Goal: Transaction & Acquisition: Purchase product/service

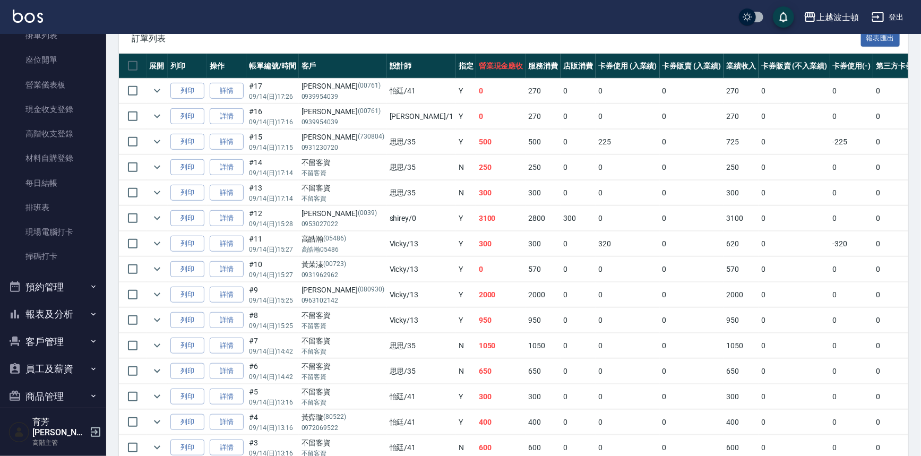
scroll to position [96, 0]
click at [71, 341] on button "客戶管理" at bounding box center [53, 342] width 98 height 28
click at [67, 374] on link "客戶列表" at bounding box center [53, 371] width 98 height 24
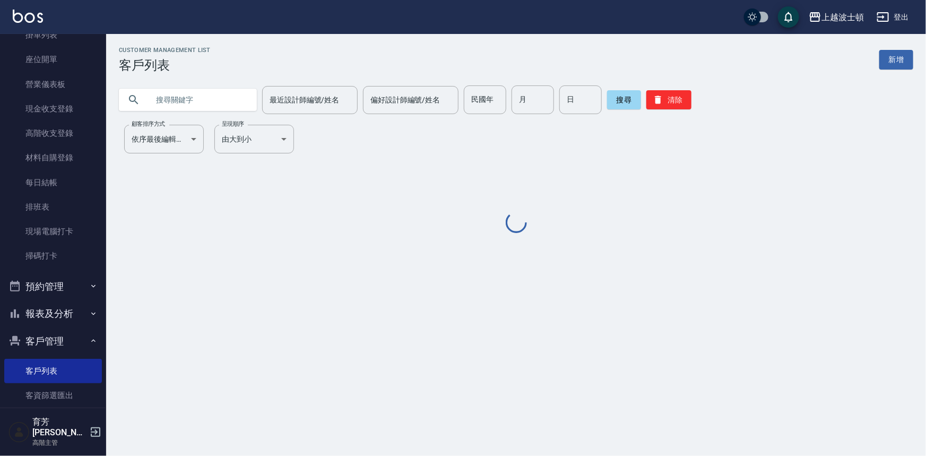
click at [197, 111] on input "text" at bounding box center [199, 99] width 100 height 29
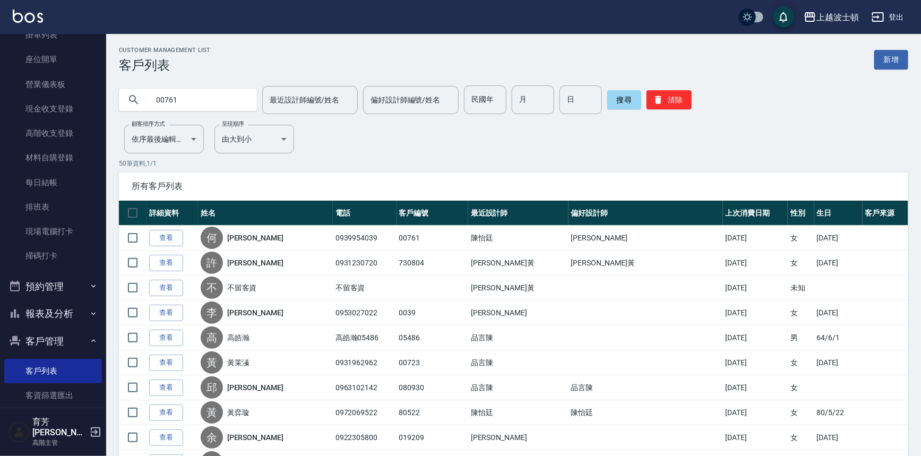
type input "00761"
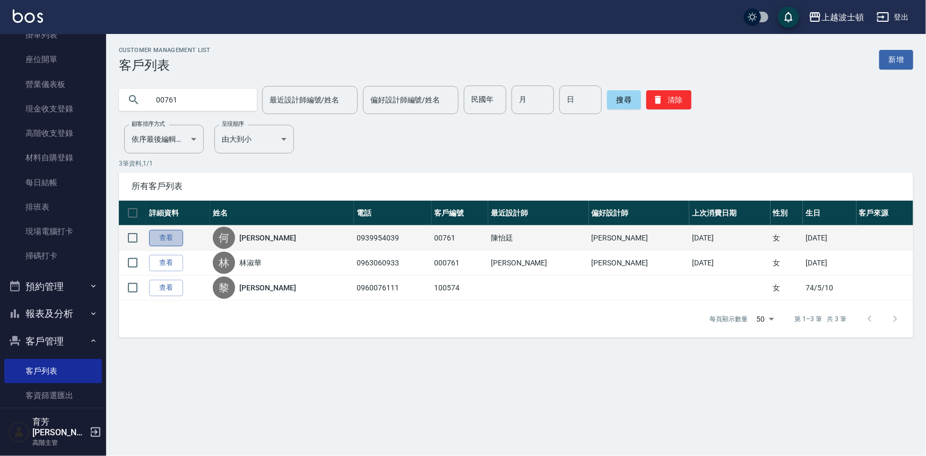
click at [150, 234] on link "查看" at bounding box center [166, 238] width 34 height 16
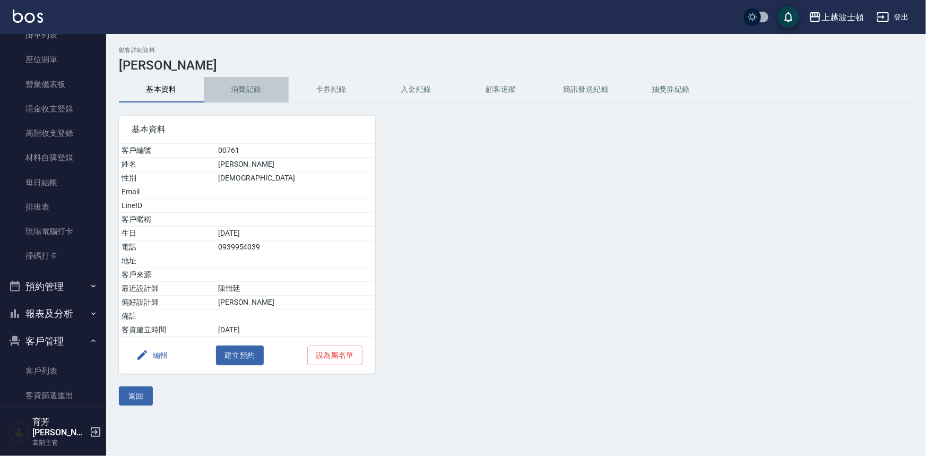
click at [245, 89] on button "消費記錄" at bounding box center [246, 89] width 85 height 25
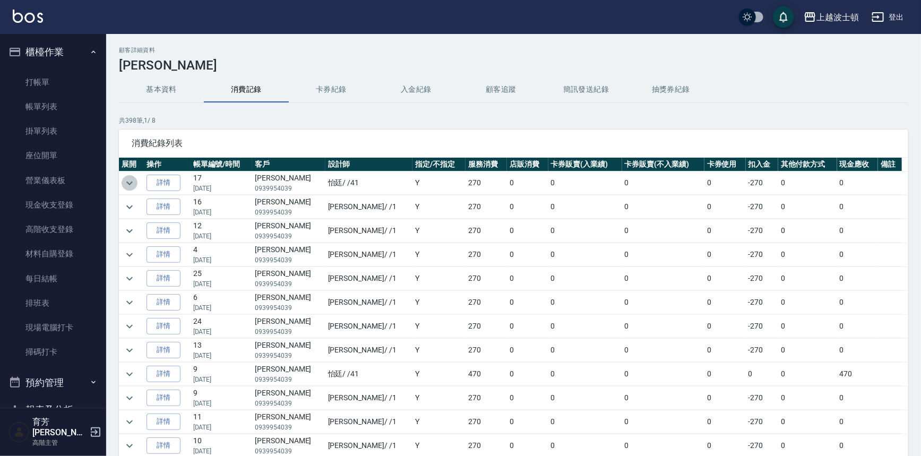
click at [133, 178] on icon "expand row" at bounding box center [129, 183] width 13 height 13
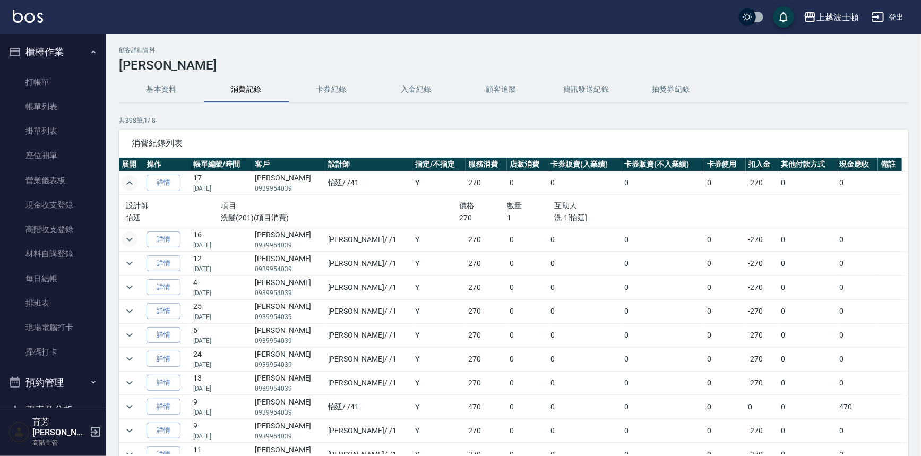
click at [130, 238] on icon "expand row" at bounding box center [129, 239] width 13 height 13
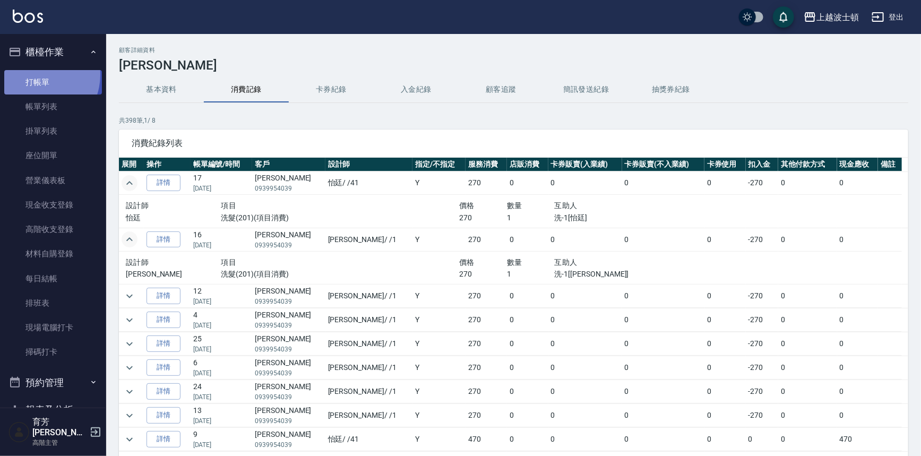
click at [36, 74] on link "打帳單" at bounding box center [53, 82] width 98 height 24
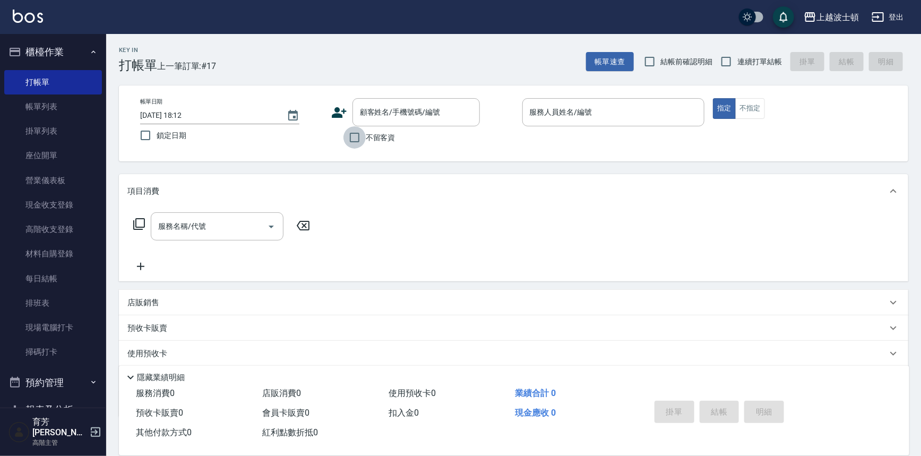
click at [353, 136] on input "不留客資" at bounding box center [355, 137] width 22 height 22
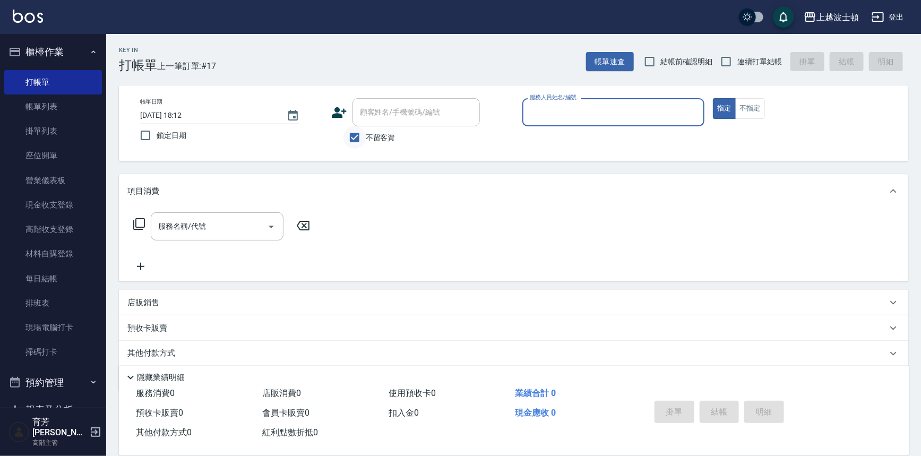
click at [356, 132] on input "不留客資" at bounding box center [355, 137] width 22 height 22
checkbox input "false"
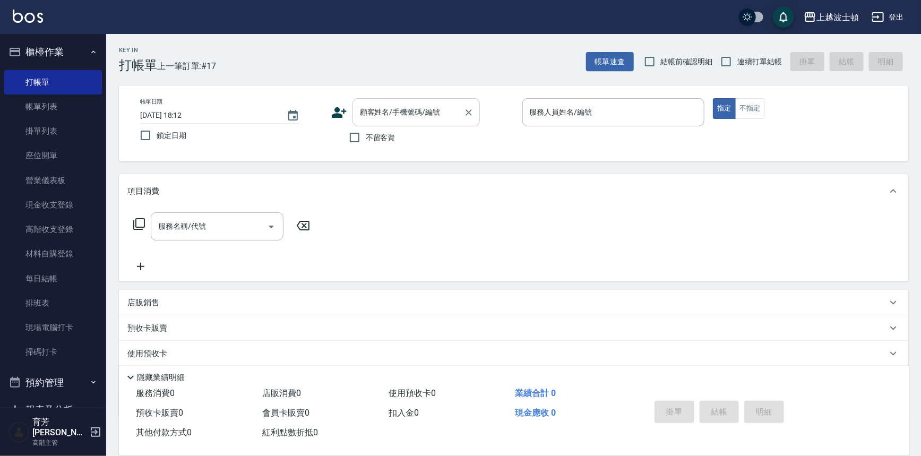
click at [364, 122] on div "顧客姓名/手機號碼/編號" at bounding box center [416, 112] width 127 height 28
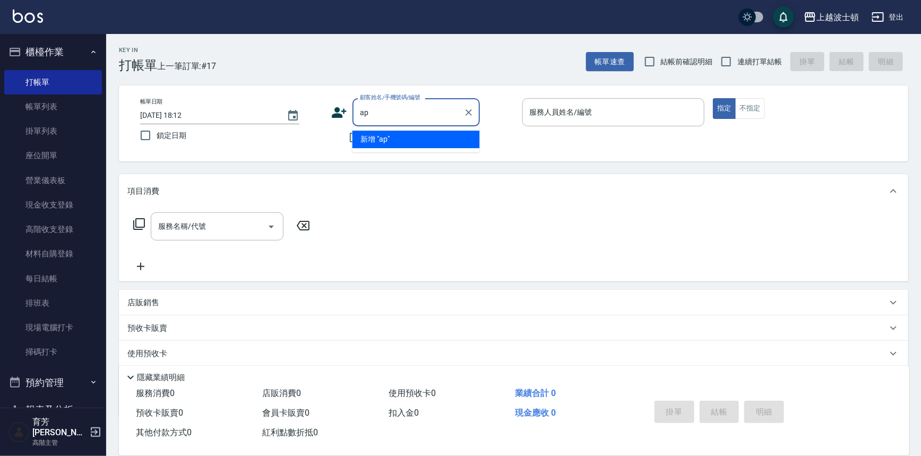
type input "a"
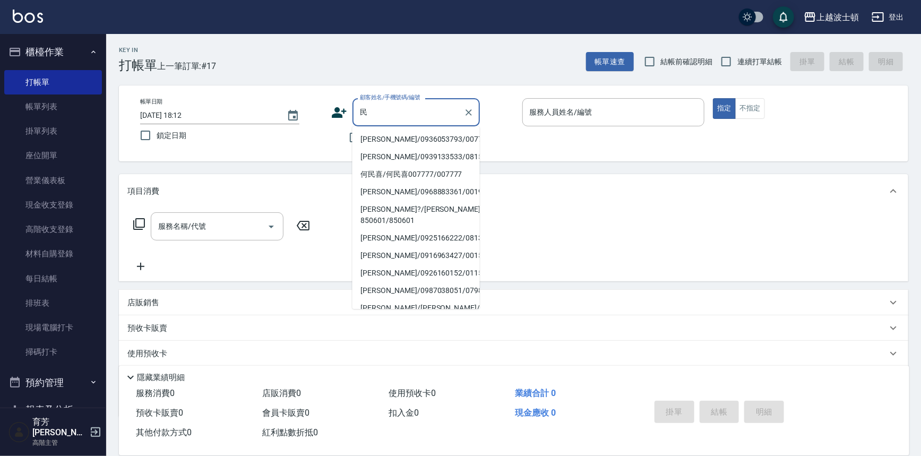
type input "旻"
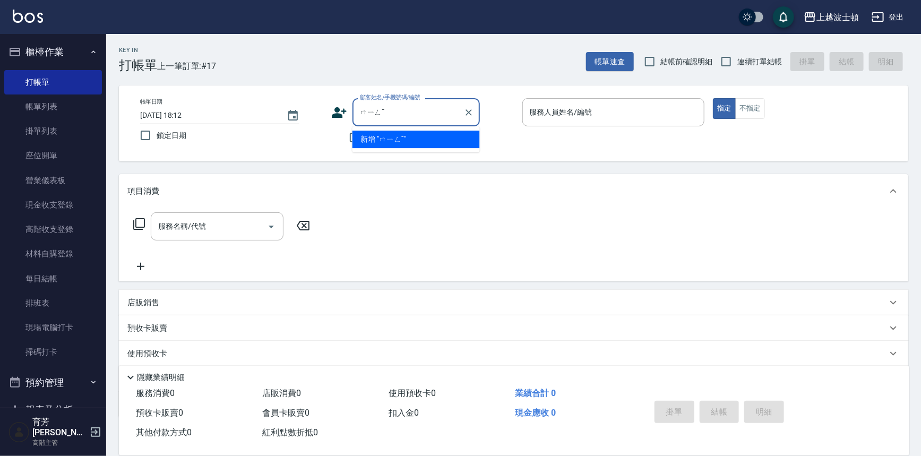
type input "凕"
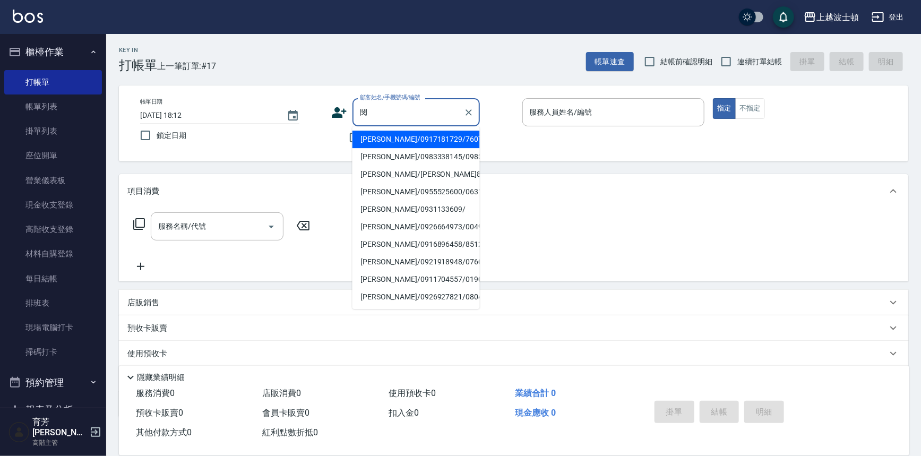
click at [399, 144] on li "[PERSON_NAME]/0917181729/760729" at bounding box center [416, 140] width 127 height 18
type input "[PERSON_NAME]/0917181729/760729"
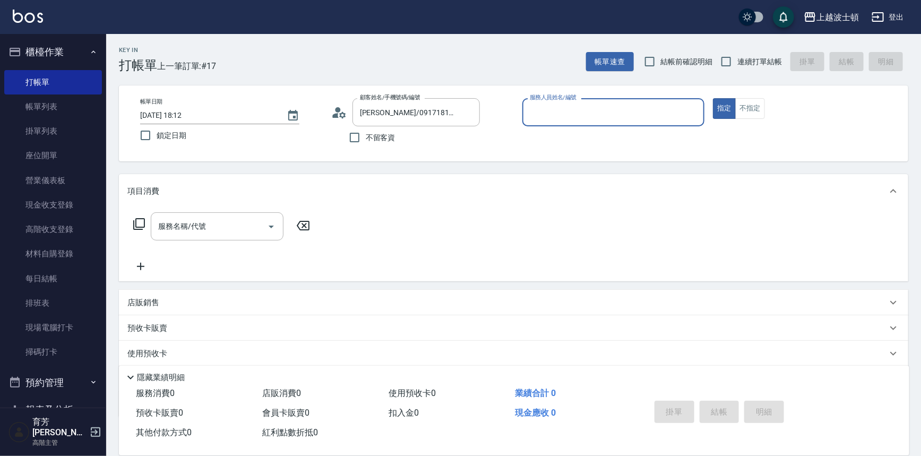
type input "怡廷-41"
click at [713, 98] on button "指定" at bounding box center [724, 108] width 23 height 21
type button "true"
click at [228, 235] on input "服務名稱/代號" at bounding box center [209, 226] width 107 height 19
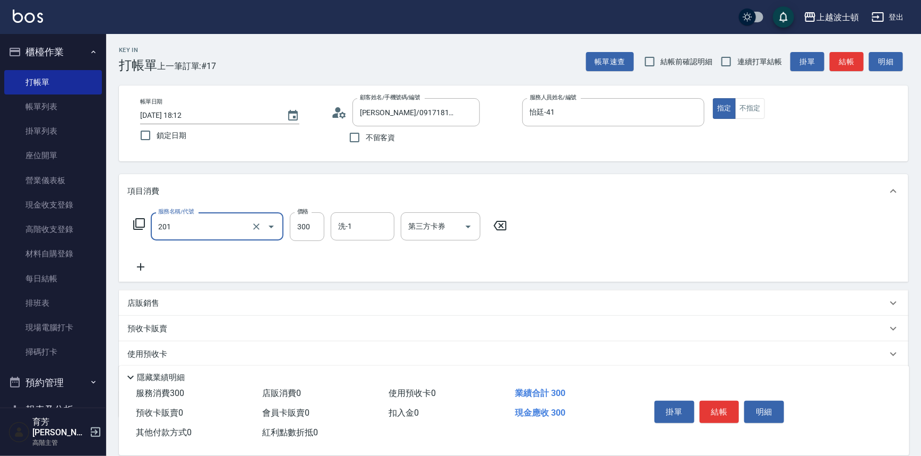
type input "洗髮(201)"
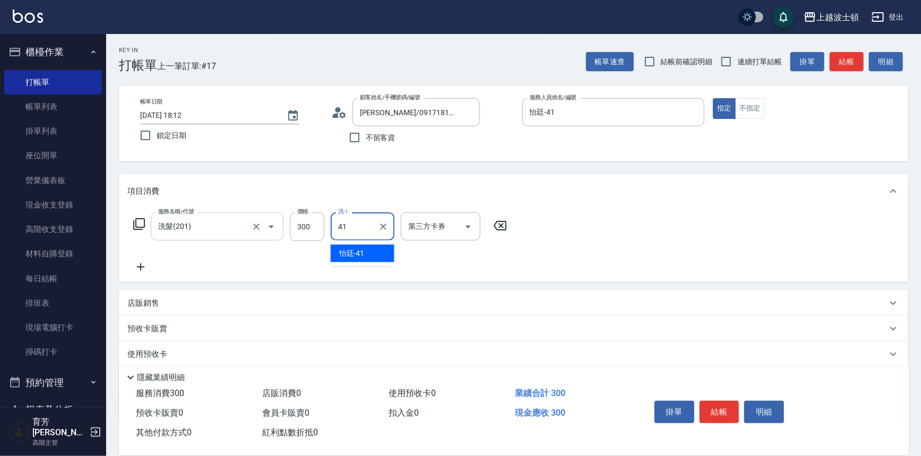
type input "怡廷-41"
click at [134, 220] on icon at bounding box center [139, 224] width 13 height 13
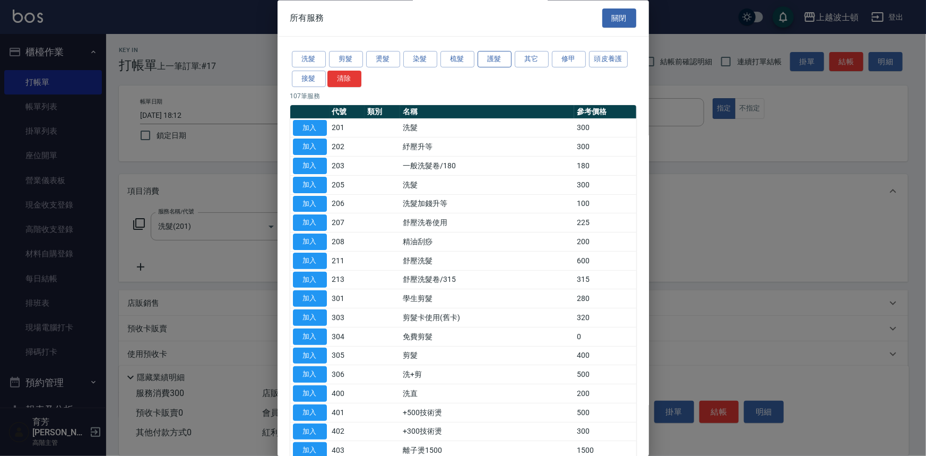
click at [501, 55] on button "護髮" at bounding box center [495, 59] width 34 height 16
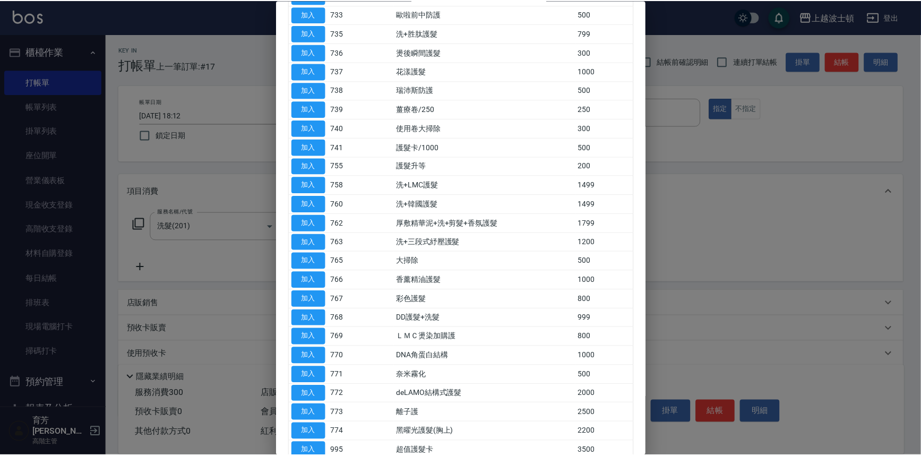
scroll to position [434, 0]
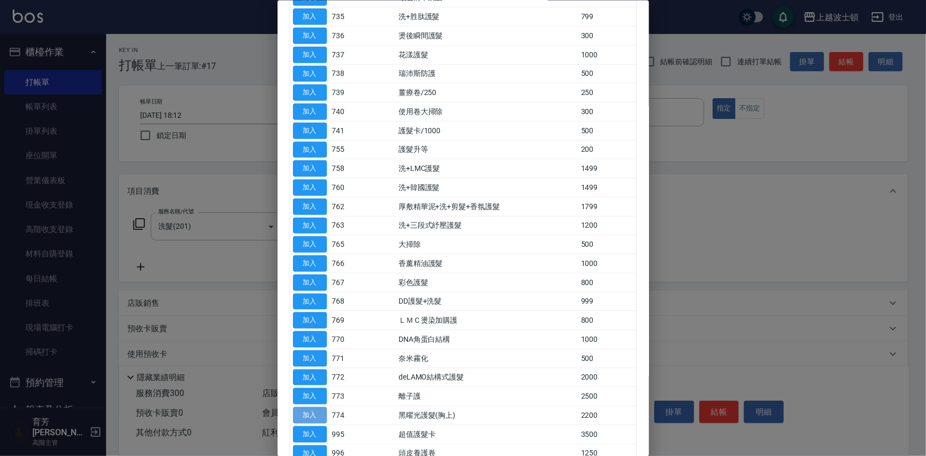
click at [308, 415] on button "加入" at bounding box center [310, 415] width 34 height 16
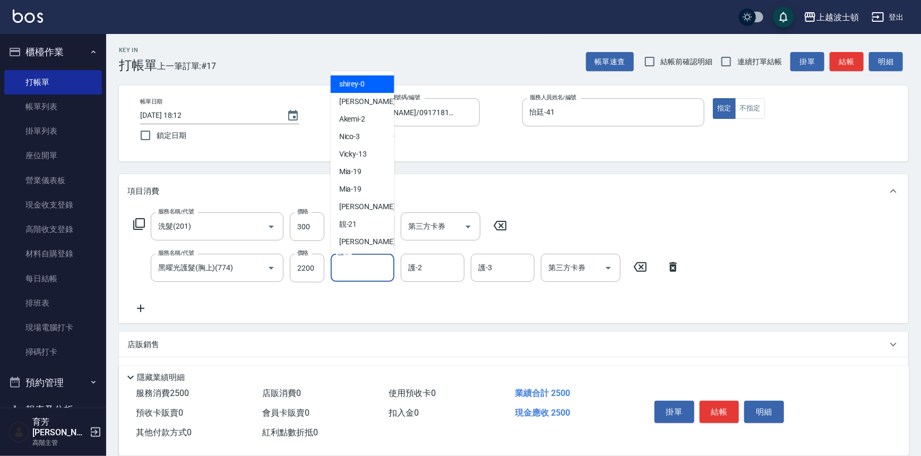
drag, startPoint x: 351, startPoint y: 267, endPoint x: 470, endPoint y: 252, distance: 119.4
click at [351, 267] on input "護-1" at bounding box center [363, 268] width 54 height 19
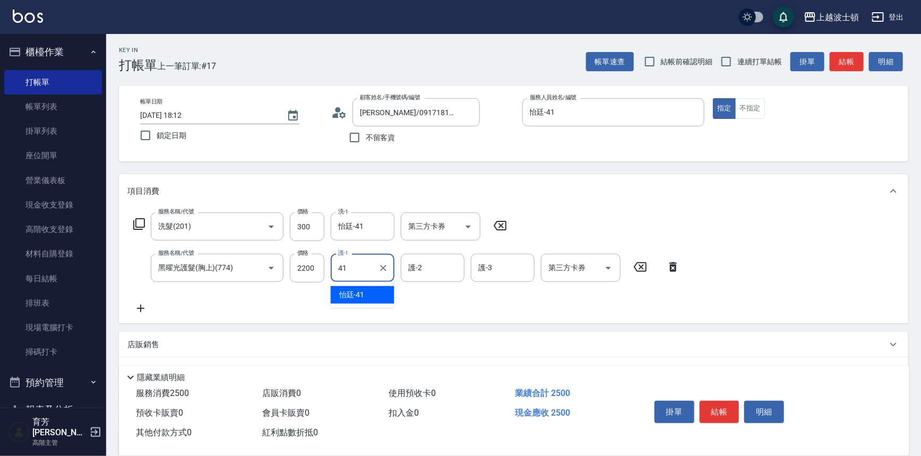
type input "怡廷-41"
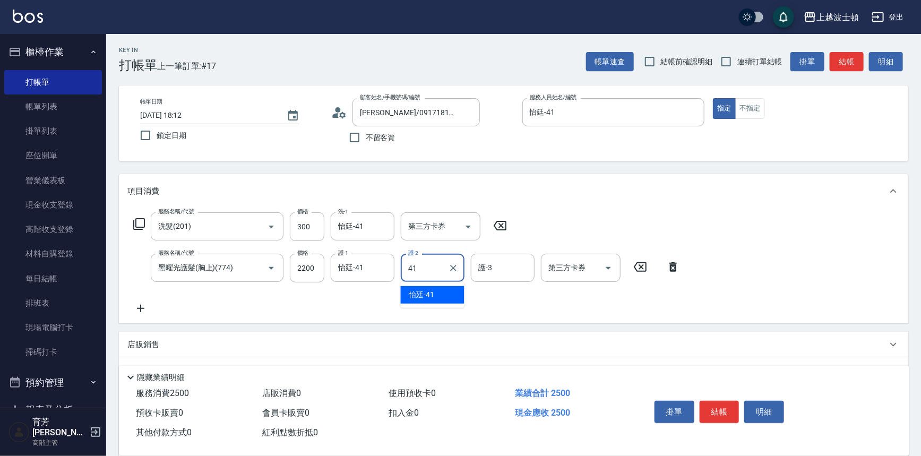
type input "怡廷-41"
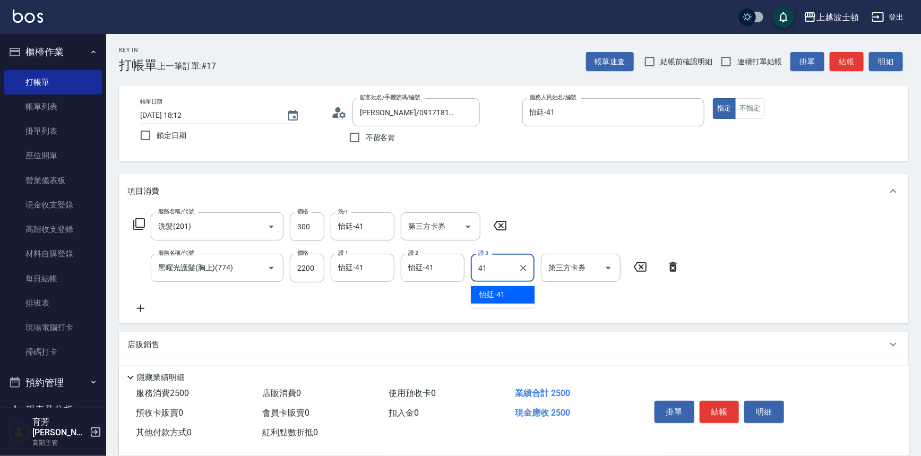
type input "怡廷-41"
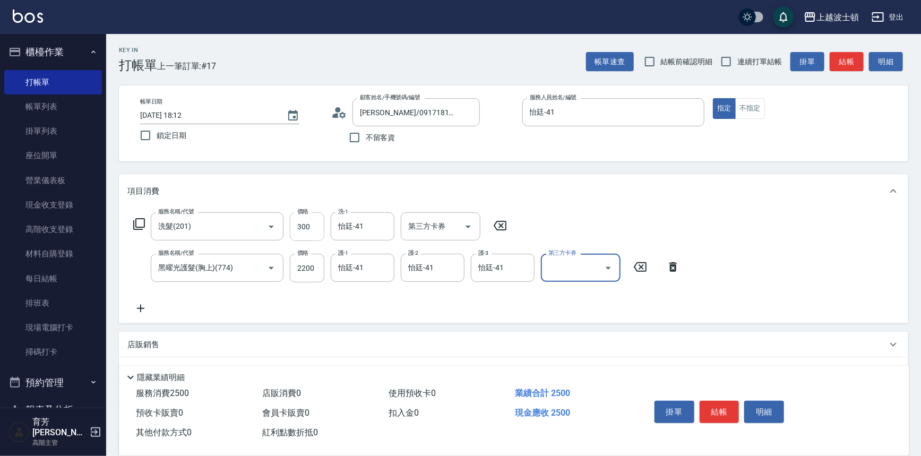
click at [306, 227] on input "300" at bounding box center [307, 226] width 35 height 29
click at [306, 226] on input "300" at bounding box center [307, 226] width 35 height 29
type input "400"
click at [304, 267] on input "2200" at bounding box center [307, 268] width 35 height 29
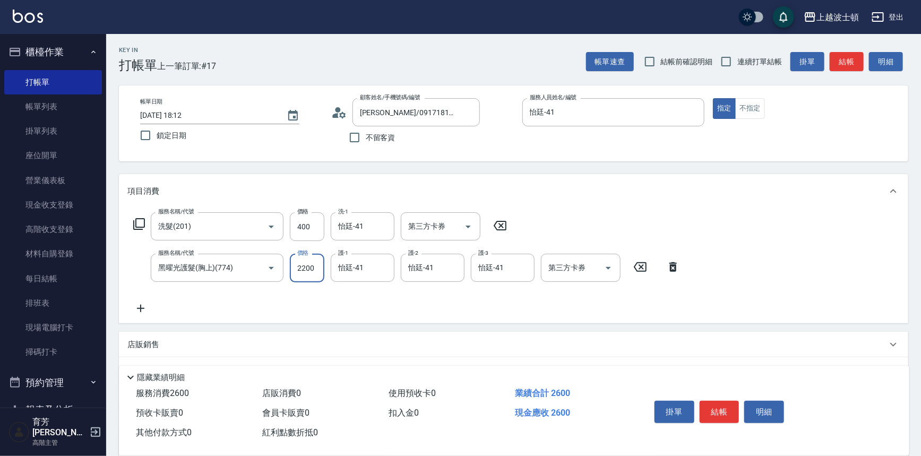
click at [306, 267] on input "2200" at bounding box center [307, 268] width 35 height 29
type input "2400"
click at [711, 403] on button "結帳" at bounding box center [720, 412] width 40 height 22
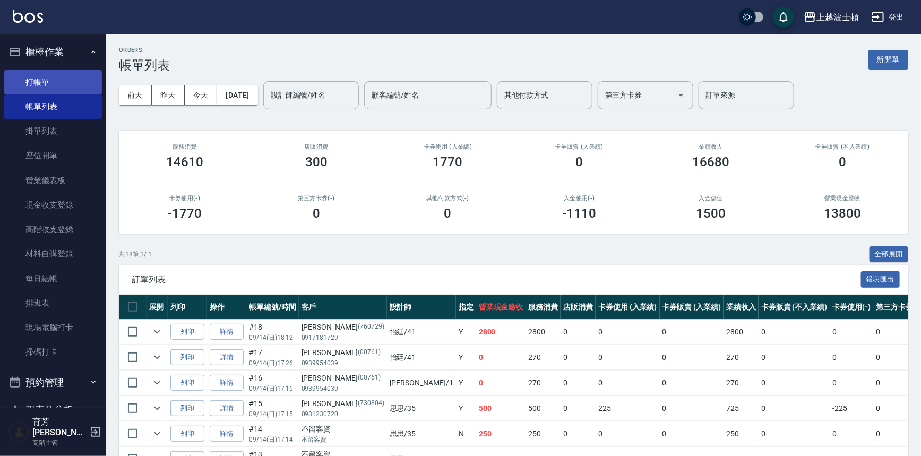
click at [47, 75] on link "打帳單" at bounding box center [53, 82] width 98 height 24
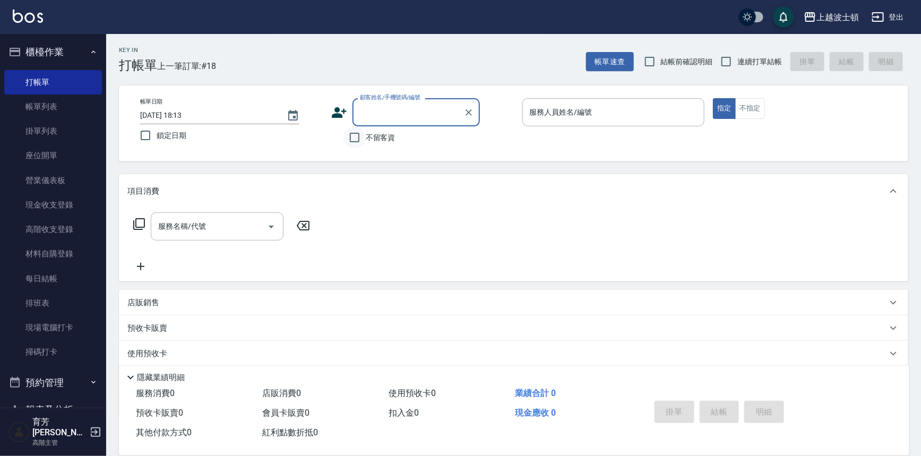
click at [365, 135] on input "不留客資" at bounding box center [355, 137] width 22 height 22
checkbox input "true"
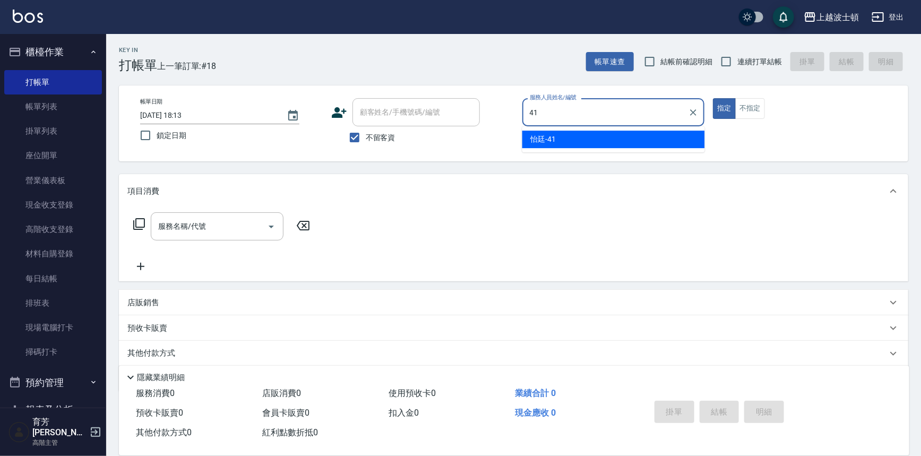
type input "怡廷-41"
type button "true"
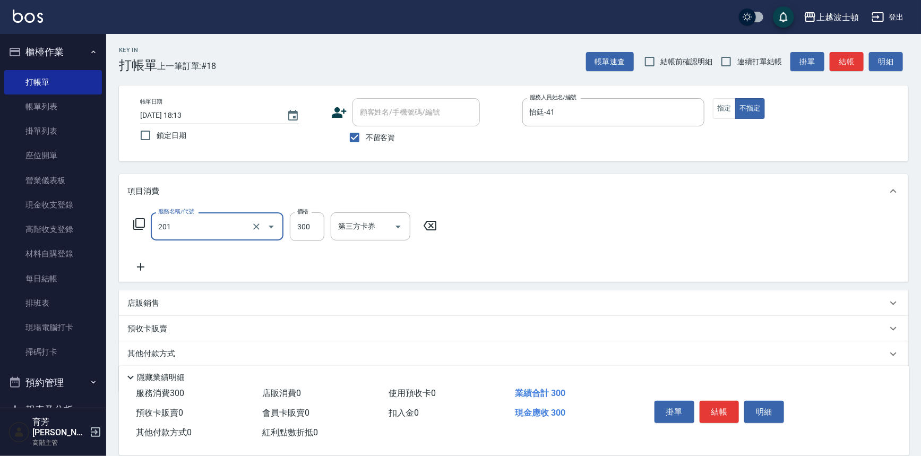
type input "洗髮(201)"
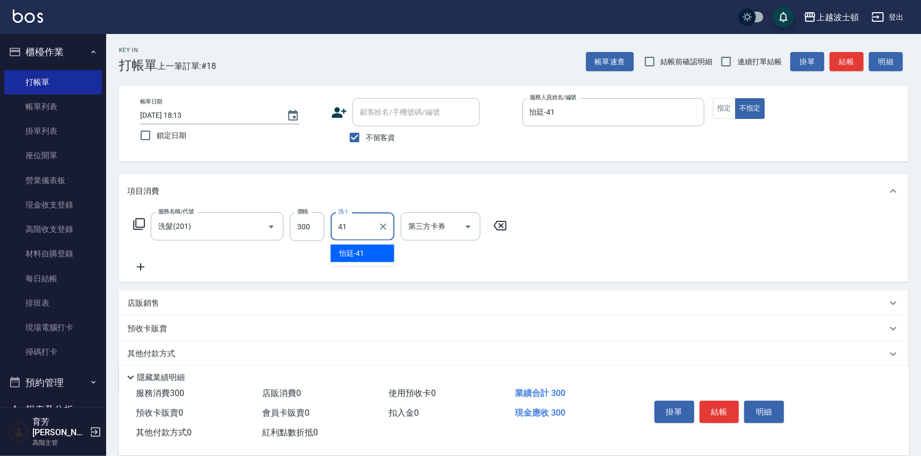
type input "怡廷-41"
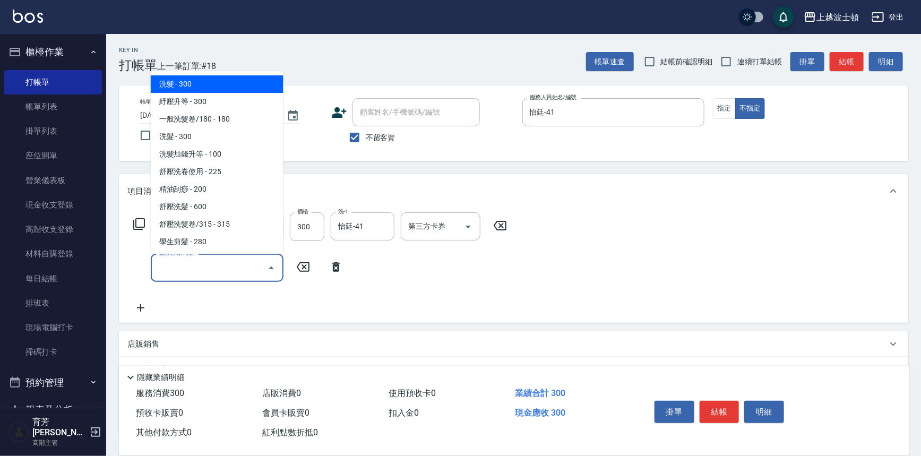
click at [180, 269] on input "服務名稱/代號" at bounding box center [209, 268] width 107 height 19
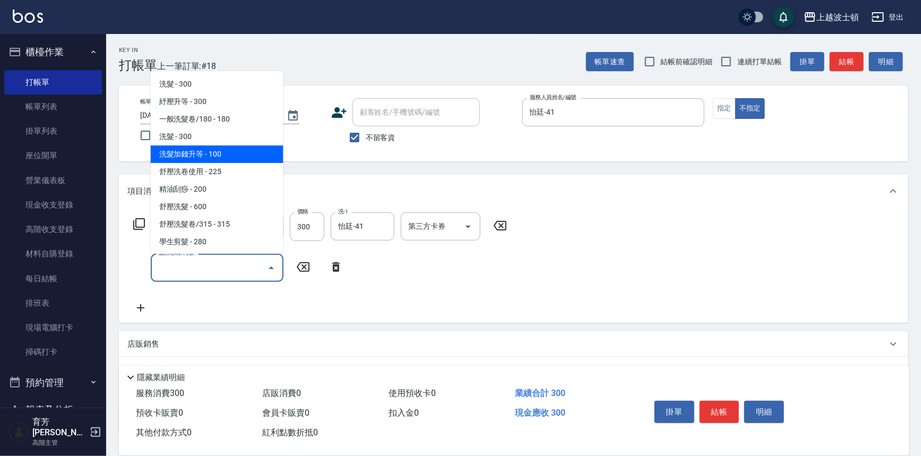
click at [186, 154] on span "洗髮加錢升等 - 100" at bounding box center [217, 154] width 133 height 18
type input "洗髮加錢升等(206)"
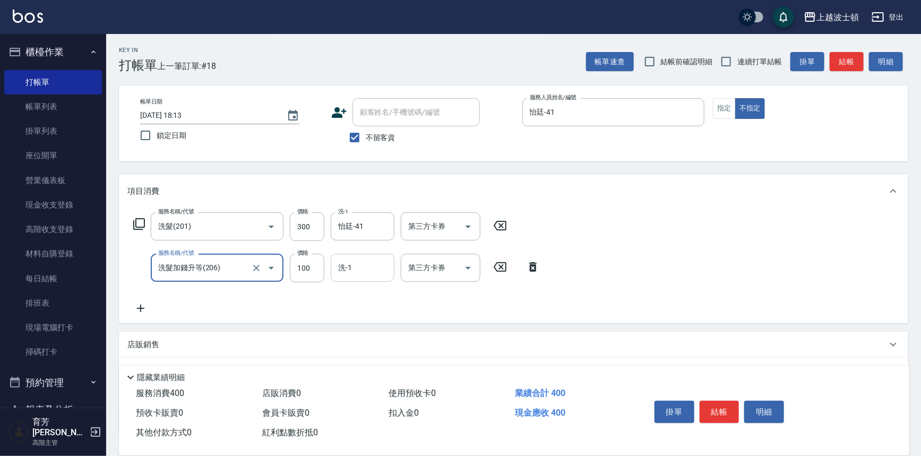
click at [356, 276] on input "洗-1" at bounding box center [363, 268] width 54 height 19
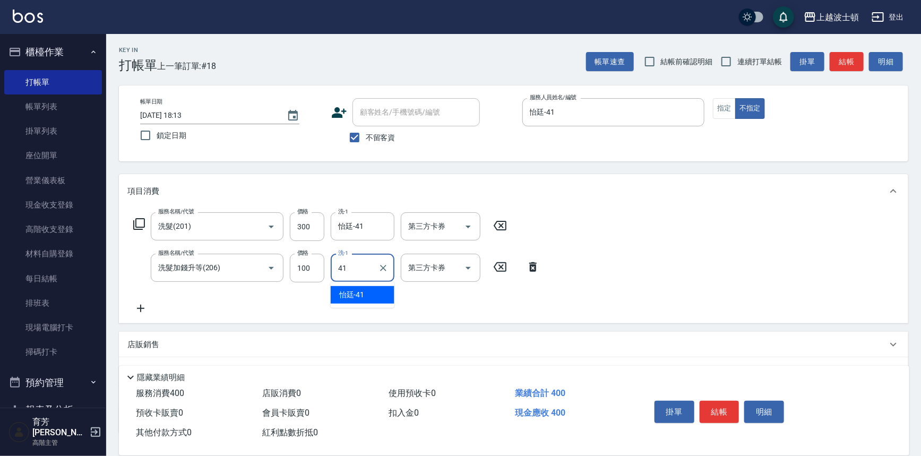
type input "怡廷-41"
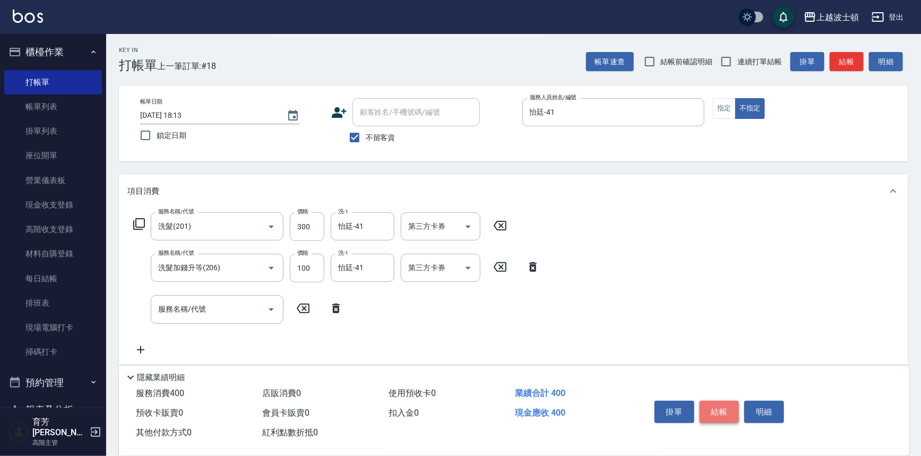
click at [726, 411] on button "結帳" at bounding box center [720, 412] width 40 height 22
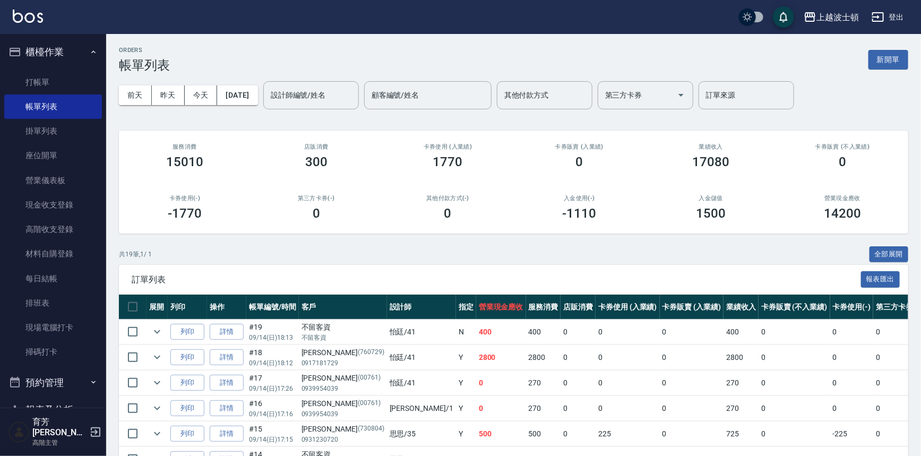
drag, startPoint x: 731, startPoint y: 360, endPoint x: 748, endPoint y: 357, distance: 17.2
click at [759, 357] on td "0" at bounding box center [794, 357] width 71 height 25
click at [759, 379] on td "0" at bounding box center [794, 383] width 71 height 25
drag, startPoint x: 770, startPoint y: 382, endPoint x: 805, endPoint y: 472, distance: 97.0
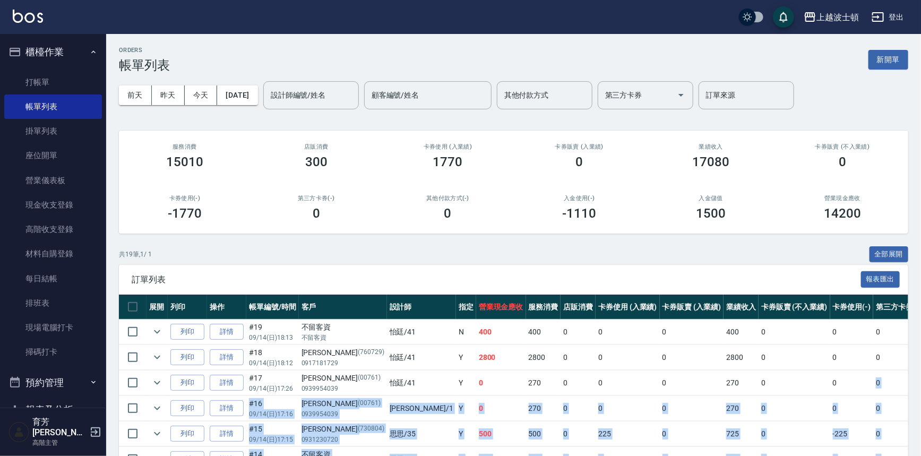
click at [29, 15] on img at bounding box center [28, 16] width 30 height 13
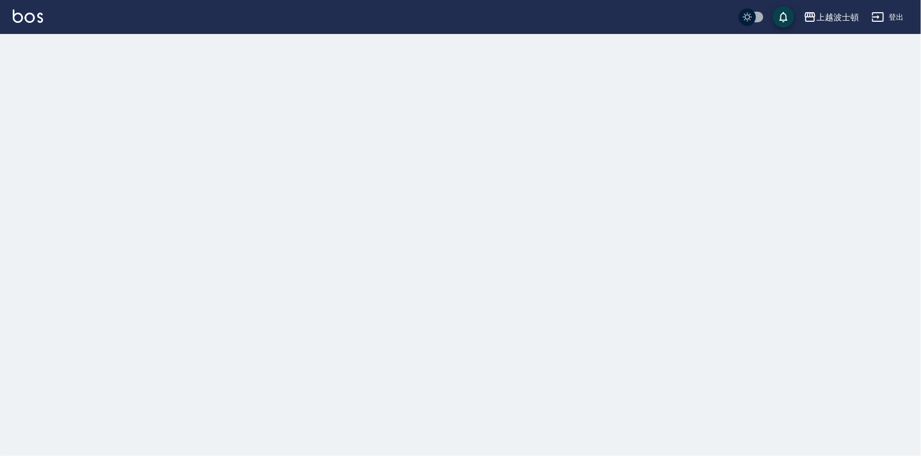
click at [29, 15] on img at bounding box center [28, 16] width 30 height 13
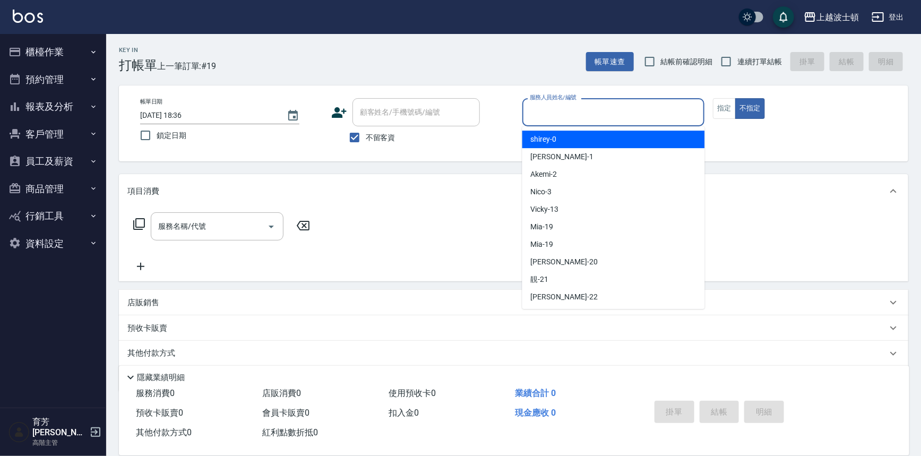
click at [583, 117] on input "服務人員姓名/編號" at bounding box center [613, 112] width 173 height 19
click at [576, 121] on input "服務人員姓名/編號" at bounding box center [613, 112] width 173 height 19
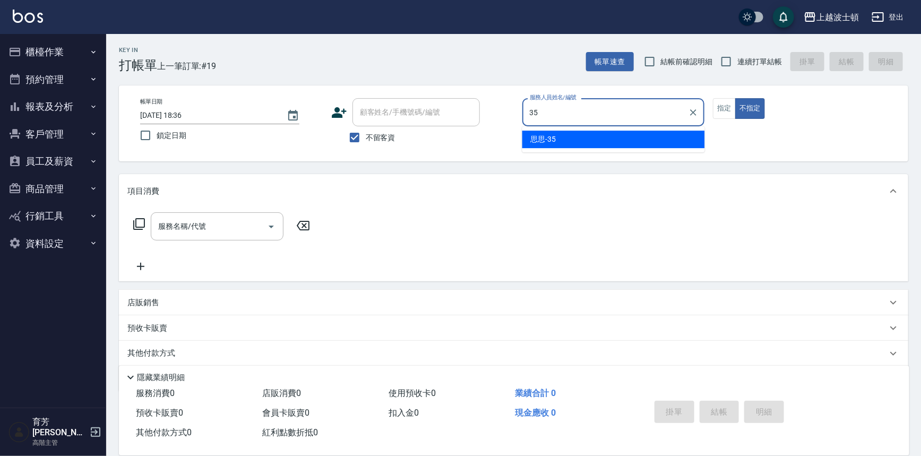
type input "思思-35"
type button "false"
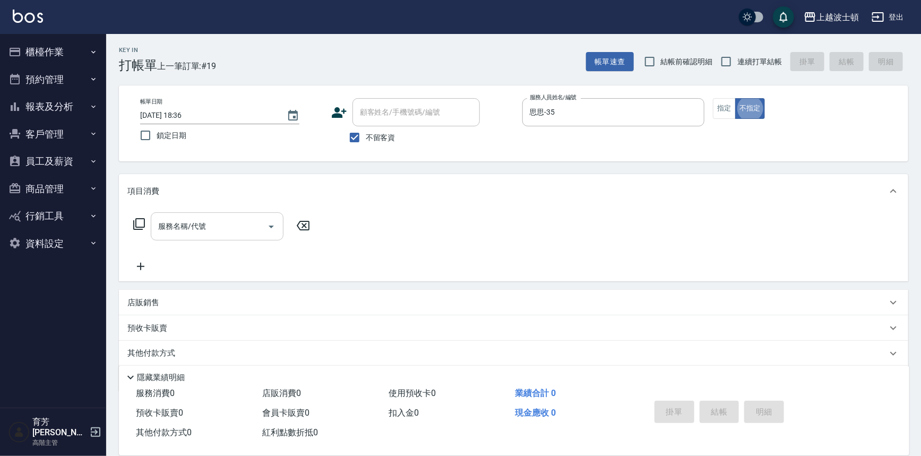
click at [202, 226] on input "服務名稱/代號" at bounding box center [209, 226] width 107 height 19
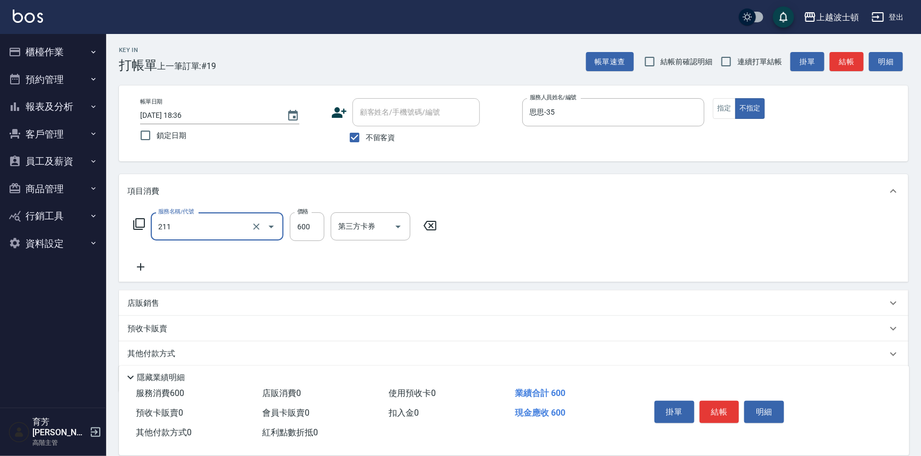
type input "舒壓洗髮(211)"
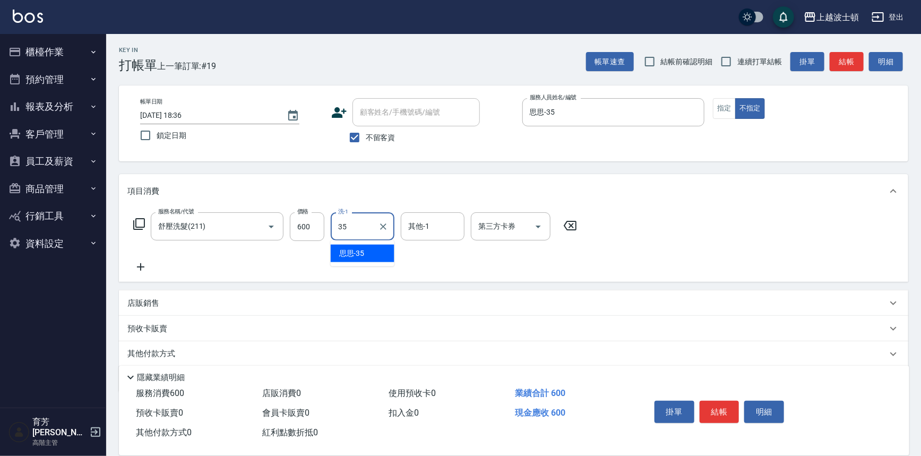
type input "思思-35"
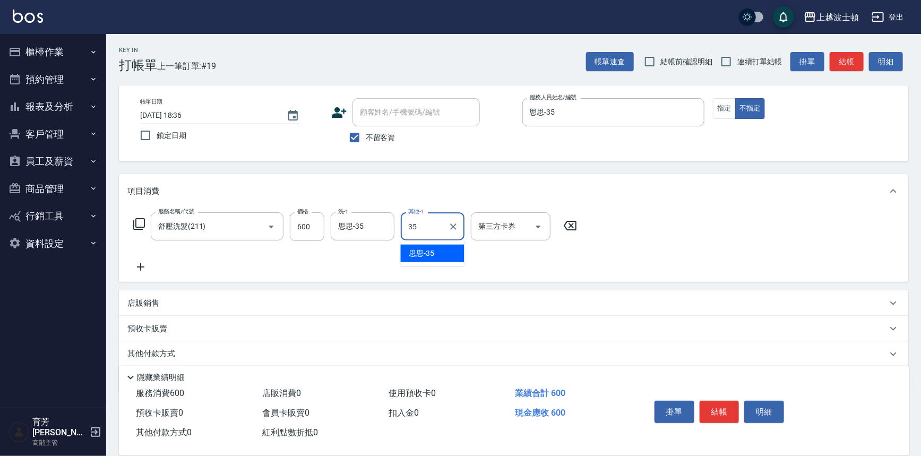
type input "思思-35"
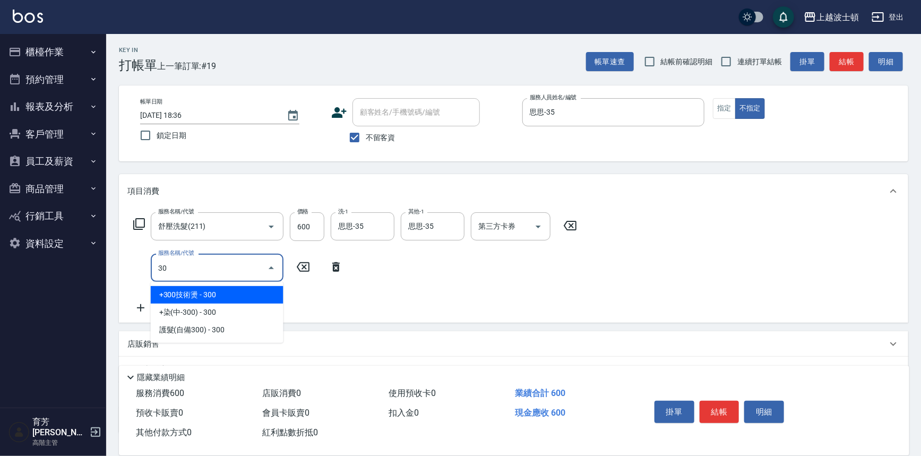
type input "3"
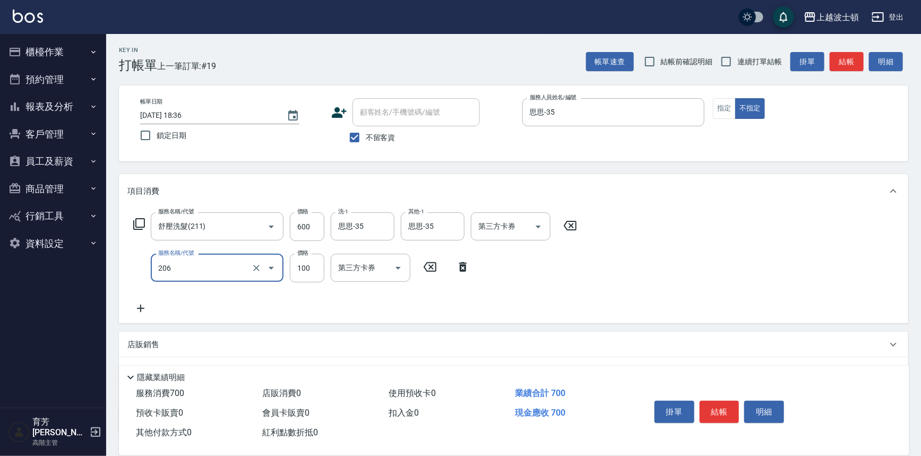
type input "洗髮加錢升等(206)"
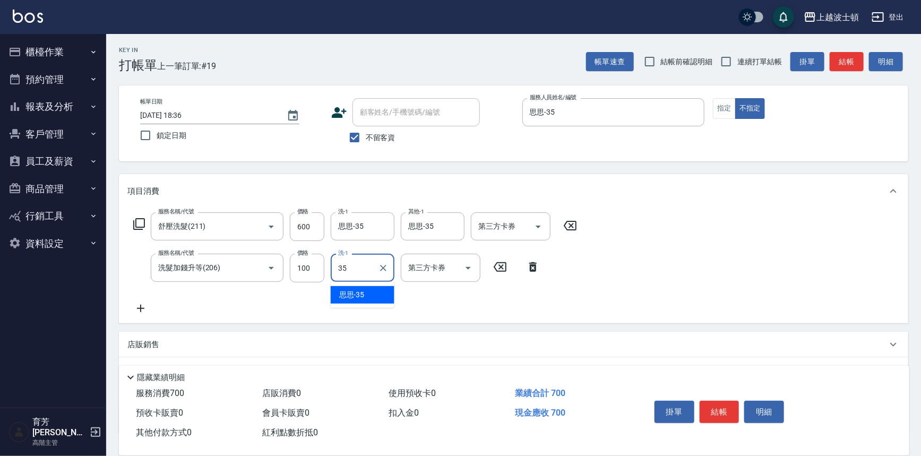
type input "思思-35"
click at [727, 410] on button "結帳" at bounding box center [720, 412] width 40 height 22
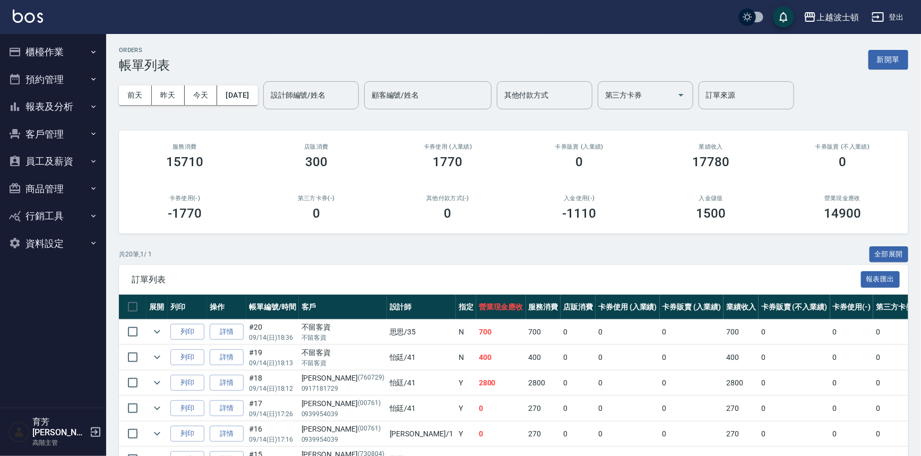
click at [44, 138] on button "客戶管理" at bounding box center [53, 135] width 98 height 28
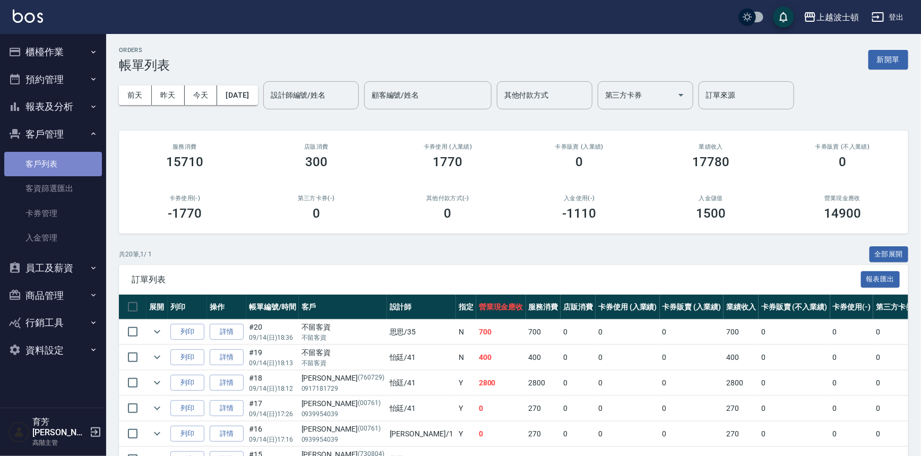
click at [55, 160] on link "客戶列表" at bounding box center [53, 164] width 98 height 24
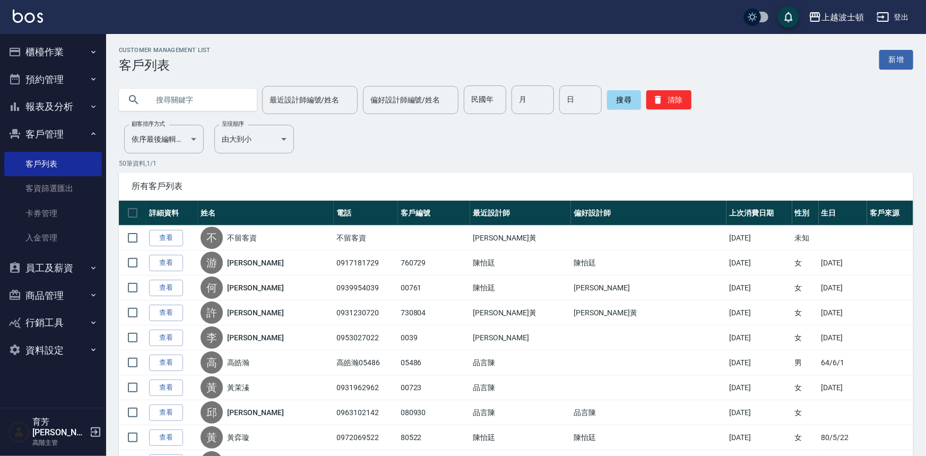
click at [166, 97] on input "text" at bounding box center [199, 99] width 100 height 29
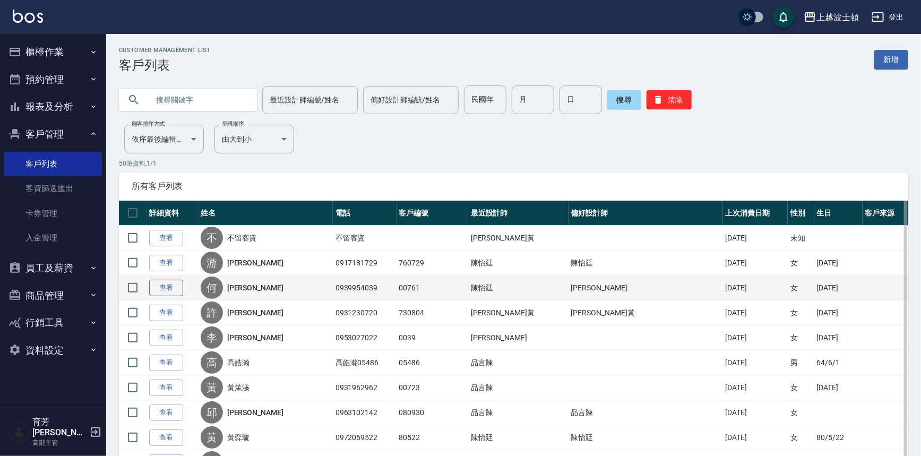
click at [160, 293] on link "查看" at bounding box center [166, 288] width 34 height 16
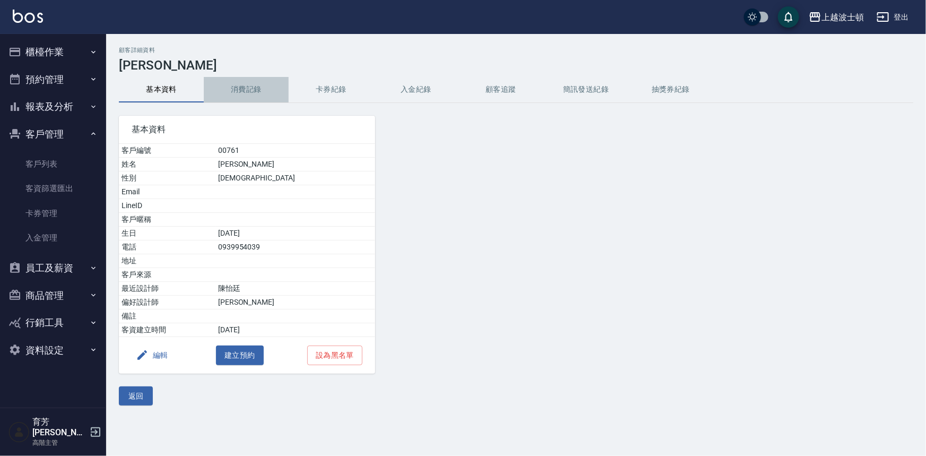
click at [247, 83] on button "消費記錄" at bounding box center [246, 89] width 85 height 25
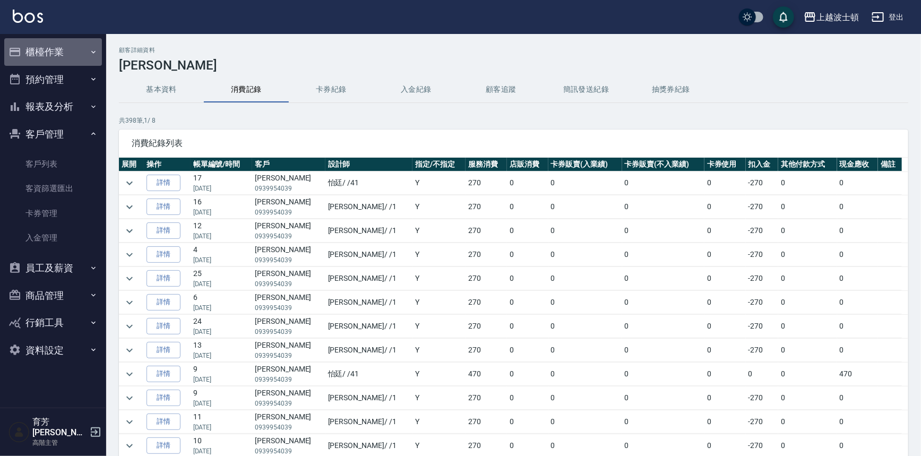
click at [43, 53] on button "櫃檯作業" at bounding box center [53, 52] width 98 height 28
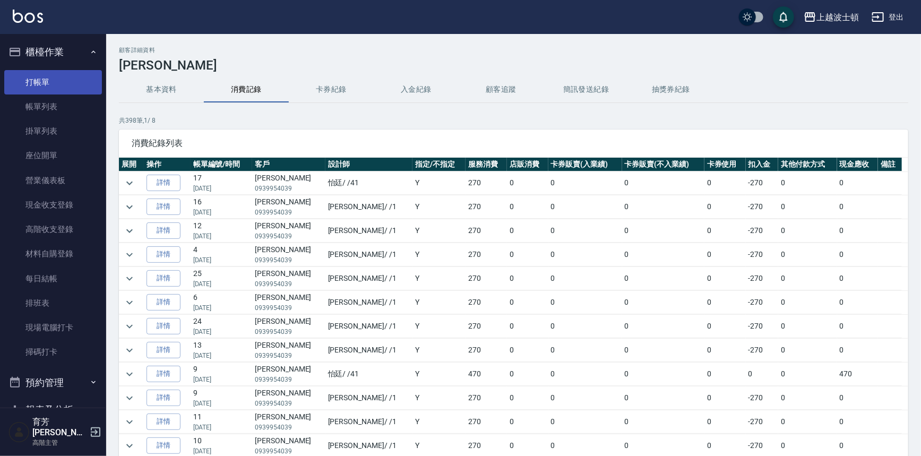
click at [49, 78] on link "打帳單" at bounding box center [53, 82] width 98 height 24
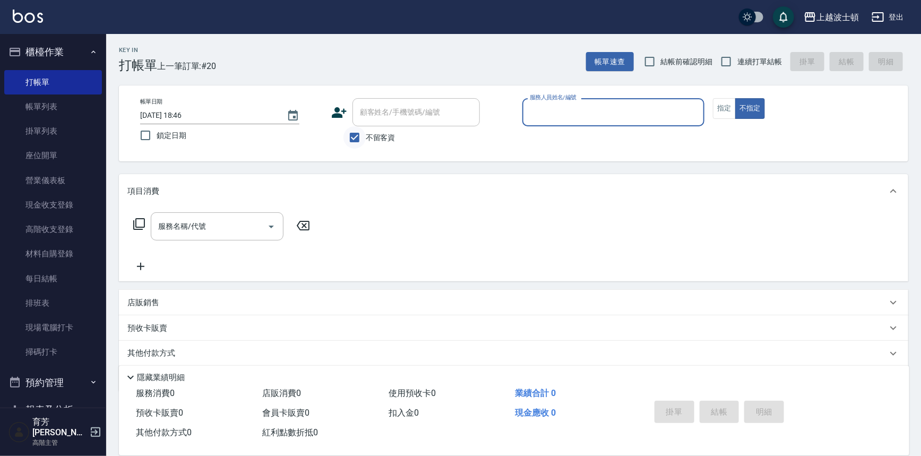
click at [356, 133] on input "不留客資" at bounding box center [355, 137] width 22 height 22
checkbox input "false"
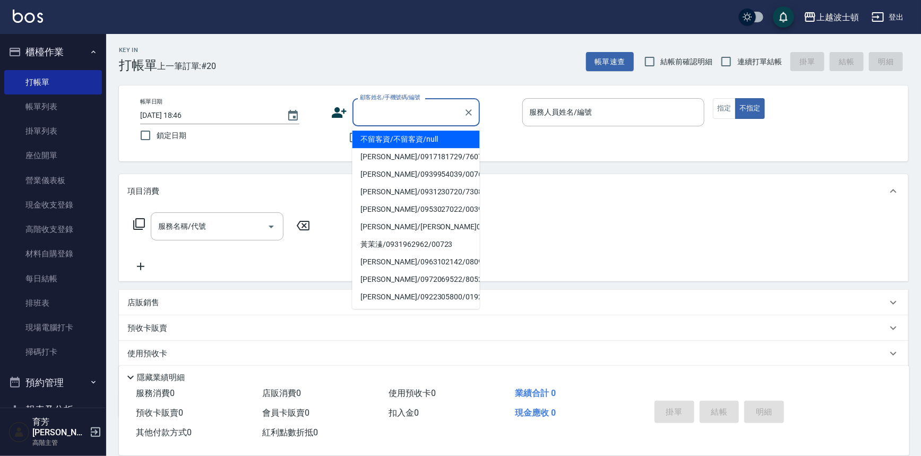
click at [372, 114] on input "顧客姓名/手機號碼/編號" at bounding box center [408, 112] width 102 height 19
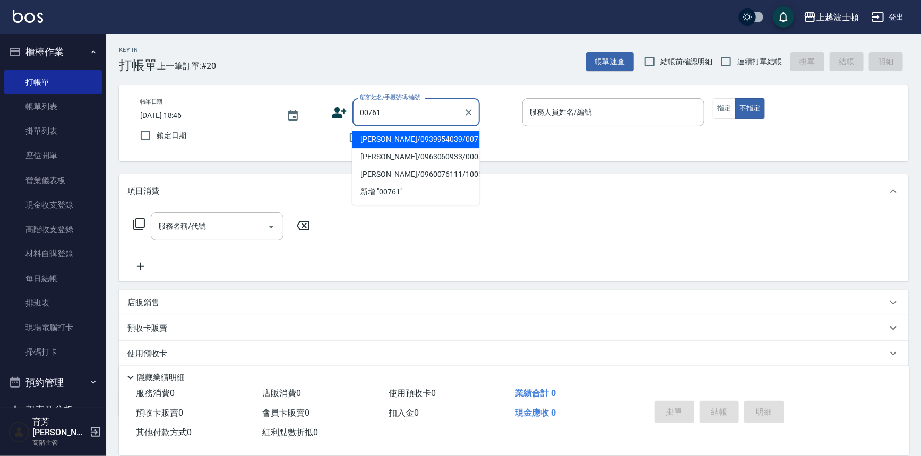
click at [388, 136] on li "[PERSON_NAME]/0939954039/00761" at bounding box center [416, 140] width 127 height 18
type input "[PERSON_NAME]/0939954039/00761"
type input "[PERSON_NAME]-1"
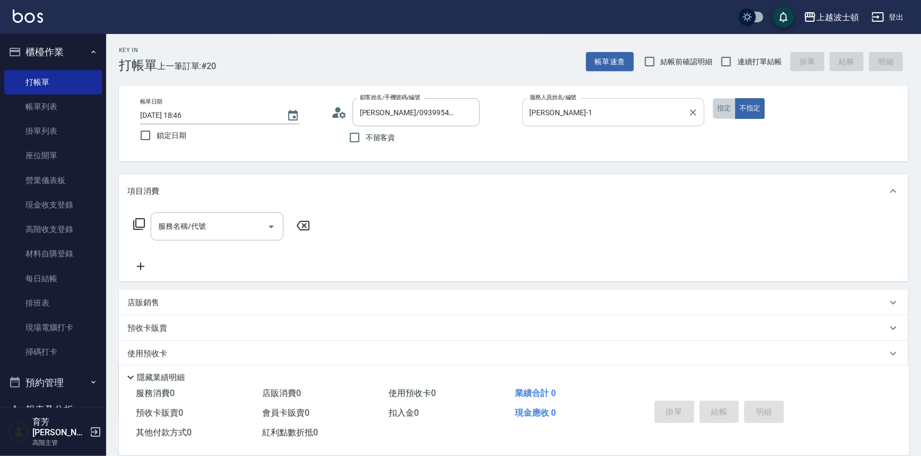
drag, startPoint x: 720, startPoint y: 104, endPoint x: 664, endPoint y: 101, distance: 56.4
click at [720, 104] on button "指定" at bounding box center [724, 108] width 23 height 21
click at [158, 228] on input "服務名稱/代號" at bounding box center [209, 226] width 107 height 19
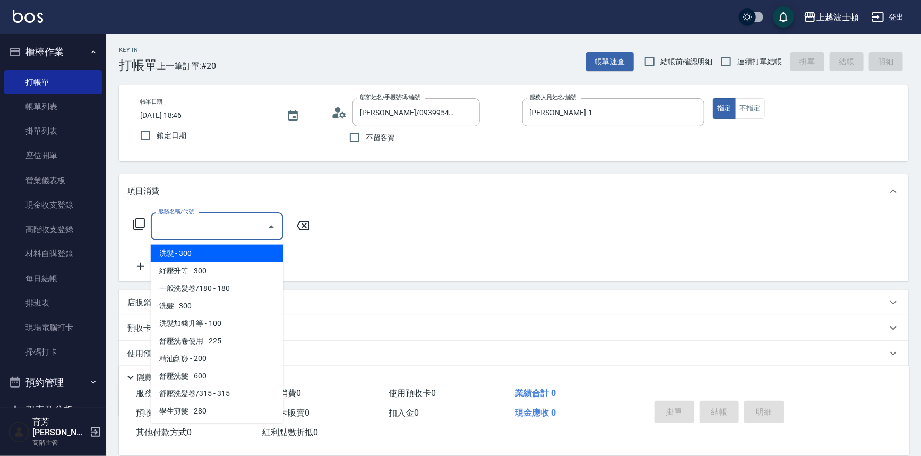
click at [176, 259] on span "洗髮 - 300" at bounding box center [217, 254] width 133 height 18
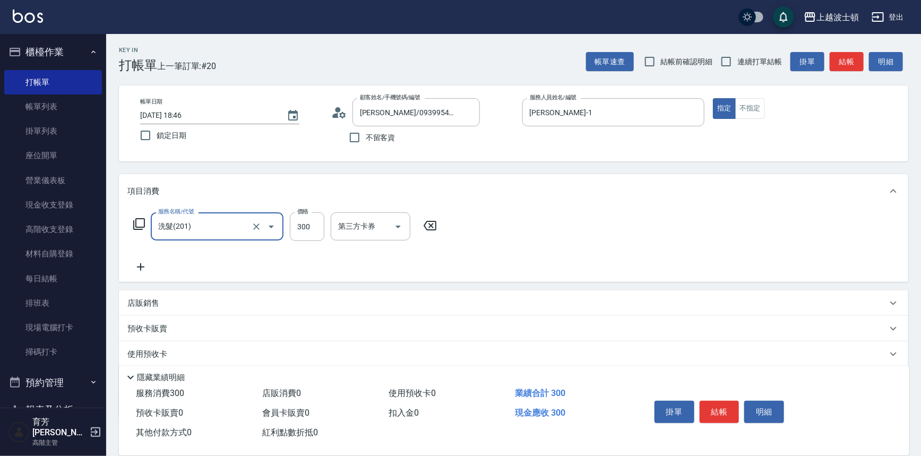
type input "洗髮(201)"
click at [301, 225] on input "300" at bounding box center [307, 226] width 35 height 29
type input "270"
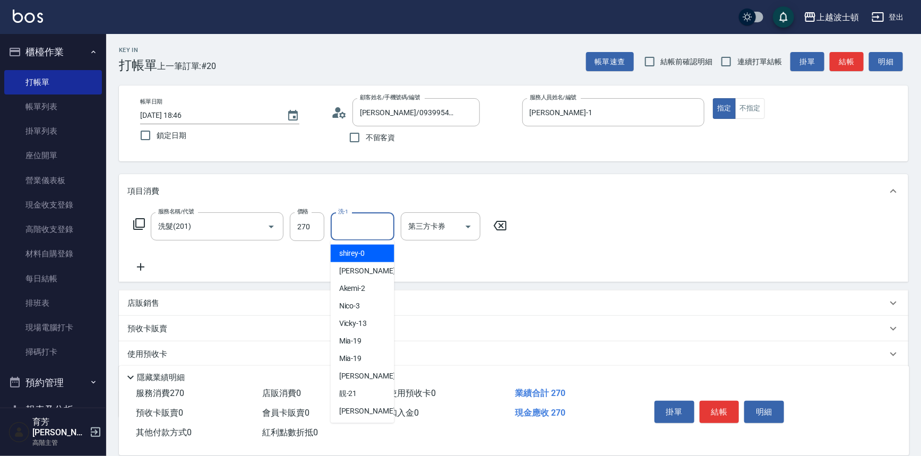
click at [355, 229] on input "洗-1" at bounding box center [363, 226] width 54 height 19
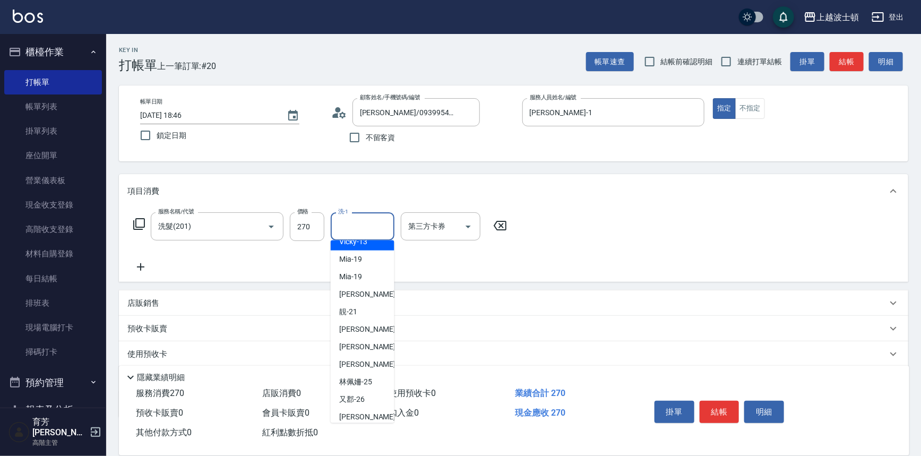
scroll to position [87, 0]
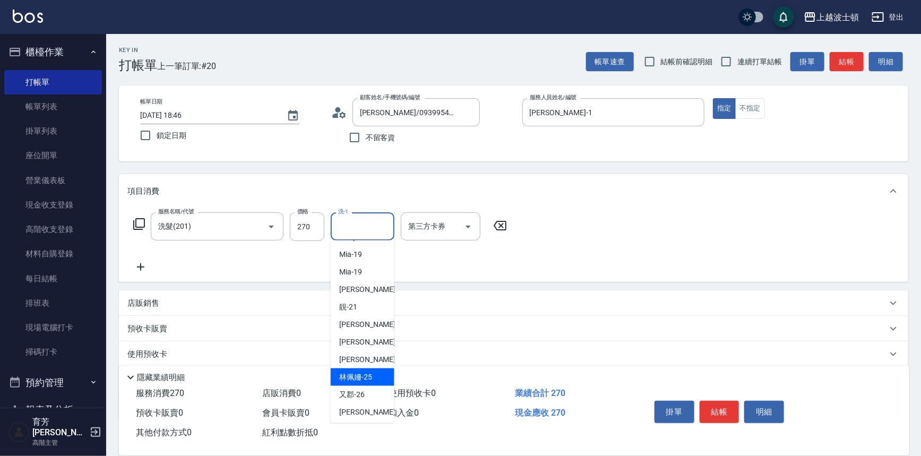
click at [363, 372] on span "[PERSON_NAME]-25" at bounding box center [355, 377] width 33 height 11
type input "[PERSON_NAME]-25"
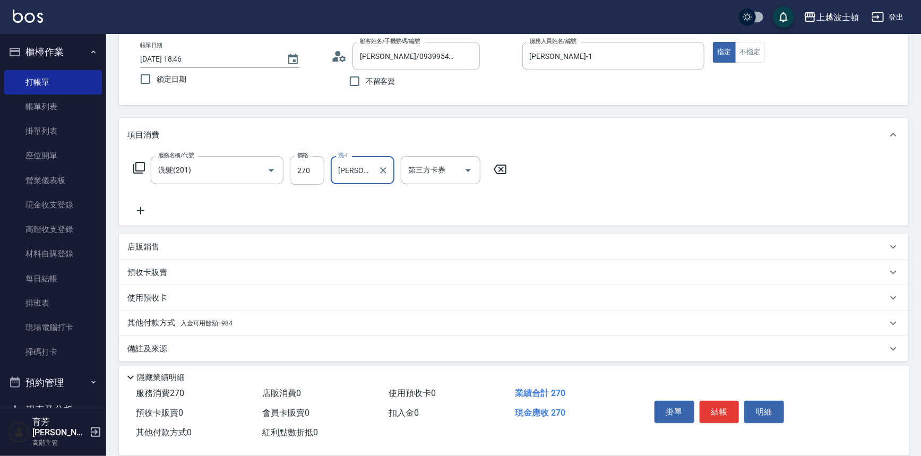
scroll to position [62, 0]
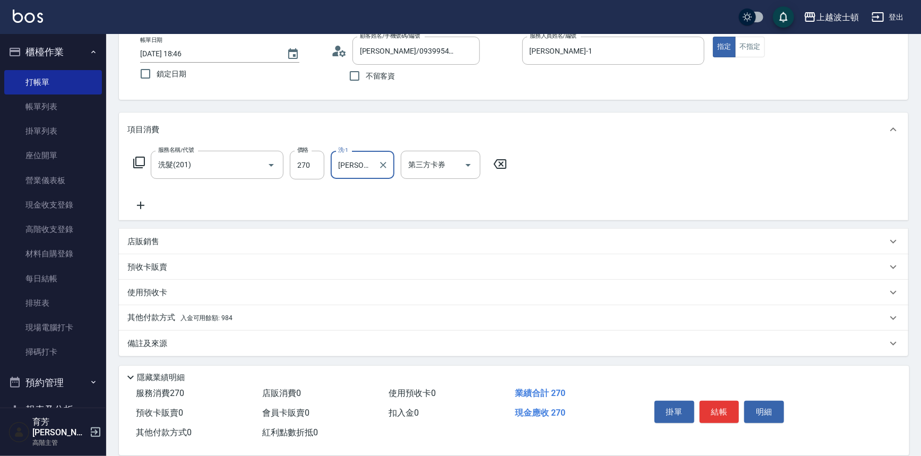
drag, startPoint x: 157, startPoint y: 313, endPoint x: 169, endPoint y: 308, distance: 12.6
click at [159, 313] on p "其他付款方式 入金可用餘額: 984" at bounding box center [179, 318] width 105 height 12
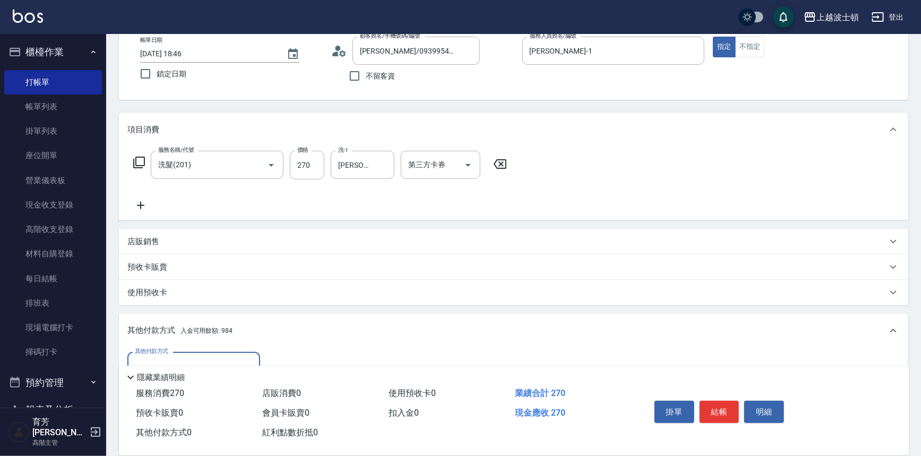
scroll to position [186, 0]
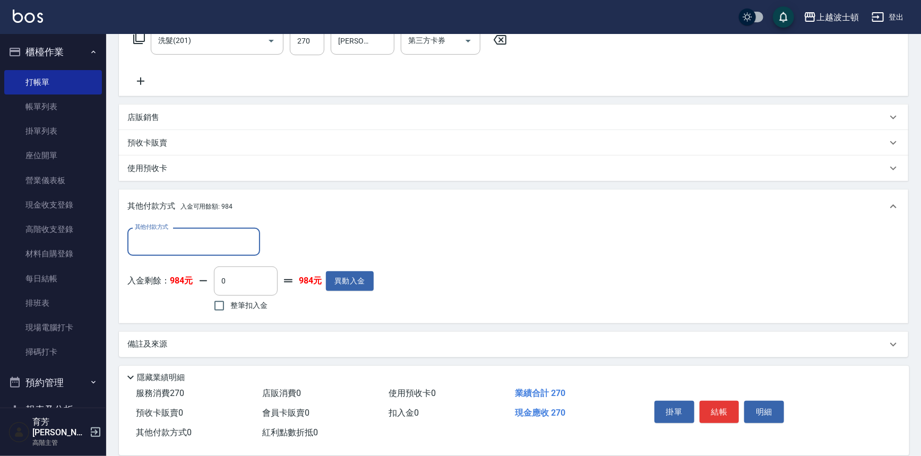
click at [231, 302] on span "整筆扣入金" at bounding box center [248, 305] width 37 height 11
click at [230, 302] on input "整筆扣入金" at bounding box center [219, 306] width 22 height 22
checkbox input "true"
type input "270"
click at [717, 409] on button "結帳" at bounding box center [720, 412] width 40 height 22
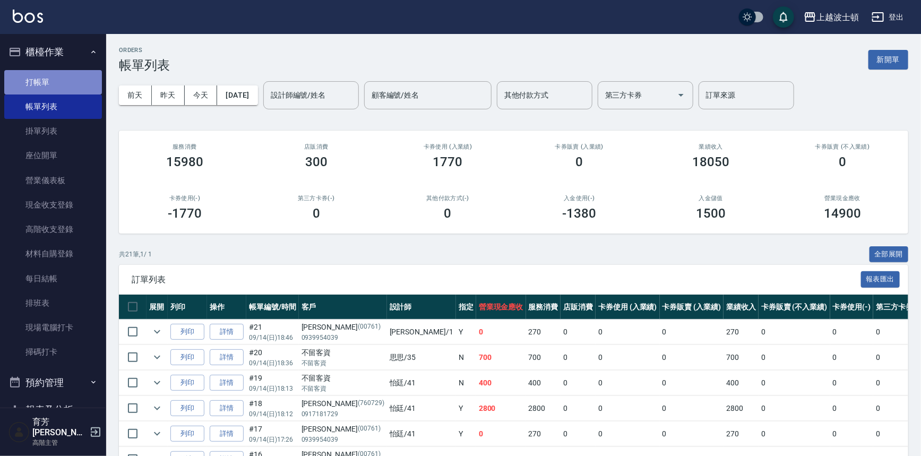
click at [66, 70] on link "打帳單" at bounding box center [53, 82] width 98 height 24
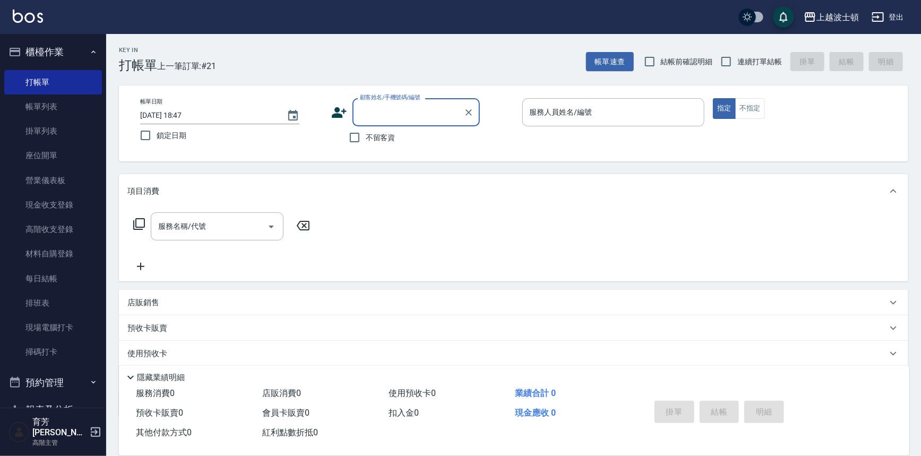
click at [418, 114] on input "顧客姓名/手機號碼/編號" at bounding box center [408, 112] width 102 height 19
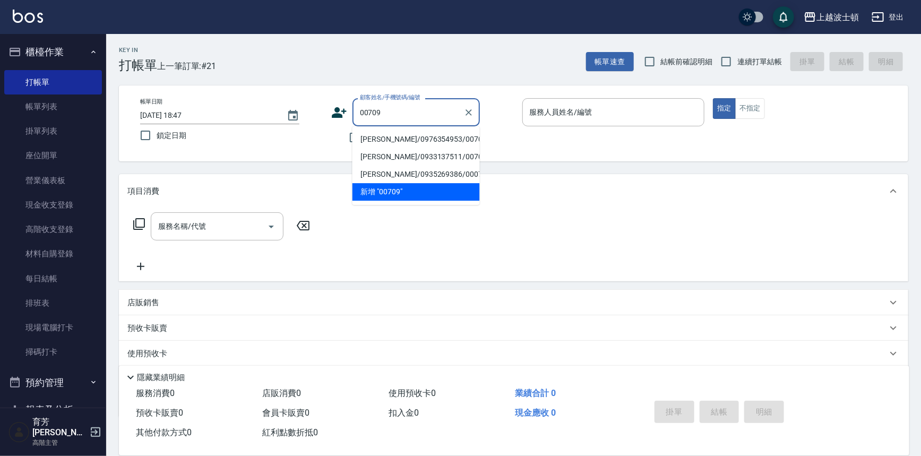
click at [438, 138] on li "[PERSON_NAME]/0976354953/00709" at bounding box center [416, 140] width 127 height 18
type input "[PERSON_NAME]/0976354953/00709"
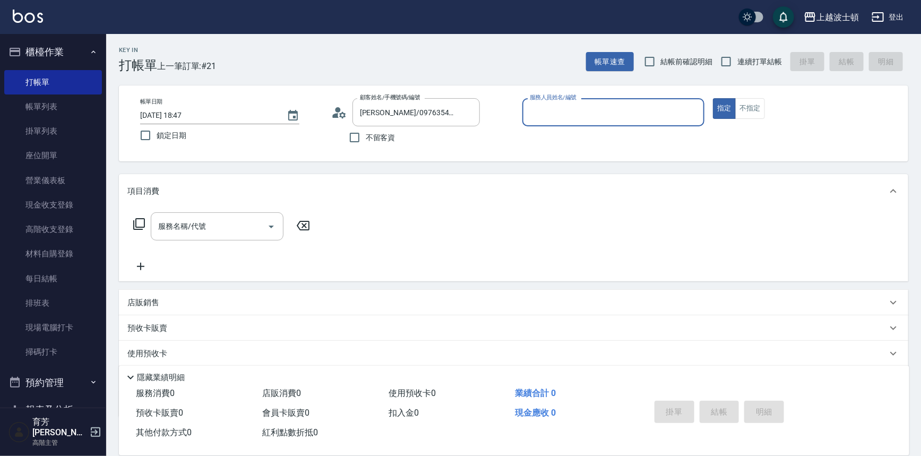
type input "[PERSON_NAME]-1"
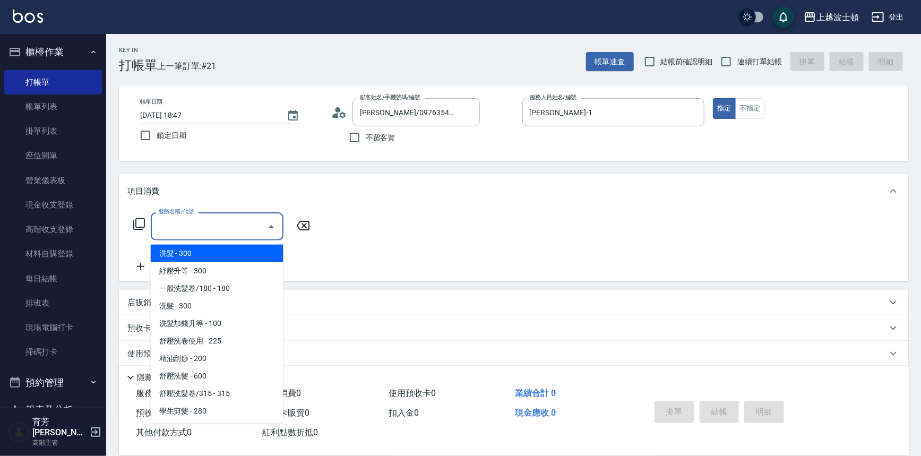
click at [176, 226] on input "服務名稱/代號" at bounding box center [209, 226] width 107 height 19
click at [185, 255] on span "洗髮 - 300" at bounding box center [217, 254] width 133 height 18
type input "洗髮(201)"
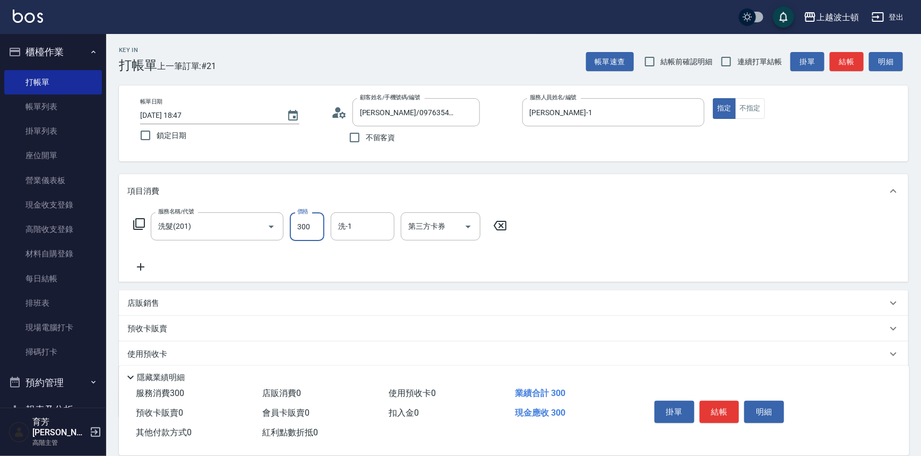
click at [319, 226] on input "300" at bounding box center [307, 226] width 35 height 29
type input "270"
click at [346, 223] on input "洗-1" at bounding box center [363, 226] width 54 height 19
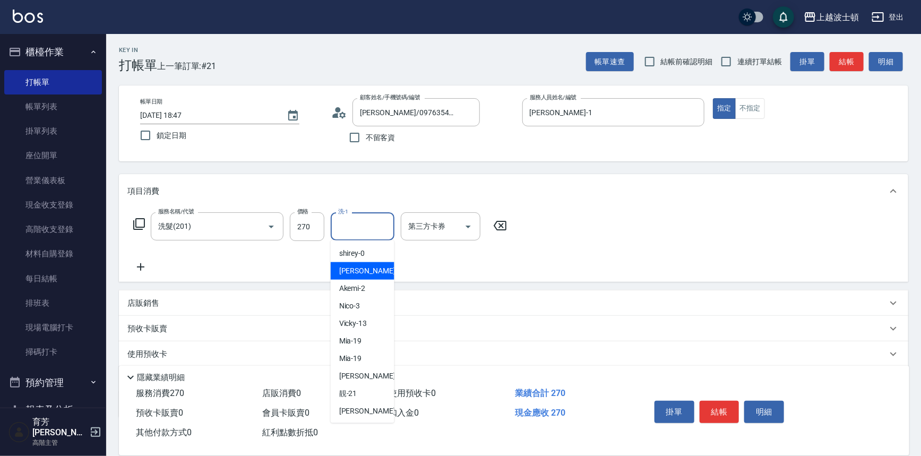
click at [366, 265] on div "[PERSON_NAME] -1" at bounding box center [363, 271] width 64 height 18
type input "[PERSON_NAME]-1"
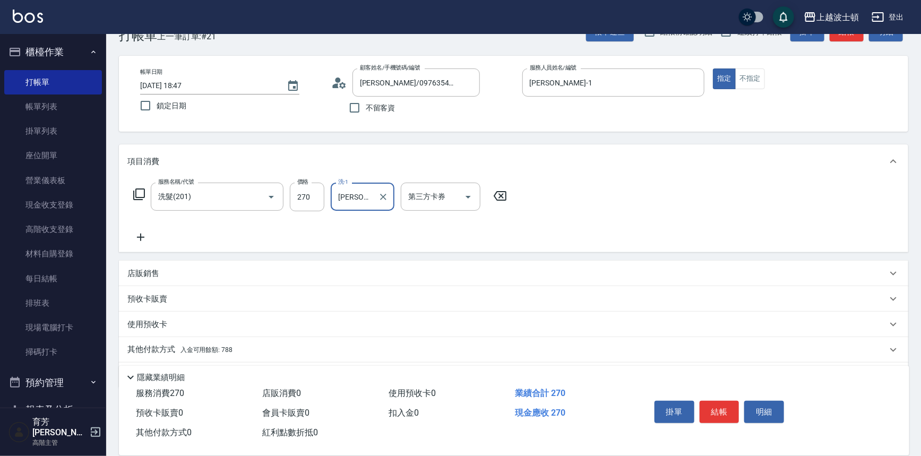
scroll to position [62, 0]
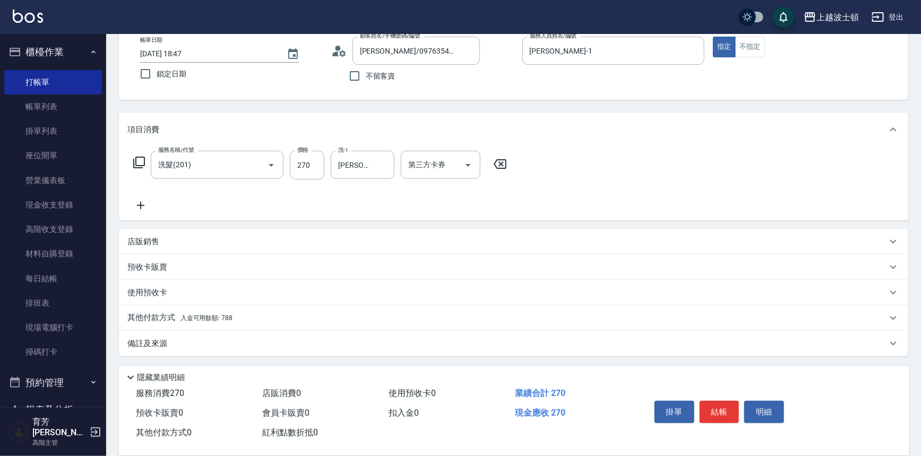
click at [200, 321] on span "入金可用餘額: 788" at bounding box center [207, 317] width 52 height 7
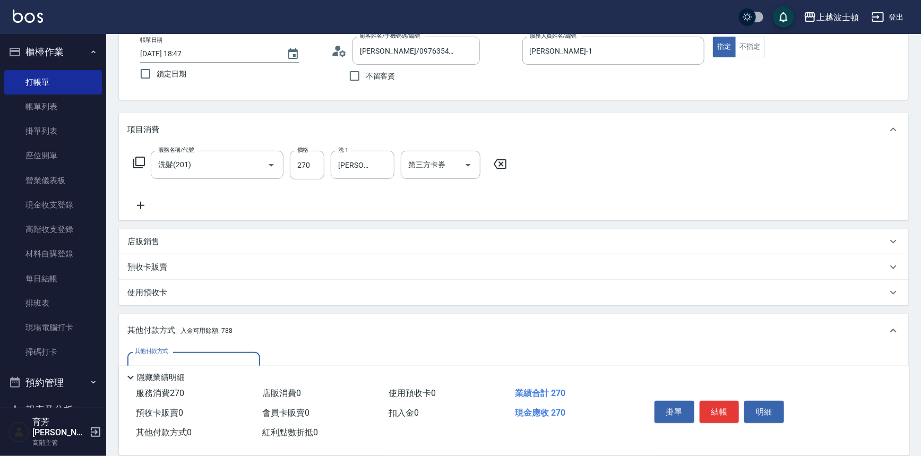
scroll to position [186, 0]
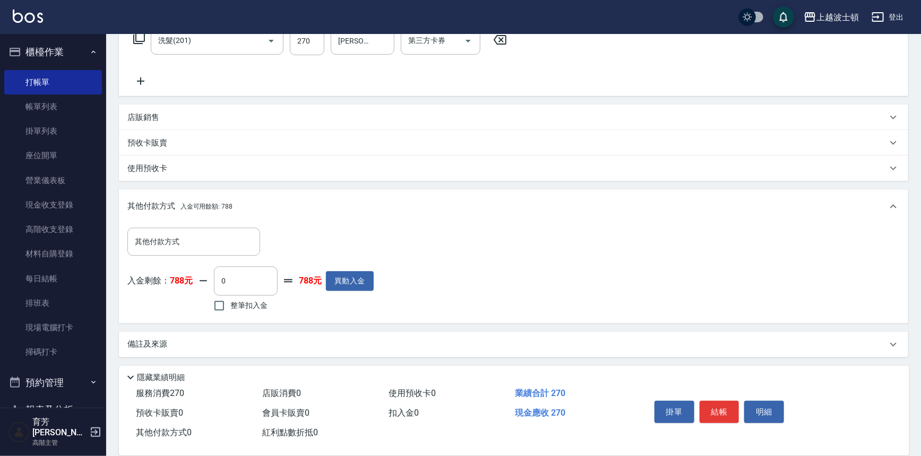
click at [235, 306] on span "整筆扣入金" at bounding box center [248, 305] width 37 height 11
click at [230, 306] on input "整筆扣入金" at bounding box center [219, 306] width 22 height 22
checkbox input "true"
type input "270"
click at [717, 402] on button "結帳" at bounding box center [720, 412] width 40 height 22
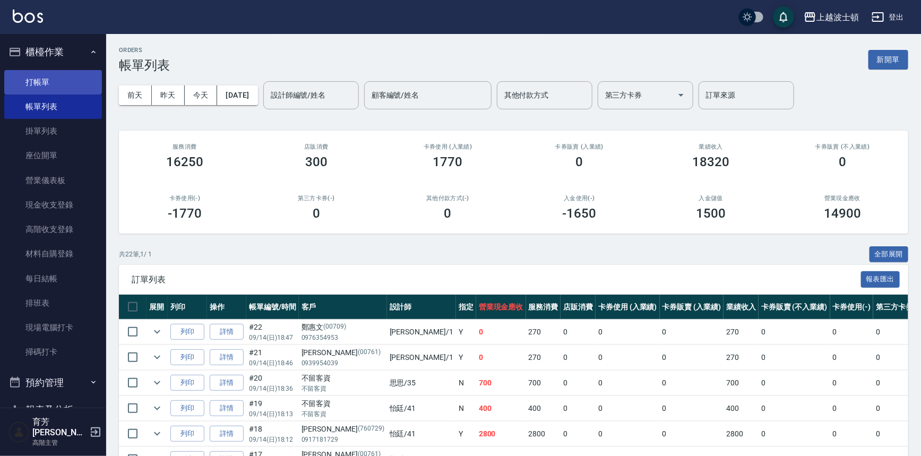
click at [44, 81] on link "打帳單" at bounding box center [53, 82] width 98 height 24
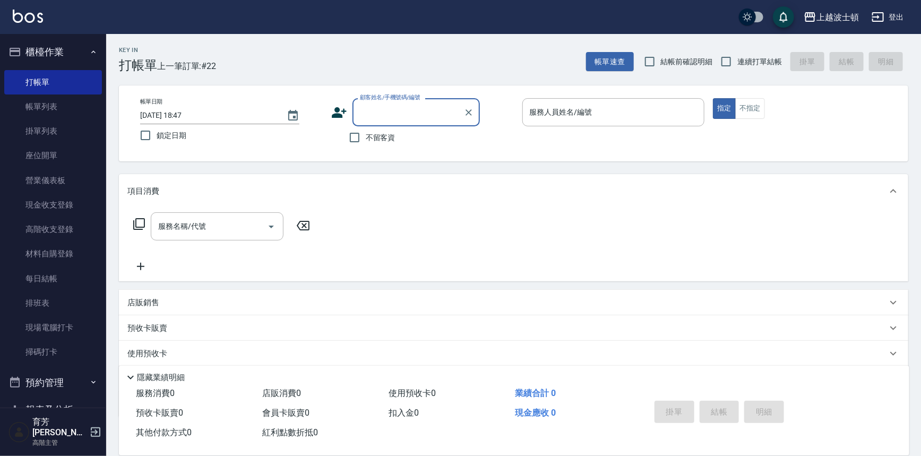
click at [373, 110] on input "顧客姓名/手機號碼/編號" at bounding box center [408, 112] width 102 height 19
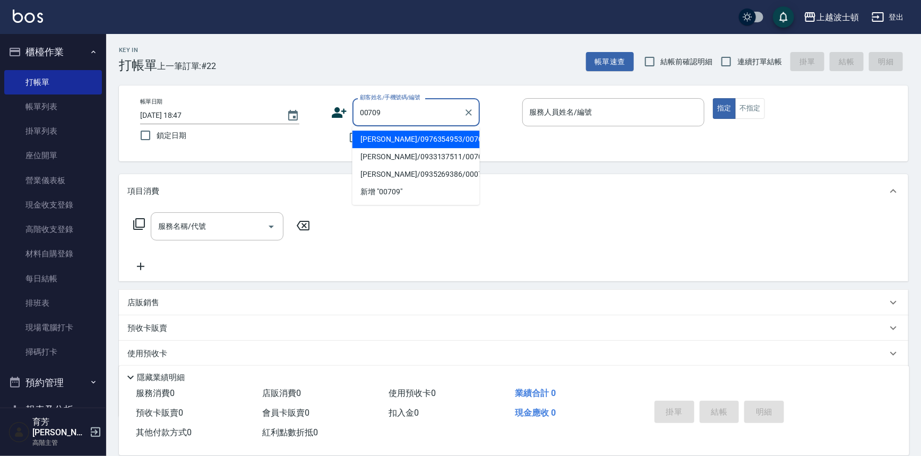
click at [385, 138] on li "[PERSON_NAME]/0976354953/00709" at bounding box center [416, 140] width 127 height 18
type input "[PERSON_NAME]/0976354953/00709"
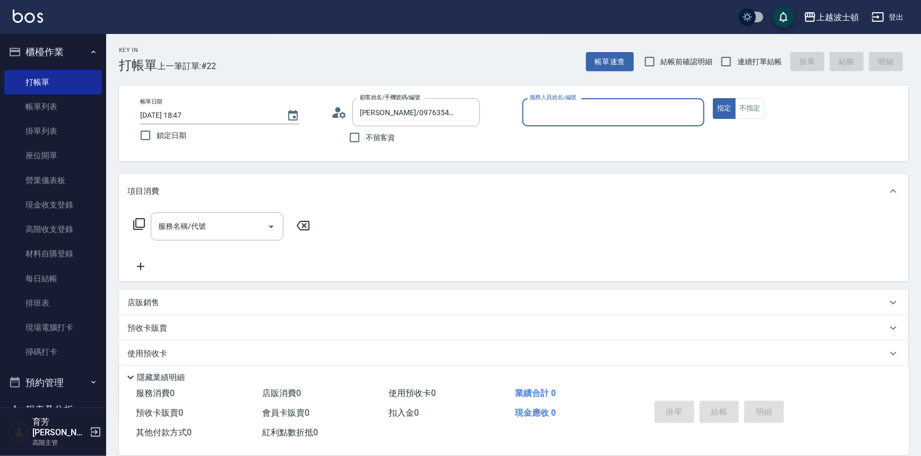
type input "[PERSON_NAME]-1"
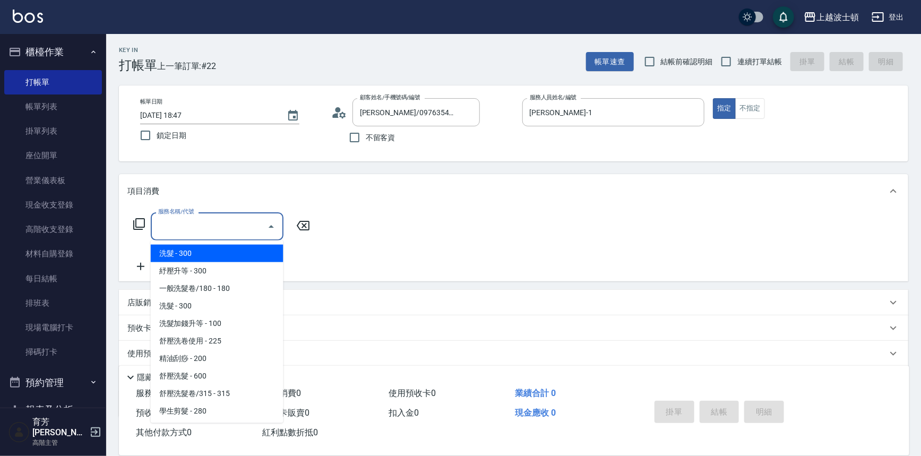
click at [174, 232] on input "服務名稱/代號" at bounding box center [209, 226] width 107 height 19
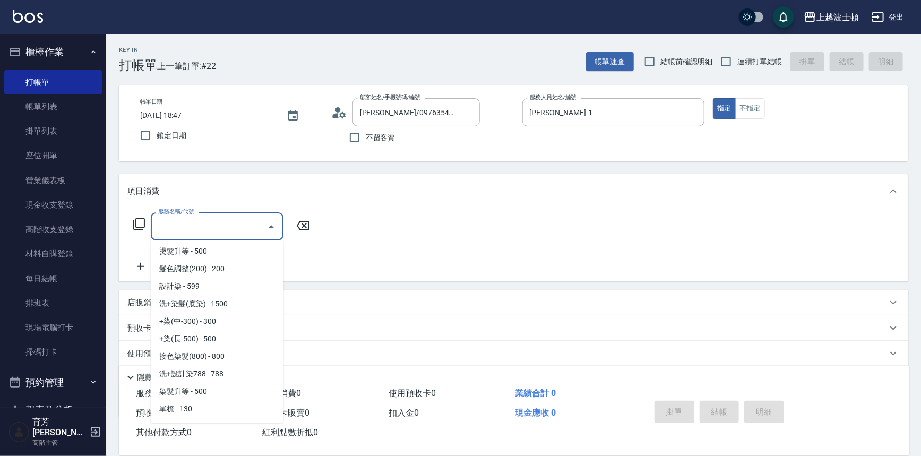
scroll to position [448, 0]
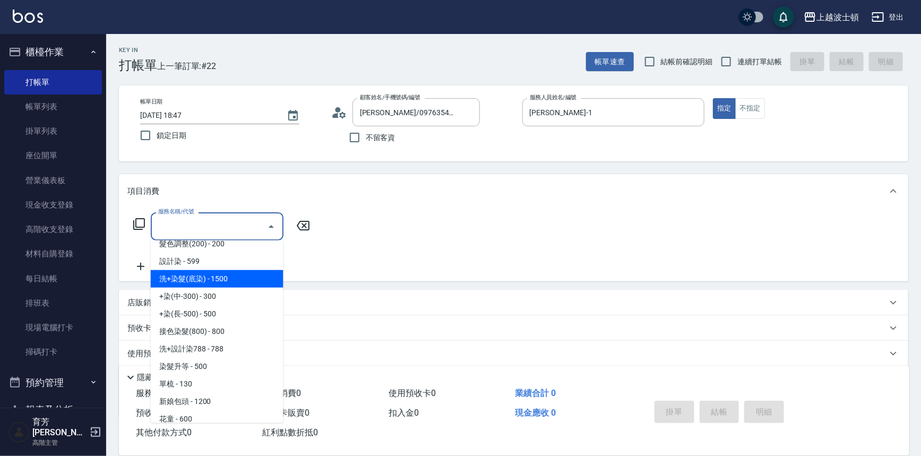
click at [238, 273] on span "洗+染髮(底染) - 1500" at bounding box center [217, 279] width 133 height 18
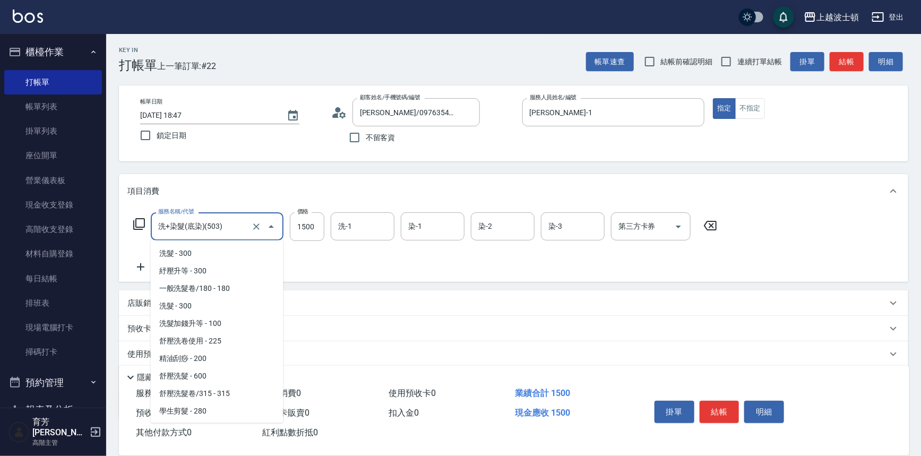
click at [238, 233] on input "洗+染髮(底染)(503)" at bounding box center [202, 226] width 93 height 19
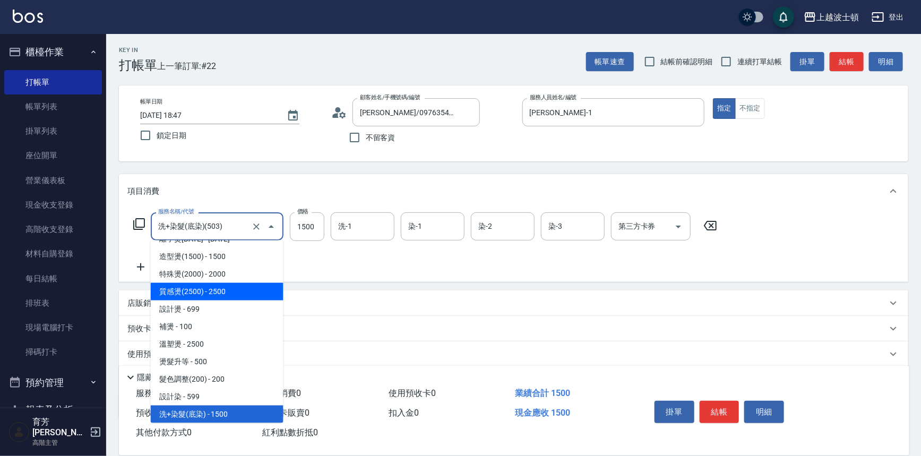
click at [221, 283] on span "質感燙(2500) - 2500" at bounding box center [217, 292] width 133 height 18
type input "質感燙(2500)(406)"
type input "2500"
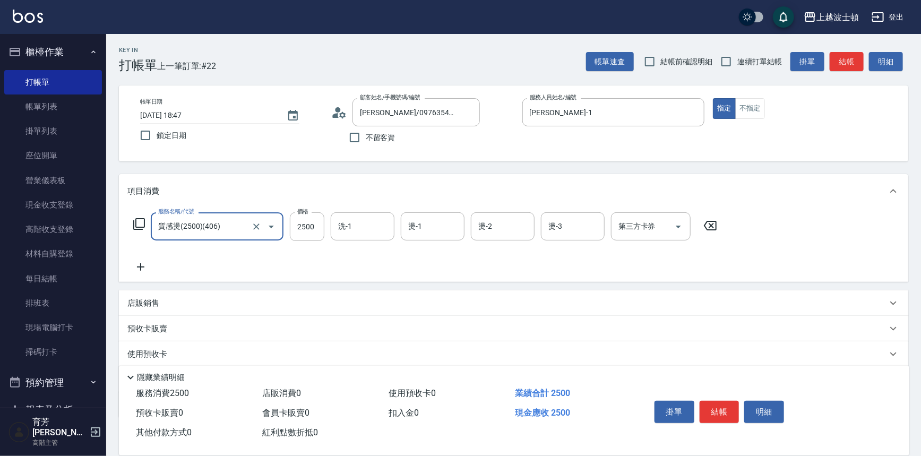
click at [145, 265] on icon at bounding box center [140, 267] width 27 height 13
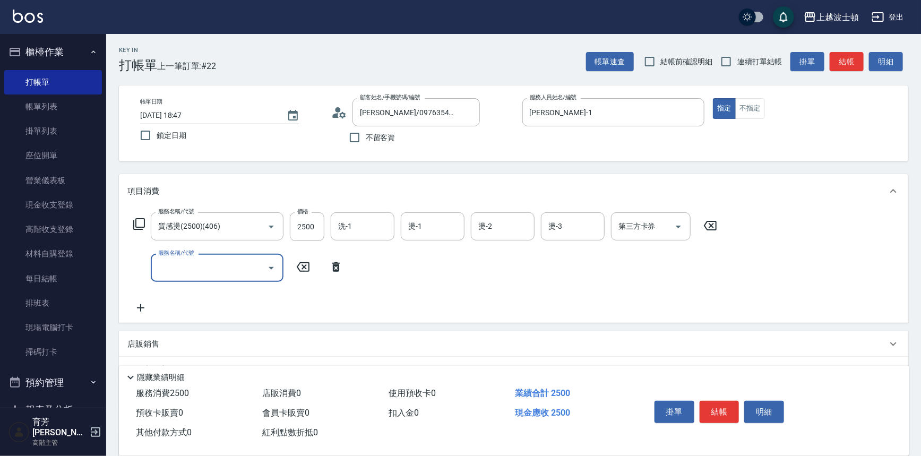
click at [170, 260] on input "服務名稱/代號" at bounding box center [209, 268] width 107 height 19
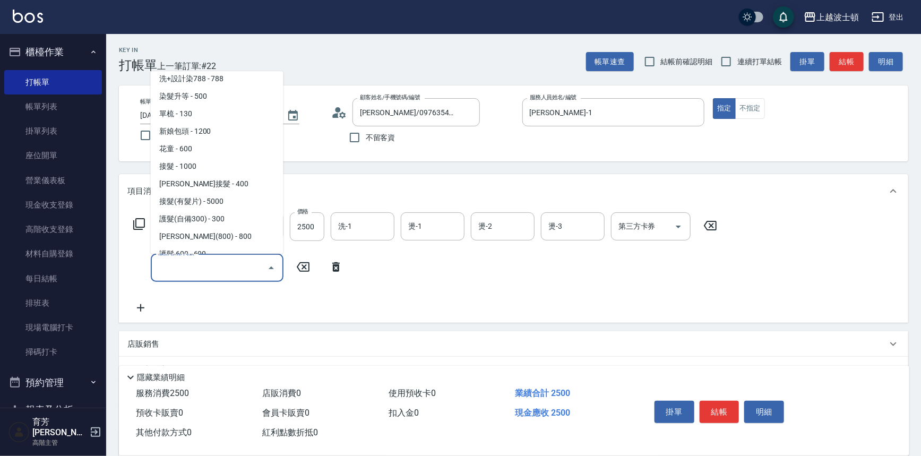
scroll to position [559, 0]
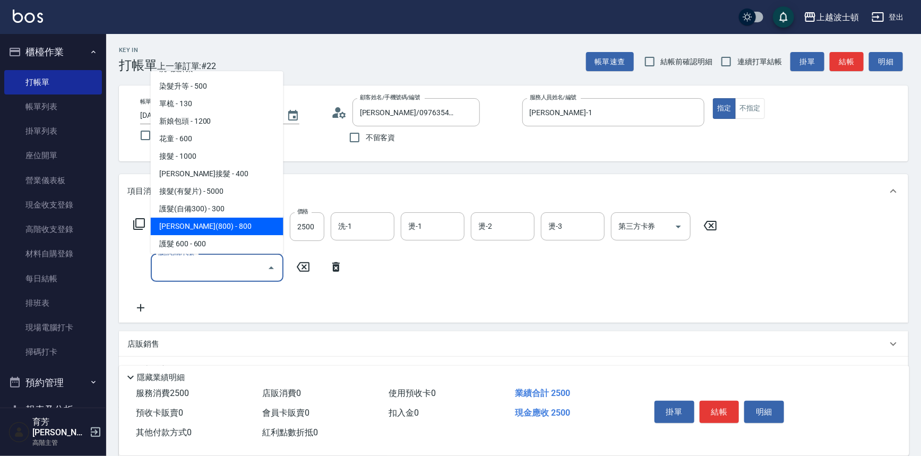
click at [246, 224] on span "[PERSON_NAME](800) - 800" at bounding box center [217, 227] width 133 height 18
type input "[PERSON_NAME](800)(702)"
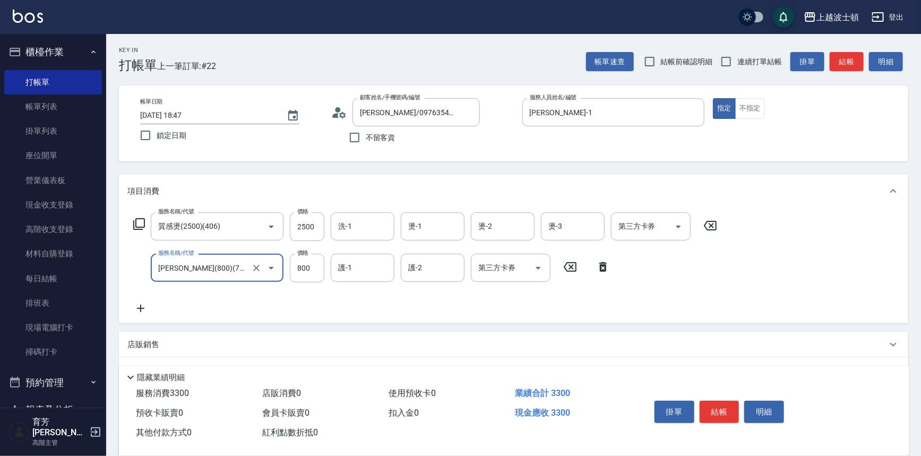
click at [140, 310] on icon at bounding box center [140, 308] width 27 height 13
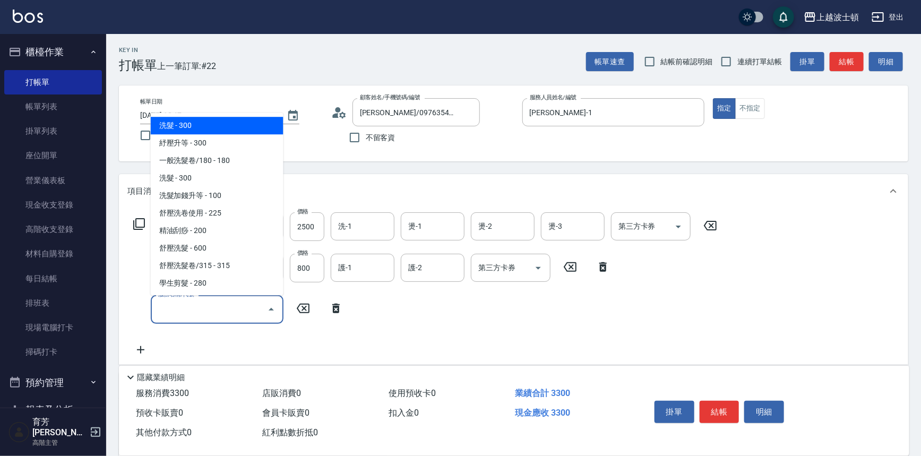
drag, startPoint x: 161, startPoint y: 307, endPoint x: 164, endPoint y: 302, distance: 5.9
click at [164, 302] on input "服務名稱/代號" at bounding box center [209, 309] width 107 height 19
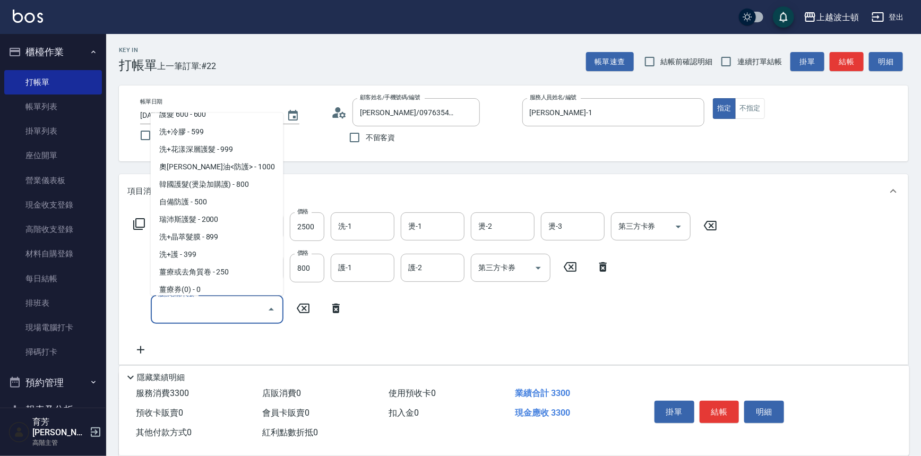
scroll to position [705, 0]
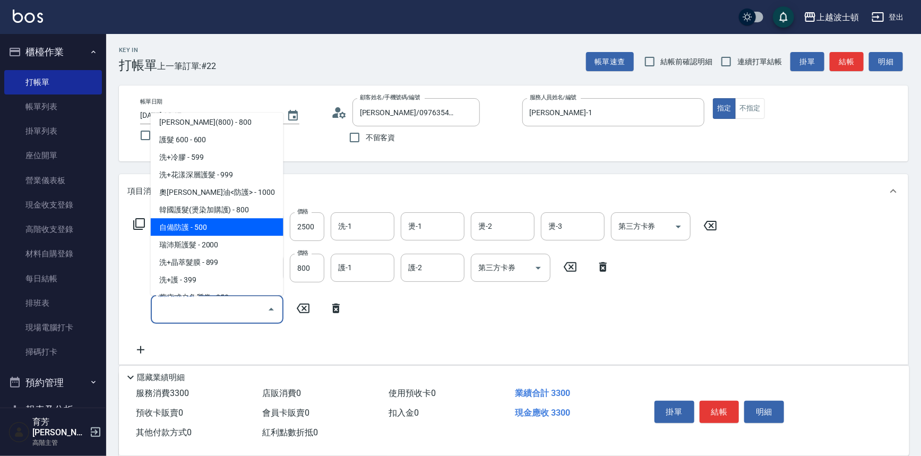
click at [247, 228] on span "自備防護 - 500" at bounding box center [217, 228] width 133 height 18
type input "自備防護(709)"
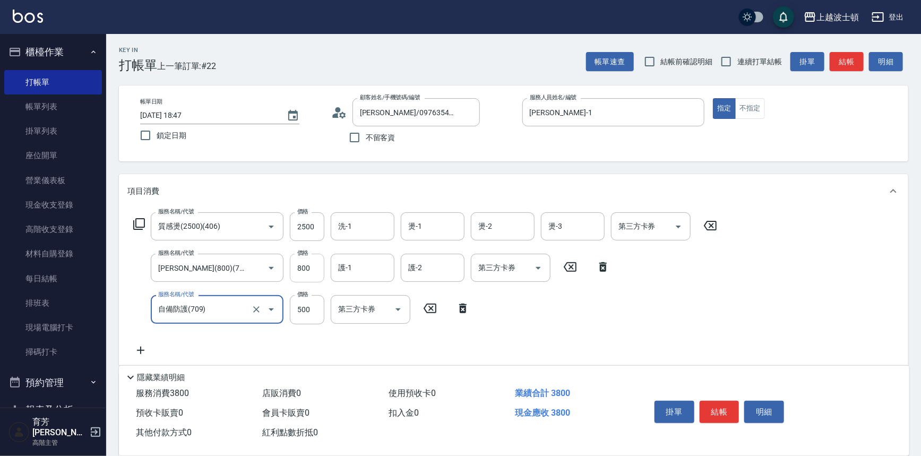
click at [303, 265] on input "800" at bounding box center [307, 268] width 35 height 29
type input "400"
click at [325, 353] on div "服務名稱/代號 質感燙(2500)(406) 服務名稱/代號 價格 2500 價格 洗-1 洗-1 燙-1 燙-1 燙-2 燙-2 燙-3 燙-3 第三方卡券…" at bounding box center [425, 284] width 596 height 144
click at [305, 229] on input "2500" at bounding box center [307, 226] width 35 height 29
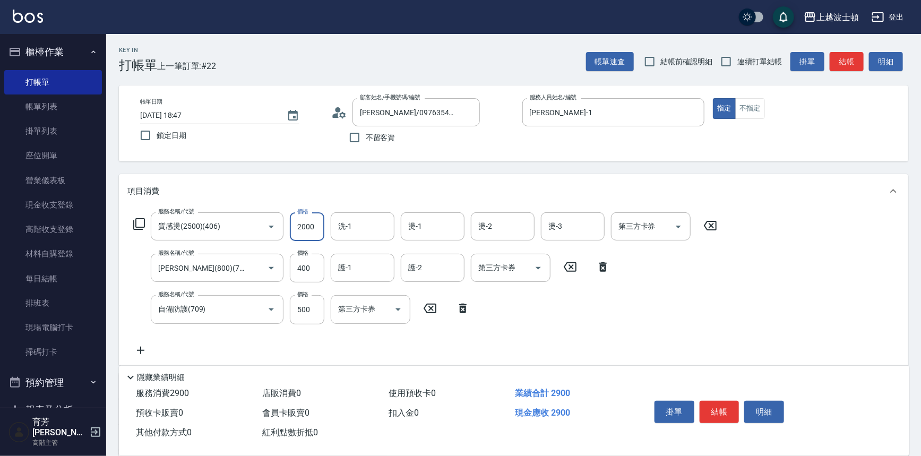
scroll to position [115, 0]
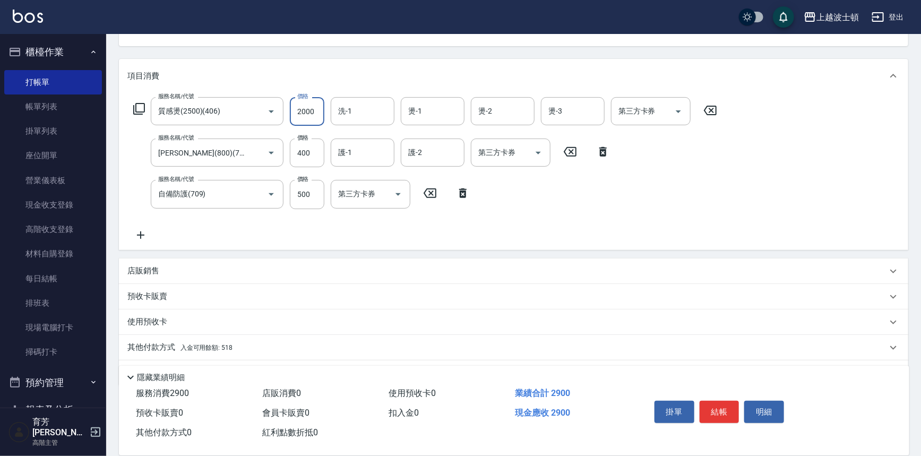
type input "2000"
click at [144, 231] on icon at bounding box center [140, 235] width 27 height 13
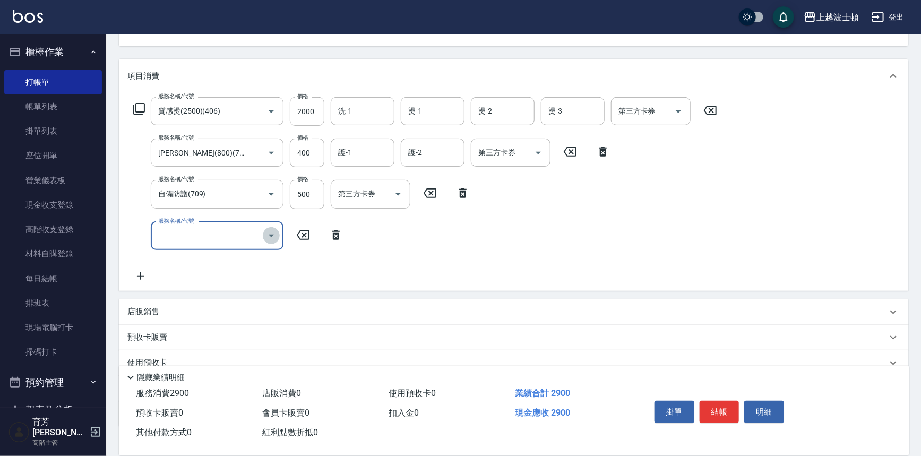
click at [272, 233] on icon "Open" at bounding box center [271, 235] width 13 height 13
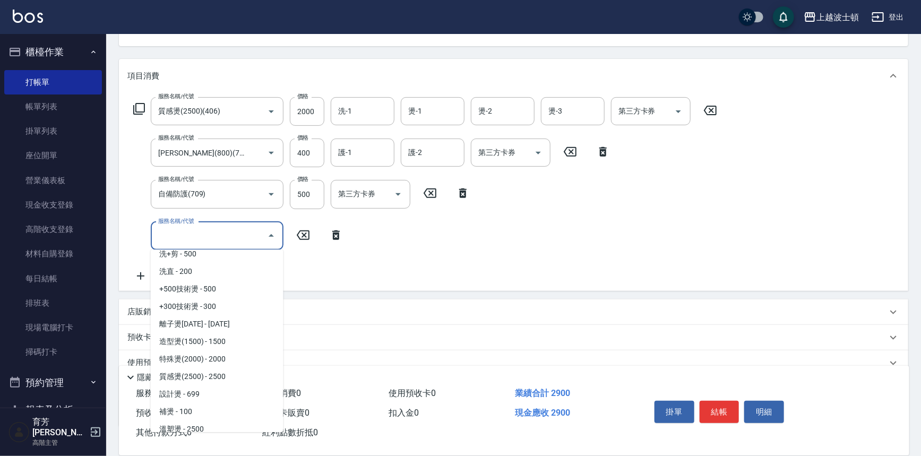
scroll to position [242, 0]
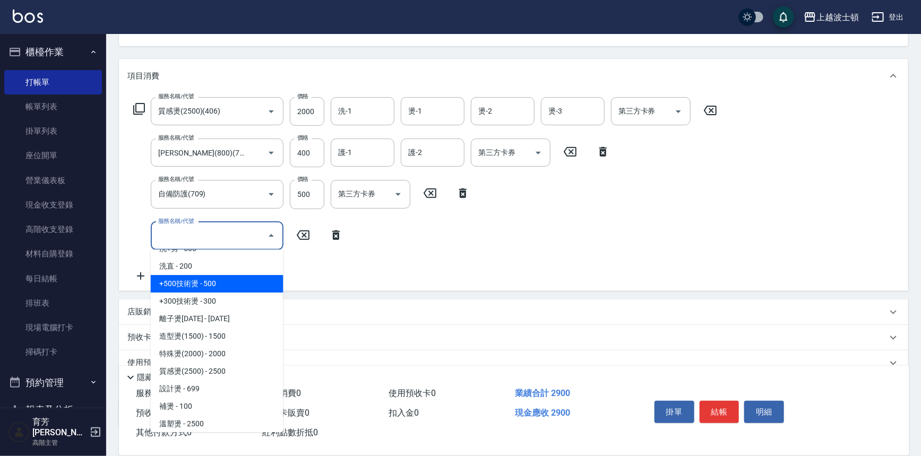
click at [225, 286] on span "+500技術燙 - 500" at bounding box center [217, 284] width 133 height 18
type input "+500技術燙(401)"
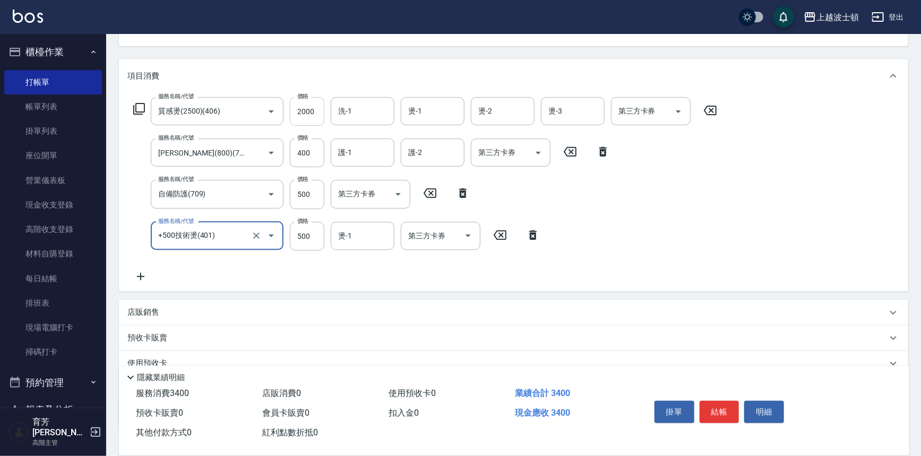
click at [299, 108] on input "2000" at bounding box center [307, 111] width 35 height 29
type input "1800"
click at [142, 277] on icon at bounding box center [140, 276] width 27 height 13
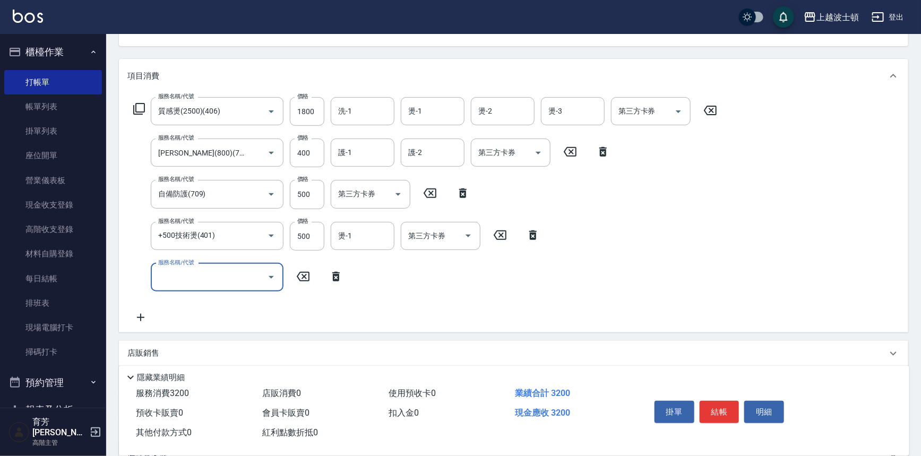
click at [270, 275] on icon "Open" at bounding box center [271, 277] width 13 height 13
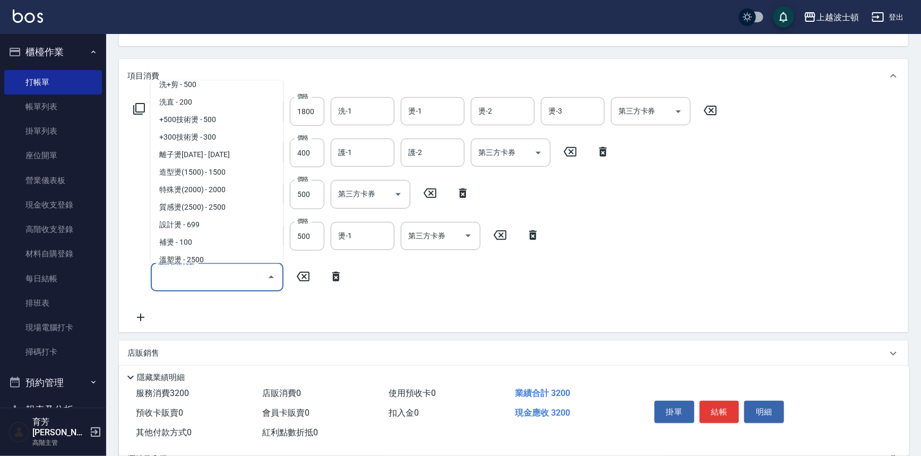
scroll to position [267, 0]
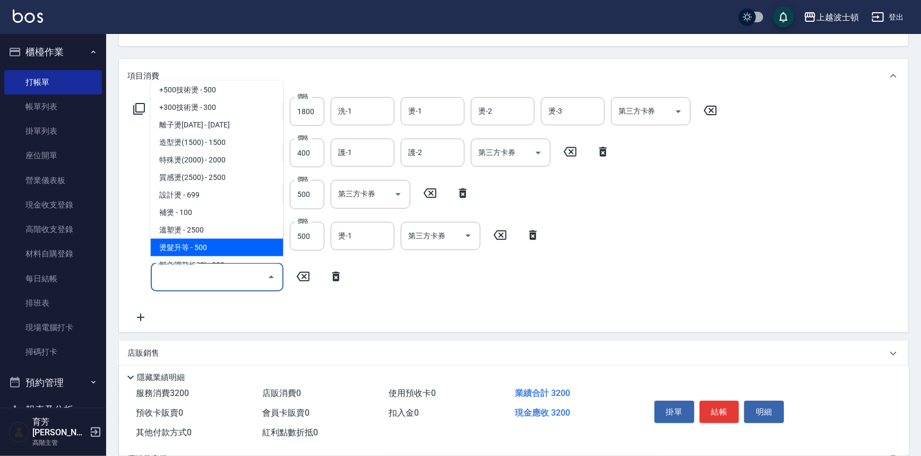
click at [233, 244] on span "燙髮升等 - 500" at bounding box center [217, 248] width 133 height 18
type input "燙髮升等(430)"
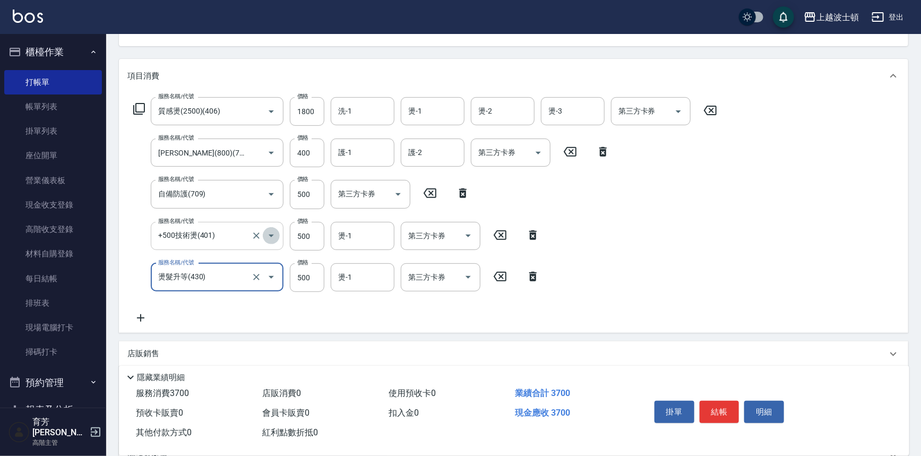
click at [270, 236] on icon "Open" at bounding box center [271, 235] width 13 height 13
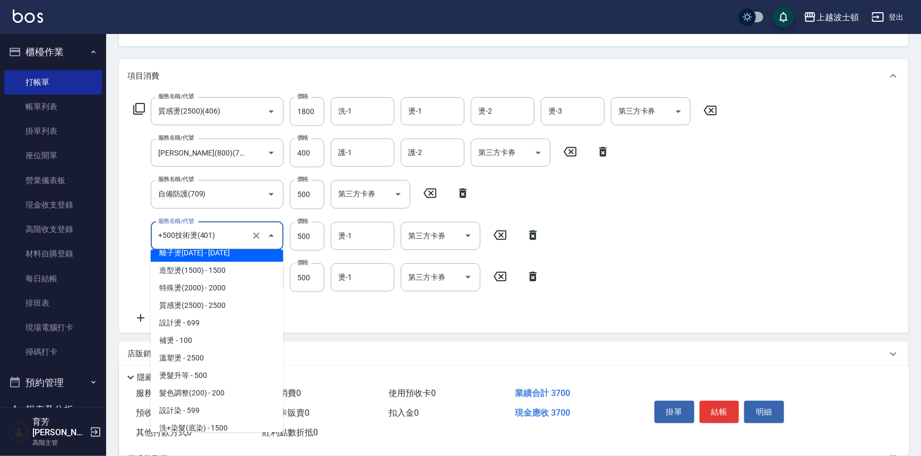
scroll to position [131, 0]
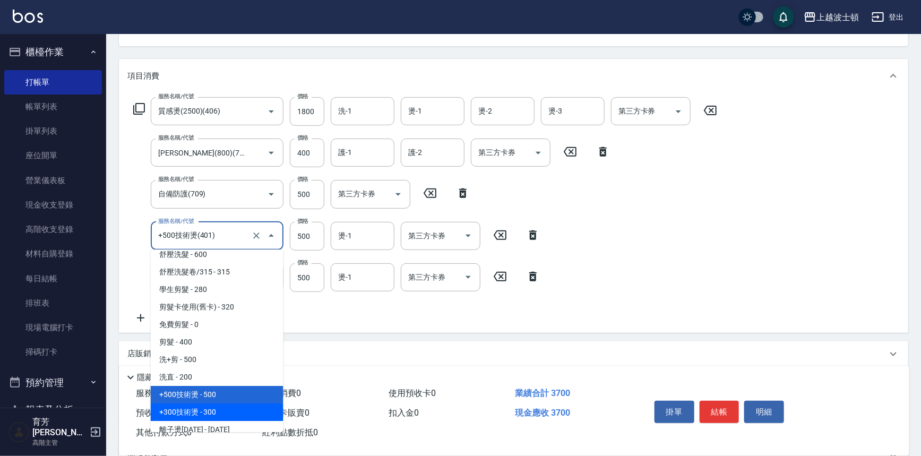
click at [243, 417] on span "+300技術燙 - 300" at bounding box center [217, 413] width 133 height 18
type input "+300技術燙(402)"
type input "300"
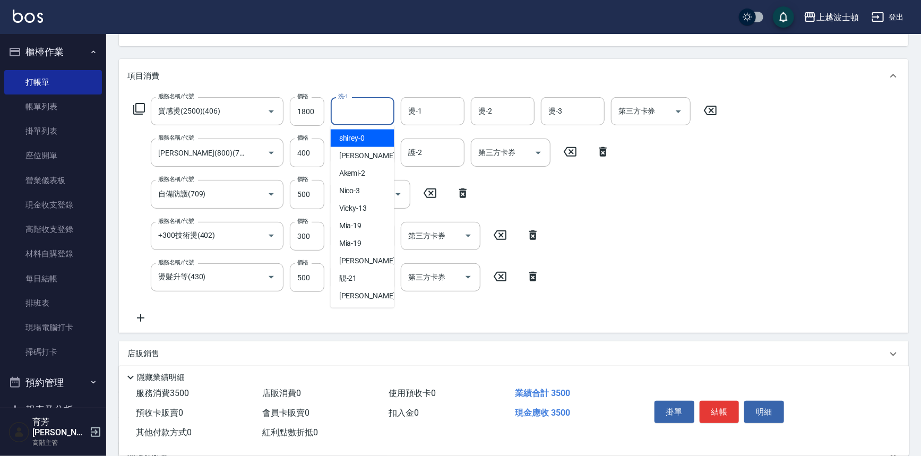
click at [362, 119] on input "洗-1" at bounding box center [363, 111] width 54 height 19
drag, startPoint x: 344, startPoint y: 263, endPoint x: 347, endPoint y: 256, distance: 7.4
click at [345, 261] on span "燕如 -20" at bounding box center [372, 260] width 67 height 11
click at [370, 111] on input "燕如-20" at bounding box center [355, 111] width 38 height 19
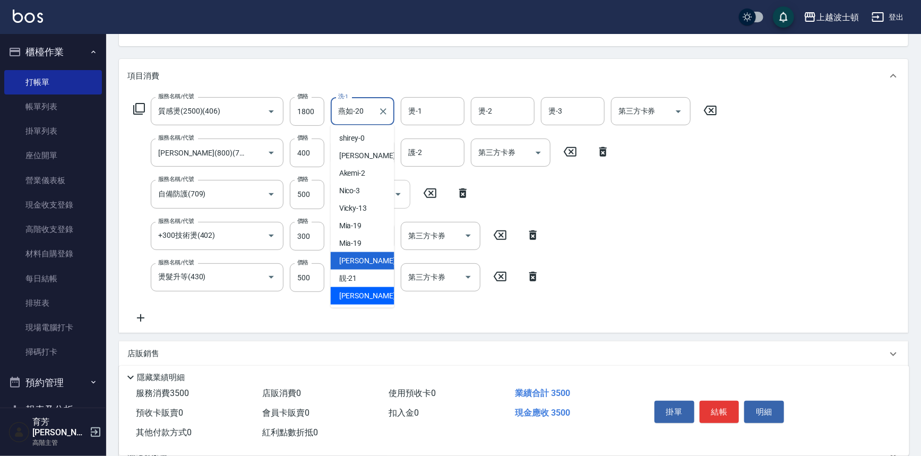
drag, startPoint x: 375, startPoint y: 292, endPoint x: 375, endPoint y: 207, distance: 84.9
click at [375, 289] on div "雅如 -22" at bounding box center [363, 296] width 64 height 18
type input "雅如-22"
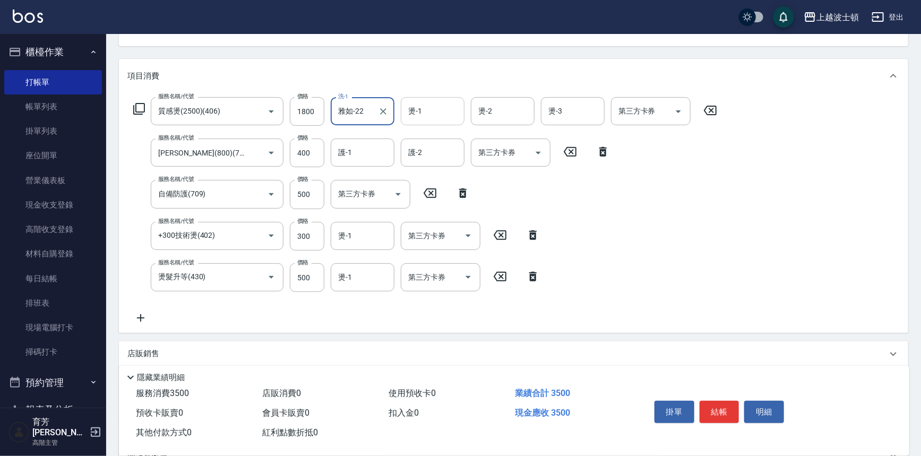
click at [414, 108] on div "燙-1 燙-1" at bounding box center [433, 111] width 64 height 28
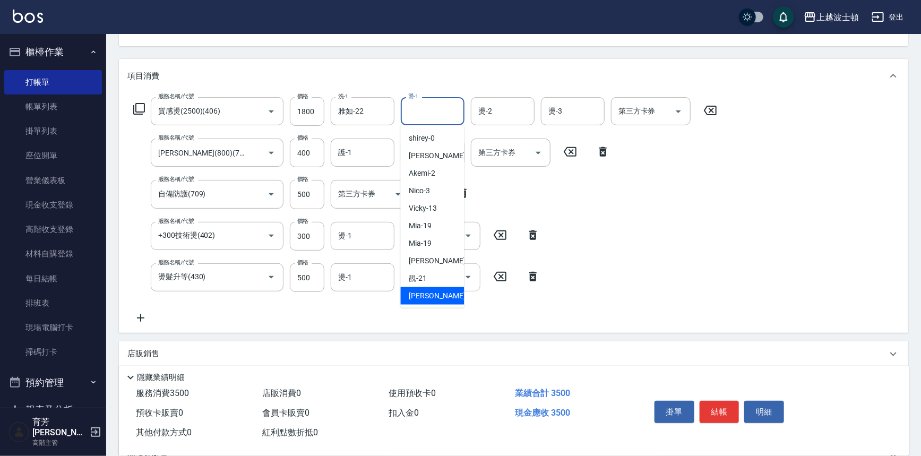
drag, startPoint x: 434, startPoint y: 297, endPoint x: 432, endPoint y: 277, distance: 20.3
click at [434, 296] on div "雅如 -22" at bounding box center [433, 296] width 64 height 18
type input "雅如-22"
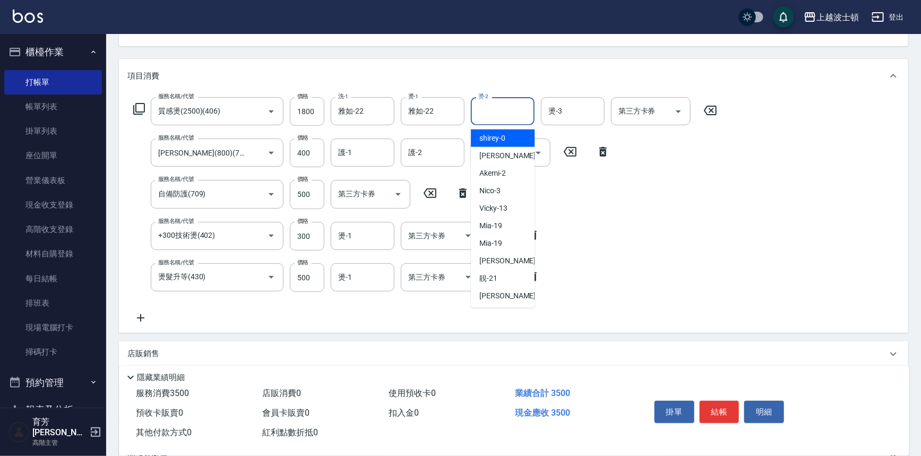
click at [488, 112] on input "燙-2" at bounding box center [503, 111] width 54 height 19
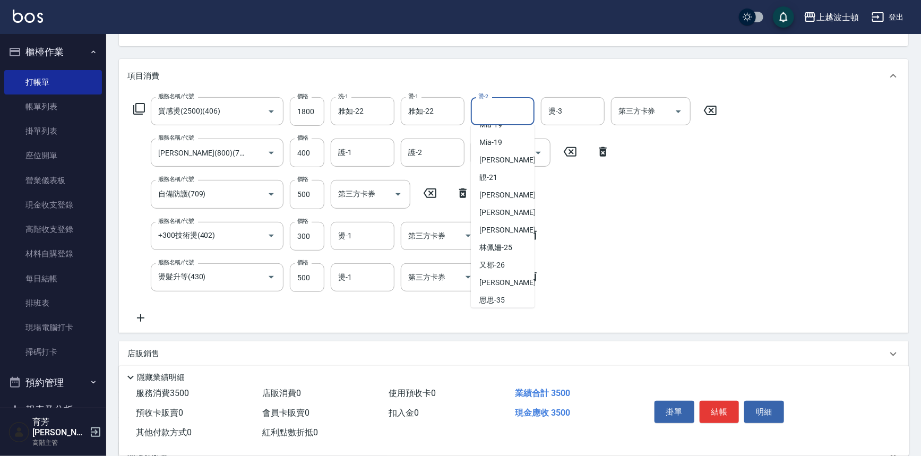
scroll to position [104, 0]
click at [508, 290] on div "思思 -35" at bounding box center [503, 298] width 64 height 18
type input "思思-35"
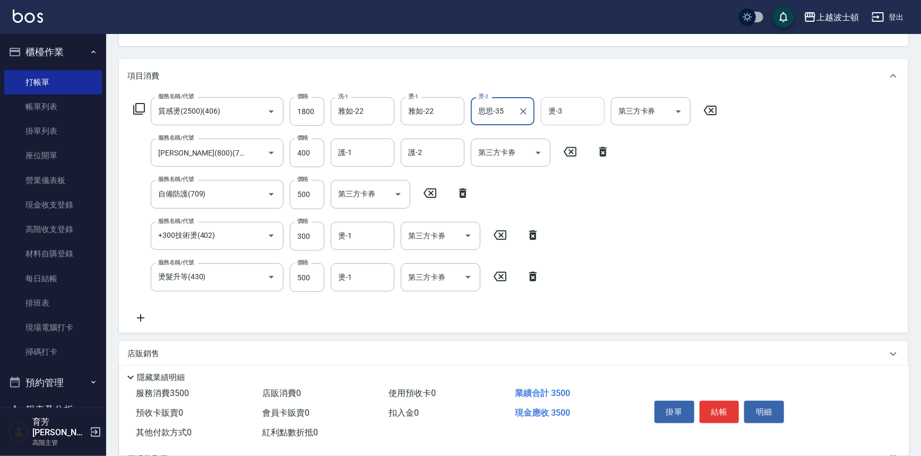
click at [561, 106] on input "燙-3" at bounding box center [573, 111] width 54 height 19
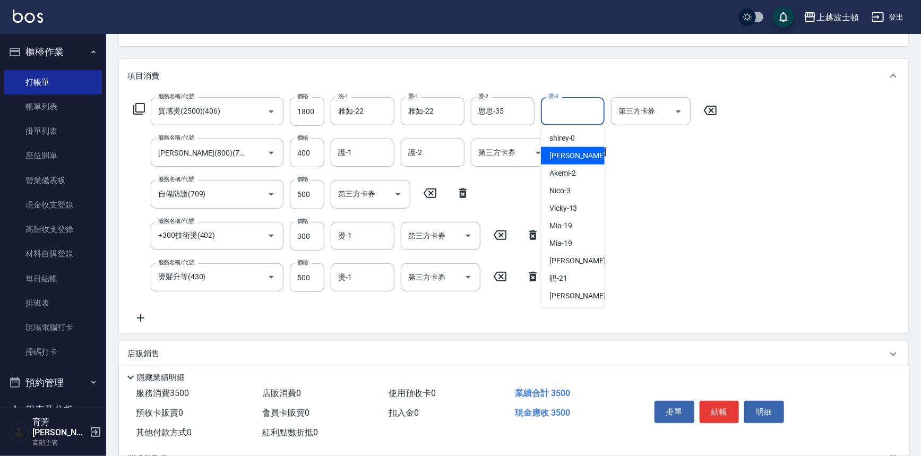
click at [577, 159] on div "[PERSON_NAME] -1" at bounding box center [573, 156] width 64 height 18
type input "[PERSON_NAME]-1"
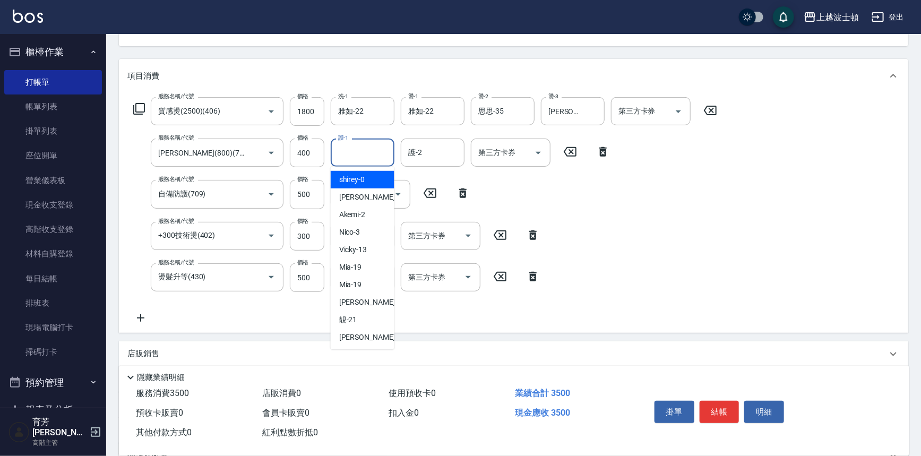
drag, startPoint x: 345, startPoint y: 148, endPoint x: 361, endPoint y: 134, distance: 21.5
click at [361, 134] on div "服務名稱/代號 質感燙(2500)(406) 服務名稱/代號 價格 1800 價格 洗-1 雅如-22 洗-1 燙-1 雅如-22 燙-1 燙-2 思思-35…" at bounding box center [425, 210] width 596 height 227
drag, startPoint x: 358, startPoint y: 332, endPoint x: 359, endPoint y: 321, distance: 10.7
click at [359, 332] on span "雅如 -22" at bounding box center [372, 337] width 67 height 11
type input "雅如-22"
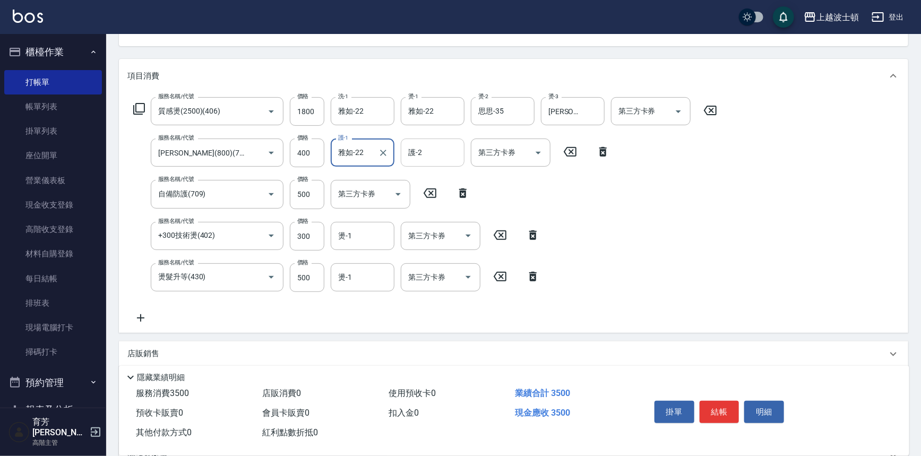
click at [434, 156] on input "護-2" at bounding box center [433, 152] width 54 height 19
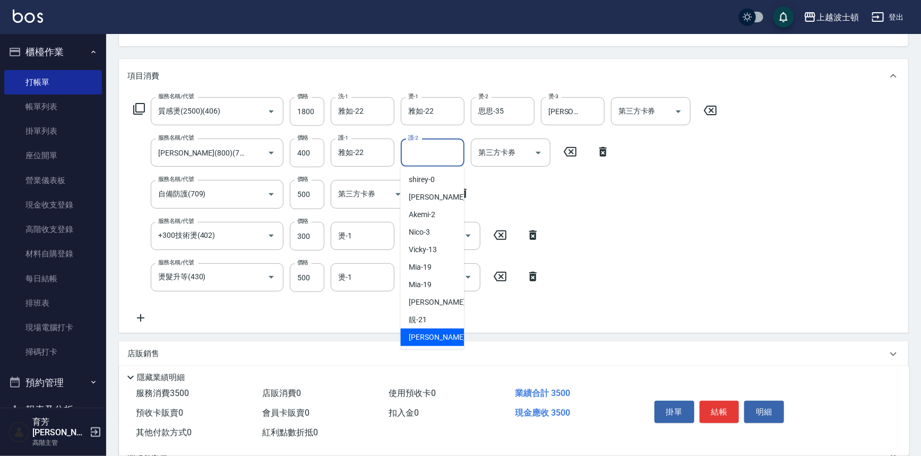
click at [428, 329] on div "雅如 -22" at bounding box center [433, 338] width 64 height 18
type input "雅如-22"
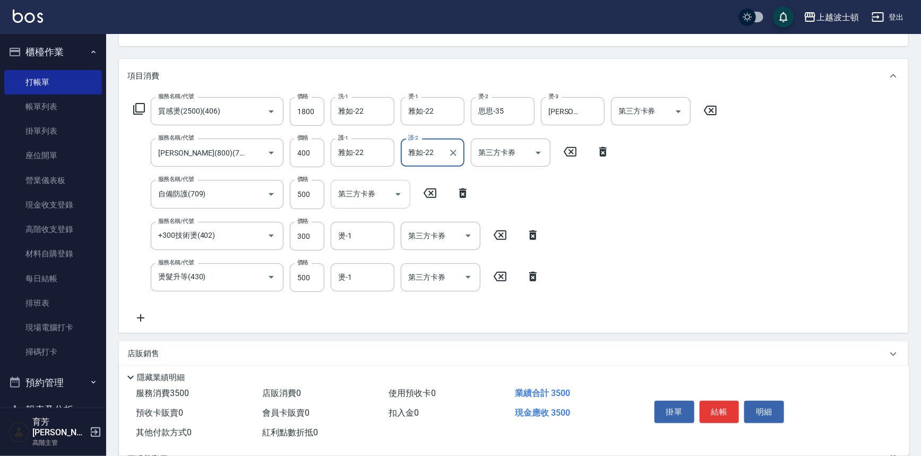
drag, startPoint x: 351, startPoint y: 238, endPoint x: 340, endPoint y: 194, distance: 45.5
click at [351, 237] on input "燙-1" at bounding box center [363, 236] width 54 height 19
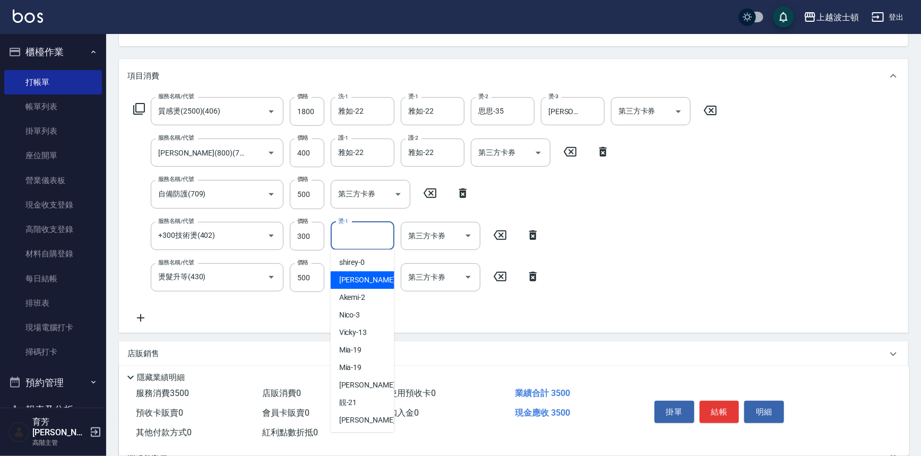
drag, startPoint x: 350, startPoint y: 276, endPoint x: 363, endPoint y: 254, distance: 25.2
click at [350, 276] on span "[PERSON_NAME] -1" at bounding box center [370, 279] width 63 height 11
type input "[PERSON_NAME]-1"
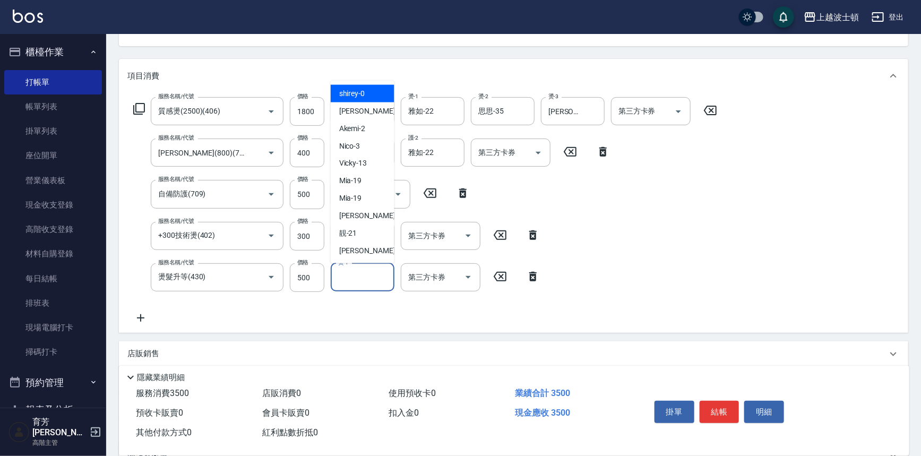
click at [363, 276] on input "燙-1" at bounding box center [363, 277] width 54 height 19
click at [380, 116] on div "[PERSON_NAME] -1" at bounding box center [363, 111] width 64 height 18
type input "[PERSON_NAME]-1"
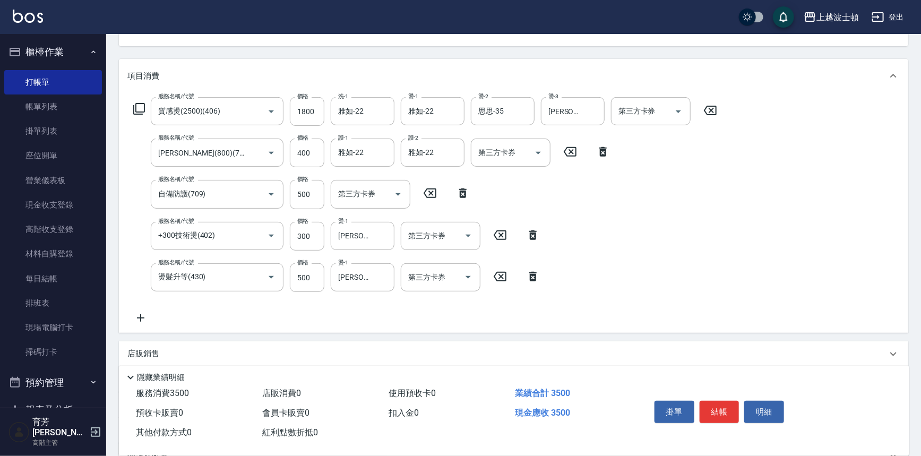
drag, startPoint x: 920, startPoint y: 158, endPoint x: 926, endPoint y: 177, distance: 20.0
click at [921, 195] on html "上越波士頓 登出 櫃檯作業 打帳單 帳單列表 掛單列表 座位開單 營業儀表板 現金收支登錄 高階收支登錄 材料自購登錄 每日結帳 排班表 現場電腦打卡 掃碼打…" at bounding box center [460, 227] width 921 height 684
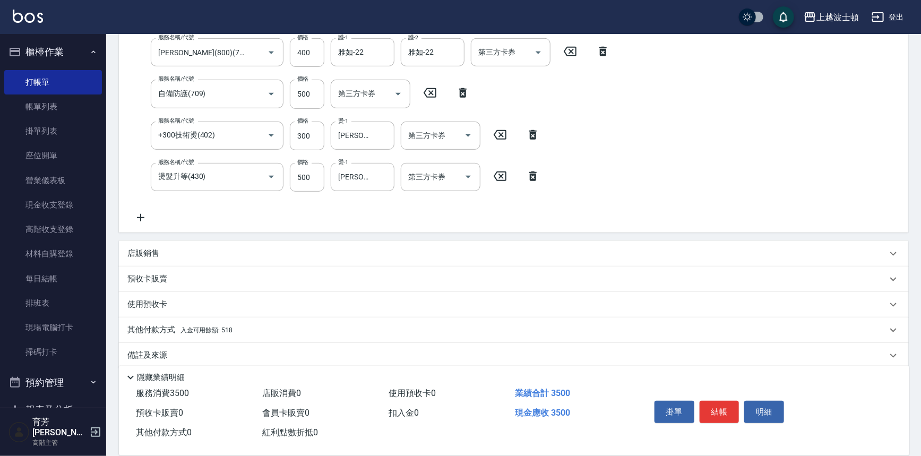
scroll to position [227, 0]
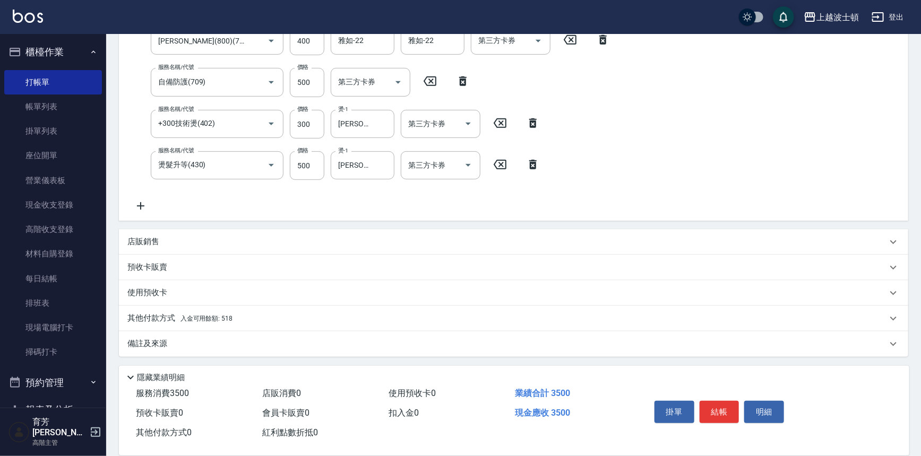
drag, startPoint x: 209, startPoint y: 320, endPoint x: 328, endPoint y: 274, distance: 127.6
click at [209, 320] on span "入金可用餘額: 518" at bounding box center [207, 318] width 52 height 7
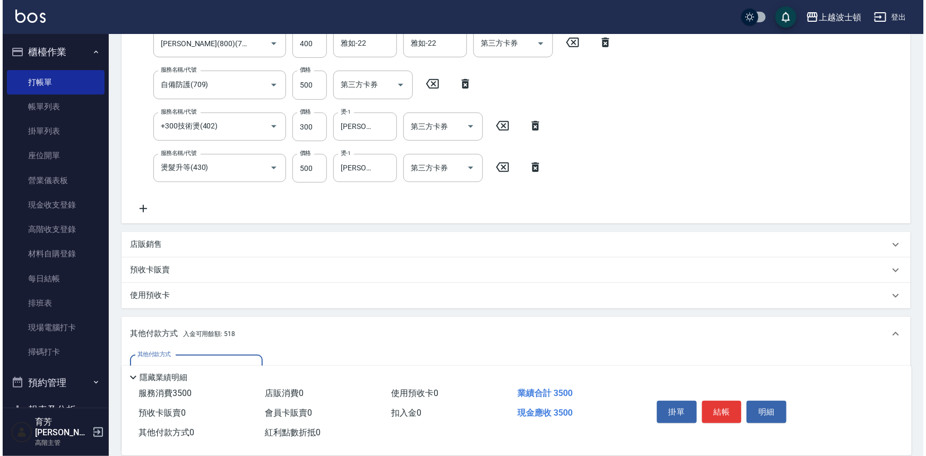
scroll to position [352, 0]
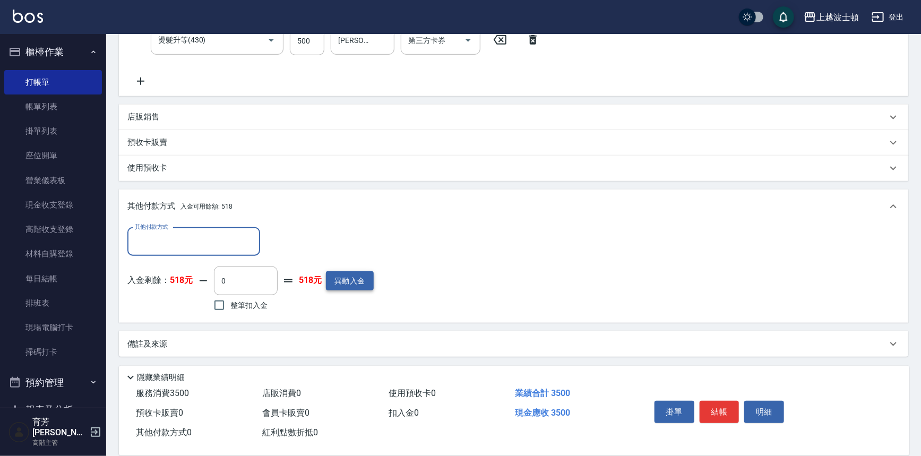
click at [345, 287] on button "異動入金" at bounding box center [350, 281] width 48 height 20
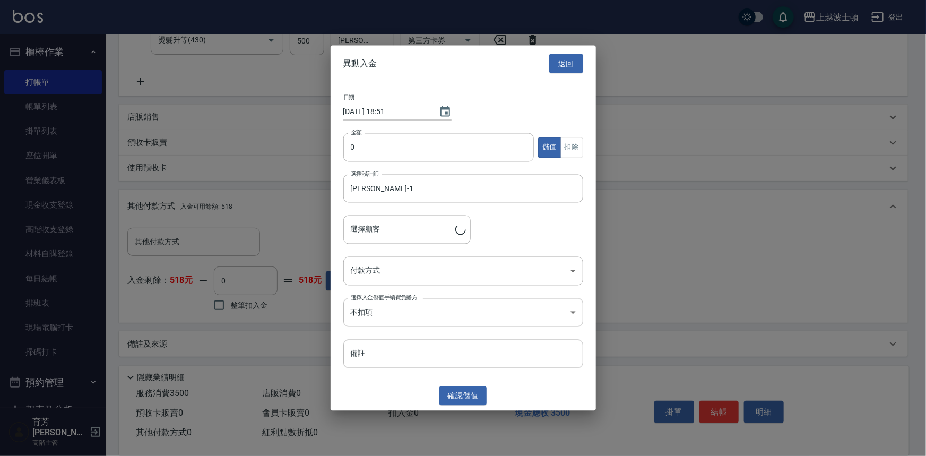
type input "[PERSON_NAME]/0976354953/00709"
click at [358, 146] on input "0" at bounding box center [439, 147] width 191 height 29
type input "4000"
click at [364, 263] on body "上越波士頓 登出 櫃檯作業 打帳單 帳單列表 掛單列表 座位開單 營業儀表板 現金收支登錄 高階收支登錄 材料自購登錄 每日結帳 排班表 現場電腦打卡 掃碼打…" at bounding box center [463, 52] width 926 height 809
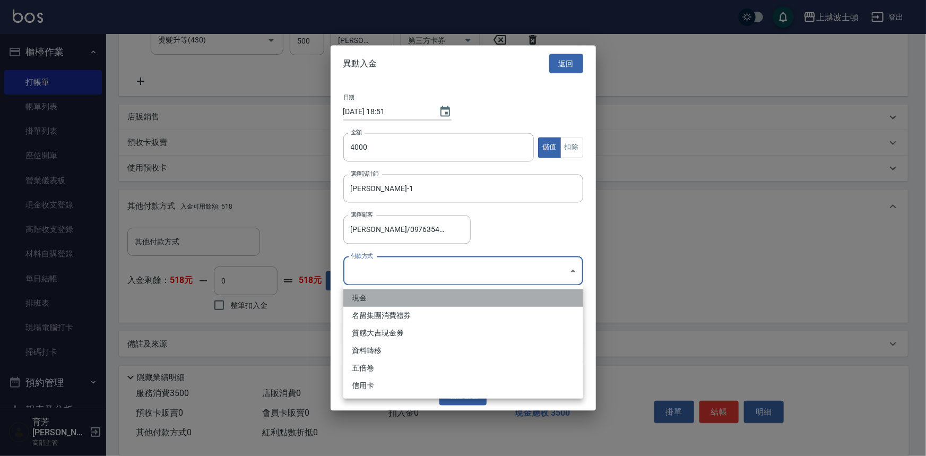
click at [369, 297] on li "現金" at bounding box center [464, 298] width 240 height 18
type input "現金"
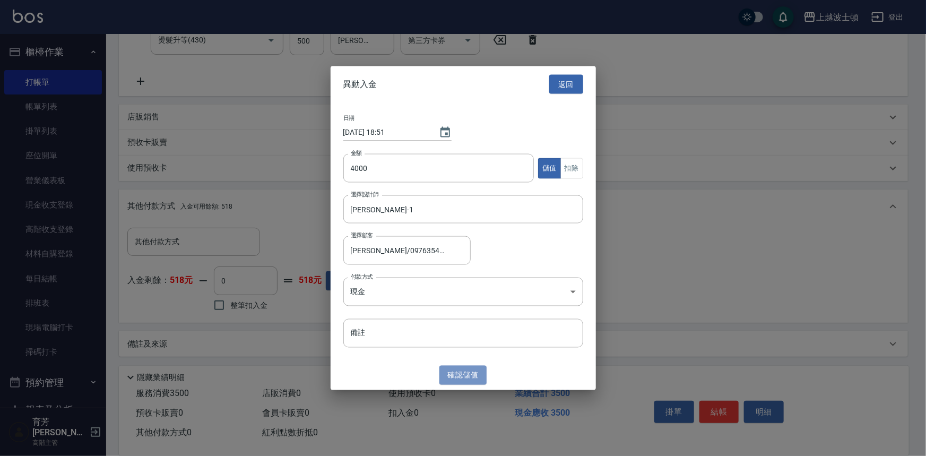
drag, startPoint x: 470, startPoint y: 376, endPoint x: 468, endPoint y: 371, distance: 5.5
click at [469, 375] on button "確認 儲值" at bounding box center [464, 375] width 48 height 20
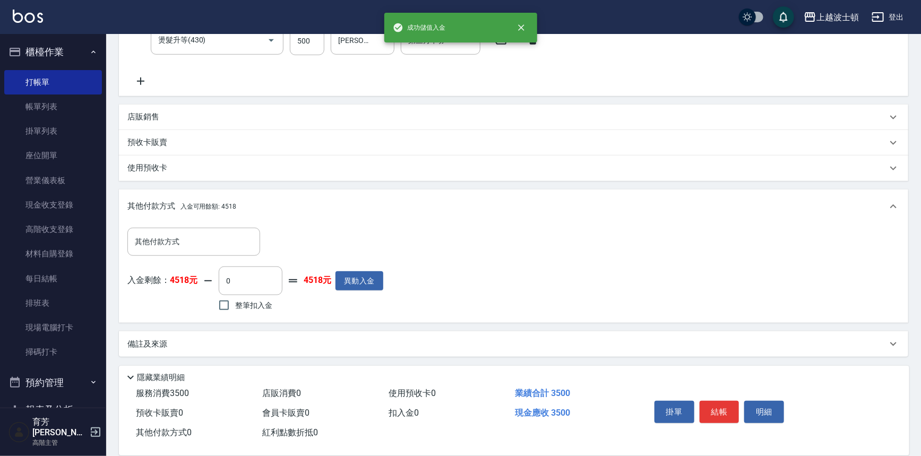
click at [234, 302] on input "整筆扣入金" at bounding box center [224, 305] width 22 height 22
checkbox input "true"
type input "3500"
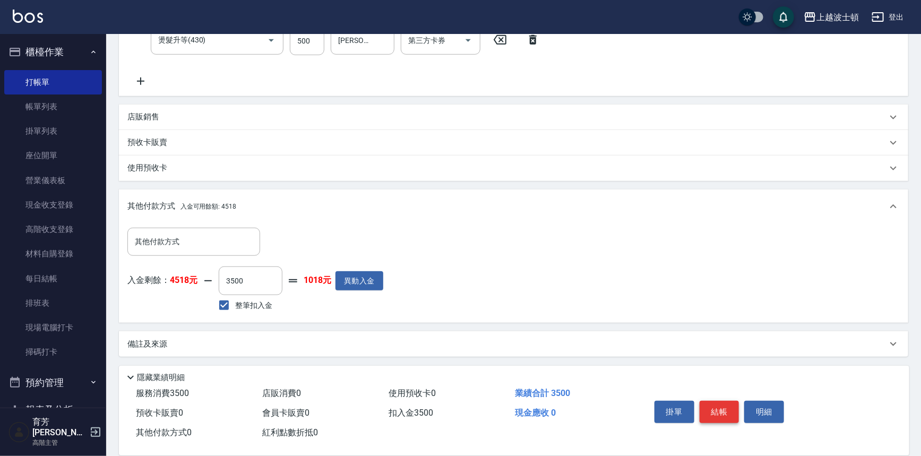
click at [724, 409] on button "結帳" at bounding box center [720, 412] width 40 height 22
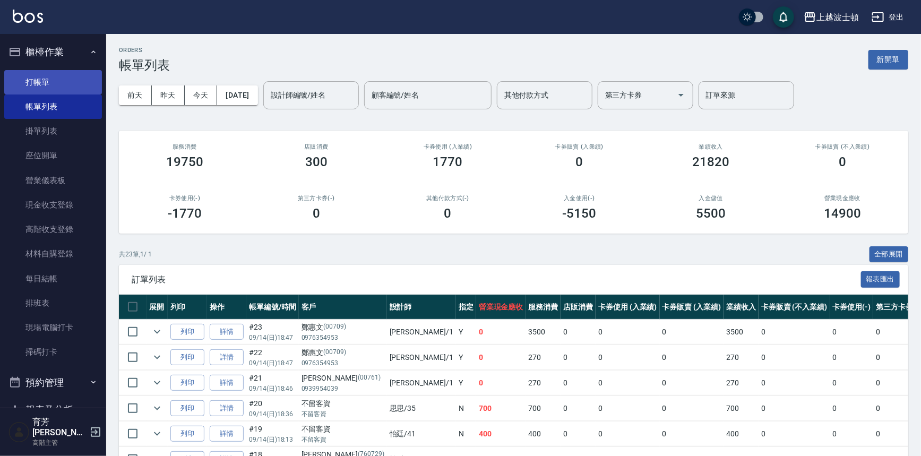
click at [39, 83] on link "打帳單" at bounding box center [53, 82] width 98 height 24
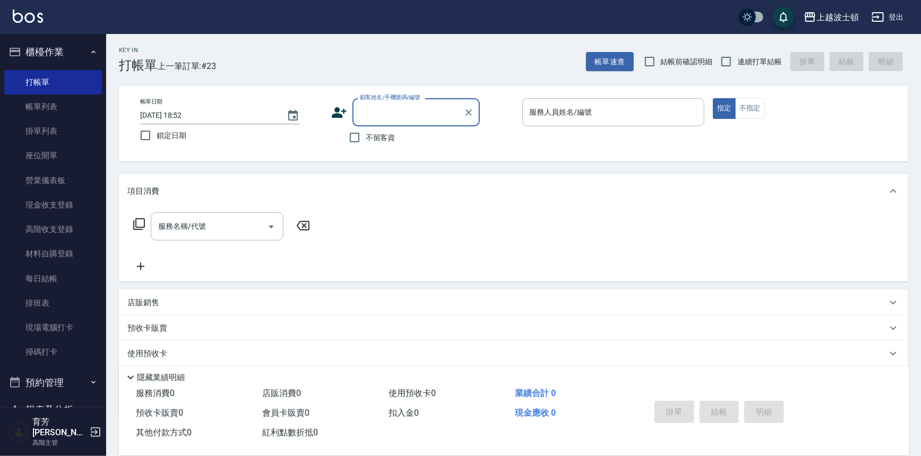
click at [387, 113] on input "顧客姓名/手機號碼/編號" at bounding box center [408, 112] width 102 height 19
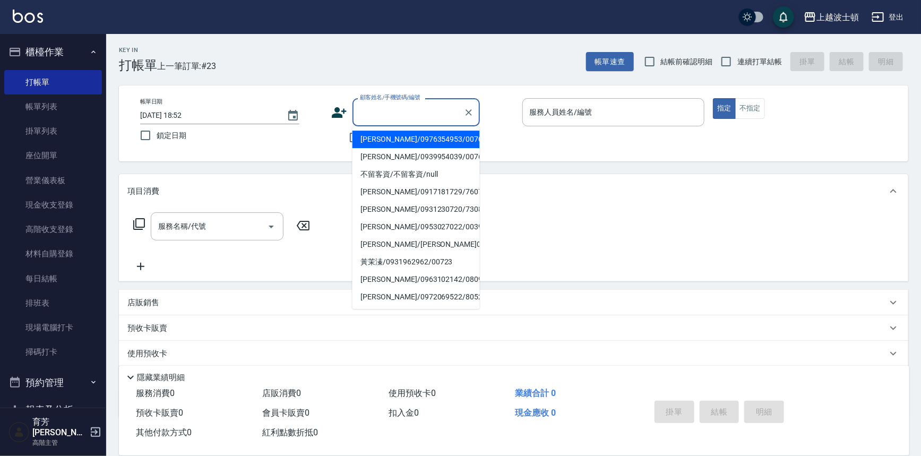
click at [398, 138] on li "[PERSON_NAME]/0976354953/00709" at bounding box center [416, 140] width 127 height 18
type input "[PERSON_NAME]/0976354953/00709"
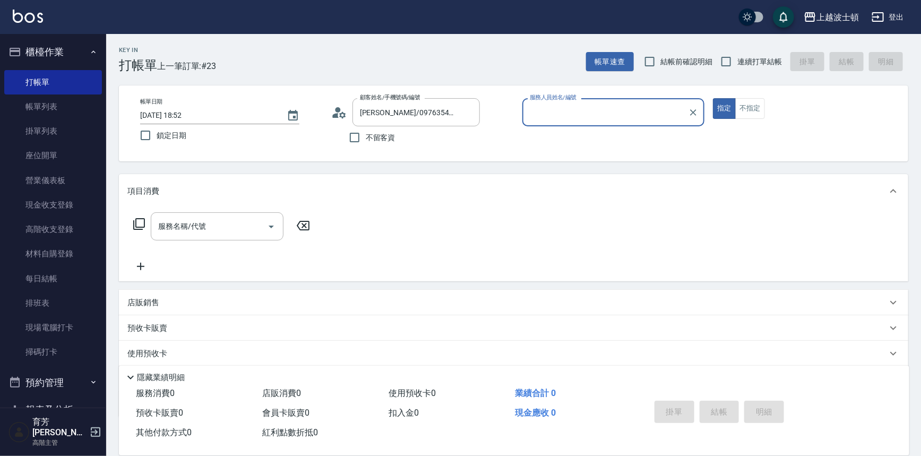
type input "[PERSON_NAME]-1"
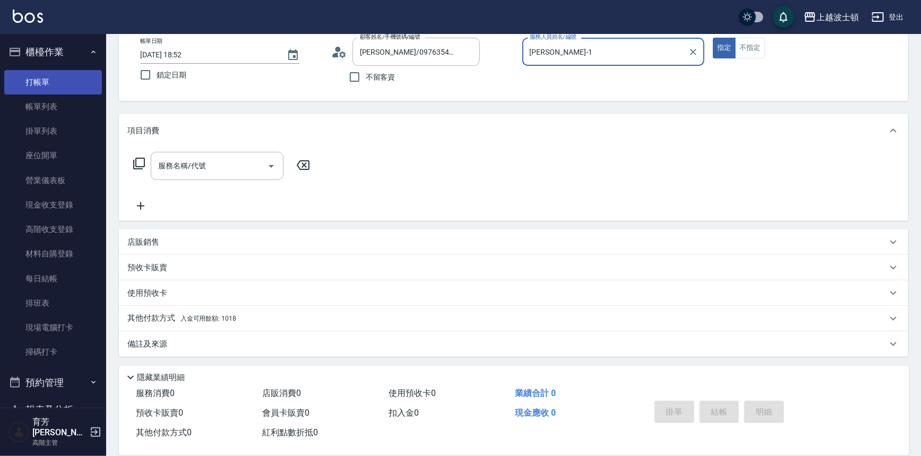
drag, startPoint x: 57, startPoint y: 106, endPoint x: 68, endPoint y: 81, distance: 27.6
click at [57, 106] on link "帳單列表" at bounding box center [53, 107] width 98 height 24
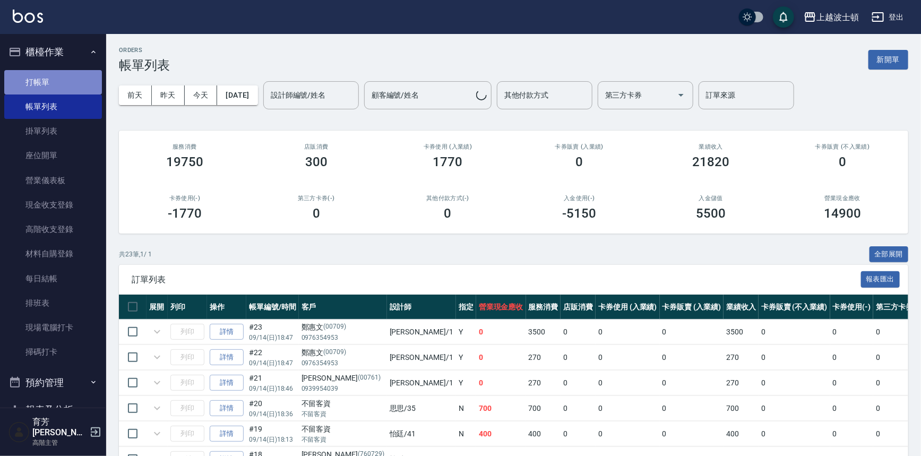
click at [68, 81] on link "打帳單" at bounding box center [53, 82] width 98 height 24
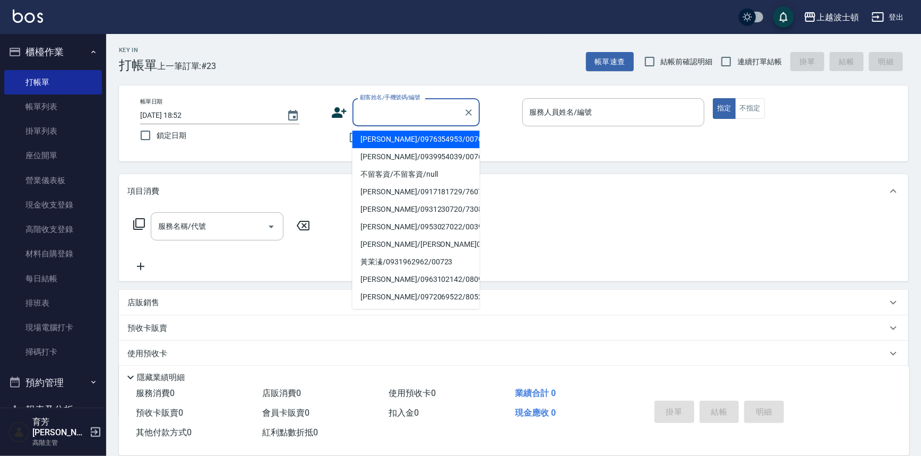
click at [373, 106] on input "顧客姓名/手機號碼/編號" at bounding box center [408, 112] width 102 height 19
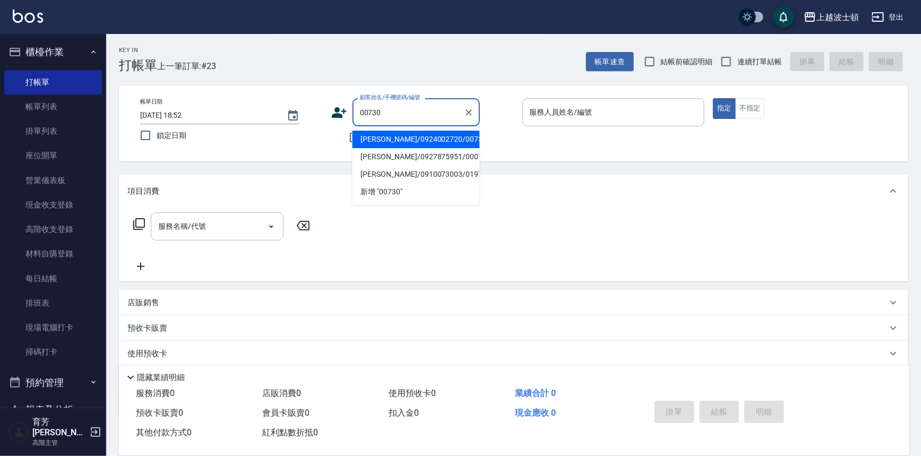
click at [412, 142] on li "[PERSON_NAME]/0924002720/00730" at bounding box center [416, 140] width 127 height 18
type input "[PERSON_NAME]/0924002720/00730"
type input "[PERSON_NAME]-1"
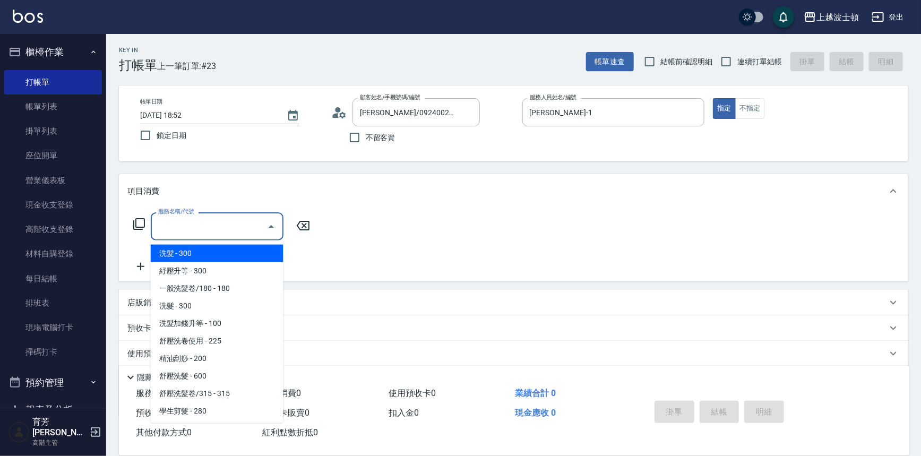
click at [217, 223] on input "服務名稱/代號" at bounding box center [209, 226] width 107 height 19
drag, startPoint x: 205, startPoint y: 254, endPoint x: 185, endPoint y: 252, distance: 20.3
click at [204, 253] on span "洗髮 - 300" at bounding box center [217, 254] width 133 height 18
type input "洗髮(201)"
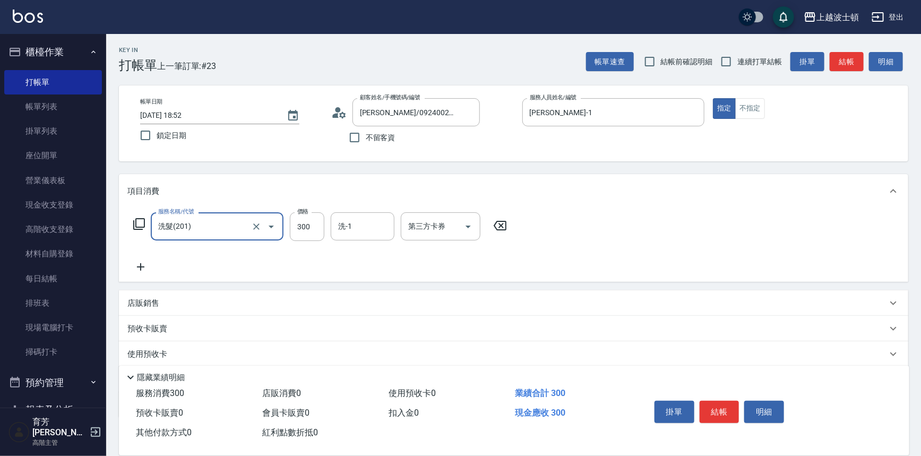
click at [139, 268] on icon at bounding box center [140, 267] width 27 height 13
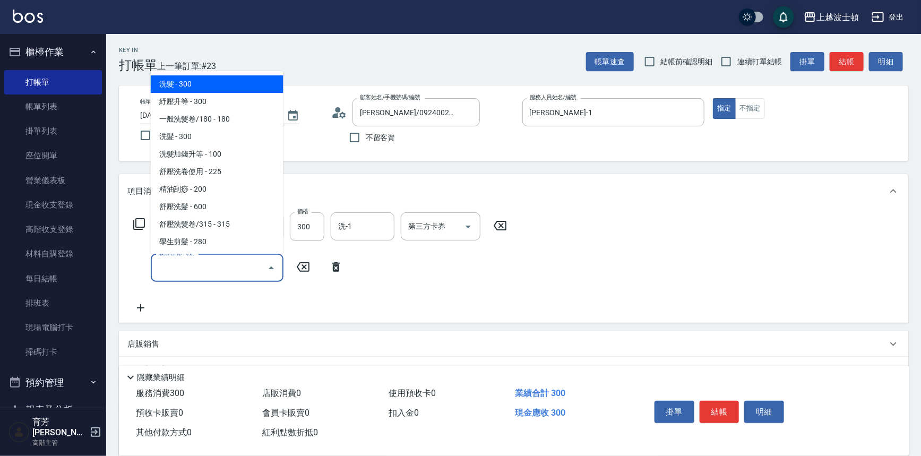
drag, startPoint x: 162, startPoint y: 263, endPoint x: 188, endPoint y: 93, distance: 171.9
click at [162, 261] on input "服務名稱/代號" at bounding box center [209, 268] width 107 height 19
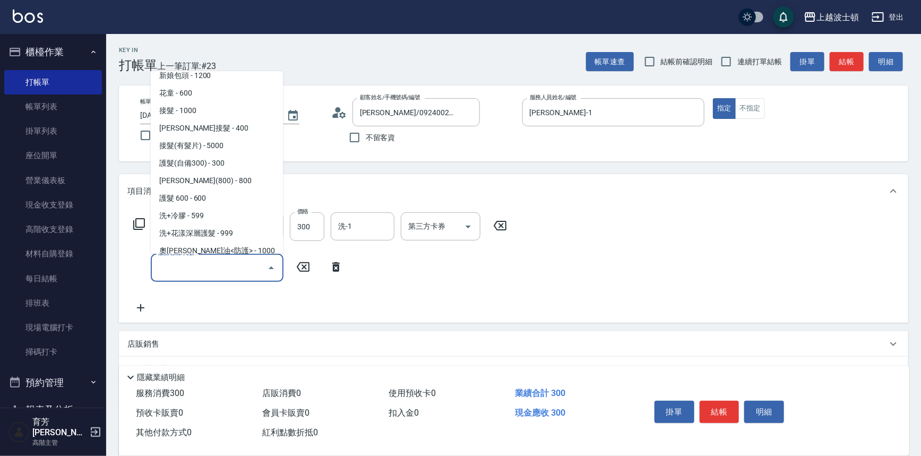
scroll to position [614, 0]
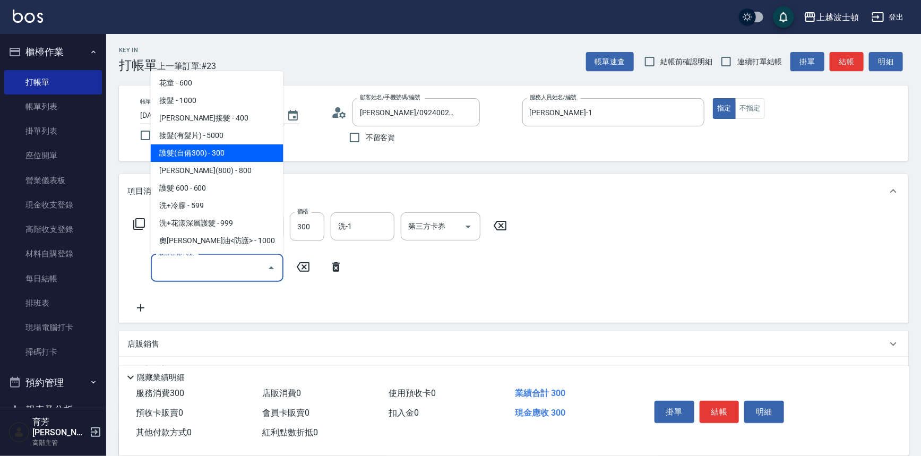
click at [242, 156] on span "護髮(自備300) - 300" at bounding box center [217, 153] width 133 height 18
type input "護髮(自備300)(701)"
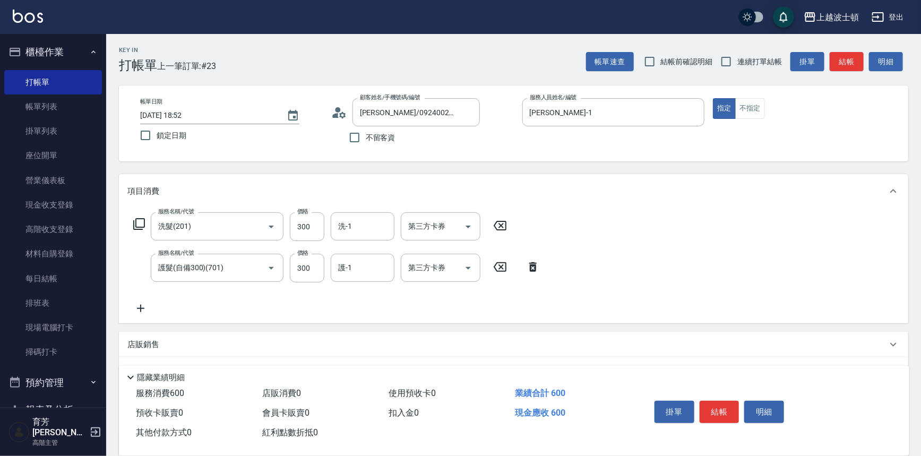
click at [138, 312] on icon at bounding box center [140, 308] width 27 height 13
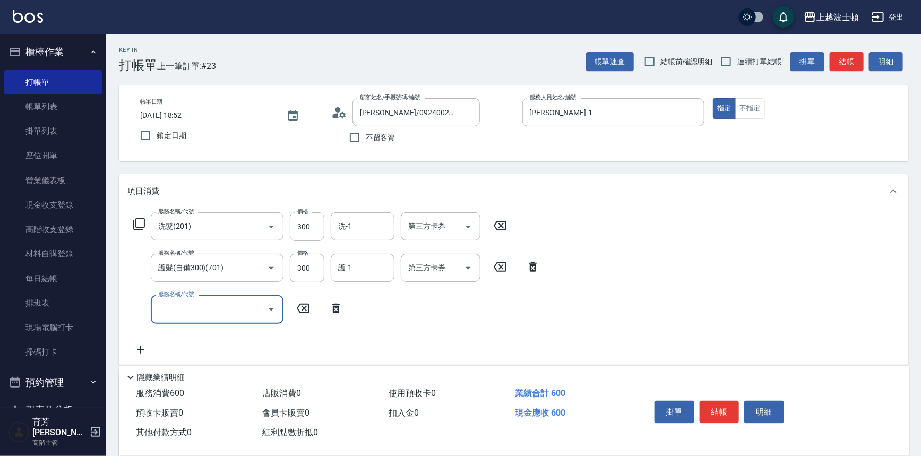
drag, startPoint x: 165, startPoint y: 313, endPoint x: 171, endPoint y: 297, distance: 17.4
click at [167, 308] on input "服務名稱/代號" at bounding box center [209, 309] width 107 height 19
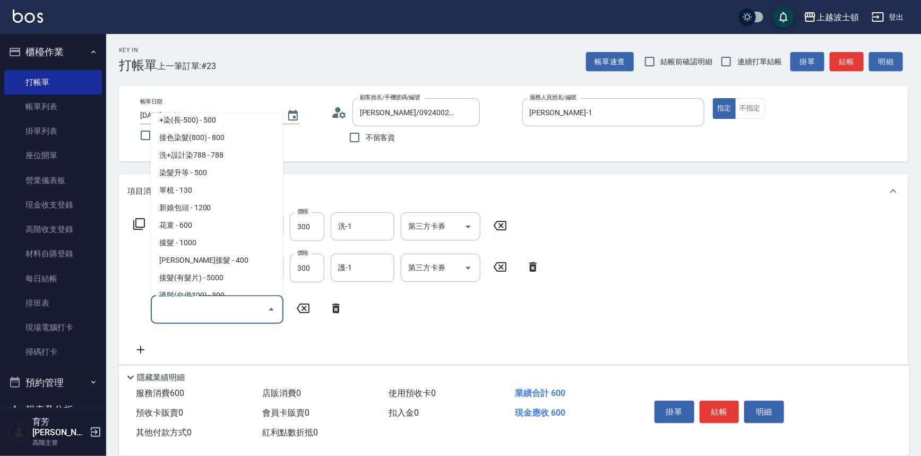
scroll to position [569, 0]
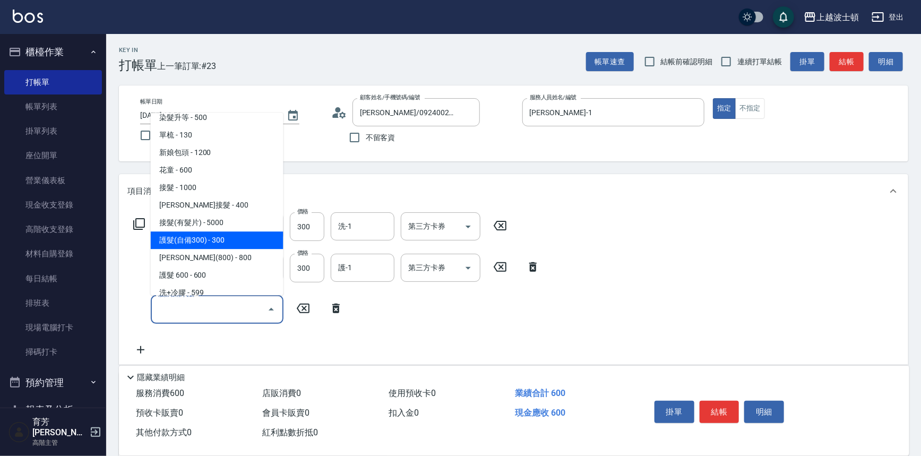
click at [225, 240] on span "護髮(自備300) - 300" at bounding box center [217, 241] width 133 height 18
type input "護髮(自備300)(701)"
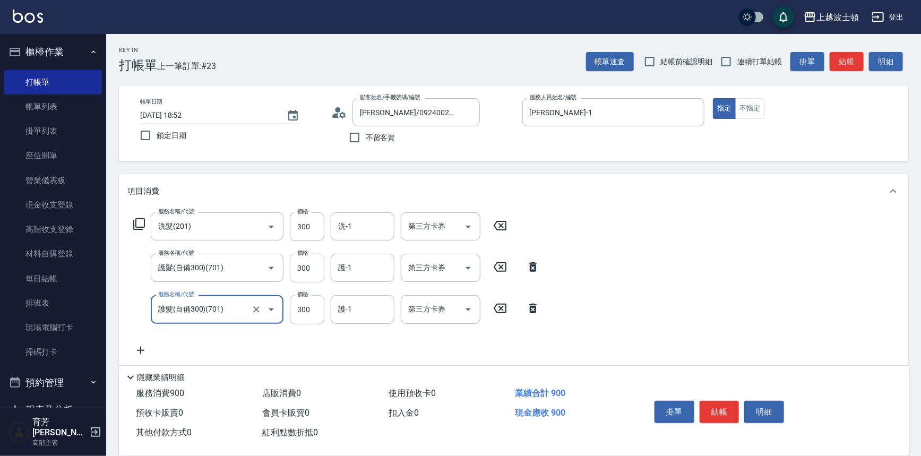
click at [296, 270] on input "300" at bounding box center [307, 268] width 35 height 29
type input "200"
click at [305, 220] on input "300" at bounding box center [307, 226] width 35 height 29
type input "270"
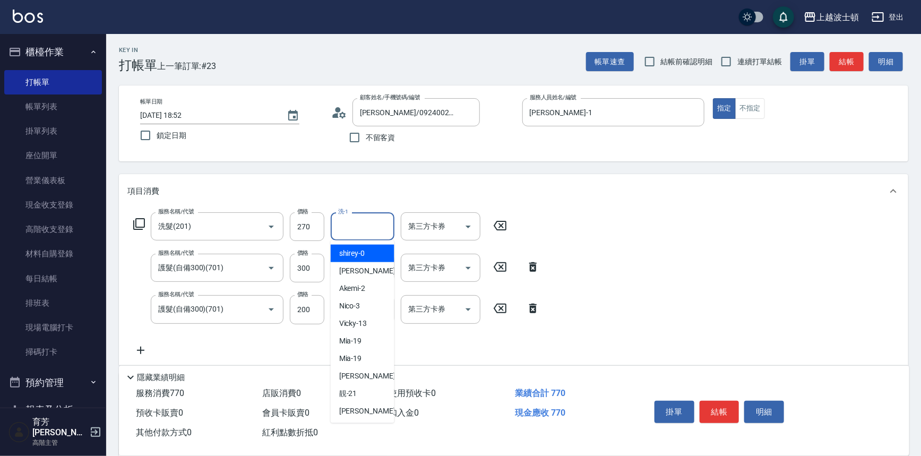
click at [356, 233] on input "洗-1" at bounding box center [363, 226] width 54 height 19
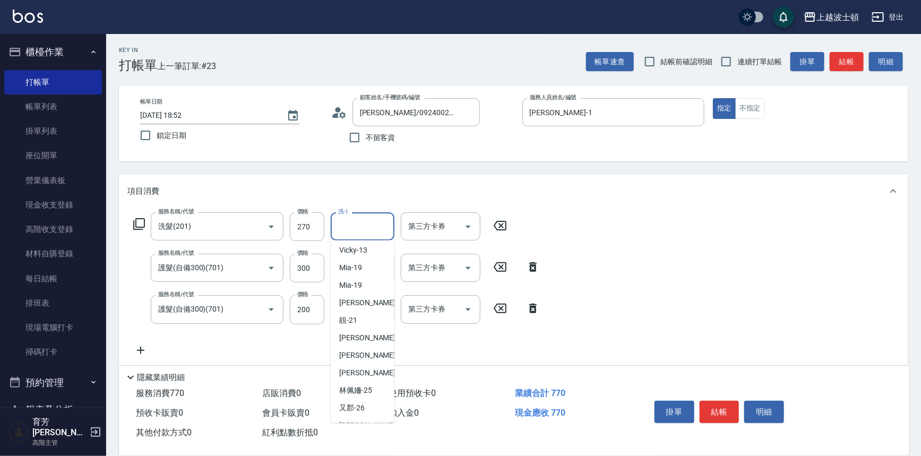
scroll to position [75, 0]
drag, startPoint x: 377, startPoint y: 336, endPoint x: 373, endPoint y: 326, distance: 10.7
click at [377, 336] on div "雅如 -22" at bounding box center [363, 337] width 64 height 18
type input "雅如-22"
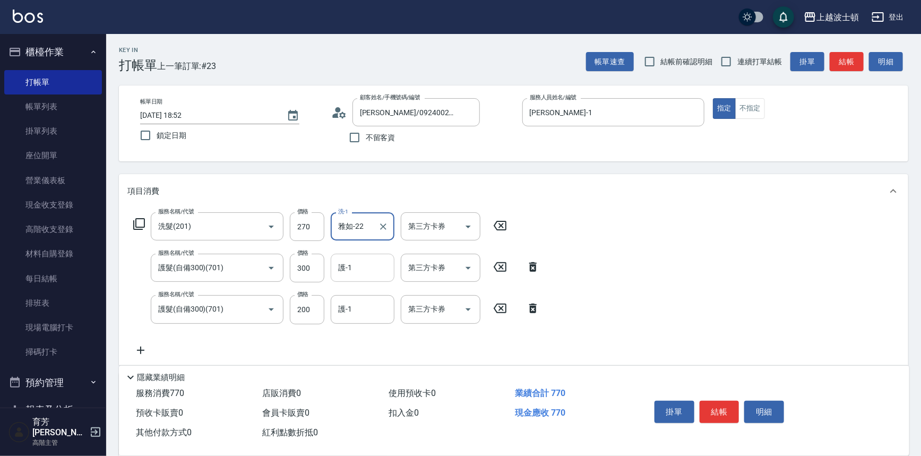
click at [361, 262] on input "護-1" at bounding box center [363, 268] width 54 height 19
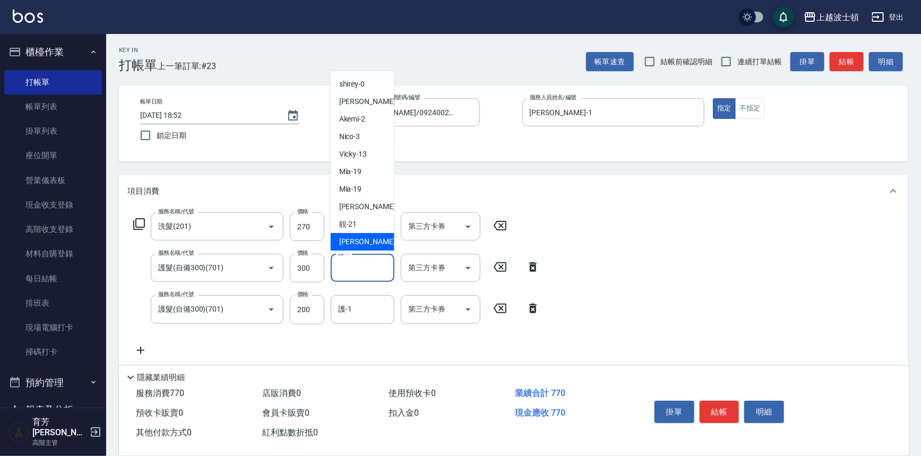
click at [363, 239] on span "雅如 -22" at bounding box center [372, 241] width 67 height 11
type input "雅如-22"
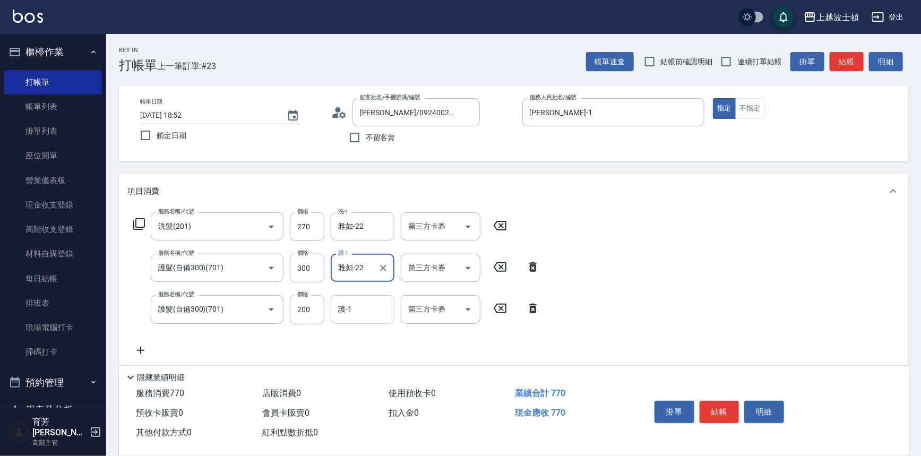
drag, startPoint x: 366, startPoint y: 312, endPoint x: 365, endPoint y: 298, distance: 13.8
click at [365, 307] on input "護-1" at bounding box center [363, 309] width 54 height 19
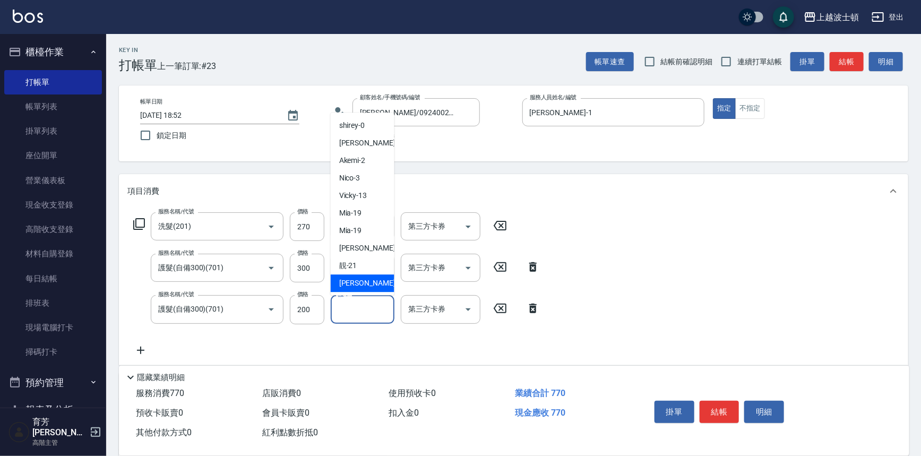
click at [370, 283] on div "雅如 -22" at bounding box center [363, 284] width 64 height 18
type input "雅如-22"
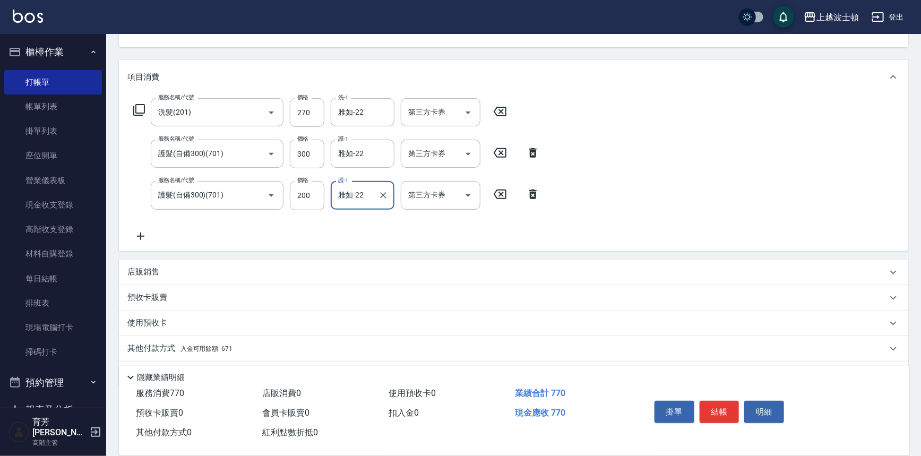
scroll to position [126, 0]
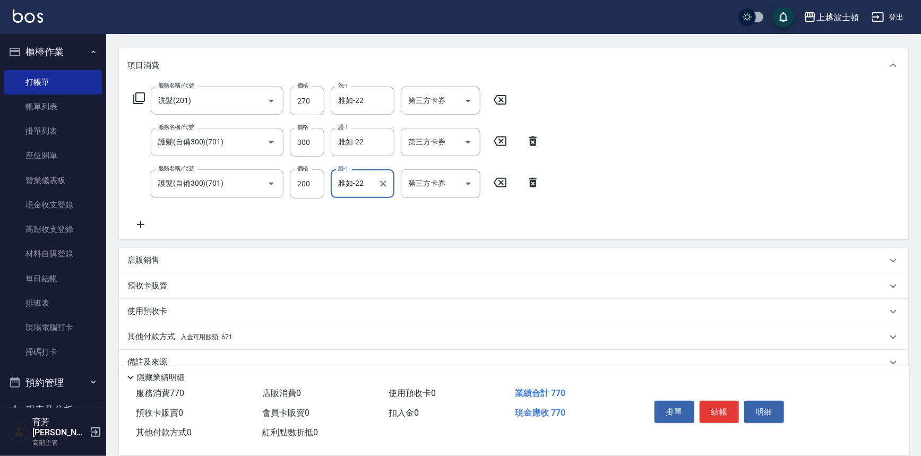
drag, startPoint x: 214, startPoint y: 337, endPoint x: 221, endPoint y: 336, distance: 7.0
click at [215, 336] on span "入金可用餘額: 671" at bounding box center [207, 336] width 52 height 7
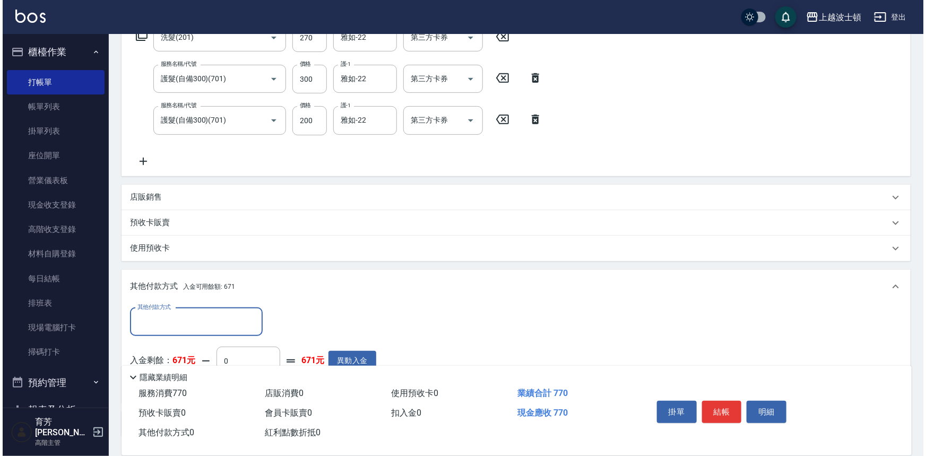
scroll to position [269, 0]
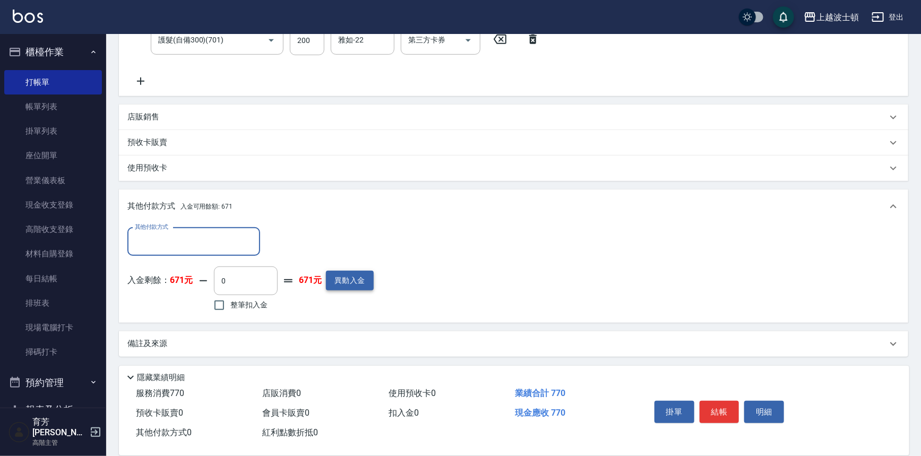
click at [357, 274] on button "異動入金" at bounding box center [350, 281] width 48 height 20
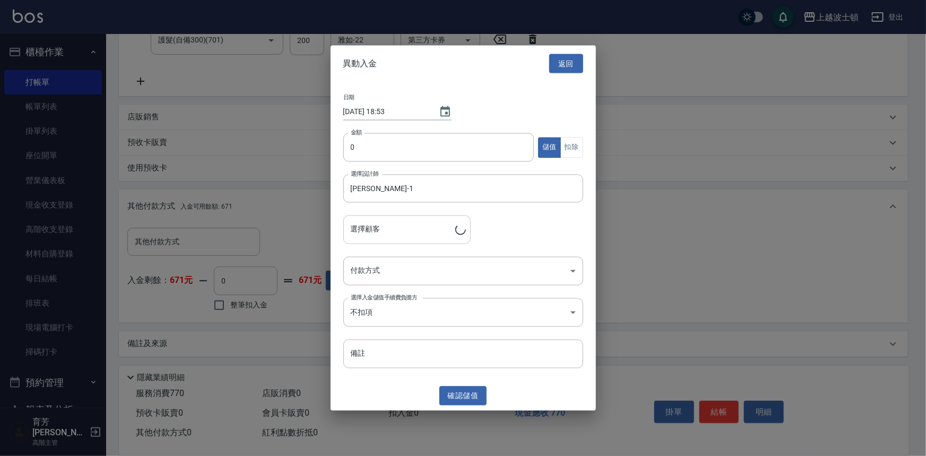
type input "[PERSON_NAME]/0924002720/00730"
click at [349, 146] on input "0" at bounding box center [439, 147] width 191 height 29
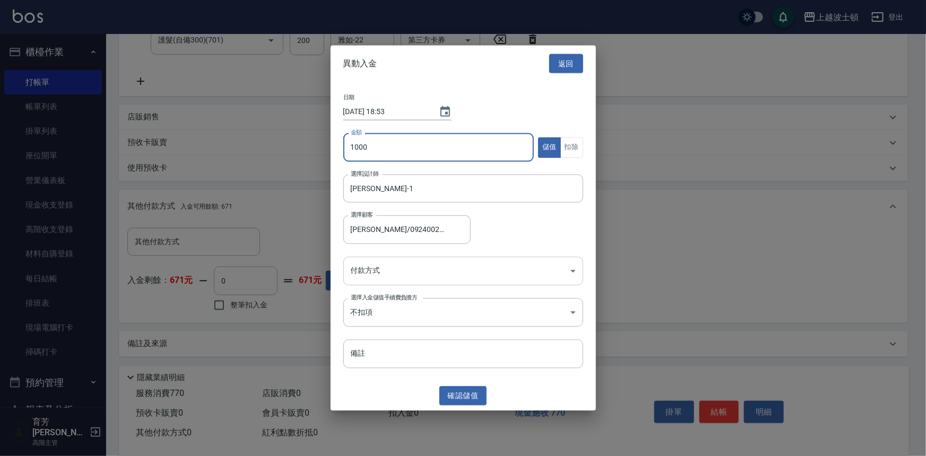
type input "1000"
click at [359, 273] on body "上越波士頓 登出 櫃檯作業 打帳單 帳單列表 掛單列表 座位開單 營業儀表板 現金收支登錄 高階收支登錄 材料自購登錄 每日結帳 排班表 現場電腦打卡 掃碼打…" at bounding box center [463, 94] width 926 height 726
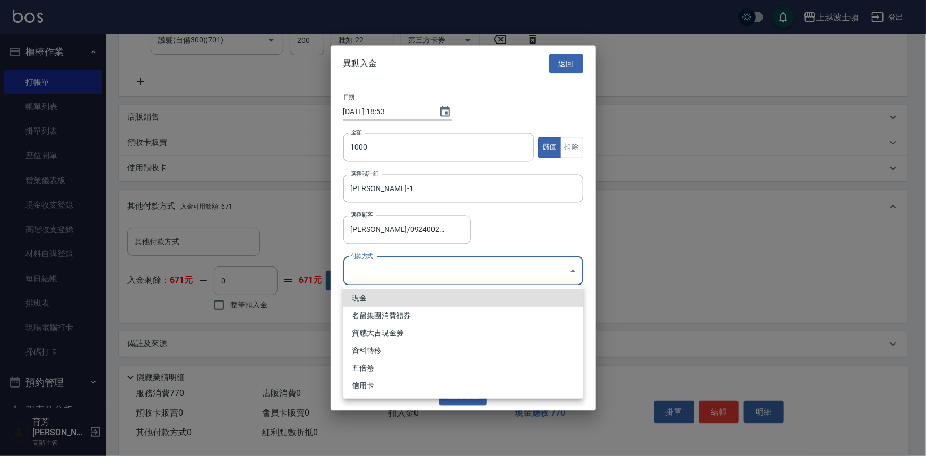
click at [355, 295] on li "現金" at bounding box center [464, 298] width 240 height 18
type input "現金"
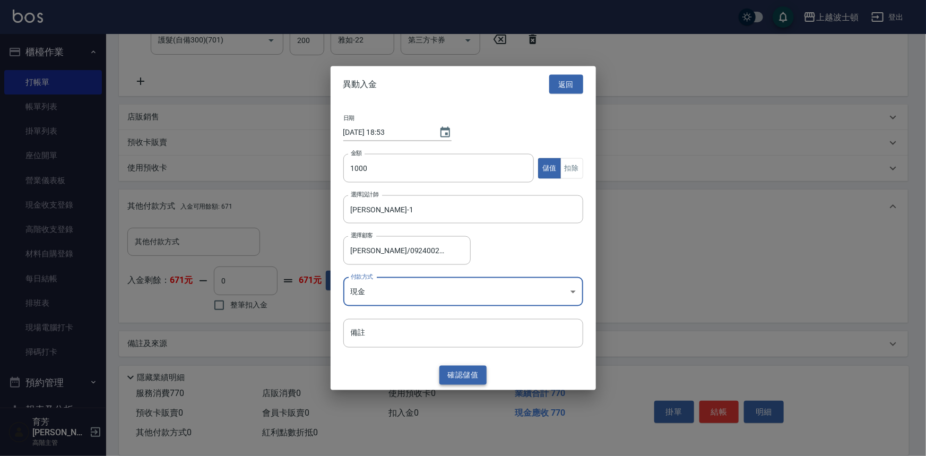
click at [456, 372] on button "確認 儲值" at bounding box center [464, 375] width 48 height 20
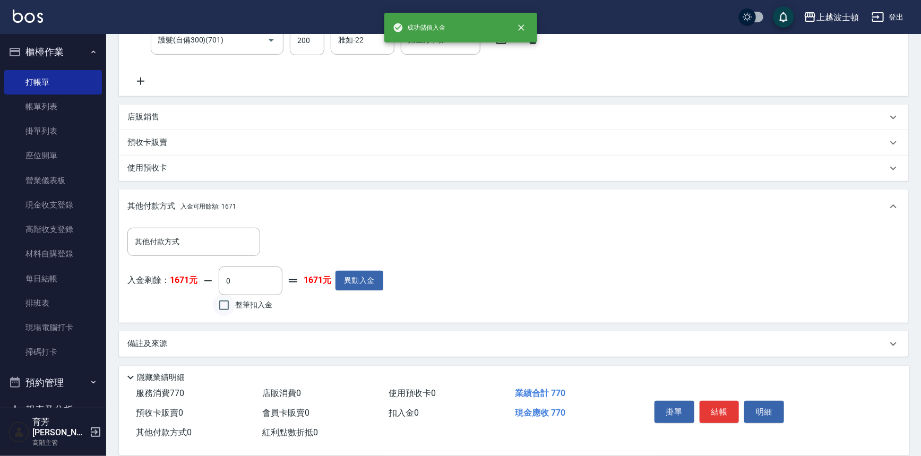
click at [224, 302] on input "整筆扣入金" at bounding box center [224, 305] width 22 height 22
checkbox input "true"
type input "770"
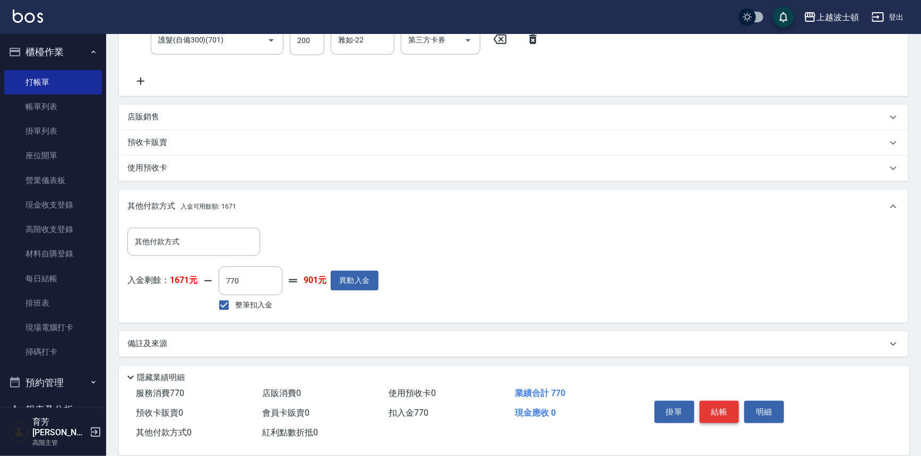
click at [713, 407] on button "結帳" at bounding box center [720, 412] width 40 height 22
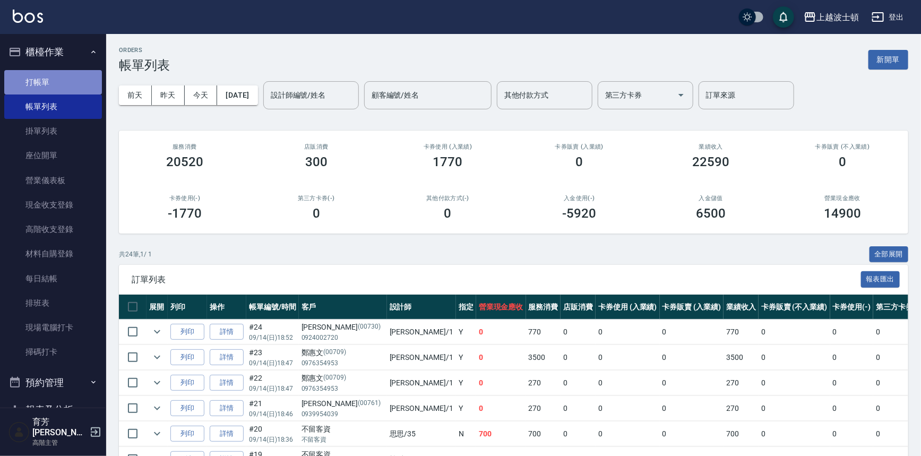
click at [55, 80] on link "打帳單" at bounding box center [53, 82] width 98 height 24
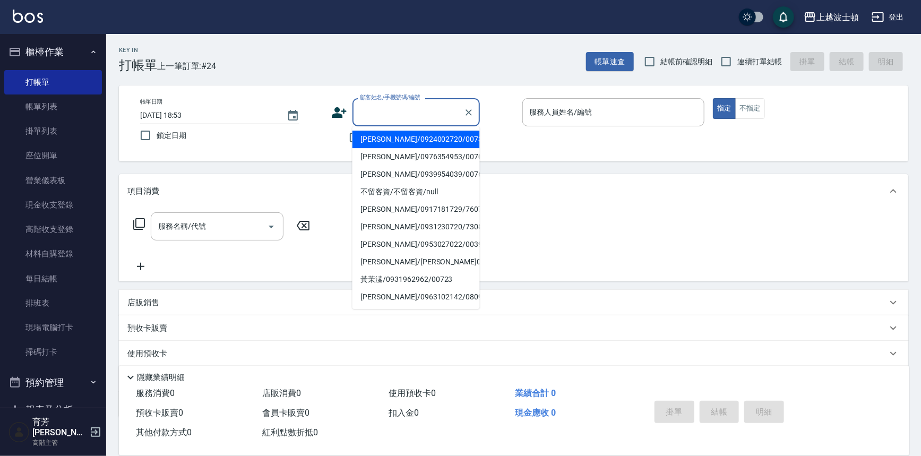
click at [362, 108] on input "顧客姓名/手機號碼/編號" at bounding box center [408, 112] width 102 height 19
click at [398, 144] on li "[PERSON_NAME]/0924002720/00730" at bounding box center [416, 140] width 127 height 18
type input "[PERSON_NAME]/0924002720/00730"
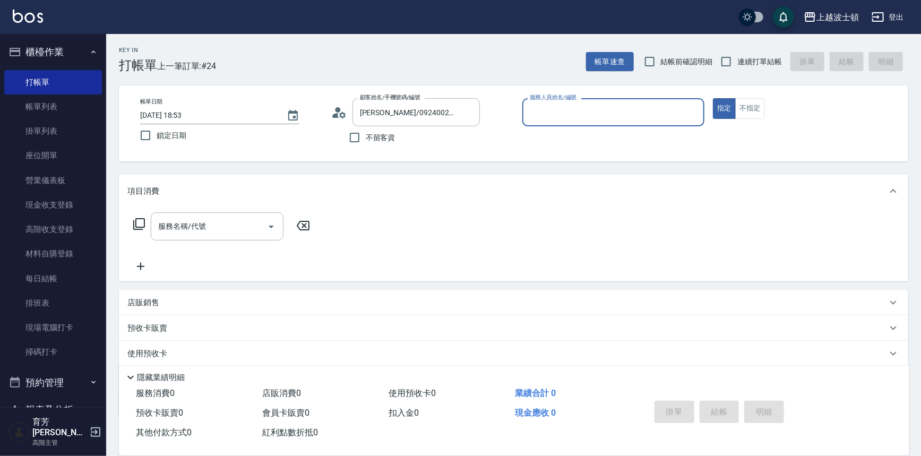
type input "[PERSON_NAME]-1"
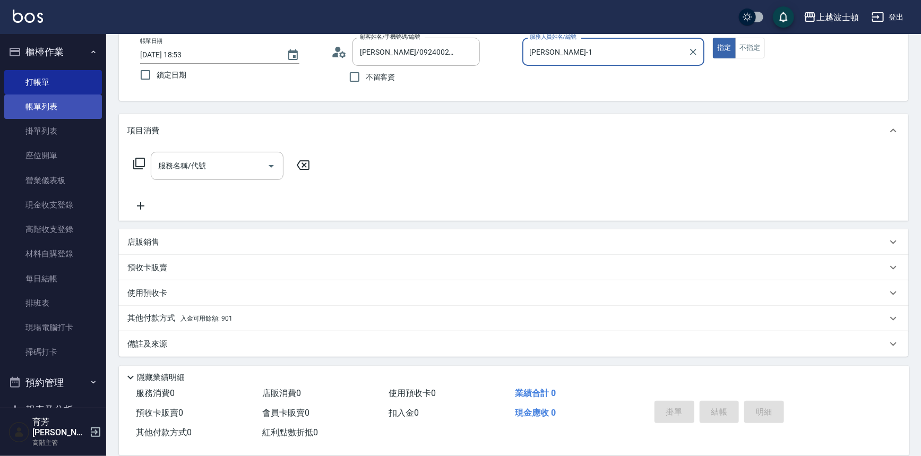
click at [29, 106] on link "帳單列表" at bounding box center [53, 107] width 98 height 24
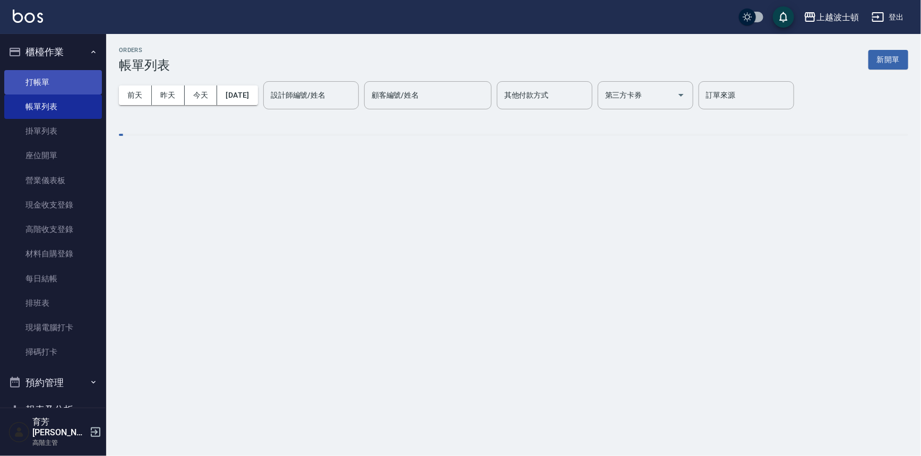
click at [39, 84] on link "打帳單" at bounding box center [53, 82] width 98 height 24
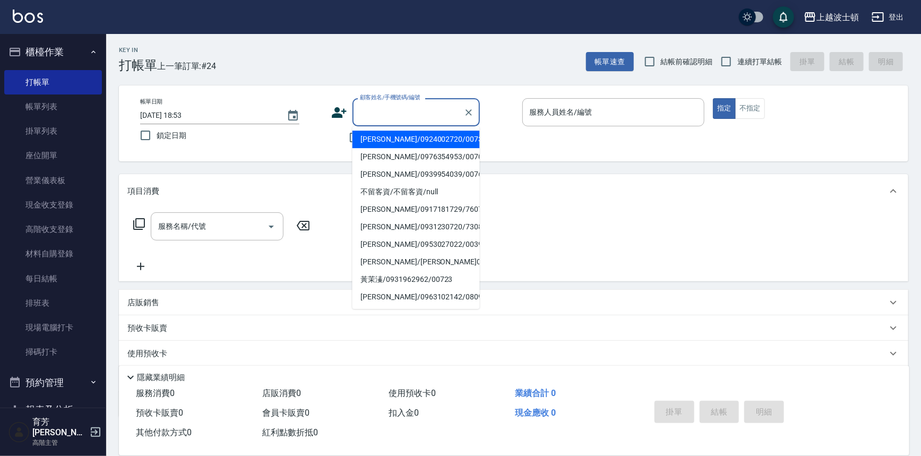
click at [372, 114] on input "顧客姓名/手機號碼/編號" at bounding box center [408, 112] width 102 height 19
click at [414, 112] on input "顧客姓名/手機號碼/編號" at bounding box center [408, 112] width 102 height 19
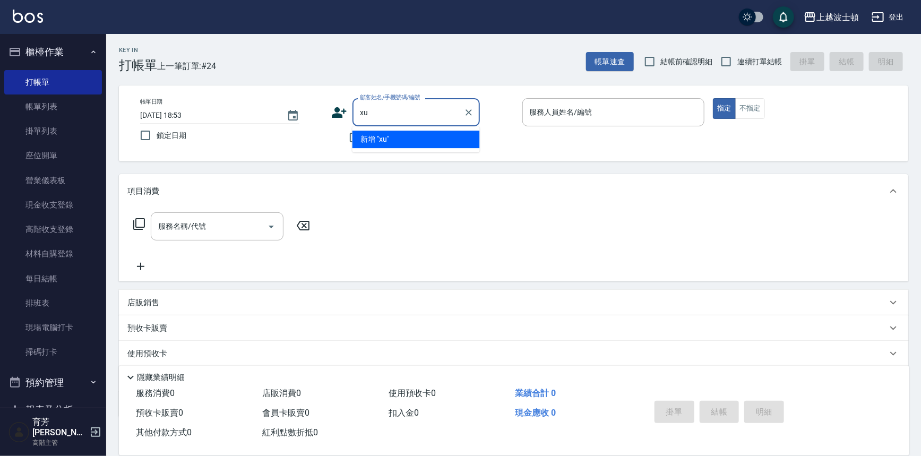
type input "x"
type input "乚"
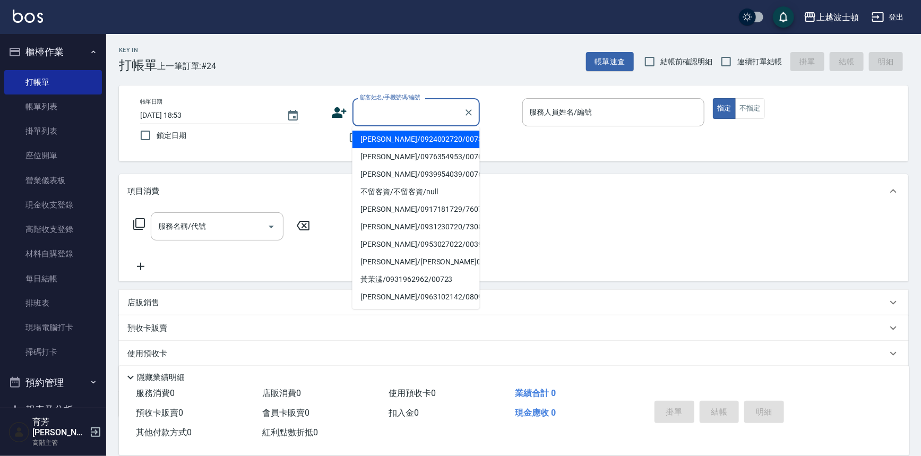
click at [379, 98] on label "顧客姓名/手機號碼/編號" at bounding box center [390, 97] width 61 height 8
click at [379, 103] on input "顧客姓名/手機號碼/編號" at bounding box center [408, 112] width 102 height 19
click at [382, 110] on input "顧客姓名/手機號碼/編號" at bounding box center [408, 112] width 102 height 19
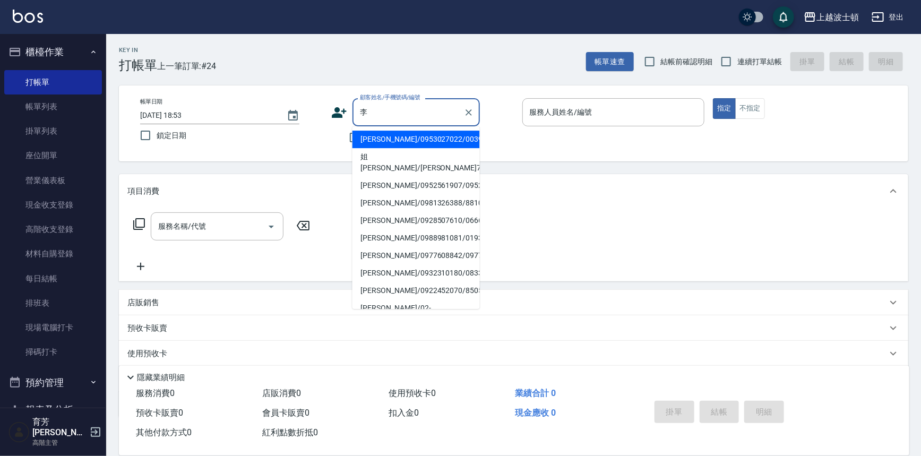
click at [404, 212] on li "[PERSON_NAME]/0928507610/06666" at bounding box center [416, 221] width 127 height 18
type input "[PERSON_NAME]/0928507610/06666"
type input "[PERSON_NAME]-1"
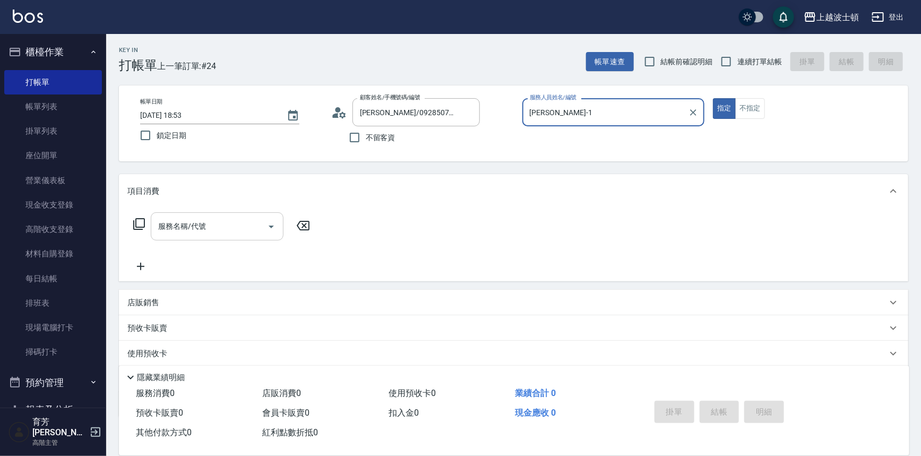
click at [238, 229] on input "服務名稱/代號" at bounding box center [209, 226] width 107 height 19
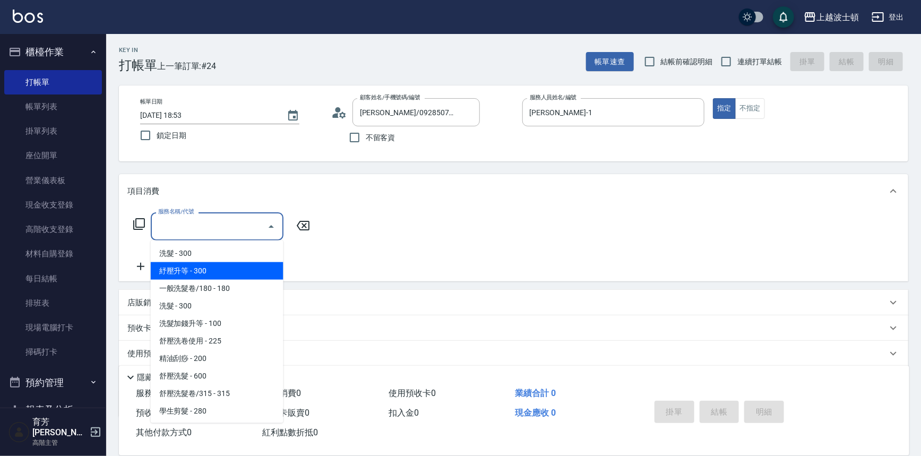
click at [247, 273] on span "紓壓升等 - 300" at bounding box center [217, 271] width 133 height 18
type input "紓壓升等(202)"
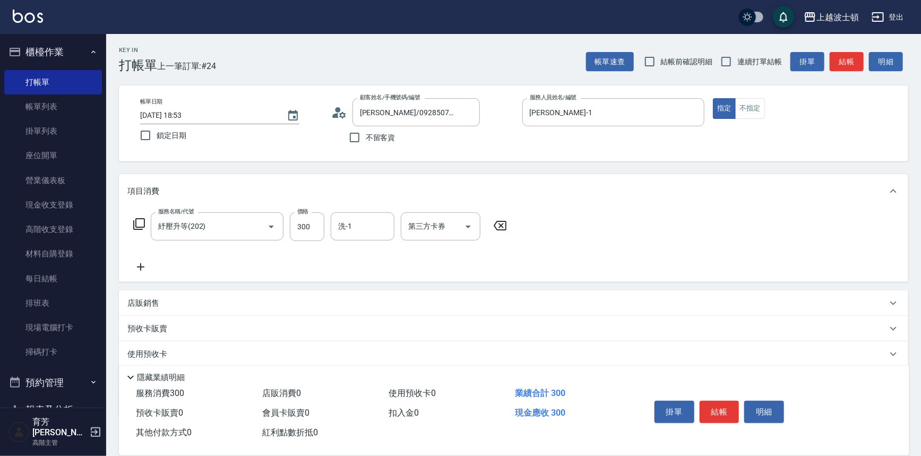
click at [144, 265] on icon at bounding box center [140, 267] width 27 height 13
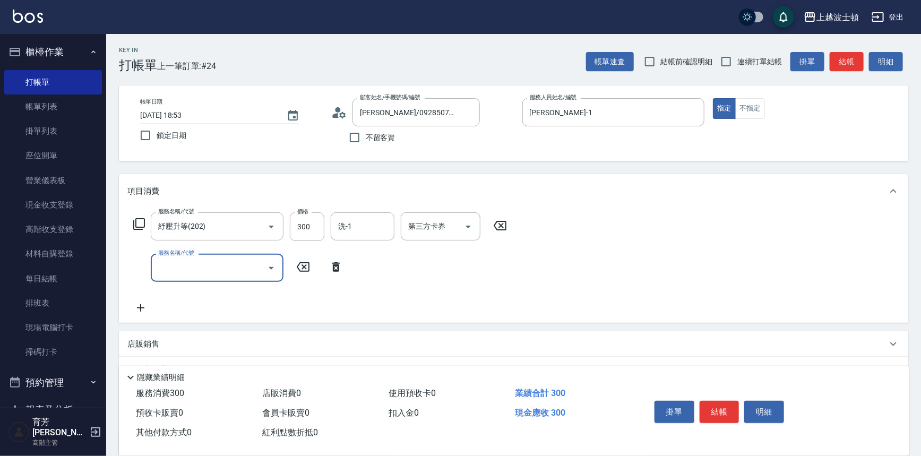
click at [171, 259] on input "服務名稱/代號" at bounding box center [209, 268] width 107 height 19
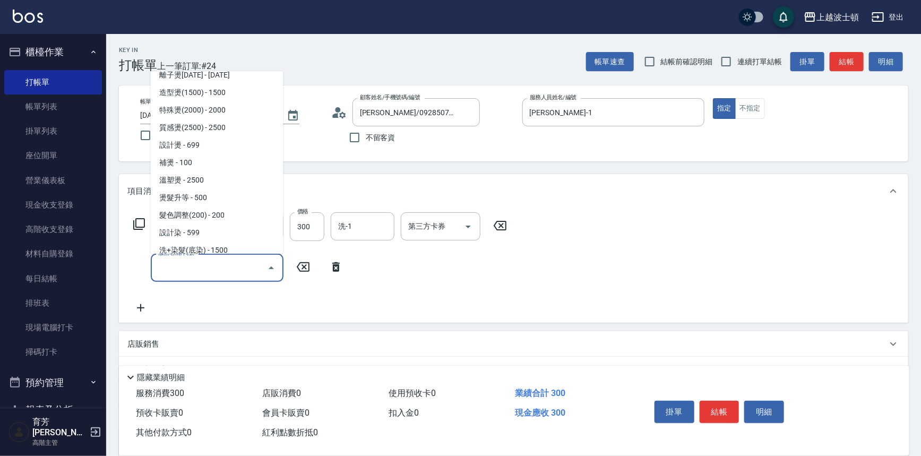
scroll to position [332, 0]
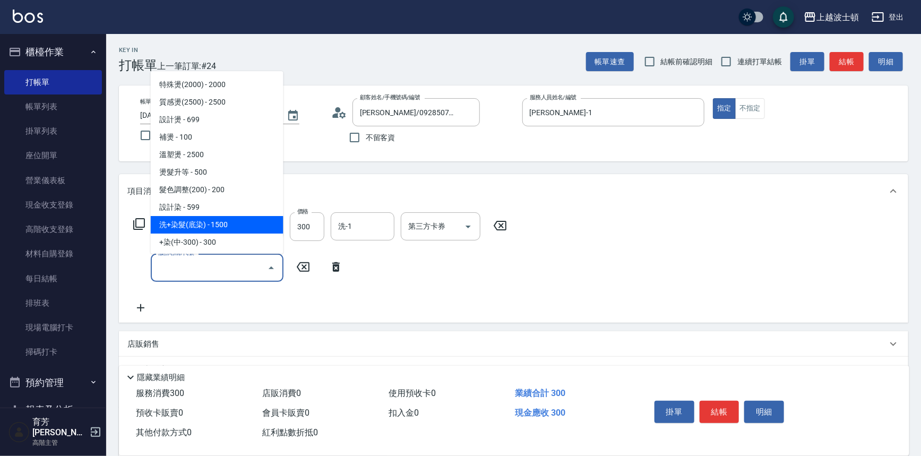
drag, startPoint x: 229, startPoint y: 227, endPoint x: 254, endPoint y: 238, distance: 27.6
click at [233, 228] on span "洗+染髮(底染) - 1500" at bounding box center [217, 225] width 133 height 18
type input "洗+染髮(底染)(503)"
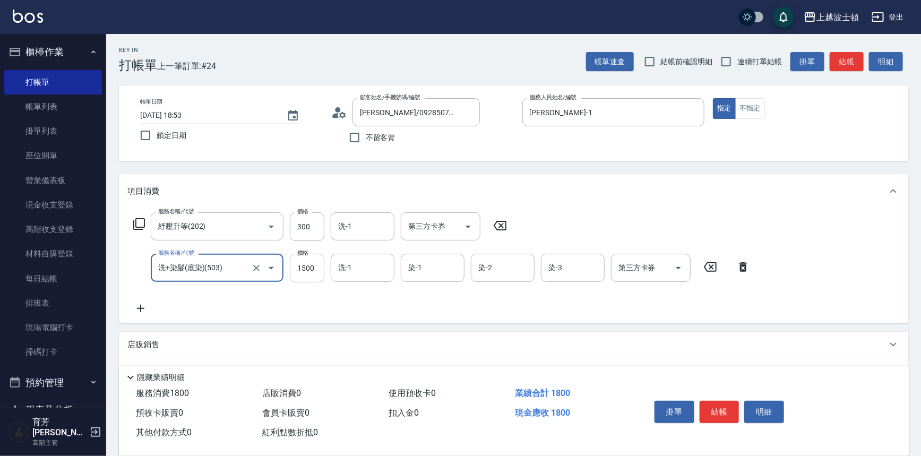
click at [303, 268] on input "1500" at bounding box center [307, 268] width 35 height 29
type input "800"
click at [138, 308] on icon at bounding box center [140, 308] width 7 height 7
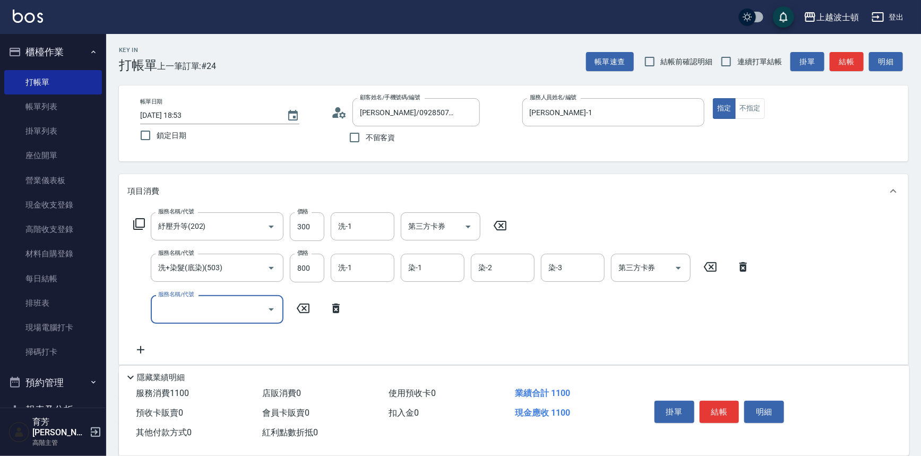
click at [182, 308] on input "服務名稱/代號" at bounding box center [209, 309] width 107 height 19
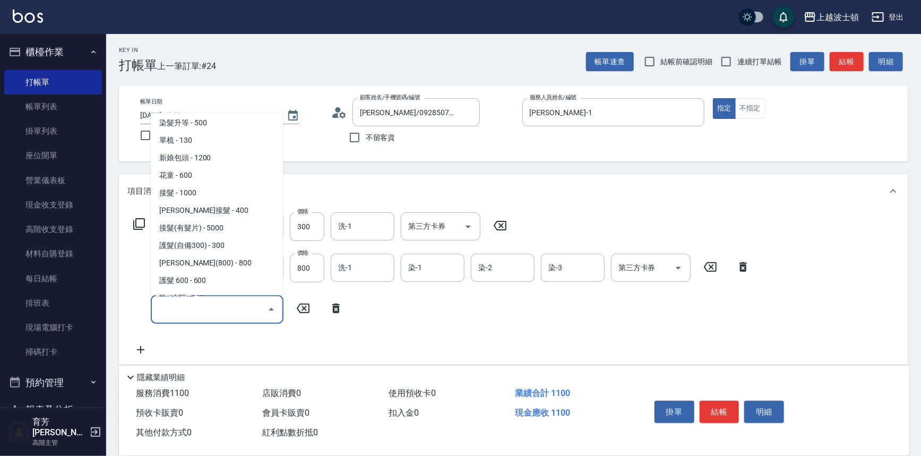
scroll to position [614, 0]
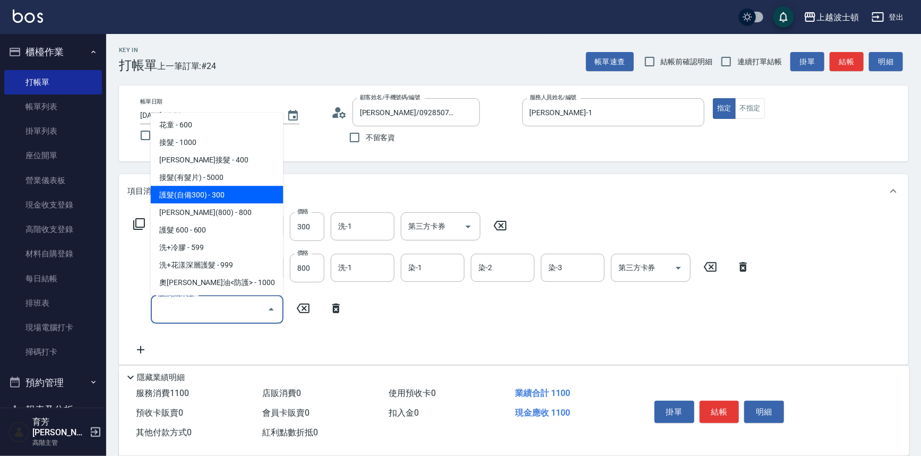
click at [237, 201] on span "護髮(自備300) - 300" at bounding box center [217, 195] width 133 height 18
type input "護髮(自備300)(701)"
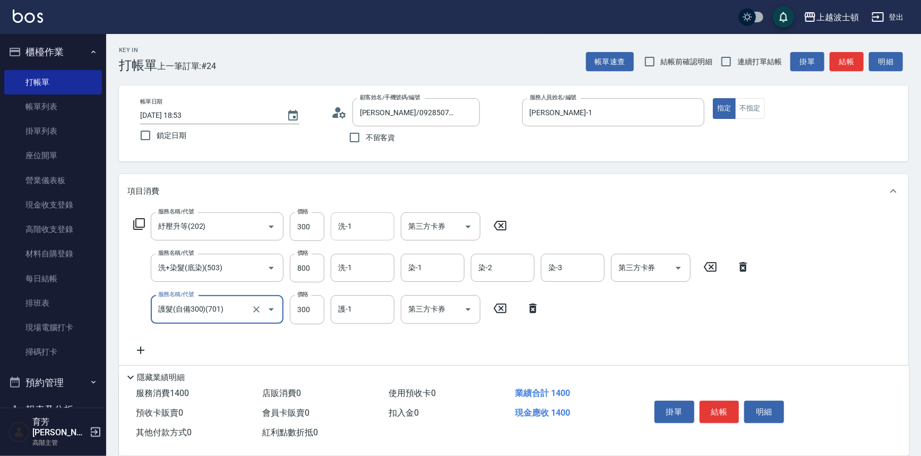
click at [367, 226] on input "洗-1" at bounding box center [363, 226] width 54 height 19
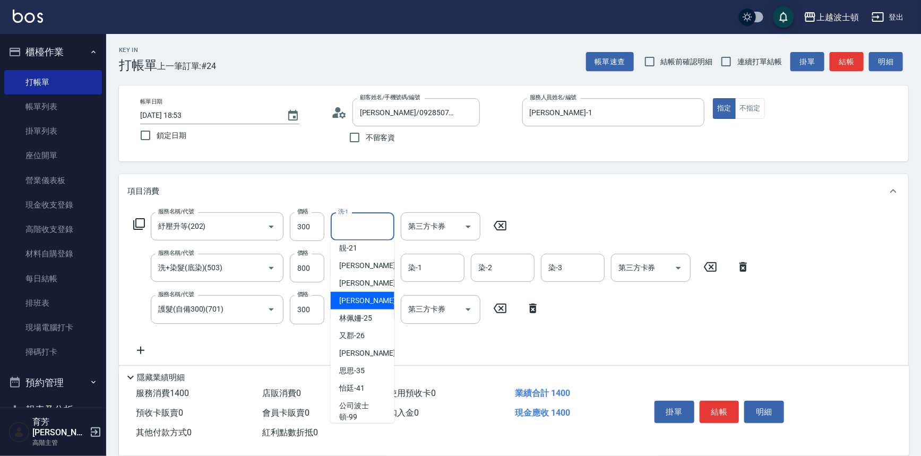
scroll to position [152, 0]
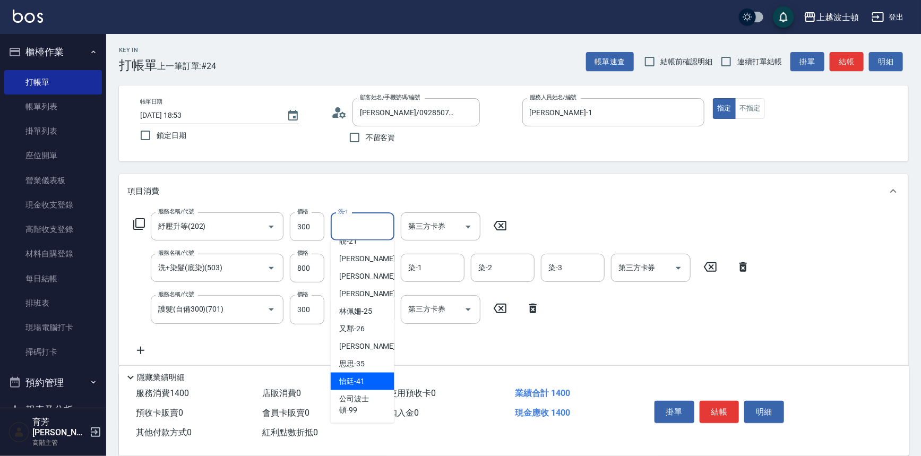
click at [370, 378] on div "怡廷 -41" at bounding box center [363, 382] width 64 height 18
type input "怡廷-41"
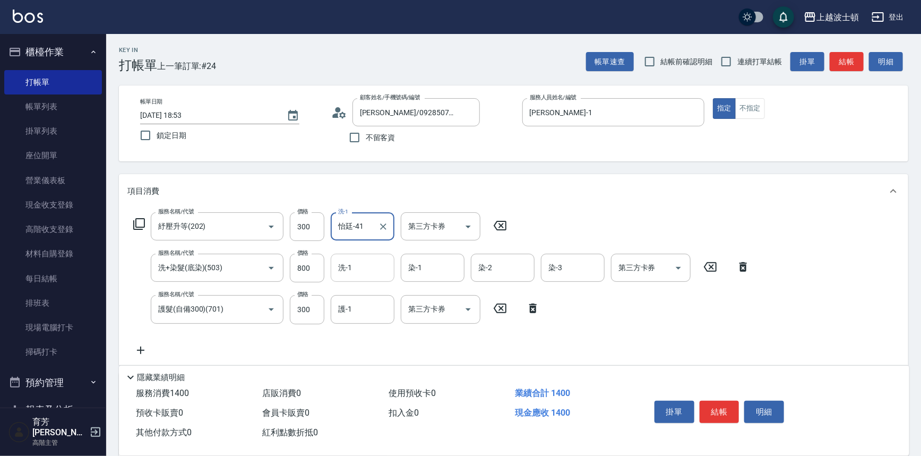
click at [367, 270] on input "洗-1" at bounding box center [363, 268] width 54 height 19
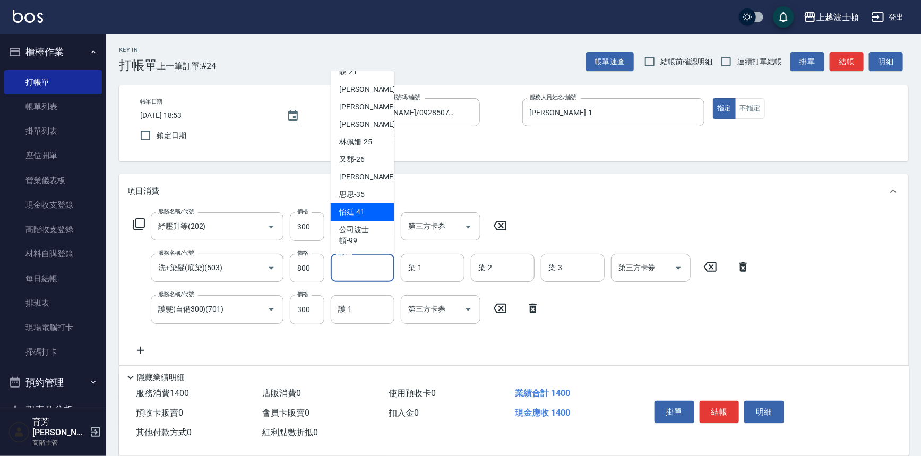
click at [359, 208] on span "怡廷 -41" at bounding box center [351, 212] width 25 height 11
type input "怡廷-41"
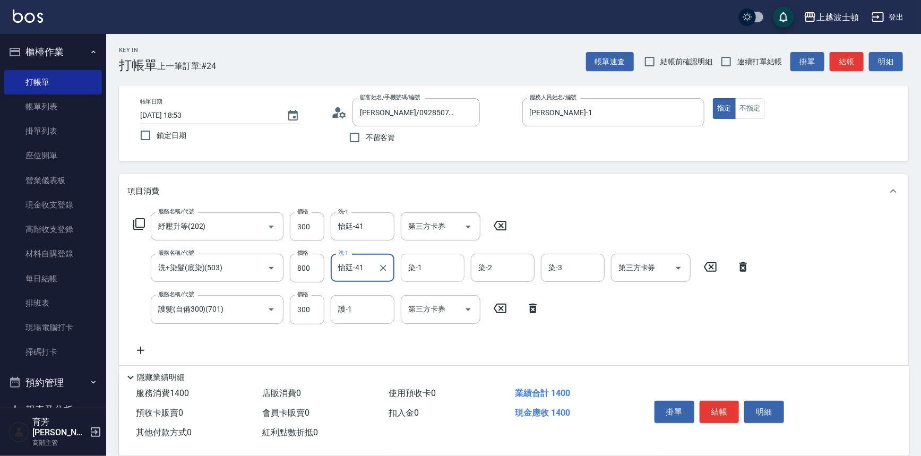
click at [418, 270] on input "染-1" at bounding box center [433, 268] width 54 height 19
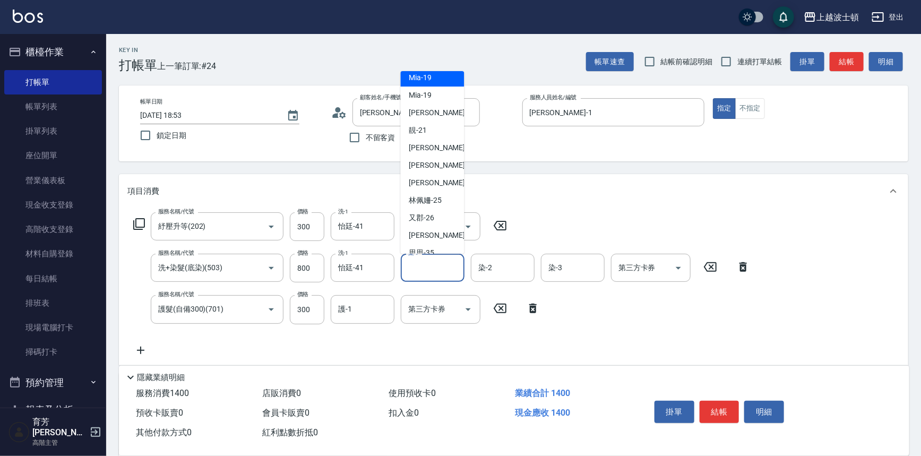
scroll to position [101, 0]
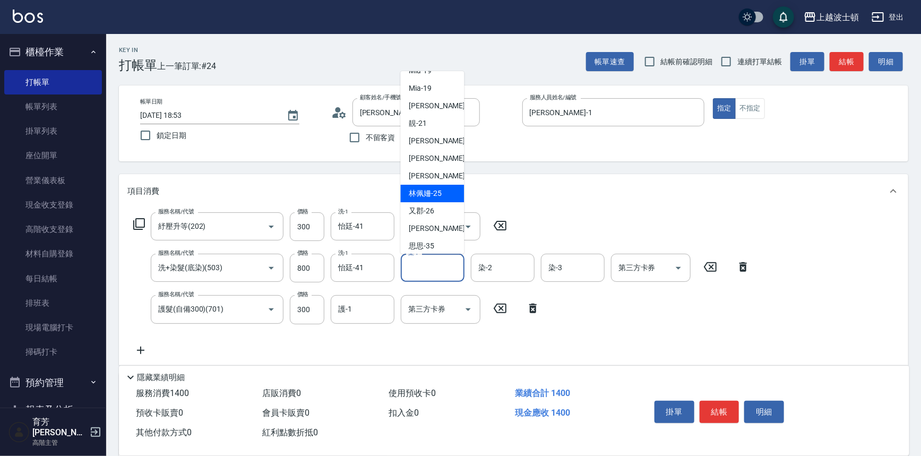
drag, startPoint x: 458, startPoint y: 194, endPoint x: 460, endPoint y: 204, distance: 9.8
click at [460, 204] on ul "shirey -0 [PERSON_NAME] -1 Akemi -2 Nico -3 Vicky -13 Mia -19 Mia -19 燕如 -20 靚 …" at bounding box center [433, 162] width 64 height 183
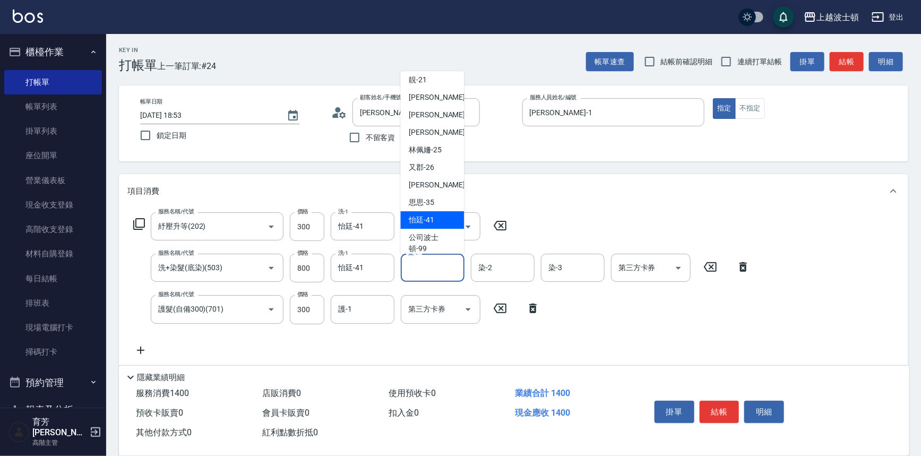
click at [421, 221] on span "怡廷 -41" at bounding box center [421, 219] width 25 height 11
type input "怡廷-41"
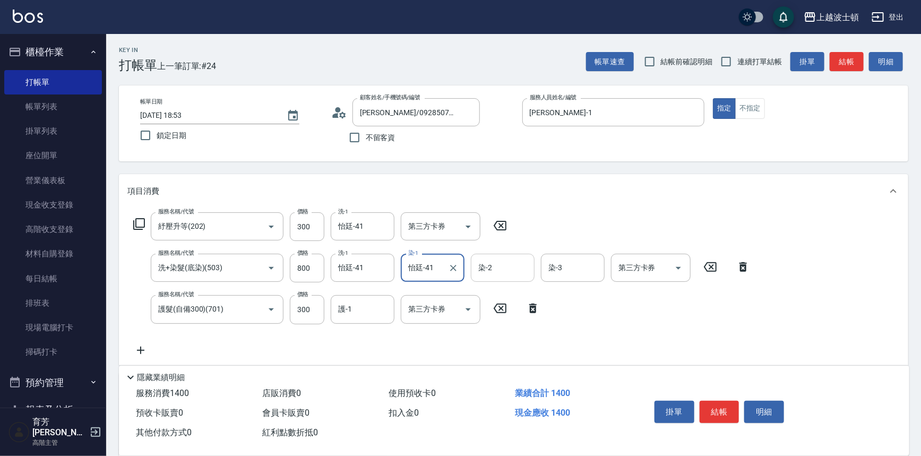
click at [495, 265] on input "染-2" at bounding box center [503, 268] width 54 height 19
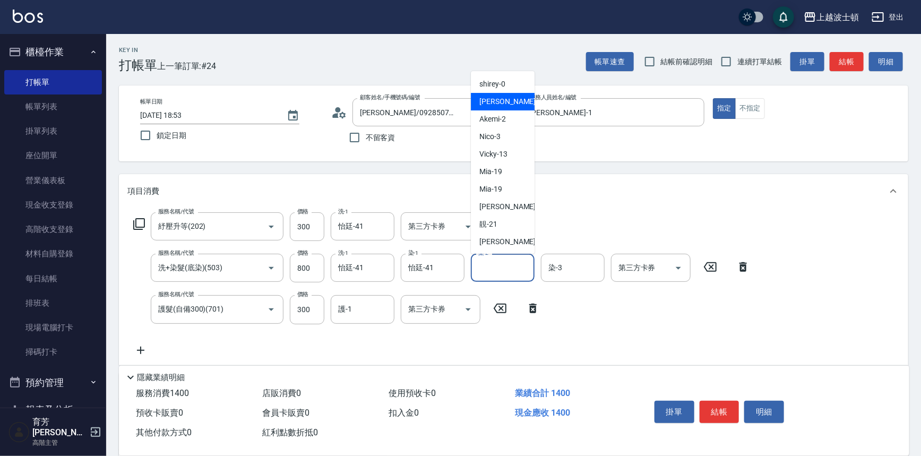
click at [509, 108] on div "[PERSON_NAME] -1" at bounding box center [503, 102] width 64 height 18
type input "[PERSON_NAME]-1"
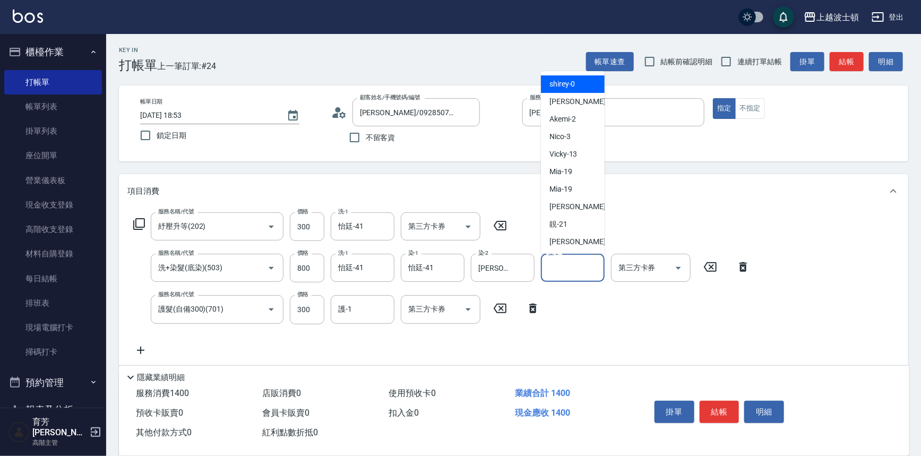
drag, startPoint x: 559, startPoint y: 267, endPoint x: 532, endPoint y: 181, distance: 90.0
click at [557, 267] on div "染-3 染-3" at bounding box center [573, 268] width 64 height 28
click at [557, 96] on div "[PERSON_NAME] -1" at bounding box center [573, 102] width 64 height 18
type input "[PERSON_NAME]-1"
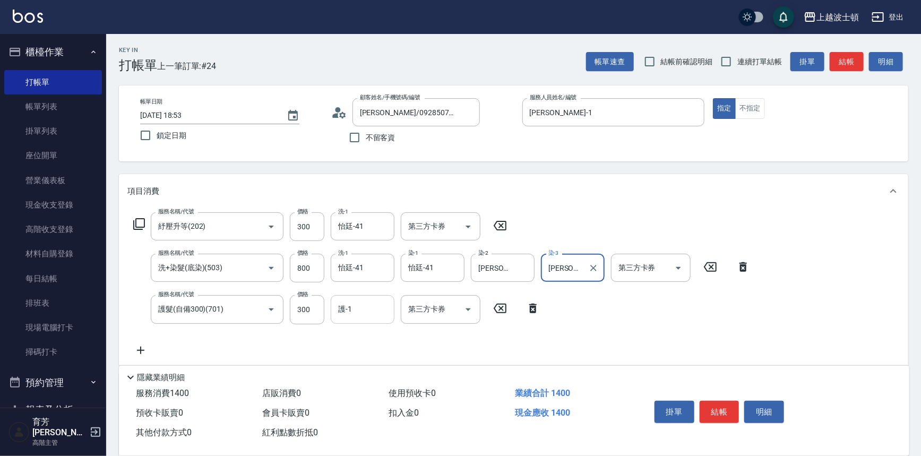
drag, startPoint x: 355, startPoint y: 309, endPoint x: 355, endPoint y: 298, distance: 11.1
click at [355, 307] on input "護-1" at bounding box center [363, 309] width 54 height 19
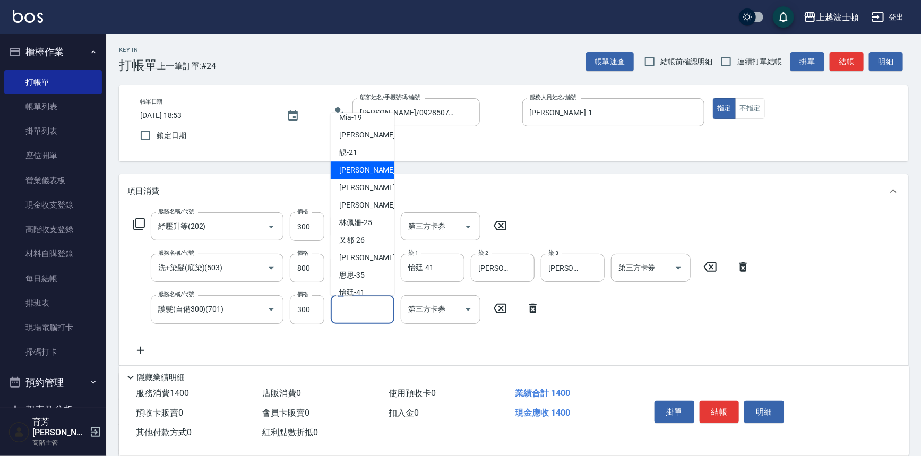
scroll to position [124, 0]
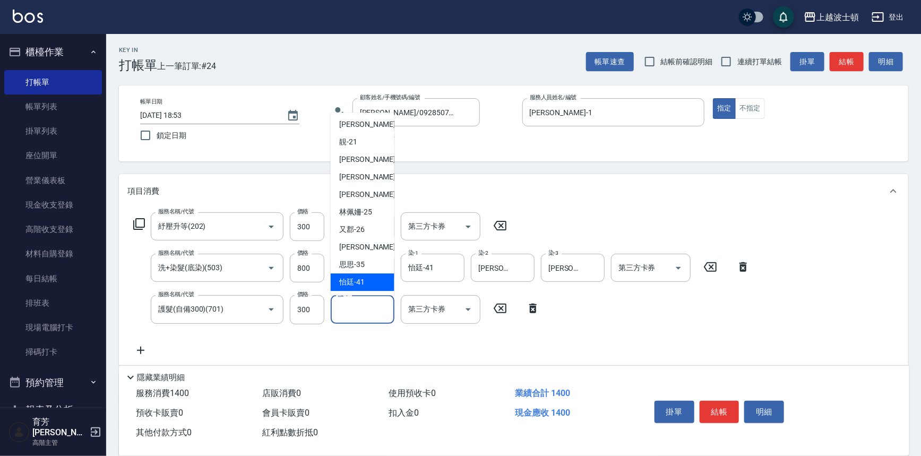
click at [372, 279] on div "怡廷 -41" at bounding box center [363, 283] width 64 height 18
type input "怡廷-41"
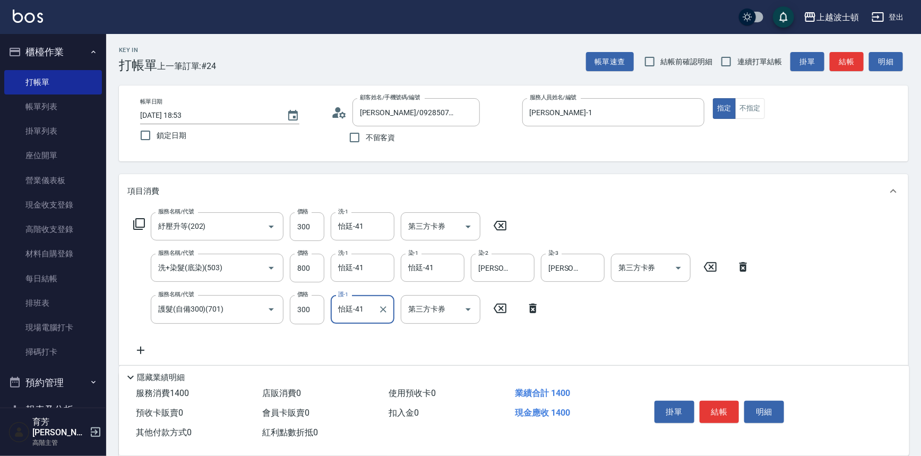
drag, startPoint x: 717, startPoint y: 405, endPoint x: 694, endPoint y: 398, distance: 23.9
click at [717, 405] on button "結帳" at bounding box center [720, 412] width 40 height 22
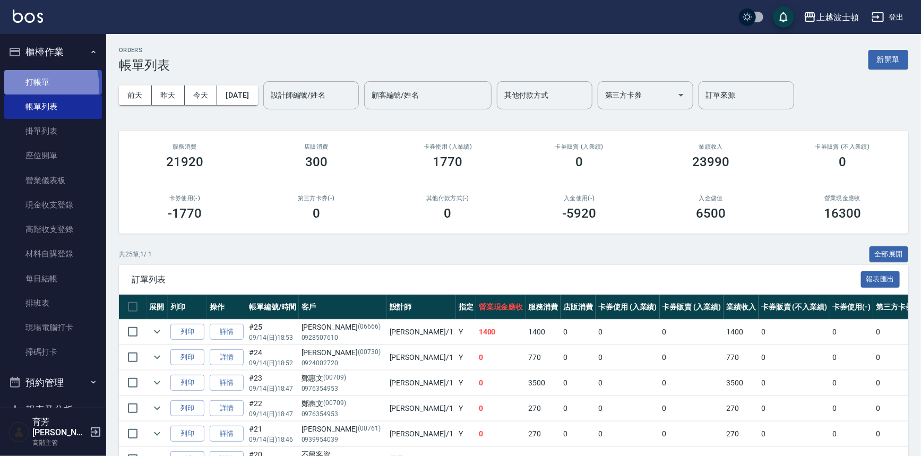
click at [29, 87] on link "打帳單" at bounding box center [53, 82] width 98 height 24
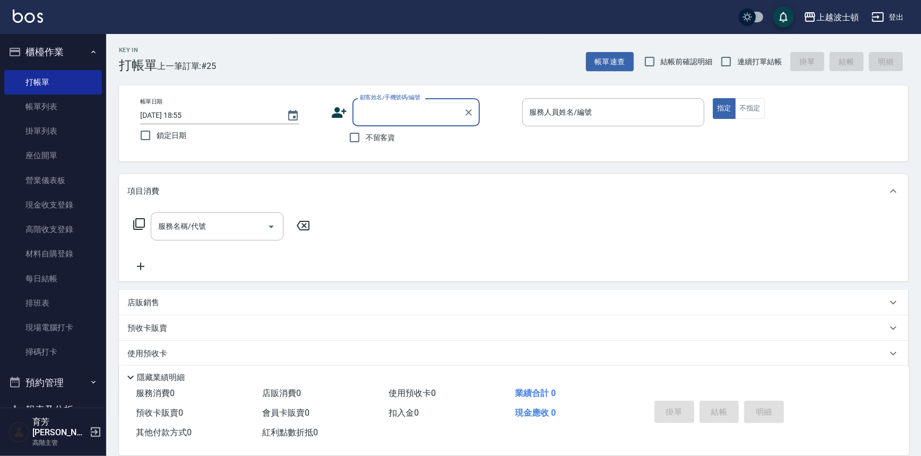
click at [370, 133] on span "不留客資" at bounding box center [381, 137] width 30 height 11
click at [366, 133] on input "不留客資" at bounding box center [355, 137] width 22 height 22
checkbox input "true"
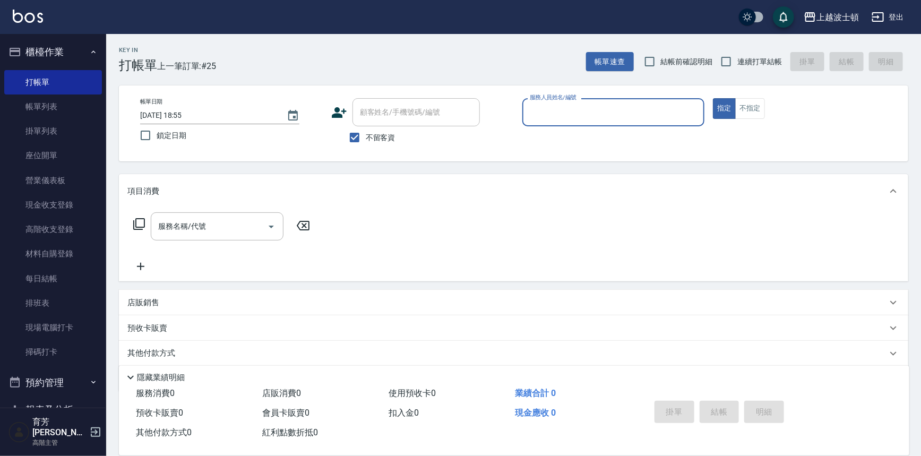
click at [553, 98] on label "服務人員姓名/編號" at bounding box center [553, 97] width 47 height 8
click at [553, 103] on input "服務人員姓名/編號" at bounding box center [613, 112] width 173 height 19
click at [559, 109] on input "服務人員姓名/編號" at bounding box center [613, 112] width 173 height 19
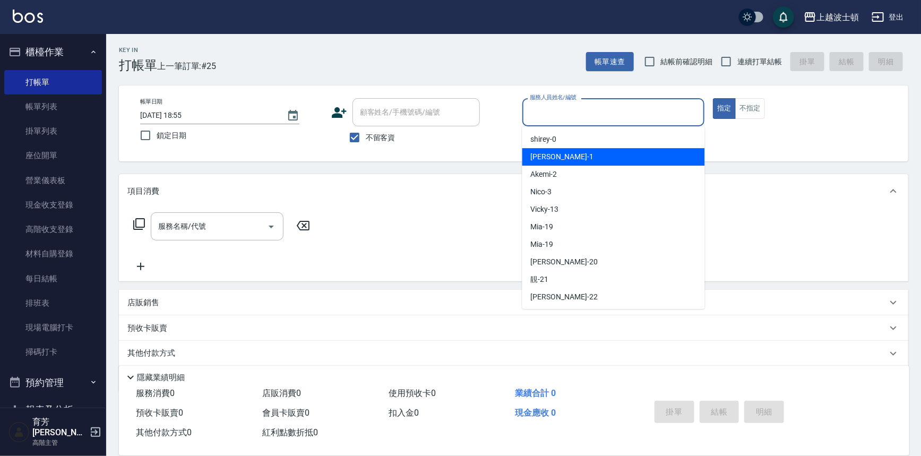
click at [577, 153] on div "[PERSON_NAME] -1" at bounding box center [613, 157] width 183 height 18
type input "[PERSON_NAME]-1"
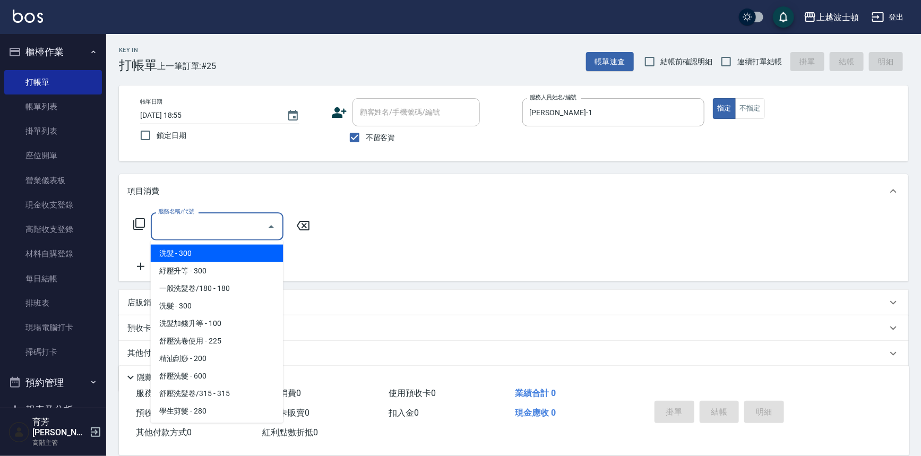
click at [188, 226] on input "服務名稱/代號" at bounding box center [209, 226] width 107 height 19
drag, startPoint x: 183, startPoint y: 254, endPoint x: 165, endPoint y: 257, distance: 18.4
click at [183, 254] on span "洗髮 - 300" at bounding box center [217, 254] width 133 height 18
type input "洗髮(201)"
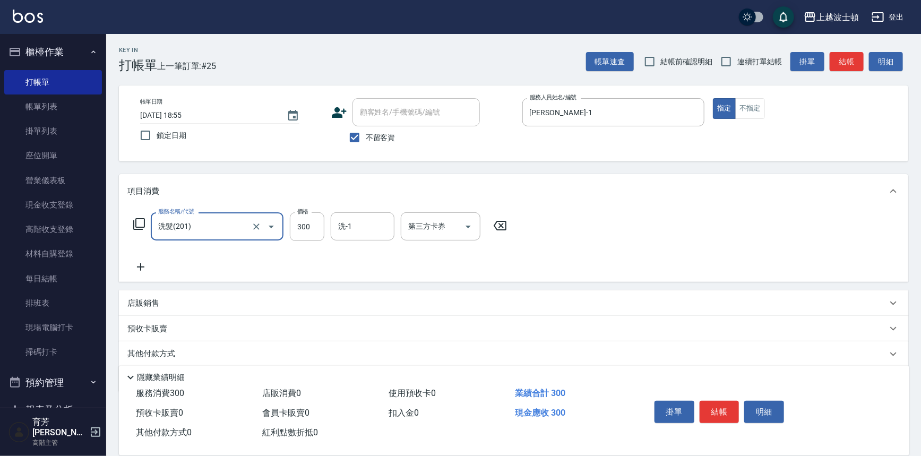
click at [142, 265] on icon at bounding box center [140, 267] width 27 height 13
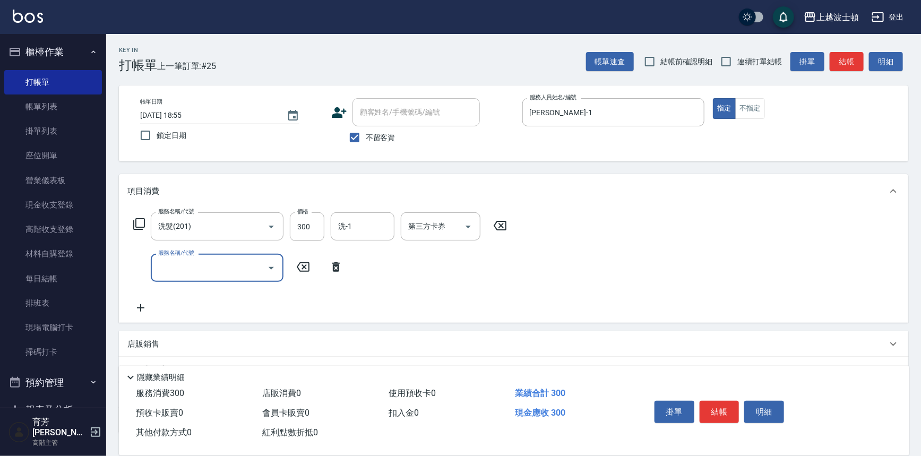
drag, startPoint x: 159, startPoint y: 265, endPoint x: 159, endPoint y: 256, distance: 9.0
click at [159, 262] on input "服務名稱/代號" at bounding box center [209, 268] width 107 height 19
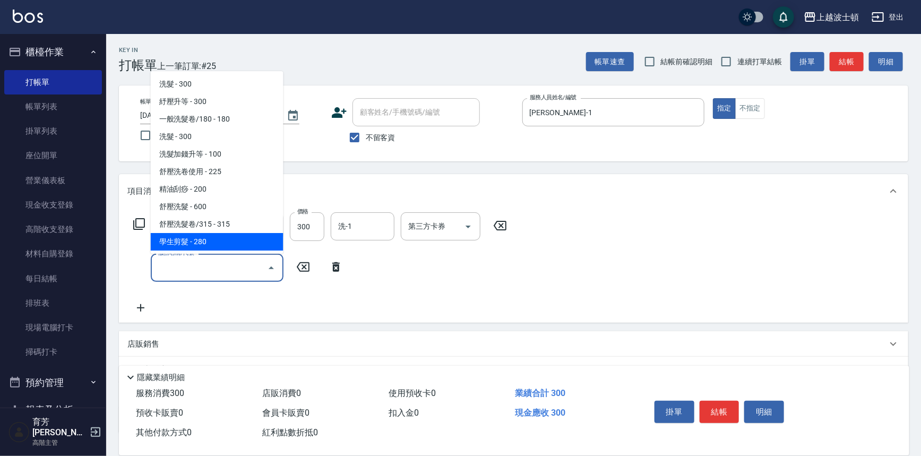
click at [211, 239] on span "學生剪髮 - 280" at bounding box center [217, 242] width 133 height 18
type input "學生剪髮(301)"
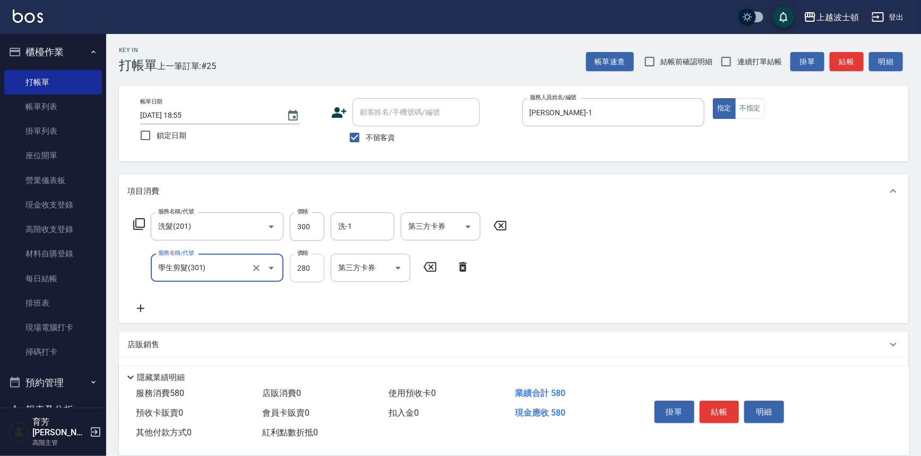
click at [308, 262] on input "280" at bounding box center [307, 268] width 35 height 29
type input "50"
click at [358, 227] on input "洗-1" at bounding box center [363, 226] width 54 height 19
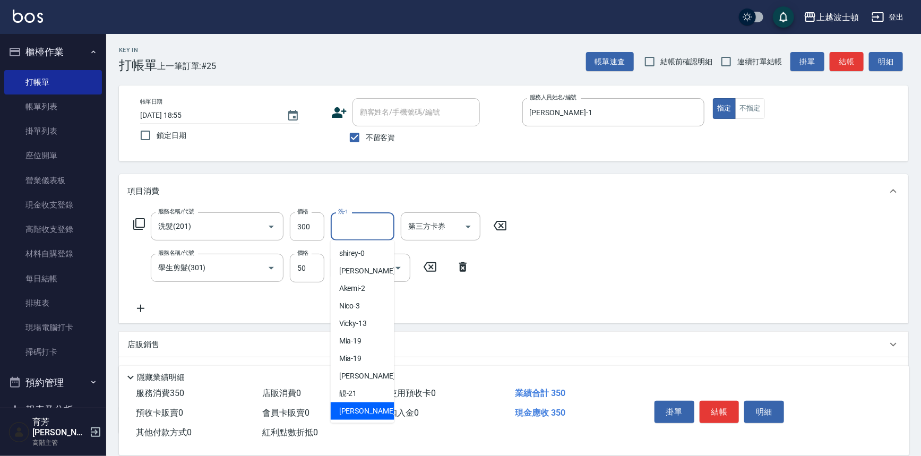
drag, startPoint x: 366, startPoint y: 410, endPoint x: 486, endPoint y: 387, distance: 122.2
click at [372, 406] on div "雅如 -22" at bounding box center [363, 411] width 64 height 18
type input "雅如-22"
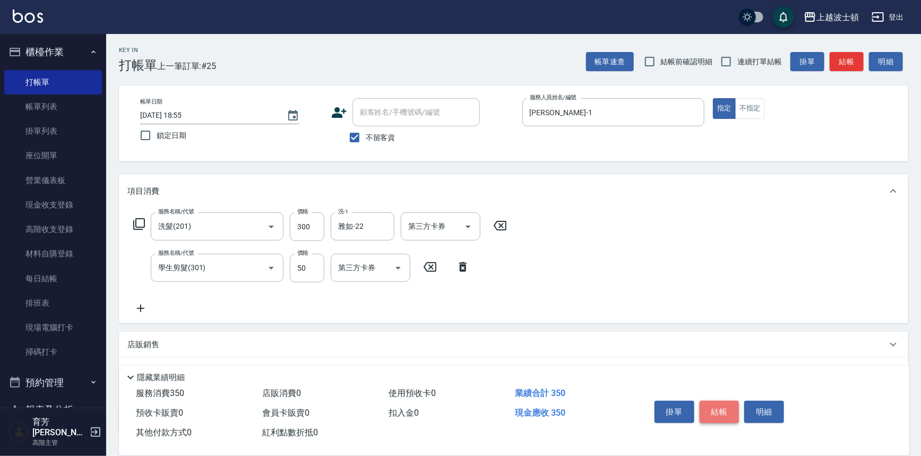
click at [734, 408] on button "結帳" at bounding box center [720, 412] width 40 height 22
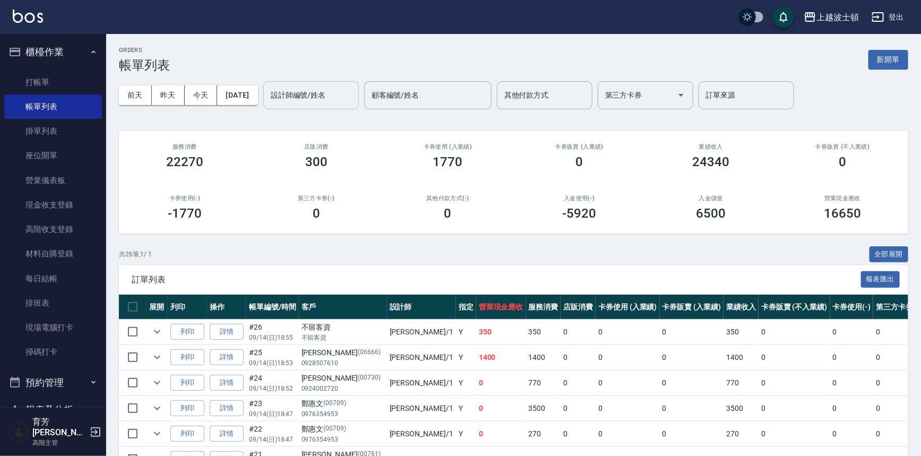
click at [297, 99] on input "設計師編號/姓名" at bounding box center [311, 95] width 86 height 19
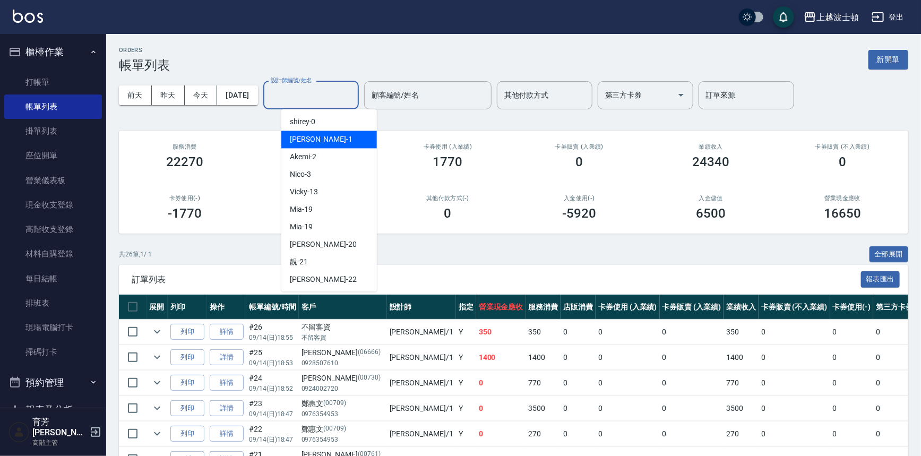
click at [298, 133] on div "[PERSON_NAME] -1" at bounding box center [329, 140] width 96 height 18
type input "[PERSON_NAME]-1"
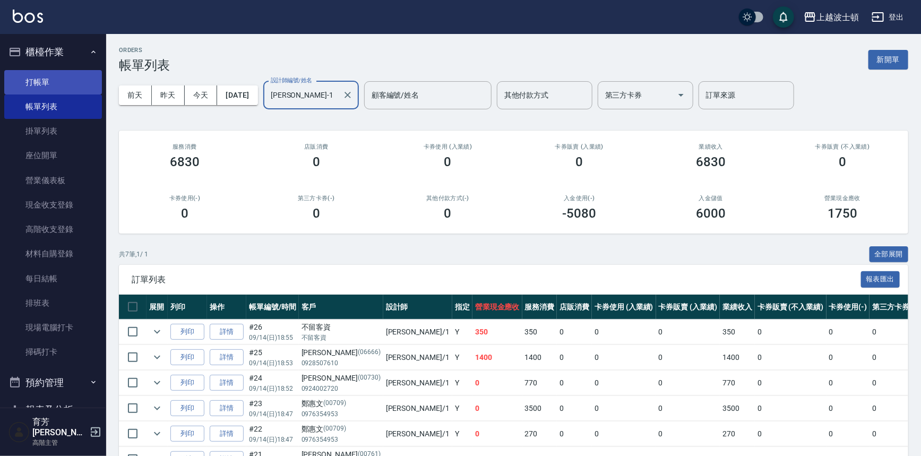
click at [65, 75] on link "打帳單" at bounding box center [53, 82] width 98 height 24
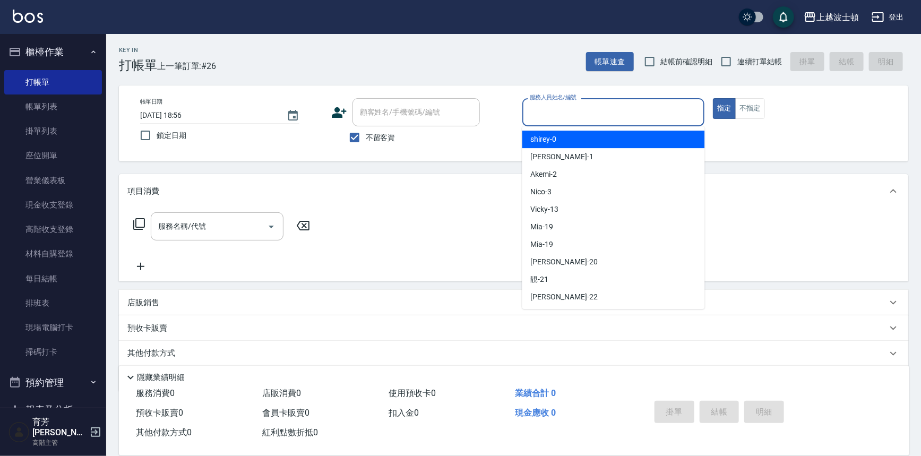
click at [546, 108] on input "服務人員姓名/編號" at bounding box center [613, 112] width 173 height 19
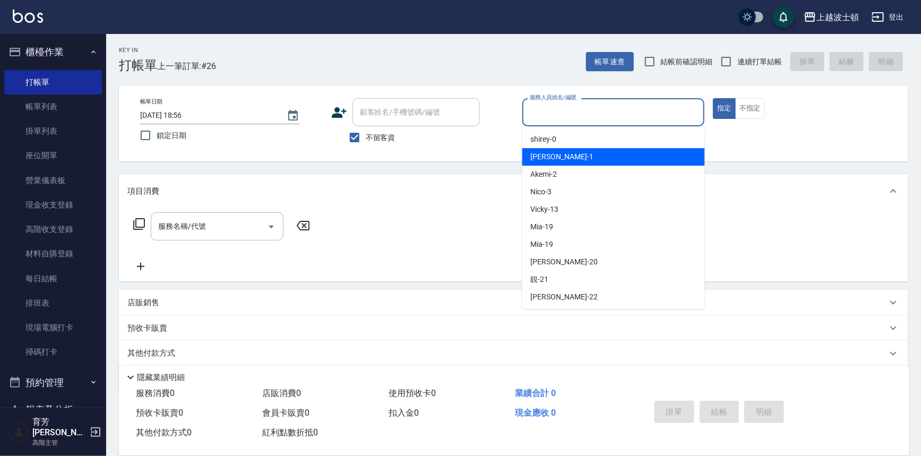
click at [568, 159] on div "[PERSON_NAME] -1" at bounding box center [613, 157] width 183 height 18
type input "[PERSON_NAME]-1"
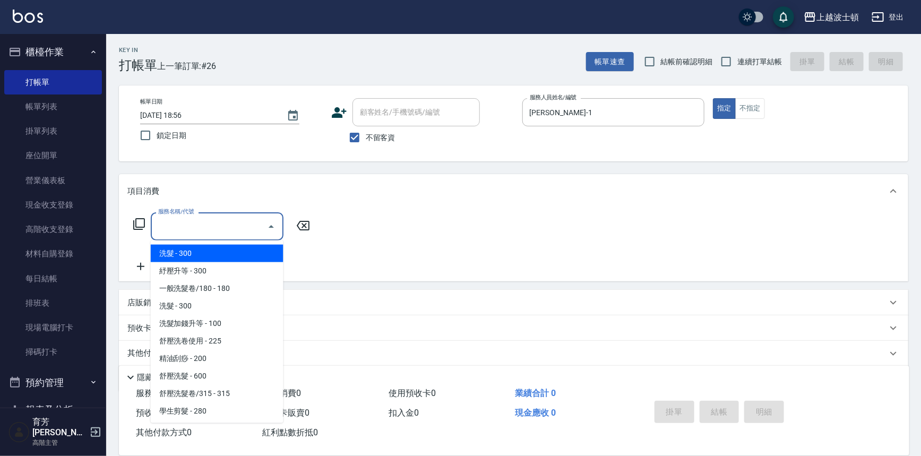
click at [181, 227] on input "服務名稱/代號" at bounding box center [209, 226] width 107 height 19
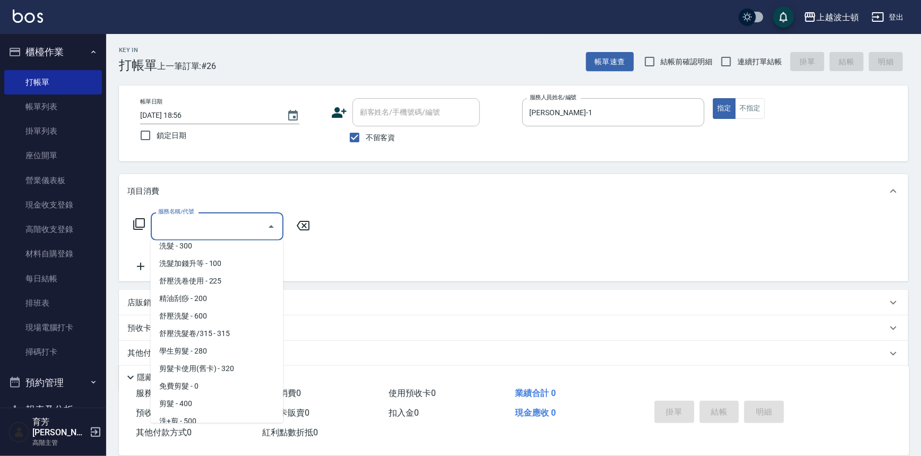
scroll to position [65, 0]
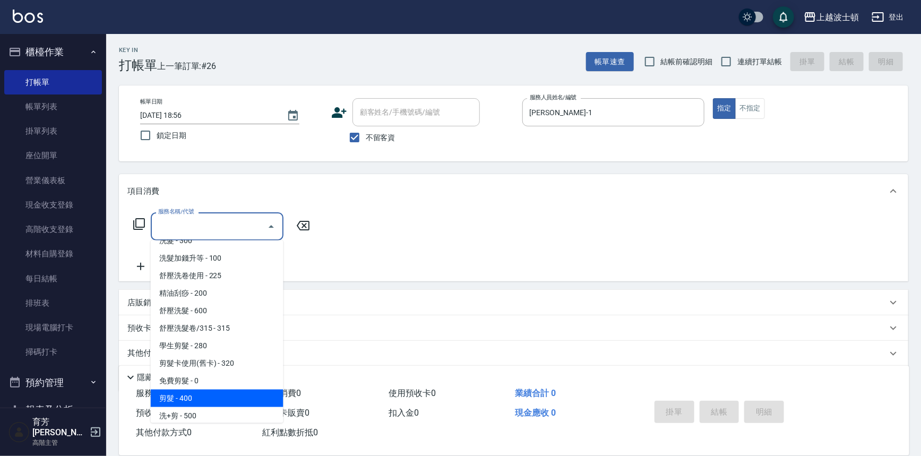
click at [199, 396] on span "剪髮 - 400" at bounding box center [217, 399] width 133 height 18
type input "剪髮(305)"
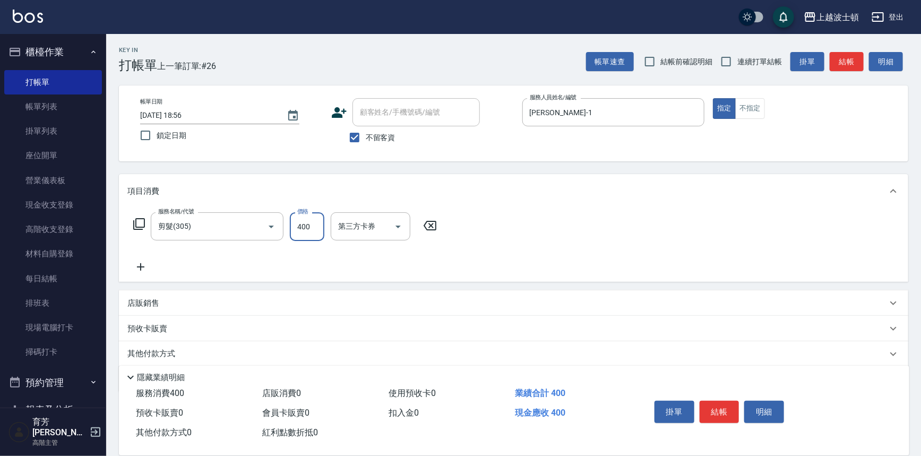
click at [295, 226] on input "400" at bounding box center [307, 226] width 35 height 29
type input "350"
click at [138, 265] on icon at bounding box center [140, 267] width 27 height 13
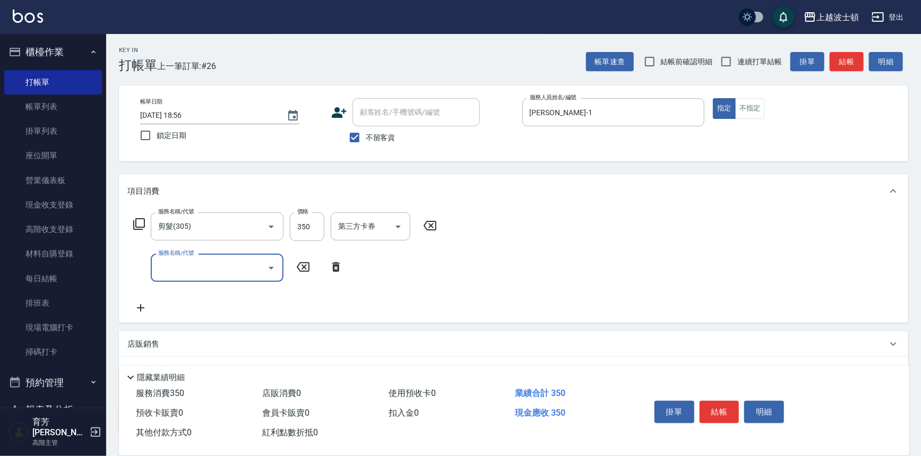
click at [232, 262] on input "服務名稱/代號" at bounding box center [209, 268] width 107 height 19
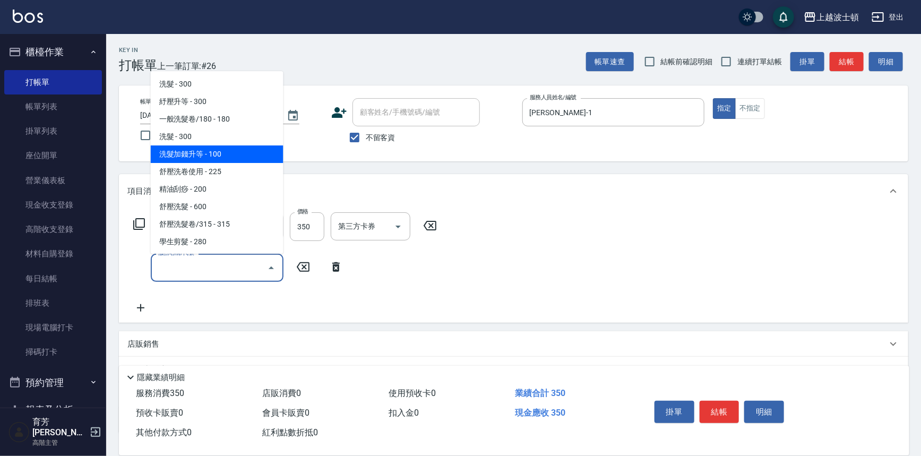
click at [219, 156] on span "洗髮加錢升等 - 100" at bounding box center [217, 154] width 133 height 18
type input "洗髮加錢升等(206)"
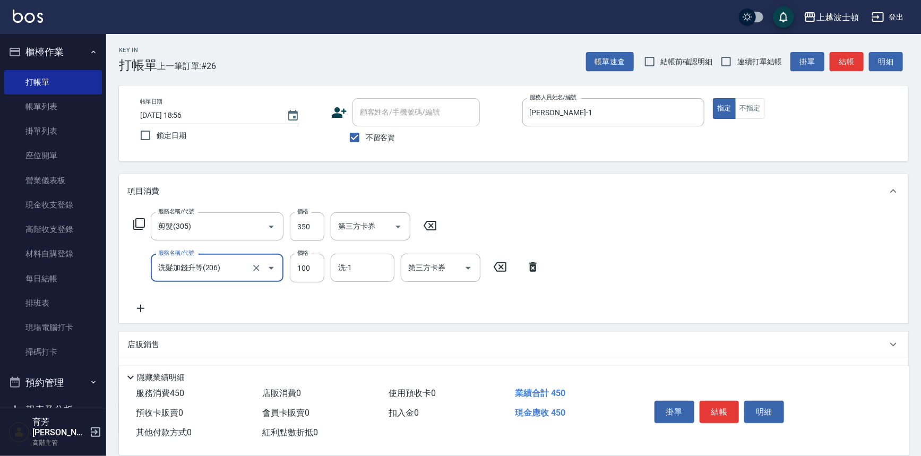
click at [140, 309] on icon at bounding box center [140, 308] width 7 height 7
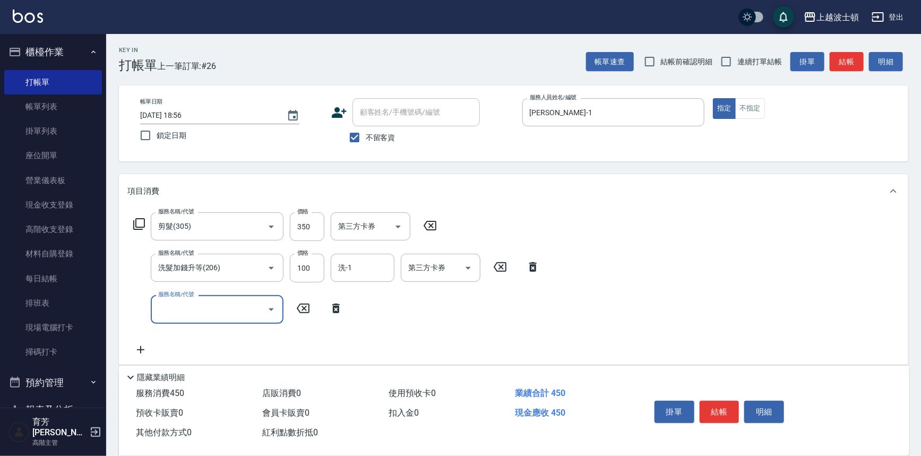
drag, startPoint x: 171, startPoint y: 309, endPoint x: 174, endPoint y: 302, distance: 7.7
click at [174, 302] on input "服務名稱/代號" at bounding box center [209, 309] width 107 height 19
drag, startPoint x: 284, startPoint y: 119, endPoint x: 282, endPoint y: 131, distance: 12.3
click at [283, 131] on div "帳單日期 [DATE] 18:56 鎖定日期" at bounding box center [231, 122] width 183 height 48
click at [269, 306] on icon "Open" at bounding box center [271, 309] width 13 height 13
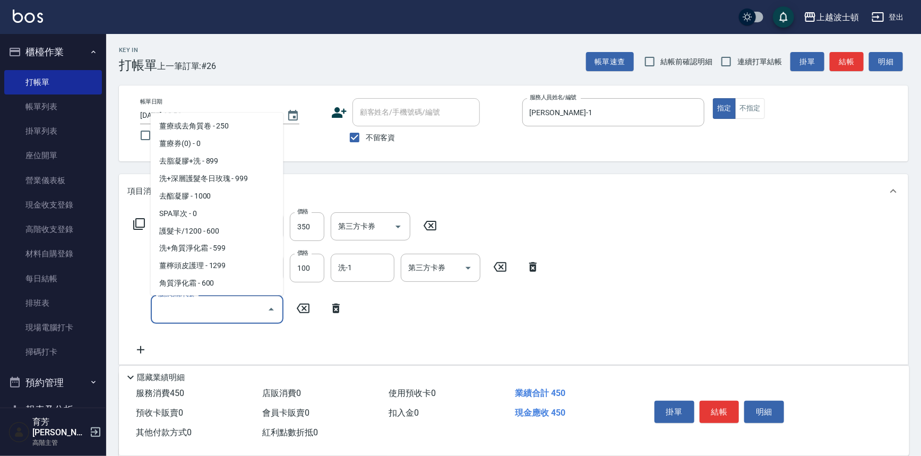
scroll to position [881, 0]
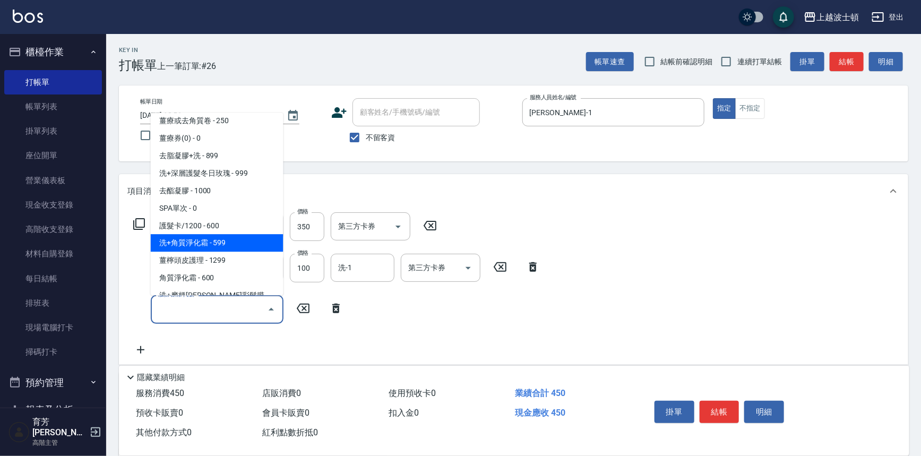
click at [226, 247] on span "洗+角質淨化霜 - 599" at bounding box center [217, 244] width 133 height 18
type input "洗+角質淨化霜(723)"
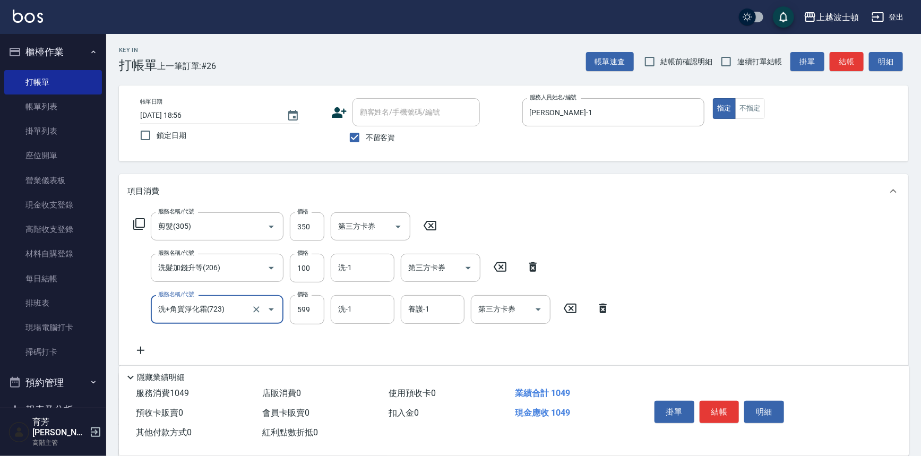
click at [533, 268] on icon at bounding box center [533, 267] width 27 height 13
type input "洗+角質淨化霜(723)"
type input "599"
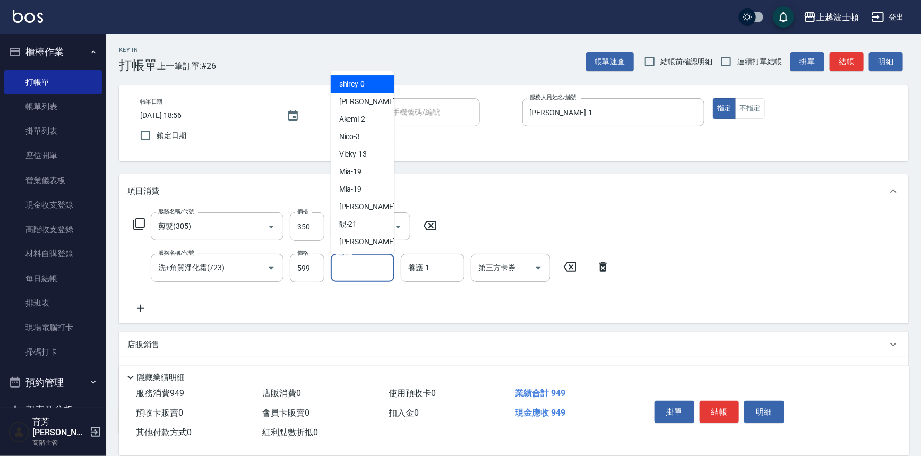
click at [369, 264] on input "洗-1" at bounding box center [363, 268] width 54 height 19
click at [357, 241] on span "雅如 -22" at bounding box center [372, 241] width 67 height 11
type input "雅如-22"
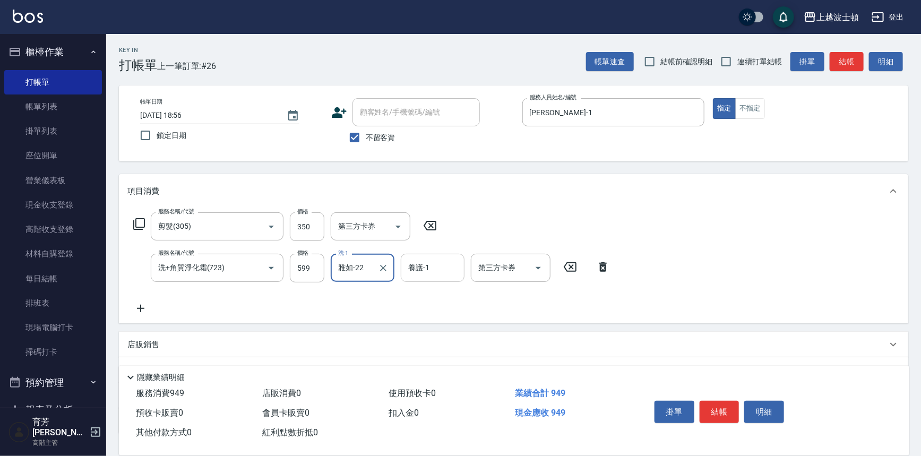
click at [433, 265] on input "養護-1" at bounding box center [433, 268] width 54 height 19
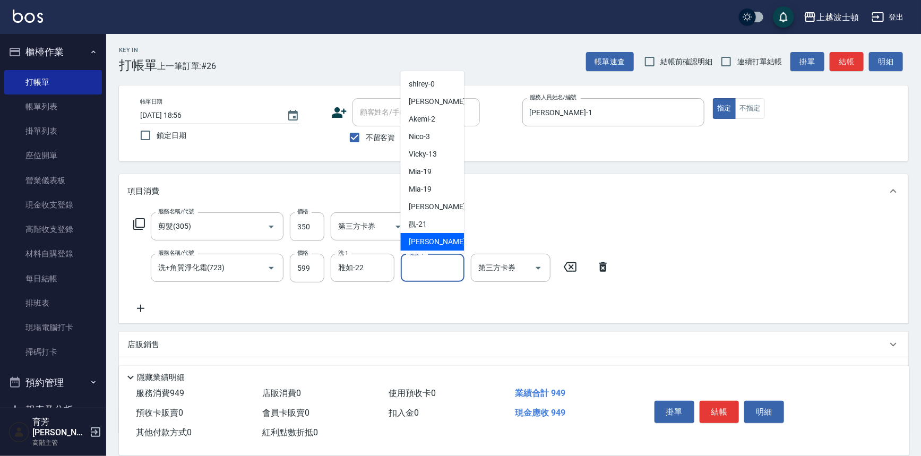
click at [446, 246] on div "雅如 -22" at bounding box center [433, 242] width 64 height 18
type input "雅如-22"
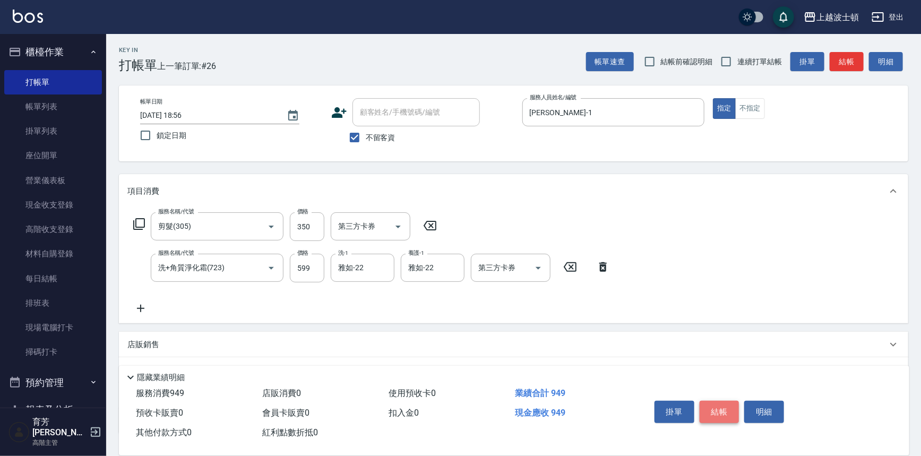
click at [719, 409] on button "結帳" at bounding box center [720, 412] width 40 height 22
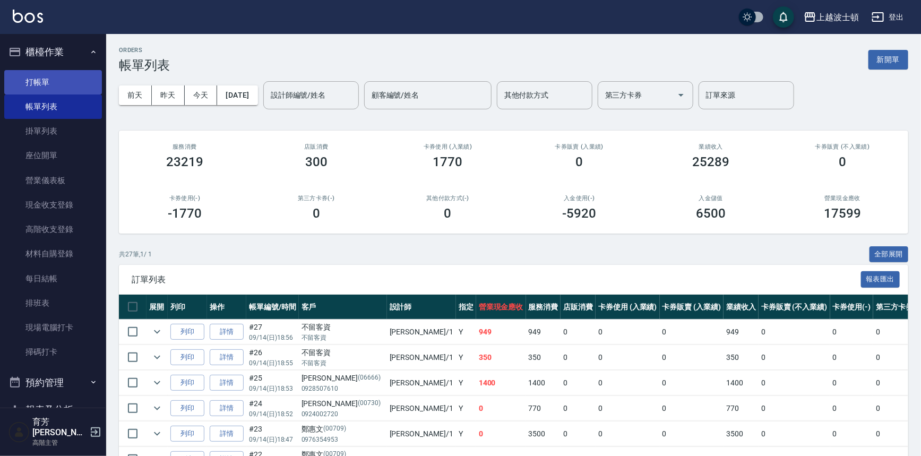
click at [65, 85] on link "打帳單" at bounding box center [53, 82] width 98 height 24
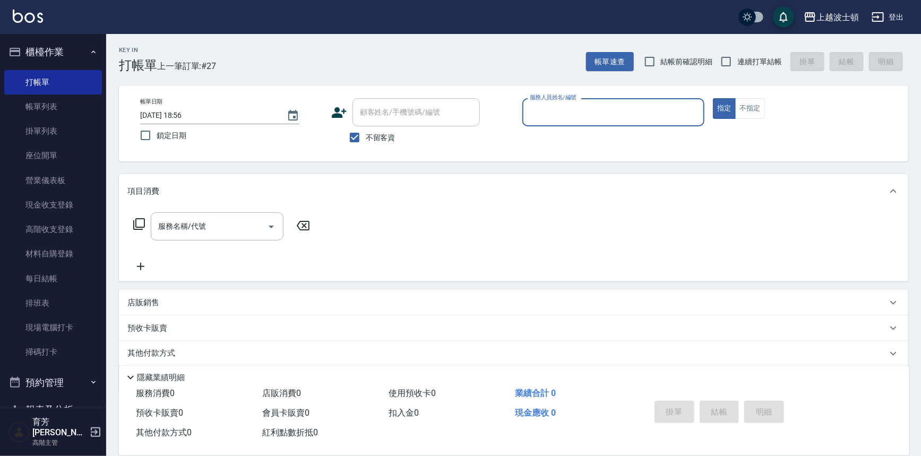
click at [575, 109] on input "服務人員姓名/編號" at bounding box center [613, 112] width 173 height 19
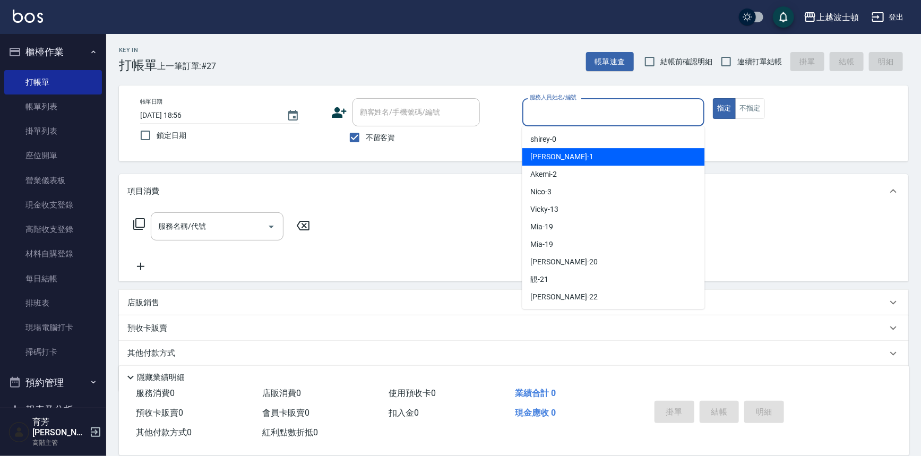
click at [562, 159] on div "[PERSON_NAME] -1" at bounding box center [613, 157] width 183 height 18
type input "[PERSON_NAME]-1"
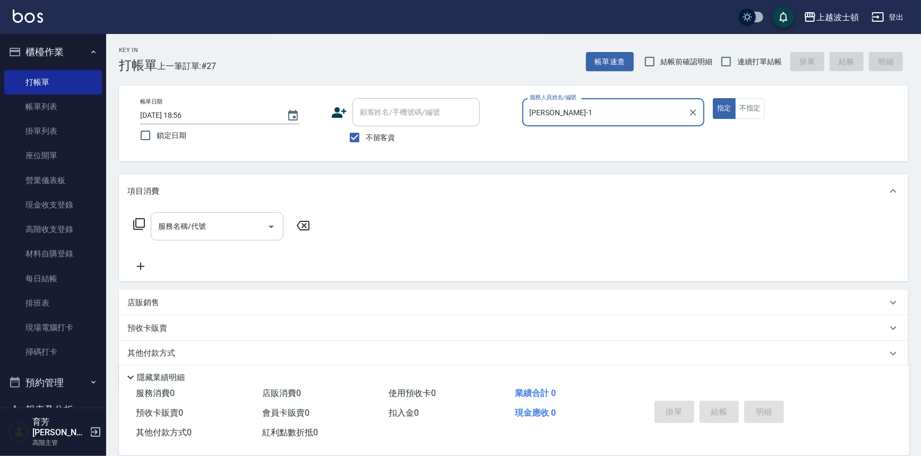
click at [212, 227] on input "服務名稱/代號" at bounding box center [209, 226] width 107 height 19
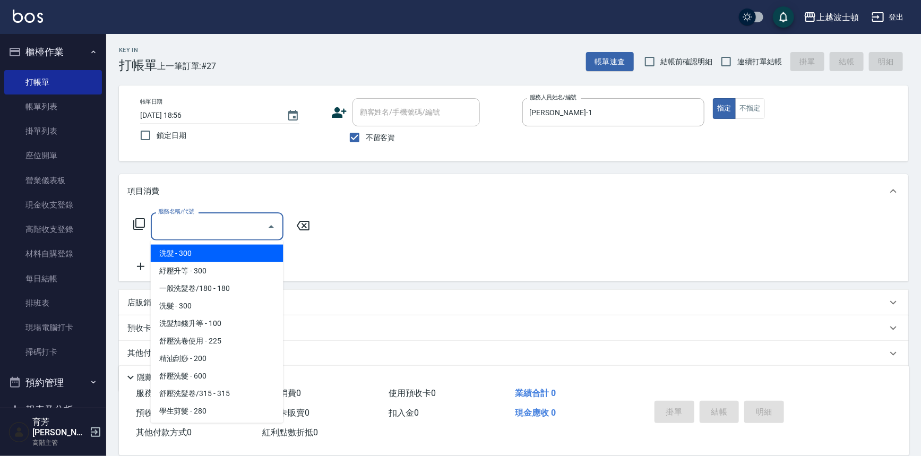
scroll to position [136, 0]
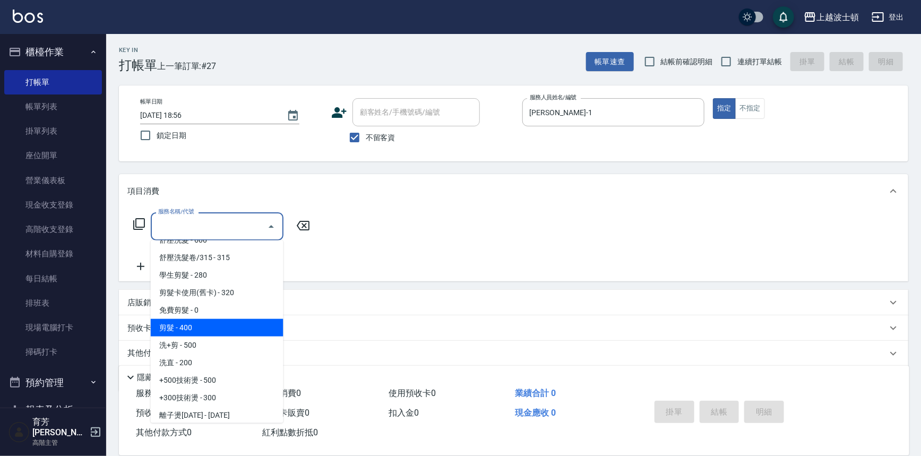
drag, startPoint x: 213, startPoint y: 329, endPoint x: 213, endPoint y: 323, distance: 5.3
click at [213, 329] on span "剪髮 - 400" at bounding box center [217, 328] width 133 height 18
type input "剪髮(305)"
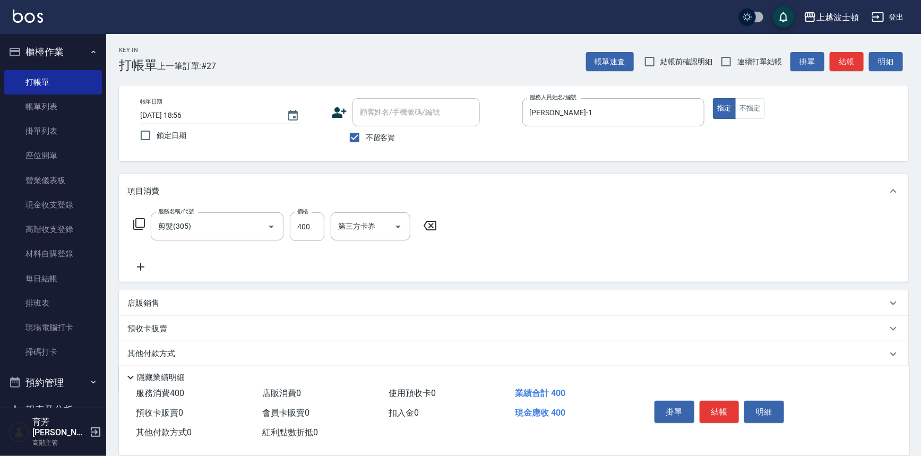
click at [143, 268] on icon at bounding box center [140, 267] width 27 height 13
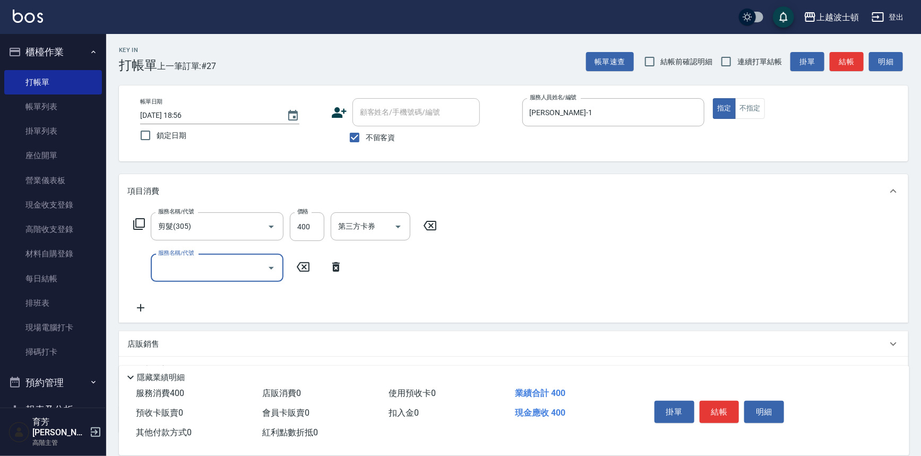
click at [183, 262] on input "服務名稱/代號" at bounding box center [209, 268] width 107 height 19
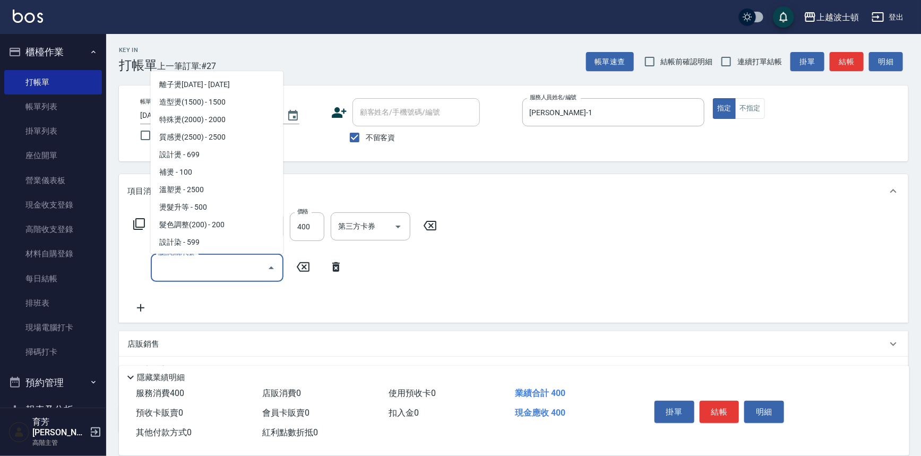
scroll to position [246, 0]
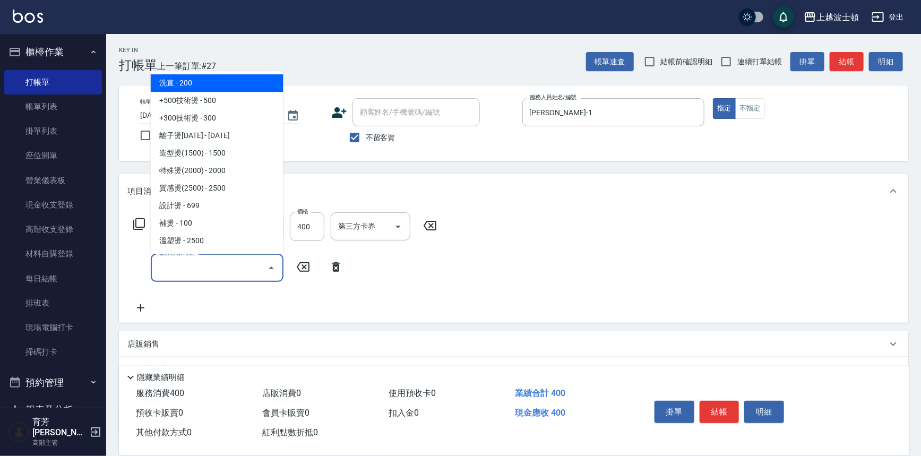
click at [237, 84] on span "洗直 - 200" at bounding box center [217, 83] width 133 height 18
type input "洗直(400)"
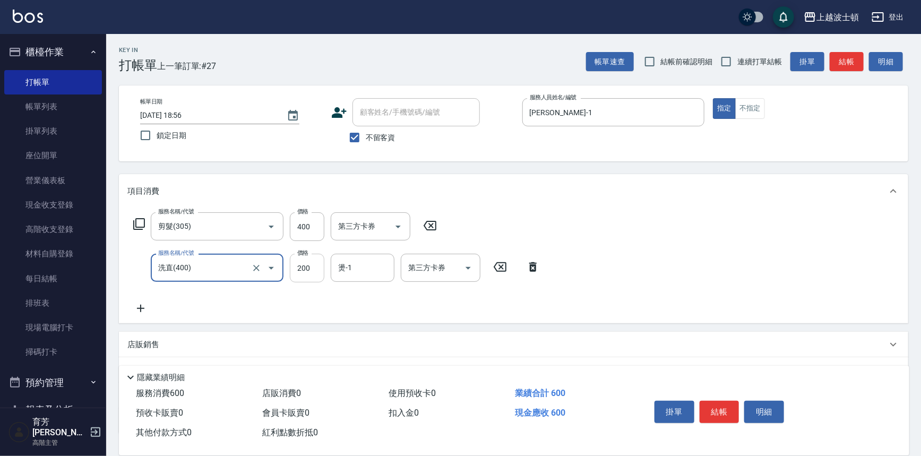
click at [314, 264] on input "200" at bounding box center [307, 268] width 35 height 29
type input "400"
click at [349, 266] on input "燙-1" at bounding box center [363, 268] width 54 height 19
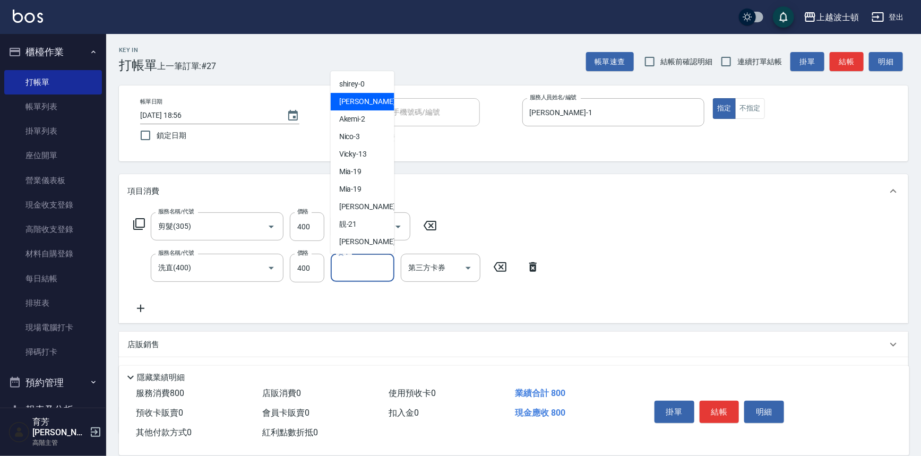
click at [360, 98] on div "[PERSON_NAME] -1" at bounding box center [363, 102] width 64 height 18
type input "[PERSON_NAME]-1"
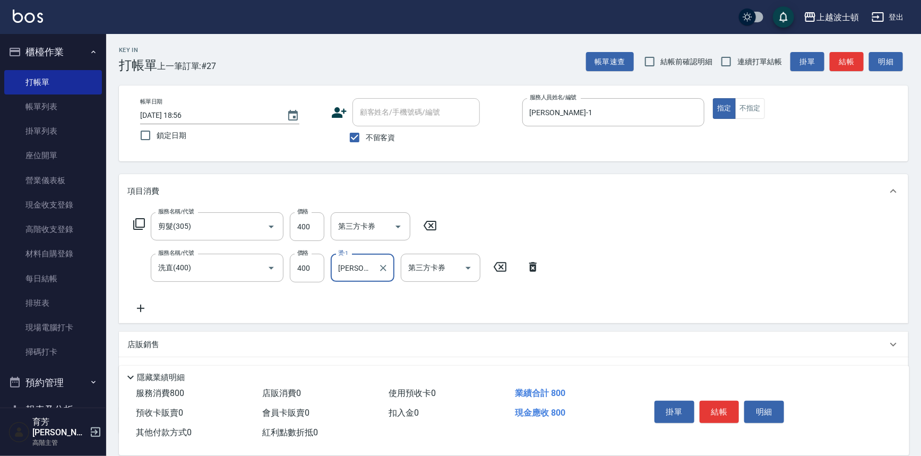
click at [139, 311] on icon at bounding box center [140, 308] width 27 height 13
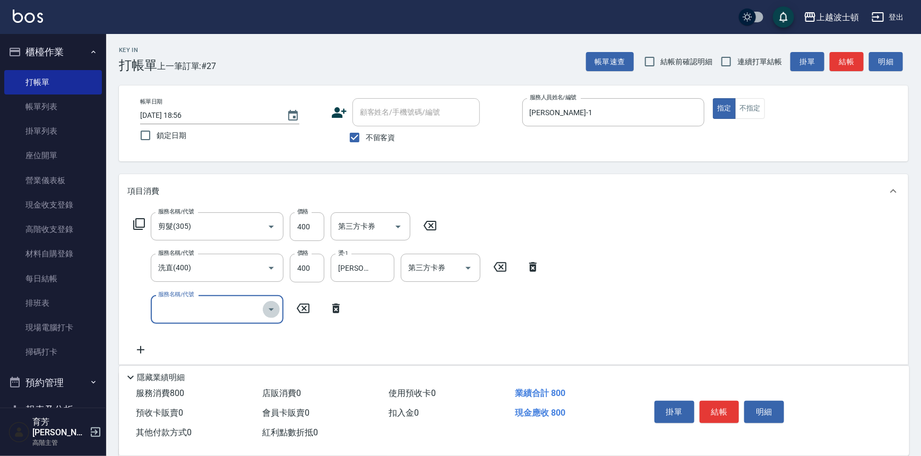
click at [270, 312] on icon "Open" at bounding box center [271, 309] width 13 height 13
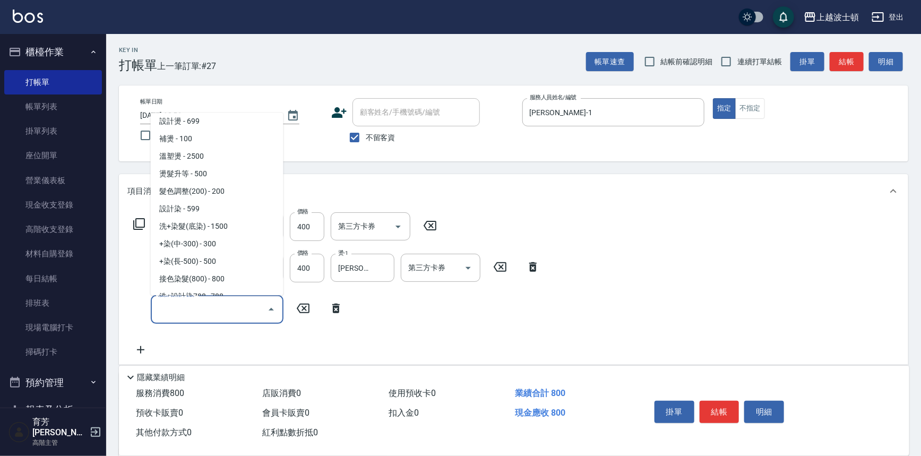
scroll to position [377, 0]
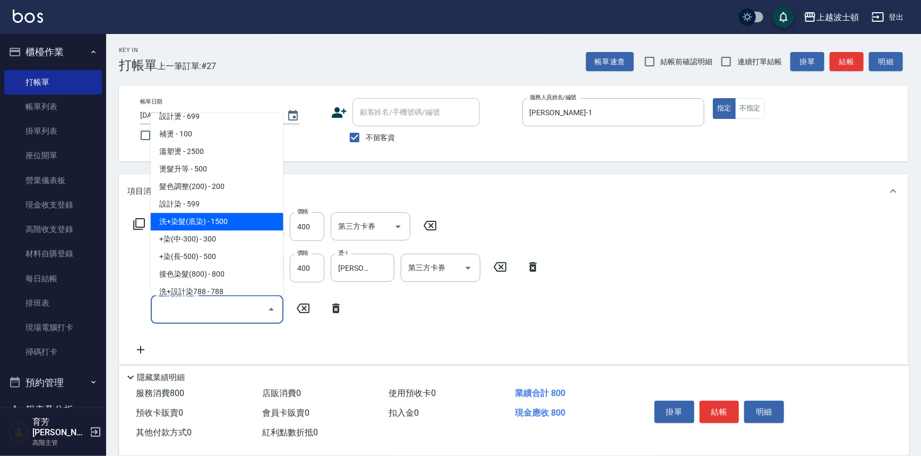
drag, startPoint x: 253, startPoint y: 222, endPoint x: 250, endPoint y: 275, distance: 52.6
click at [253, 223] on span "洗+染髮(底染) - 1500" at bounding box center [217, 222] width 133 height 18
type input "洗+染髮(底染)(503)"
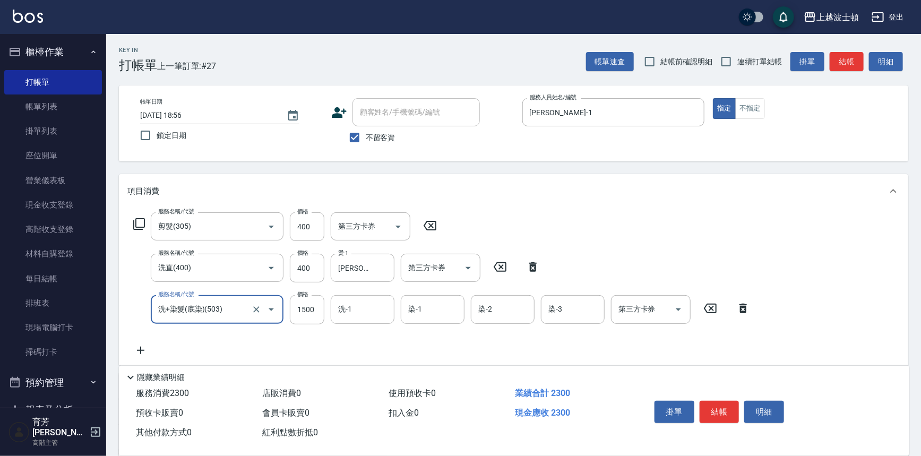
click at [145, 351] on icon at bounding box center [140, 350] width 27 height 13
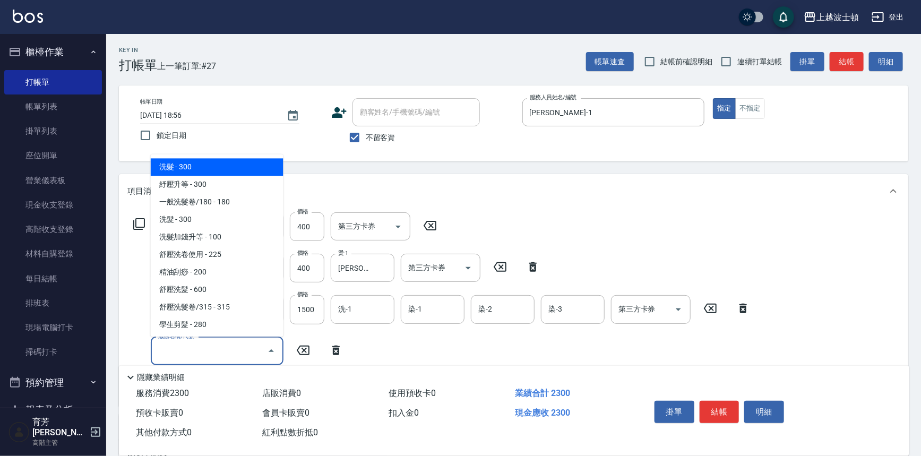
drag, startPoint x: 168, startPoint y: 351, endPoint x: 225, endPoint y: 218, distance: 145.6
click at [168, 345] on input "服務名稱/代號" at bounding box center [209, 351] width 107 height 19
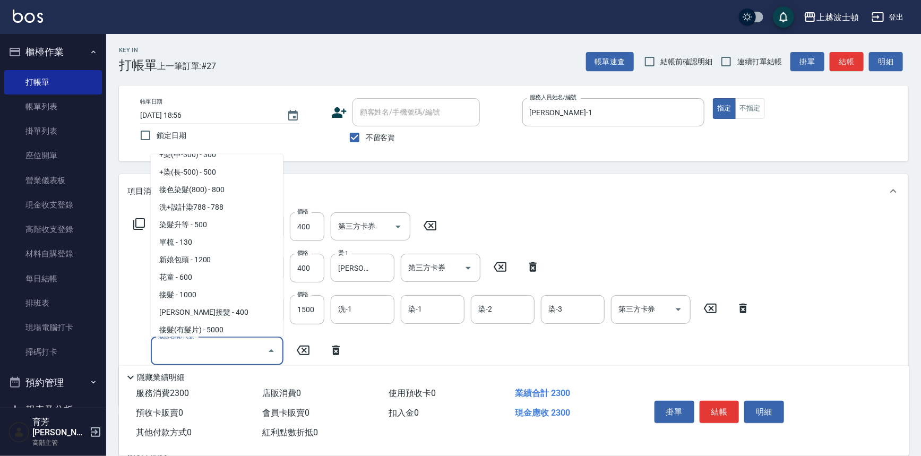
scroll to position [458, 0]
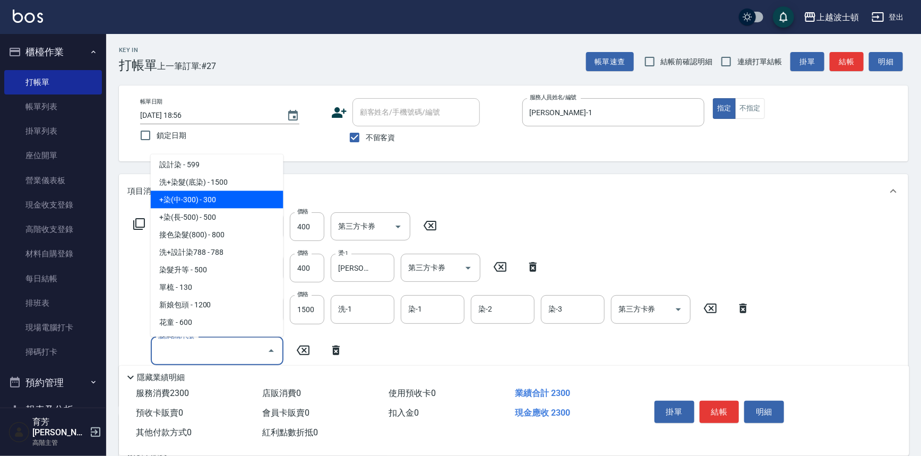
click at [233, 202] on span "+染(中-300) - 300" at bounding box center [217, 200] width 133 height 18
type input "+染(中-300)(504)"
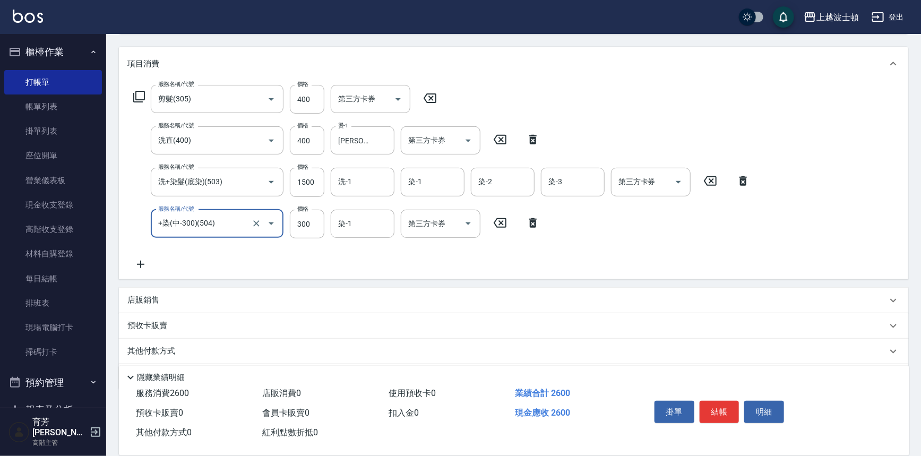
scroll to position [127, 0]
click at [145, 264] on icon at bounding box center [140, 264] width 27 height 13
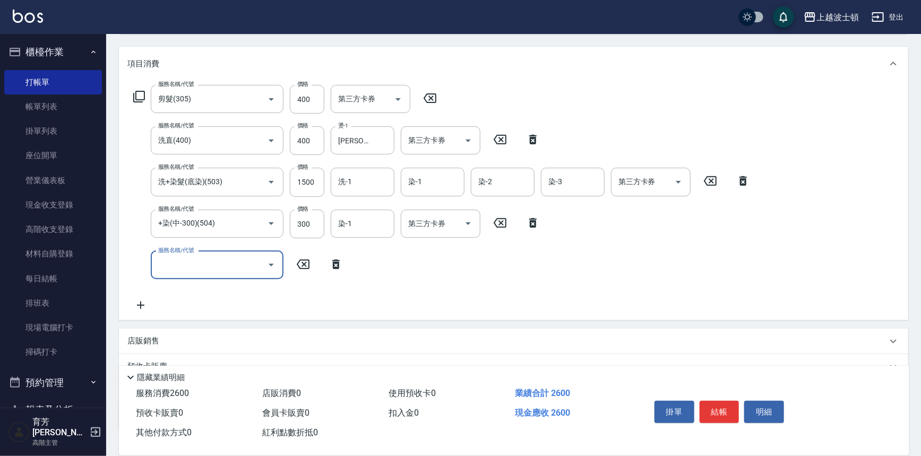
click at [266, 262] on icon "Open" at bounding box center [271, 265] width 13 height 13
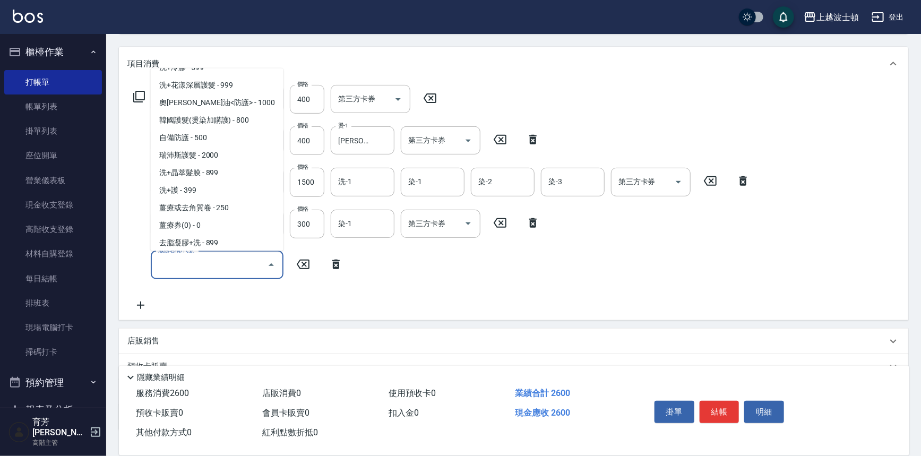
scroll to position [755, 0]
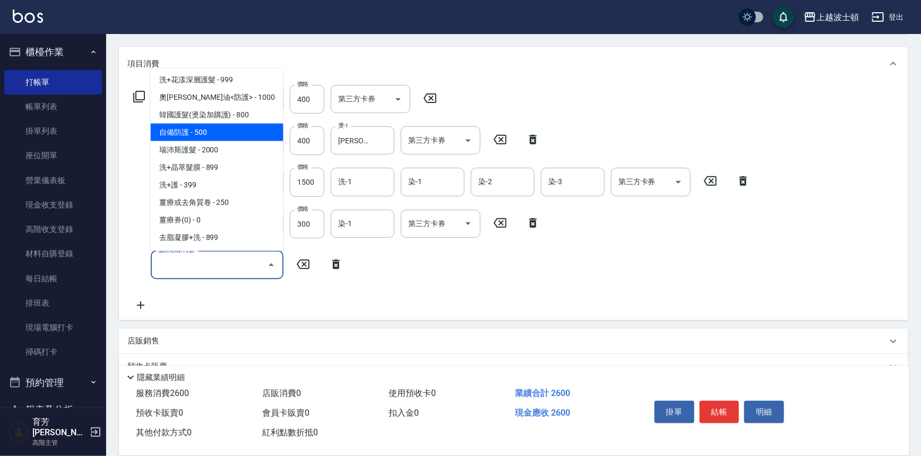
click at [231, 134] on span "自備防護 - 500" at bounding box center [217, 133] width 133 height 18
type input "自備防護(709)"
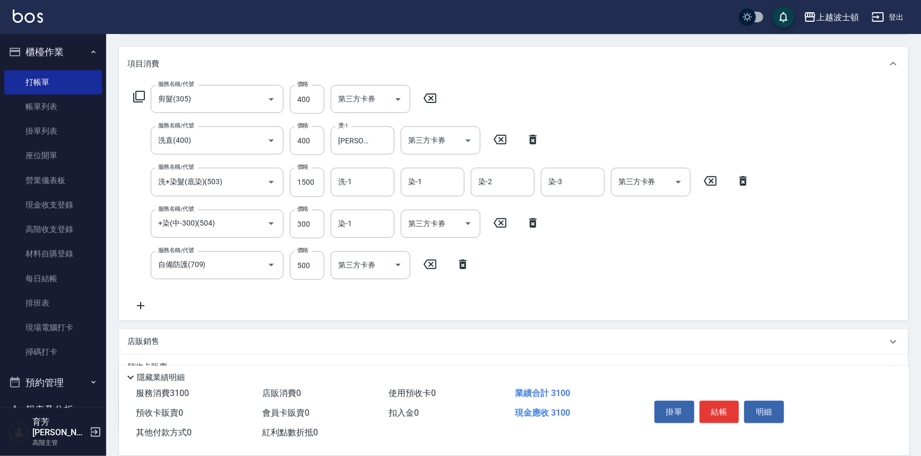
click at [140, 302] on icon at bounding box center [140, 305] width 7 height 7
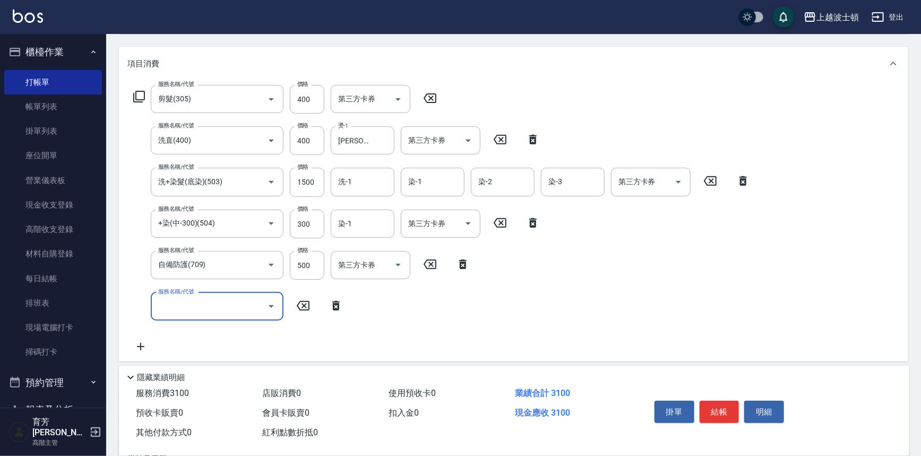
drag, startPoint x: 272, startPoint y: 303, endPoint x: 265, endPoint y: 293, distance: 12.4
click at [272, 304] on icon "Open" at bounding box center [271, 306] width 13 height 13
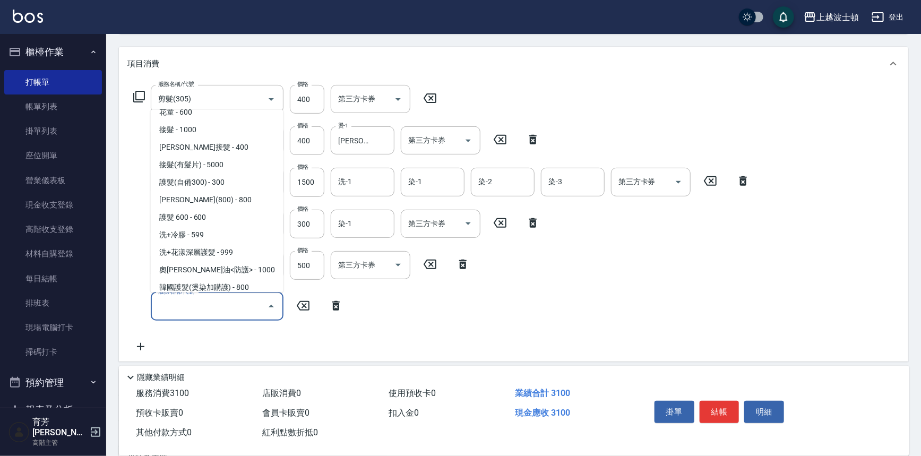
scroll to position [629, 0]
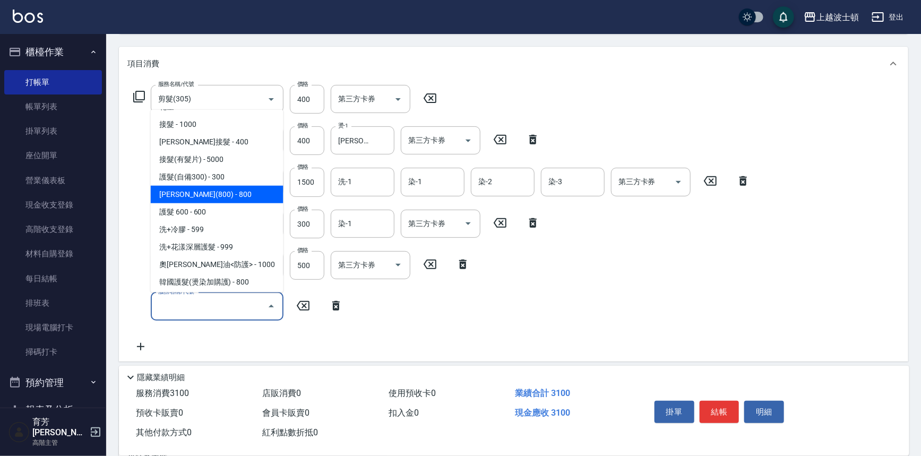
click at [252, 196] on span "[PERSON_NAME](800) - 800" at bounding box center [217, 195] width 133 height 18
type input "[PERSON_NAME](800)(702)"
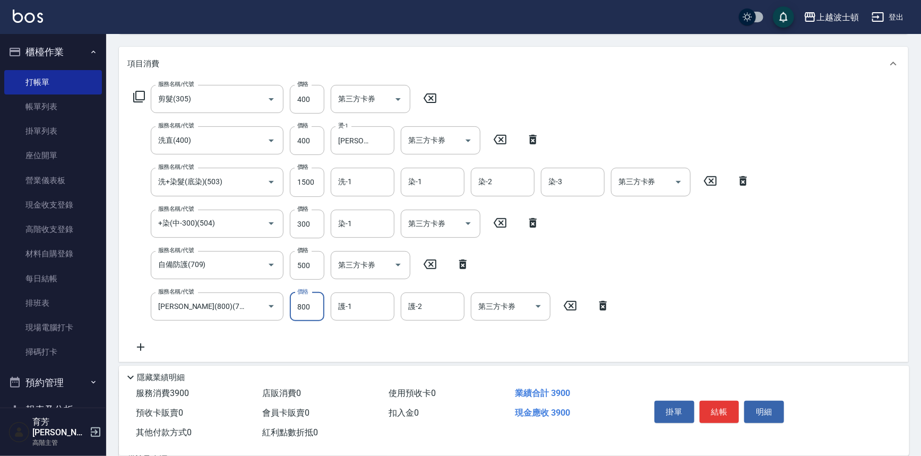
click at [302, 309] on input "800" at bounding box center [307, 307] width 35 height 29
type input "400"
click at [295, 181] on input "1500" at bounding box center [307, 182] width 35 height 29
type input "1400"
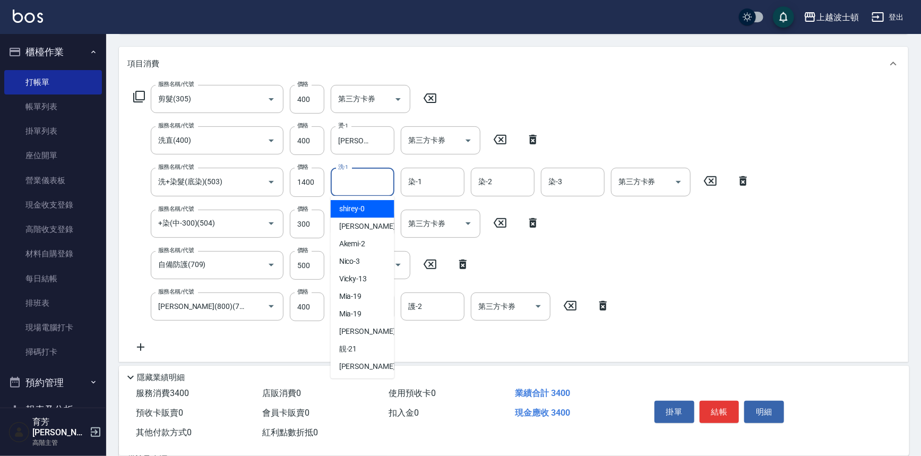
click at [357, 177] on input "洗-1" at bounding box center [363, 182] width 54 height 19
click at [353, 366] on span "雅如 -22" at bounding box center [372, 366] width 67 height 11
type input "雅如-22"
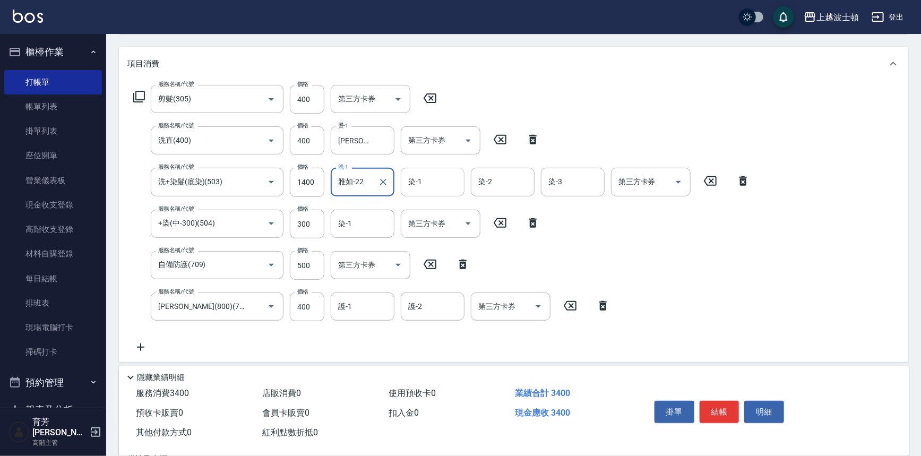
click at [425, 182] on input "染-1" at bounding box center [433, 182] width 54 height 19
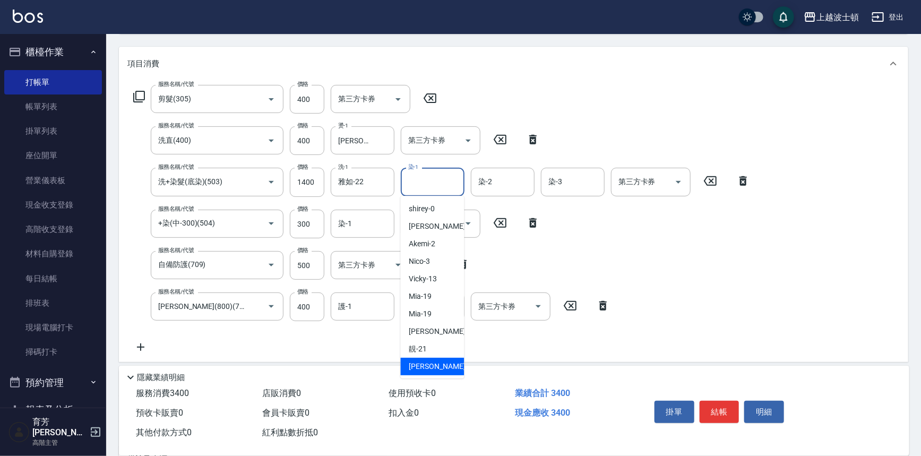
click at [419, 371] on span "雅如 -22" at bounding box center [442, 366] width 67 height 11
type input "雅如-22"
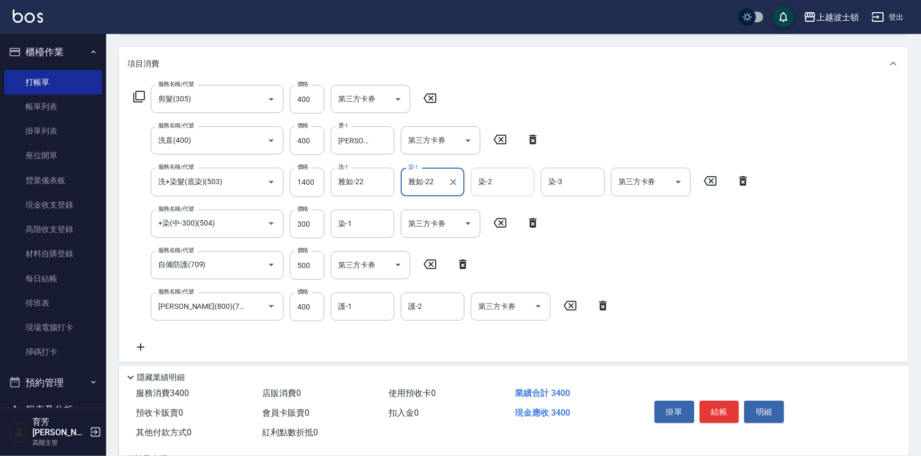
click at [495, 174] on input "染-2" at bounding box center [503, 182] width 54 height 19
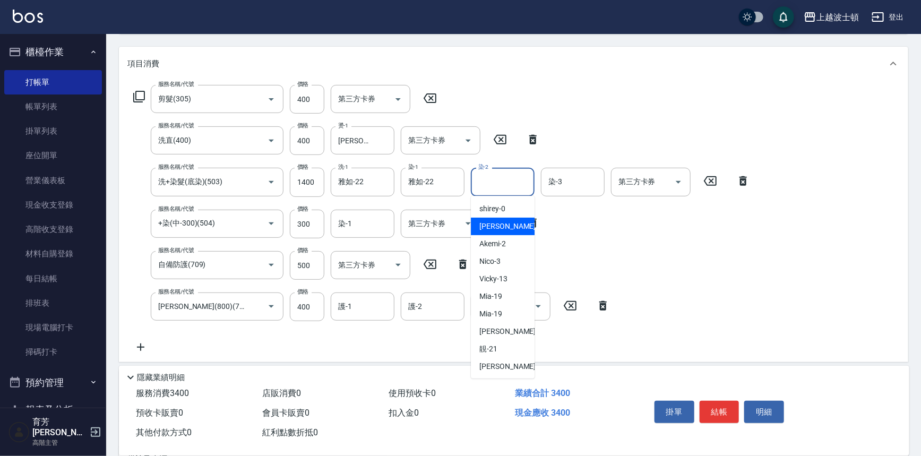
drag, startPoint x: 494, startPoint y: 224, endPoint x: 502, endPoint y: 214, distance: 12.8
click at [494, 224] on span "[PERSON_NAME] -1" at bounding box center [510, 226] width 63 height 11
type input "[PERSON_NAME]-1"
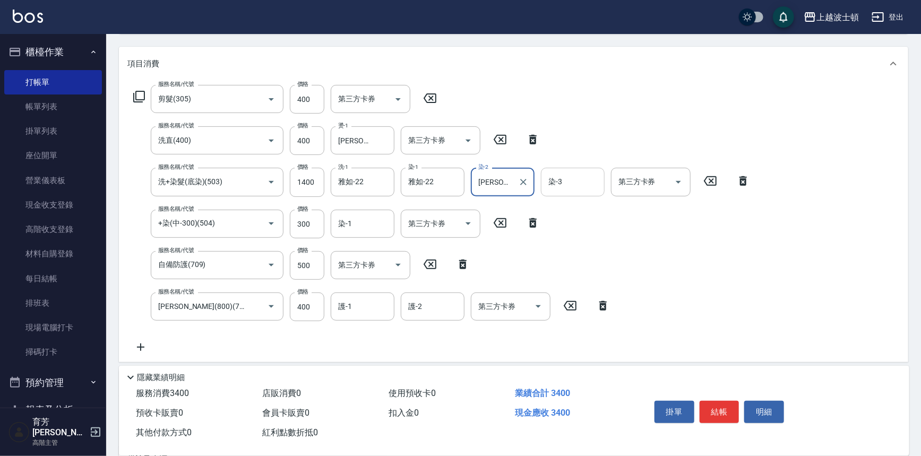
click at [563, 186] on input "染-3" at bounding box center [573, 182] width 54 height 19
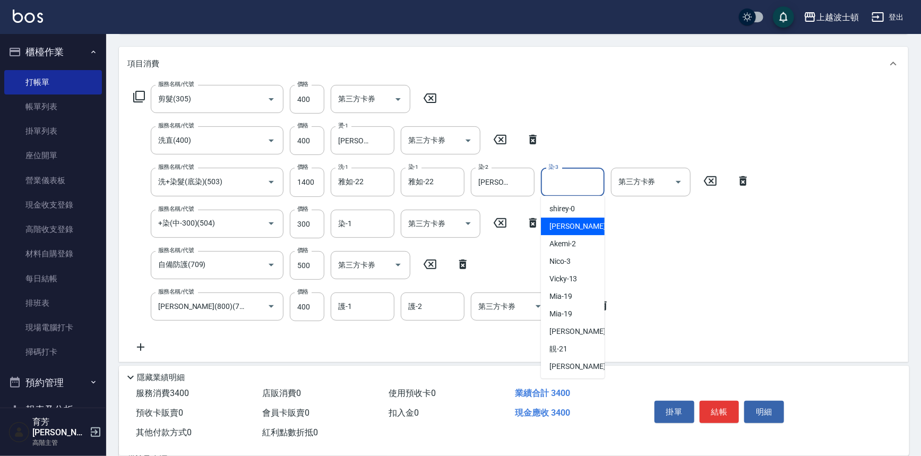
click at [560, 229] on span "[PERSON_NAME] -1" at bounding box center [581, 226] width 63 height 11
type input "[PERSON_NAME]-1"
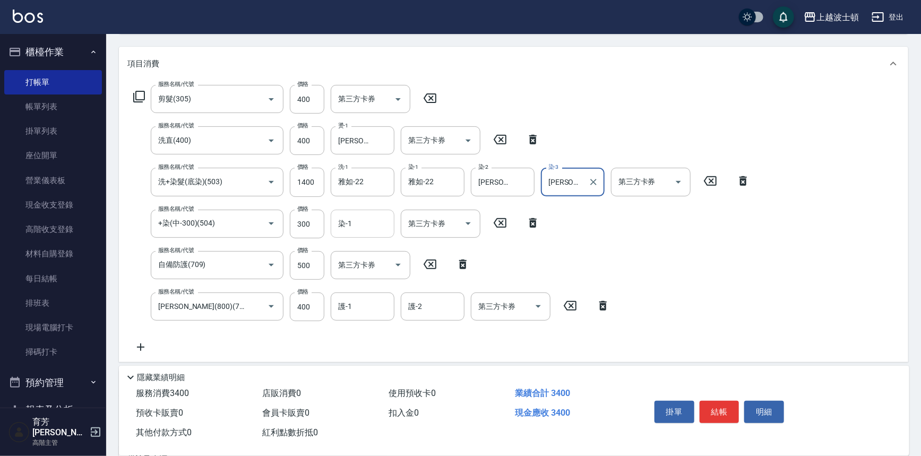
click at [362, 226] on input "染-1" at bounding box center [363, 223] width 54 height 19
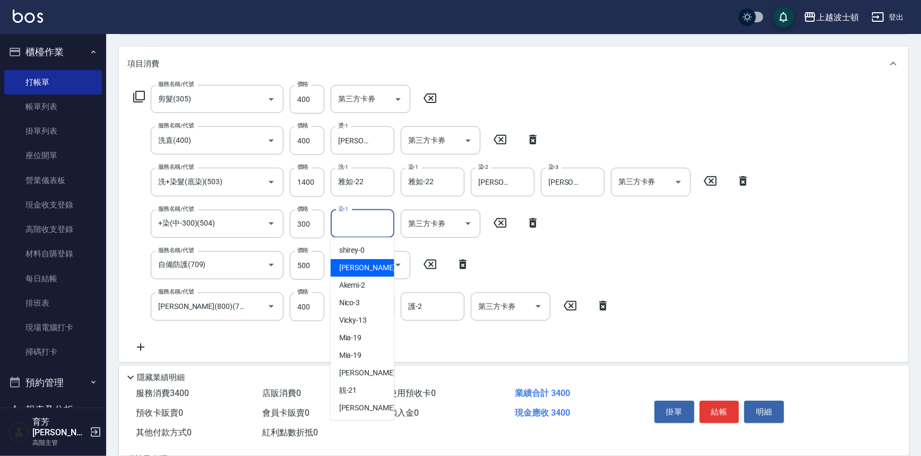
click at [370, 269] on div "[PERSON_NAME] -1" at bounding box center [363, 268] width 64 height 18
type input "[PERSON_NAME]-1"
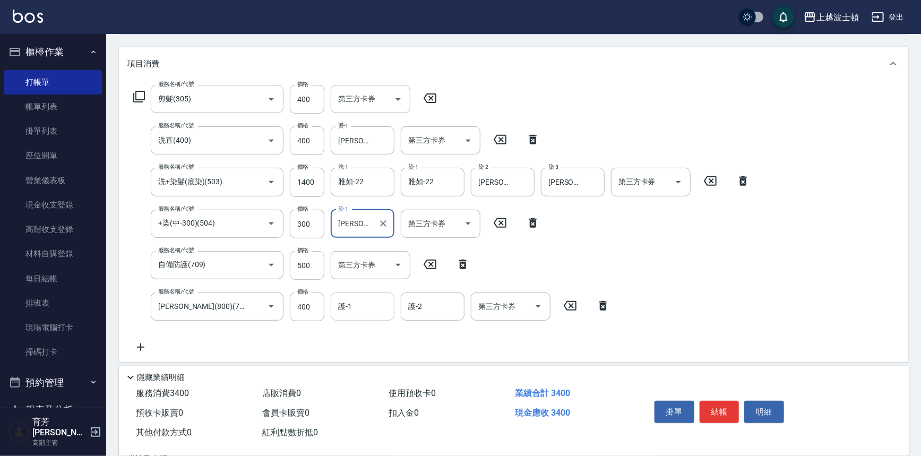
click at [359, 317] on div "護-1" at bounding box center [363, 307] width 64 height 28
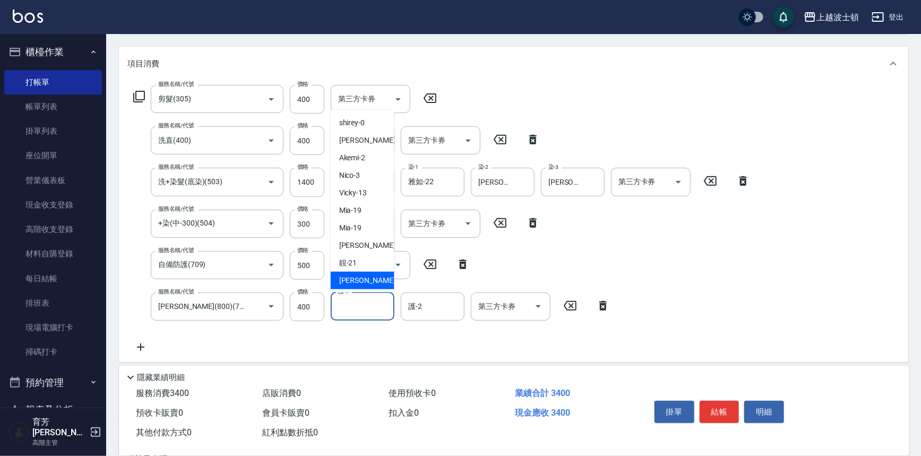
drag, startPoint x: 367, startPoint y: 277, endPoint x: 429, endPoint y: 301, distance: 66.1
click at [368, 278] on div "雅如 -22" at bounding box center [363, 281] width 64 height 18
type input "雅如-22"
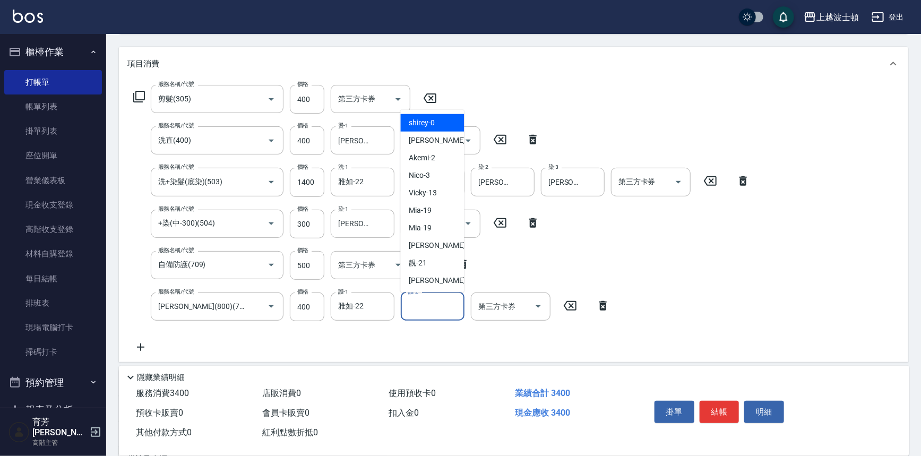
click at [445, 307] on input "護-2" at bounding box center [433, 306] width 54 height 19
click at [432, 282] on span "雅如 -22" at bounding box center [442, 280] width 67 height 11
type input "雅如-22"
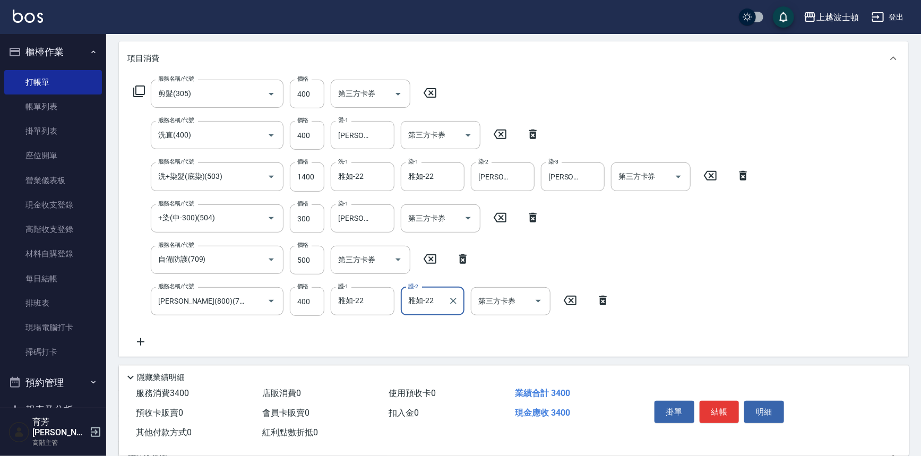
scroll to position [132, 0]
click at [296, 173] on input "1400" at bounding box center [307, 177] width 35 height 29
type input "1100"
click at [140, 345] on icon at bounding box center [140, 342] width 7 height 7
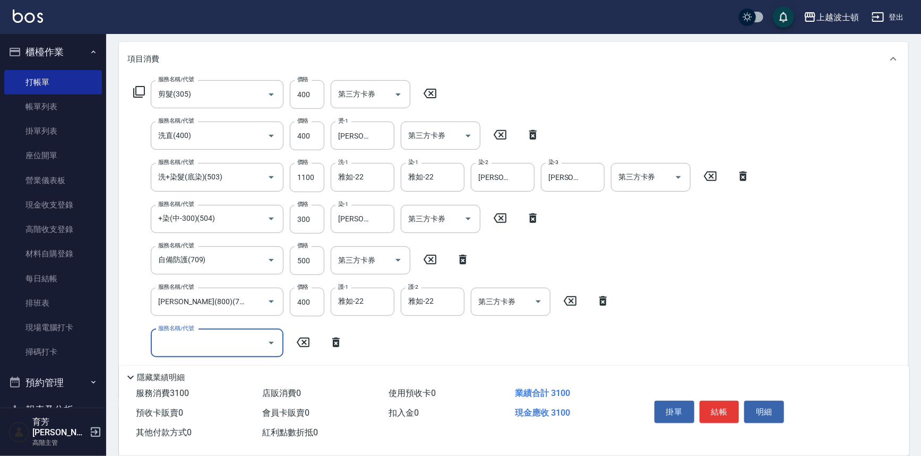
click at [268, 342] on icon "Open" at bounding box center [271, 343] width 13 height 13
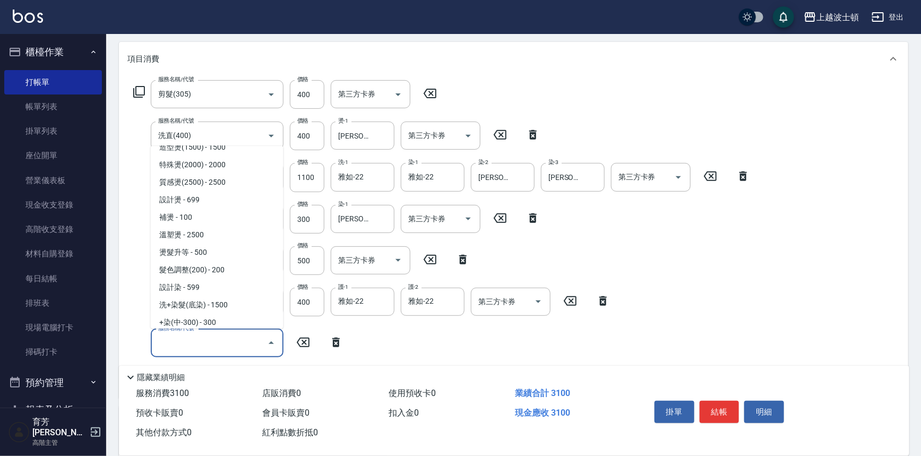
scroll to position [357, 0]
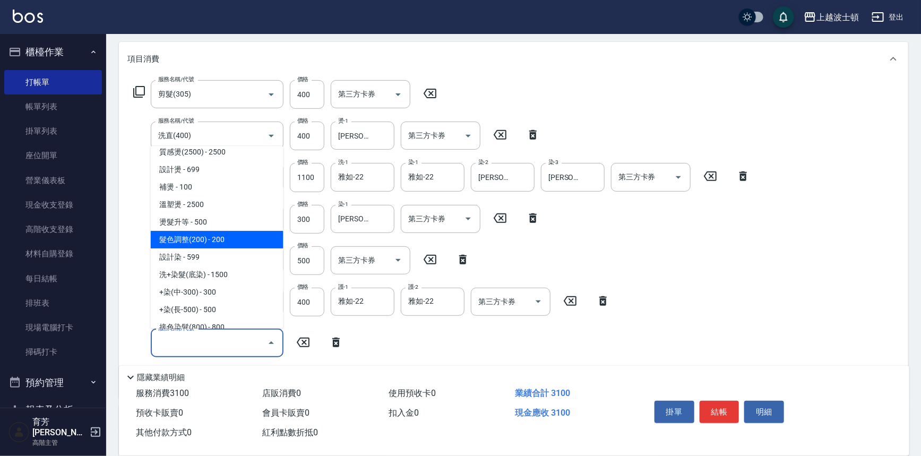
click at [249, 243] on span "髮色調整(200) - 200" at bounding box center [217, 240] width 133 height 18
type input "髮色調整(200)(501)"
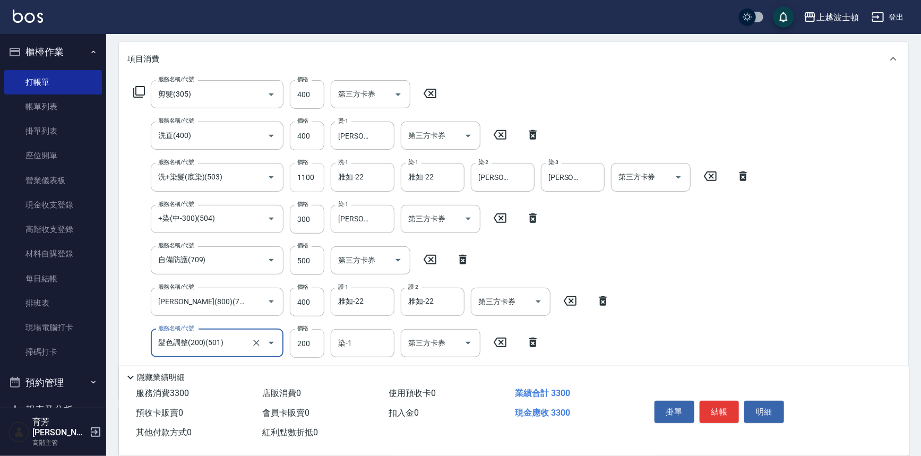
click at [302, 181] on input "1100" at bounding box center [307, 177] width 35 height 29
type input "1300"
click at [359, 346] on input "染-1" at bounding box center [363, 343] width 54 height 19
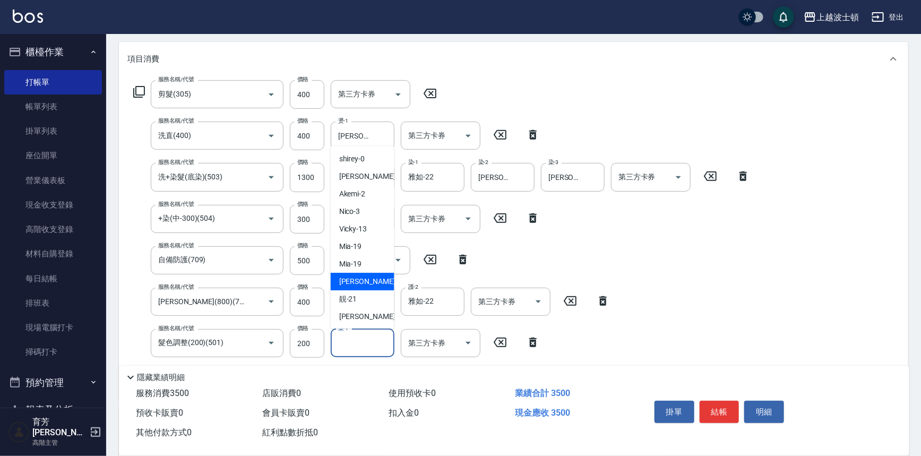
click at [355, 284] on span "燕如 -20" at bounding box center [372, 281] width 67 height 11
drag, startPoint x: 369, startPoint y: 336, endPoint x: 370, endPoint y: 281, distance: 55.2
click at [368, 335] on input "燕如-20" at bounding box center [355, 343] width 38 height 19
click at [368, 315] on div "雅如 -22" at bounding box center [363, 317] width 64 height 18
type input "雅如-22"
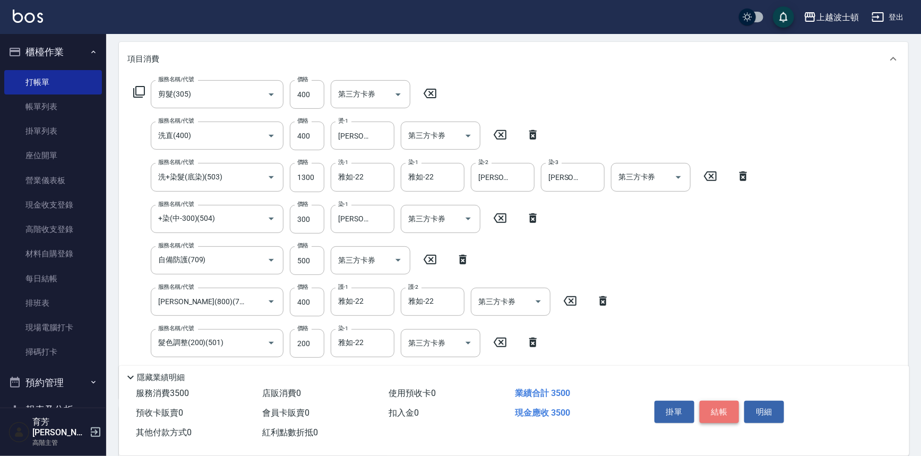
click at [722, 405] on button "結帳" at bounding box center [720, 412] width 40 height 22
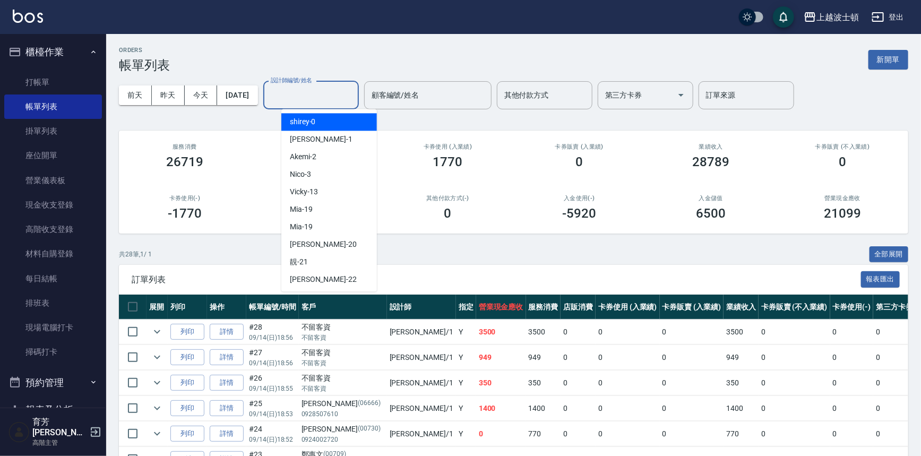
click at [324, 94] on input "設計師編號/姓名" at bounding box center [311, 95] width 86 height 19
click at [315, 144] on div "[PERSON_NAME] -1" at bounding box center [329, 140] width 96 height 18
type input "[PERSON_NAME]-1"
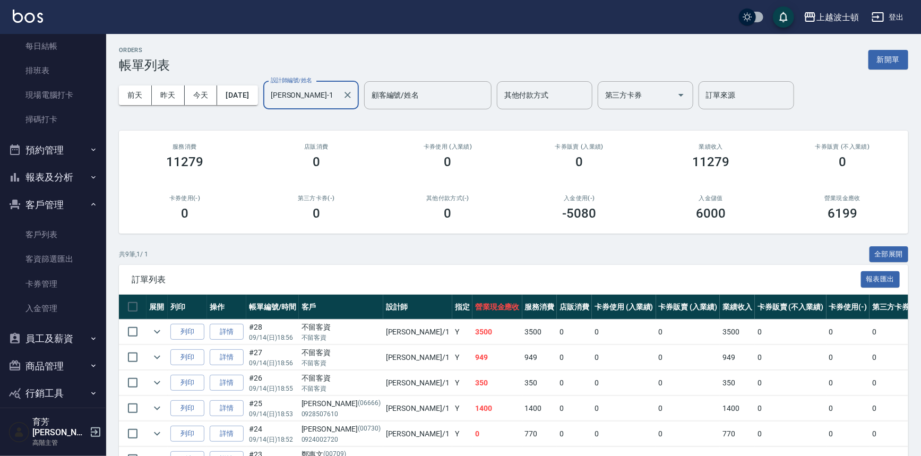
scroll to position [262, 0]
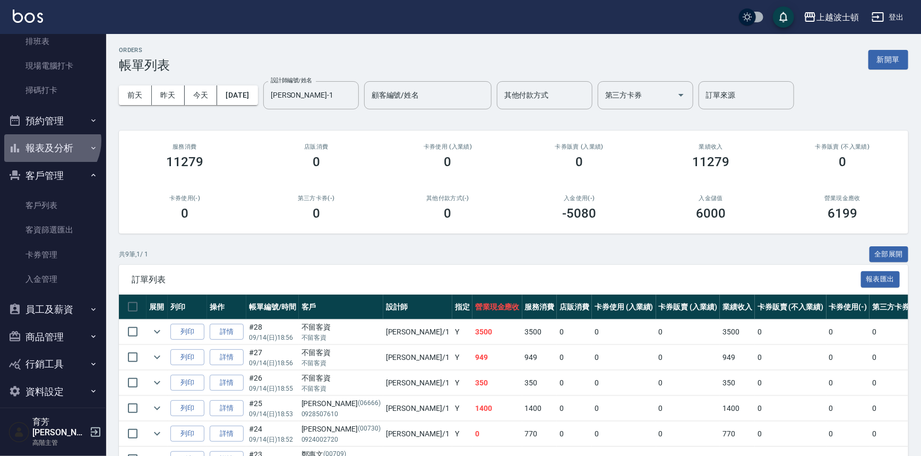
click at [49, 140] on button "報表及分析" at bounding box center [53, 148] width 98 height 28
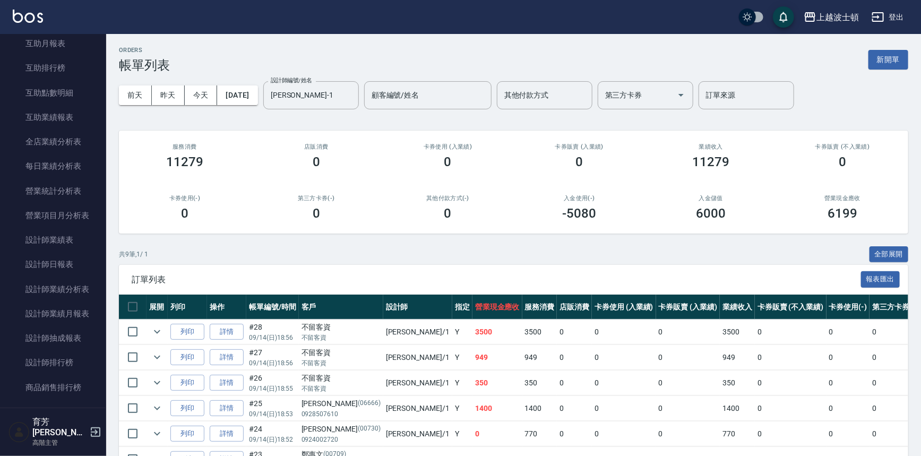
scroll to position [540, 0]
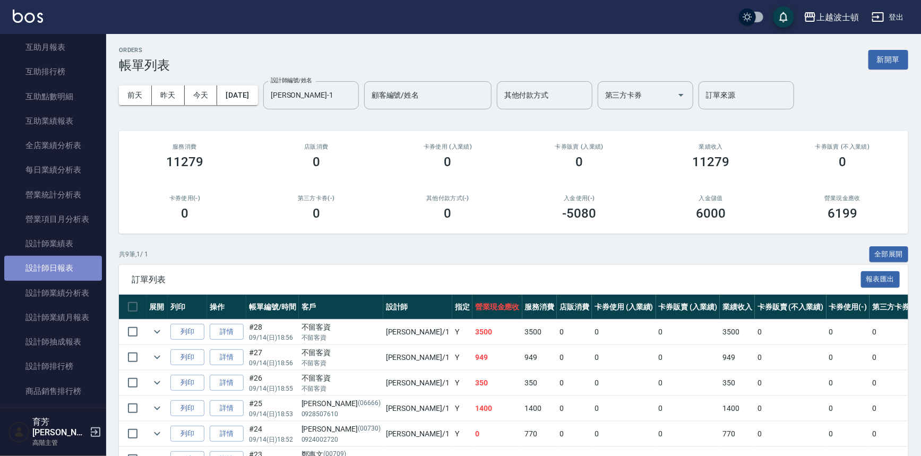
click at [76, 263] on link "設計師日報表" at bounding box center [53, 268] width 98 height 24
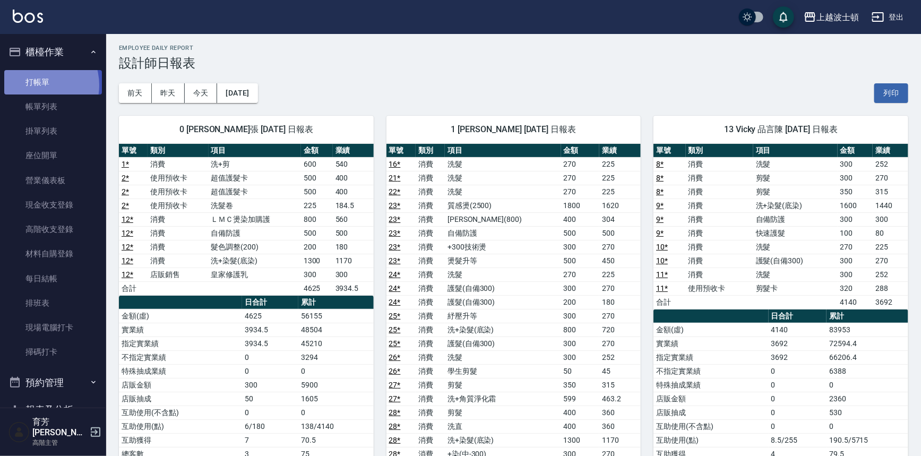
click at [35, 85] on link "打帳單" at bounding box center [53, 82] width 98 height 24
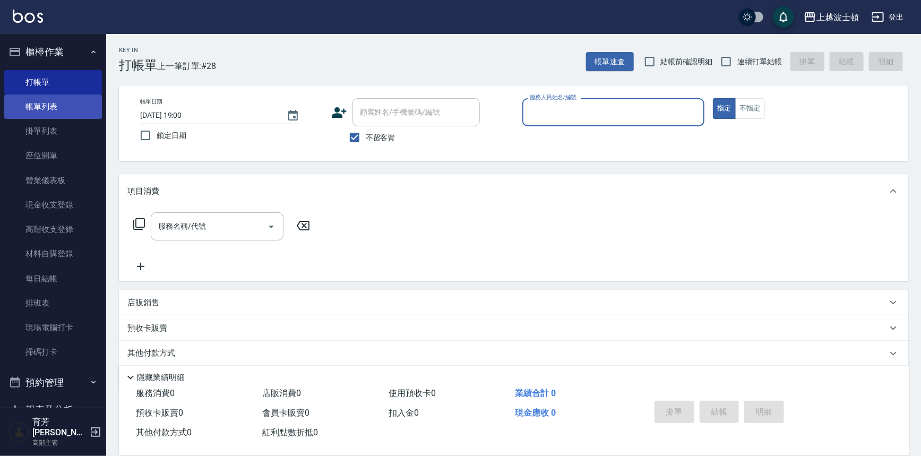
click at [48, 110] on link "帳單列表" at bounding box center [53, 107] width 98 height 24
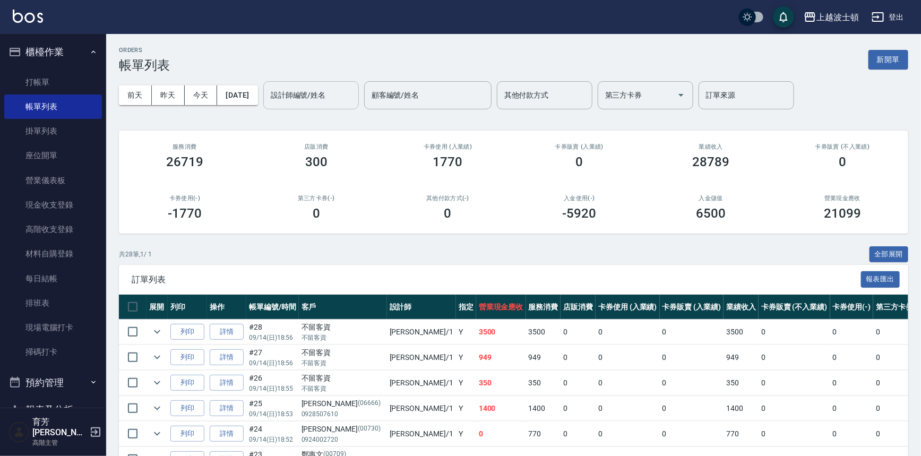
click at [298, 87] on input "設計師編號/姓名" at bounding box center [311, 95] width 86 height 19
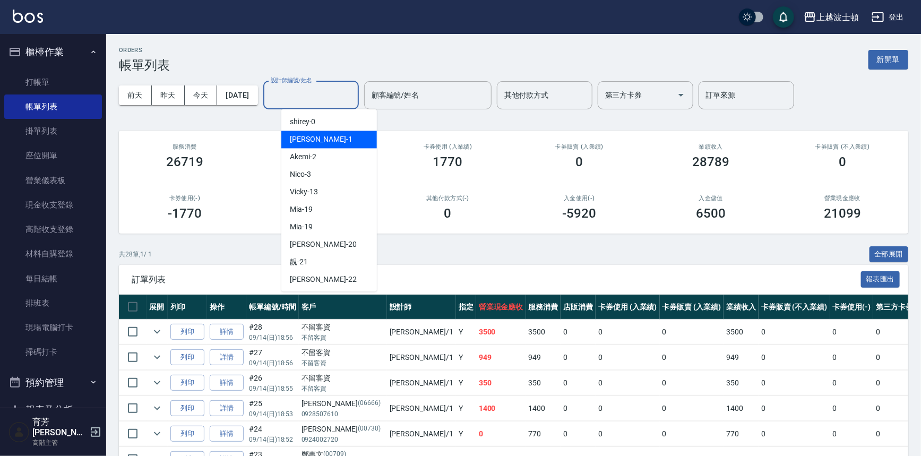
click at [319, 136] on div "[PERSON_NAME] -1" at bounding box center [329, 140] width 96 height 18
type input "[PERSON_NAME]-1"
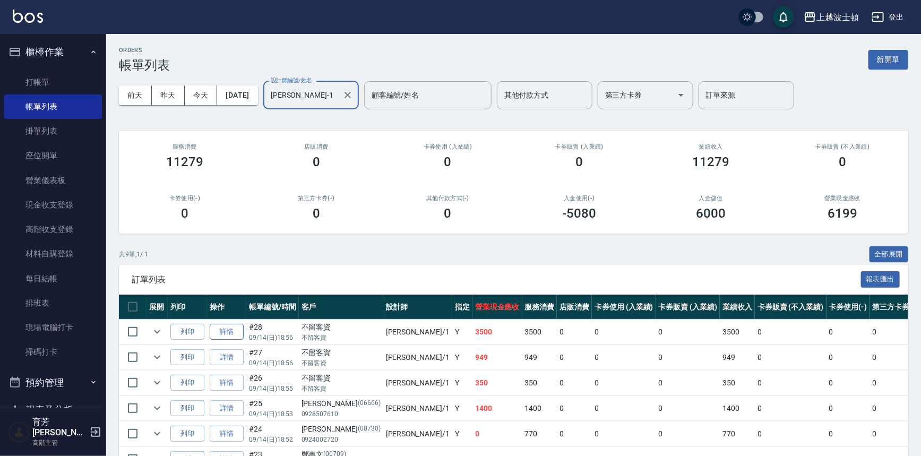
click at [217, 333] on link "詳情" at bounding box center [227, 332] width 34 height 16
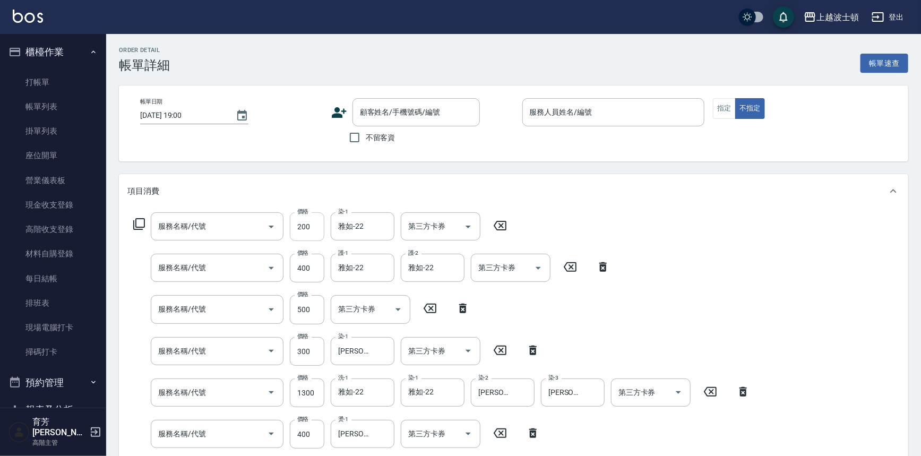
type input "[DATE] 18:56"
checkbox input "true"
type input "[PERSON_NAME]-1"
type input "髮色調整(200)(501)"
type input "[PERSON_NAME](800)(702)"
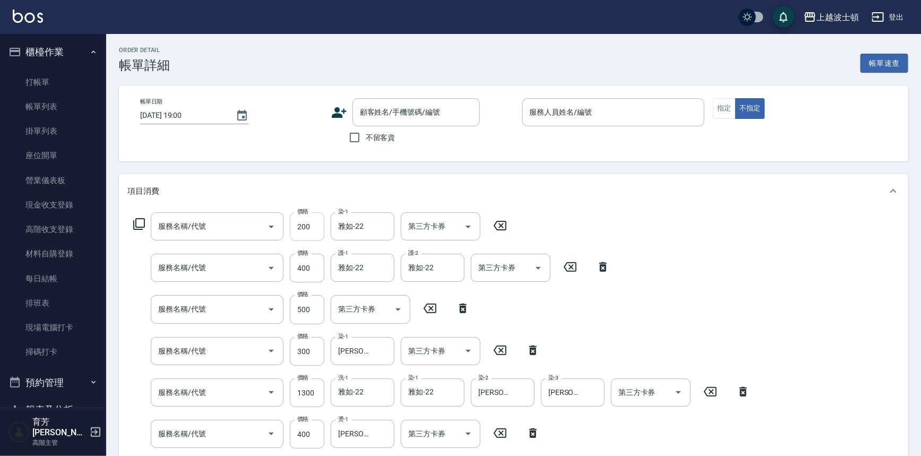
type input "自備防護(709)"
type input "+染(中-300)(504)"
type input "洗+染髮(底染)(503)"
type input "洗直(400)"
type input "剪髮(305)"
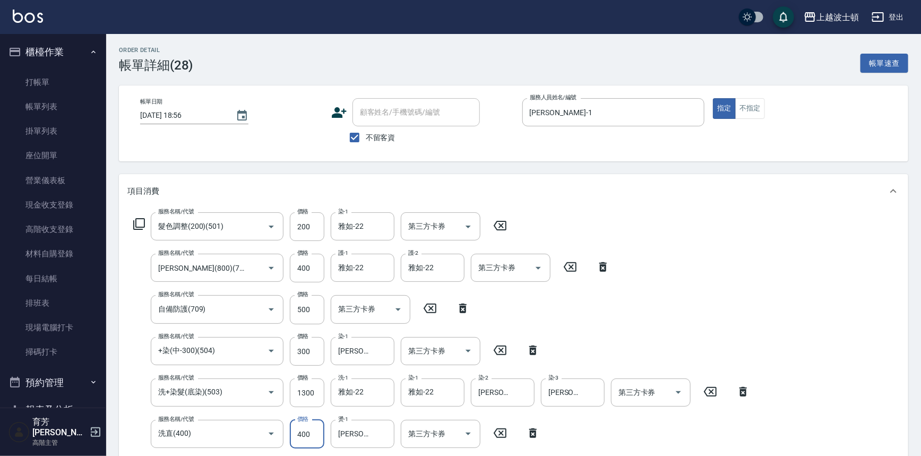
click at [304, 427] on input "400" at bounding box center [307, 434] width 35 height 29
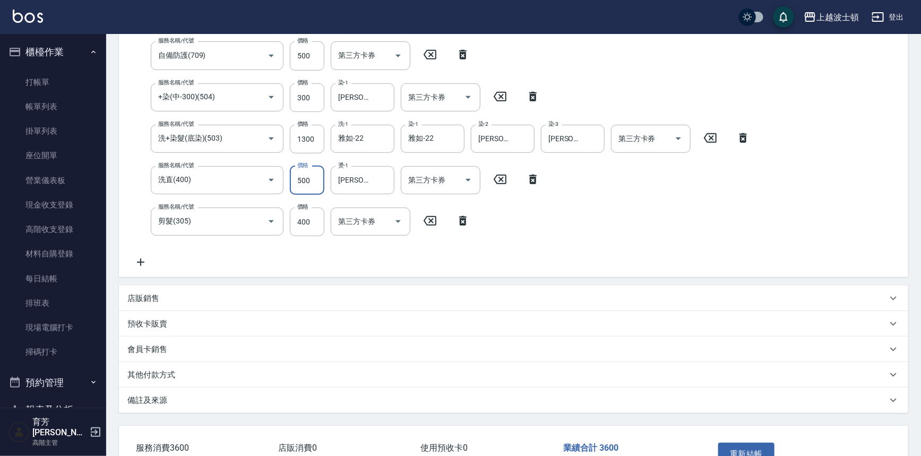
scroll to position [323, 0]
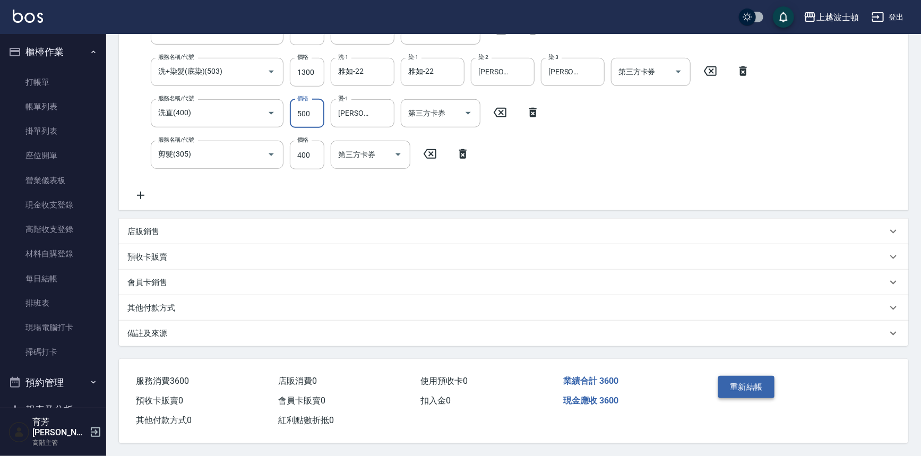
type input "500"
click at [758, 385] on button "重新結帳" at bounding box center [746, 387] width 56 height 22
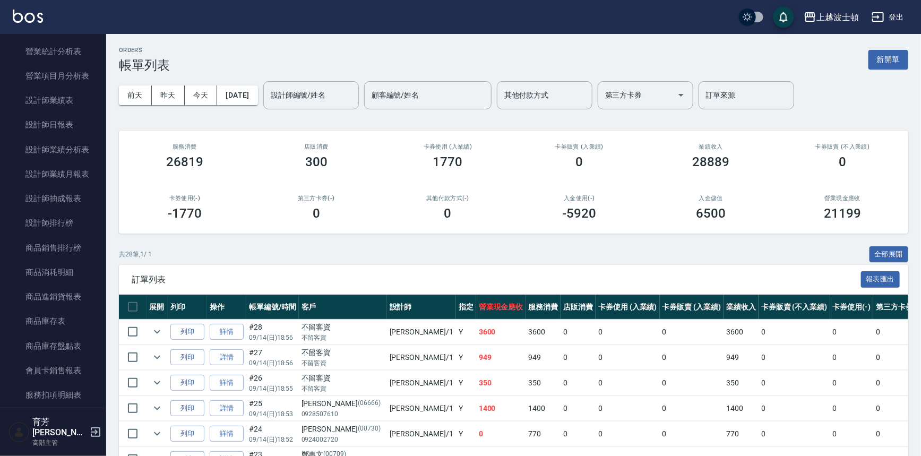
scroll to position [690, 0]
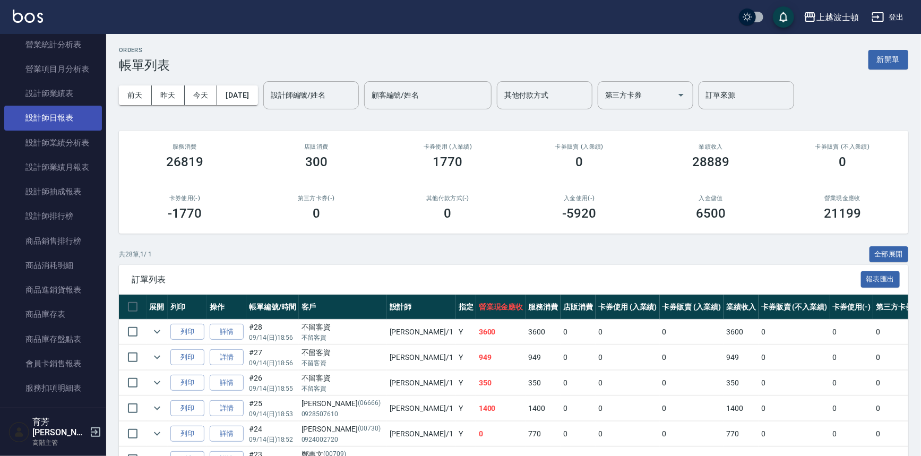
click at [58, 122] on link "設計師日報表" at bounding box center [53, 118] width 98 height 24
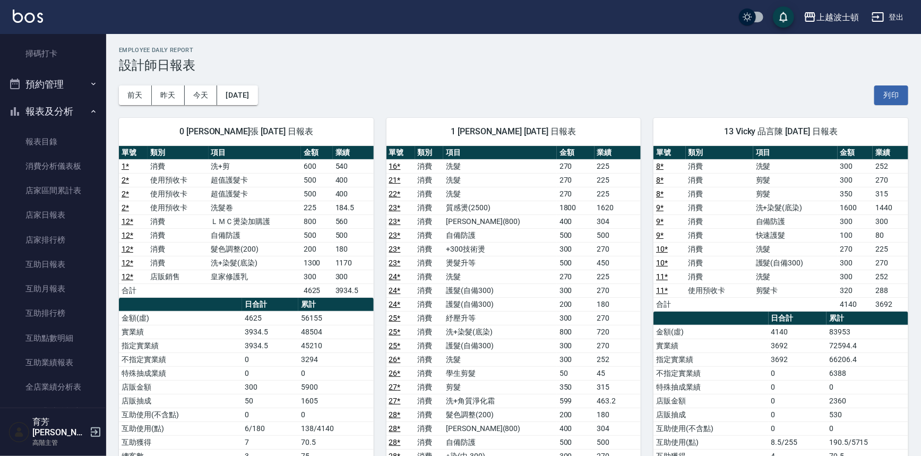
scroll to position [8, 0]
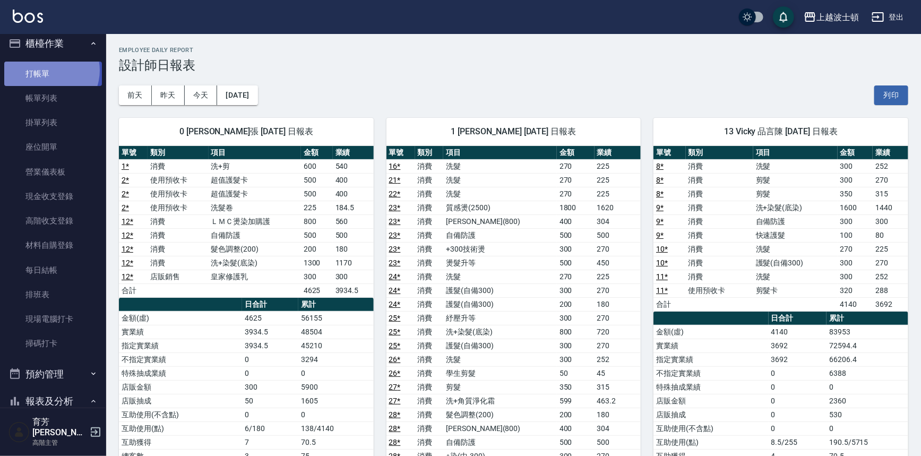
click at [47, 70] on link "打帳單" at bounding box center [53, 74] width 98 height 24
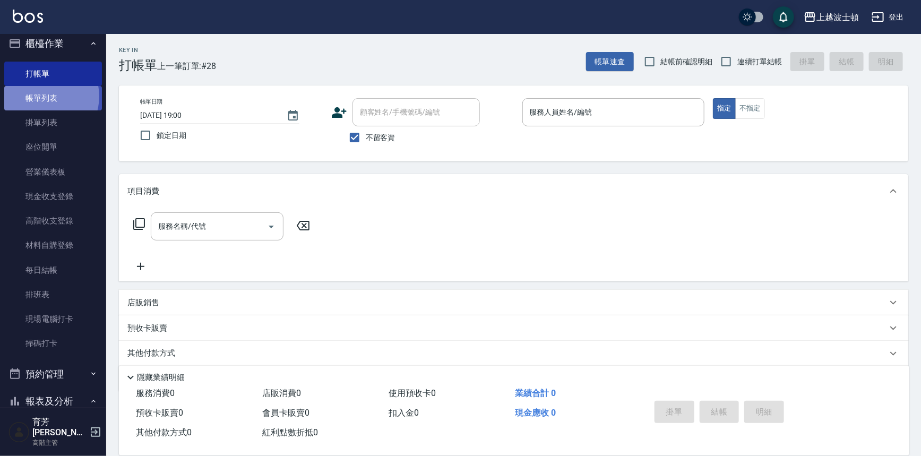
click at [43, 96] on link "帳單列表" at bounding box center [53, 98] width 98 height 24
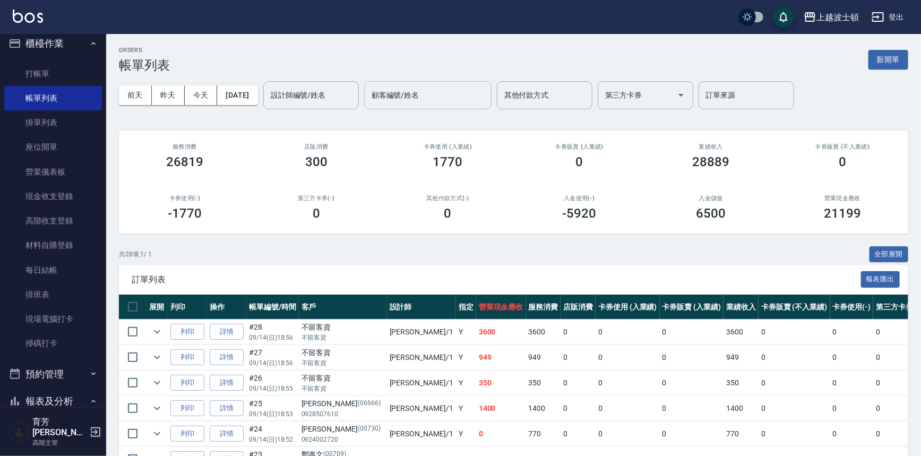
click at [323, 91] on input "設計師編號/姓名" at bounding box center [311, 95] width 86 height 19
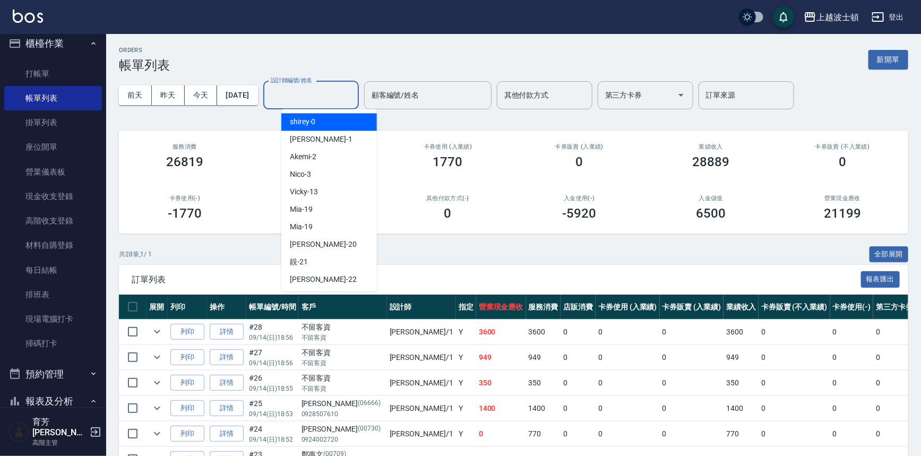
click at [324, 115] on div "shirey -0" at bounding box center [329, 122] width 96 height 18
type input "shirey-0"
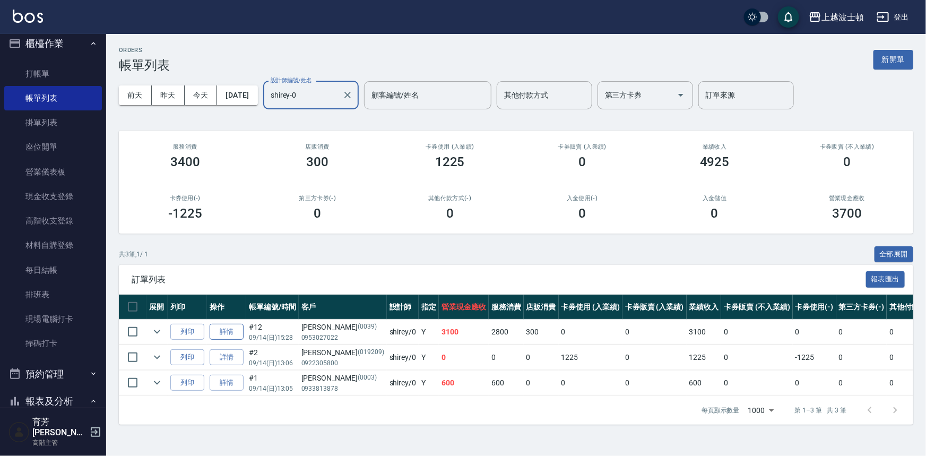
click at [217, 324] on link "詳情" at bounding box center [227, 332] width 34 height 16
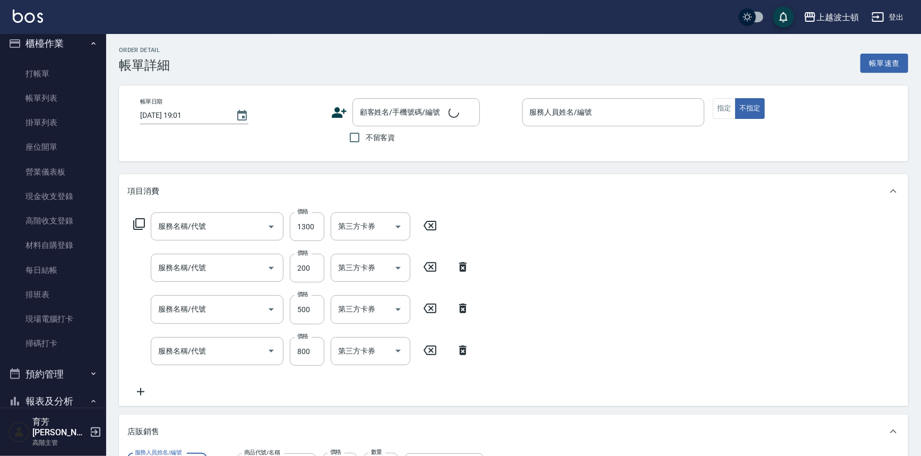
type input "洗+染髮(底染)(503)"
type input "髮色調整(200)(501)"
type input "自備防護(709)"
type input "ＬＭＣ燙染加購護(769)"
type input "[DATE] 15:28"
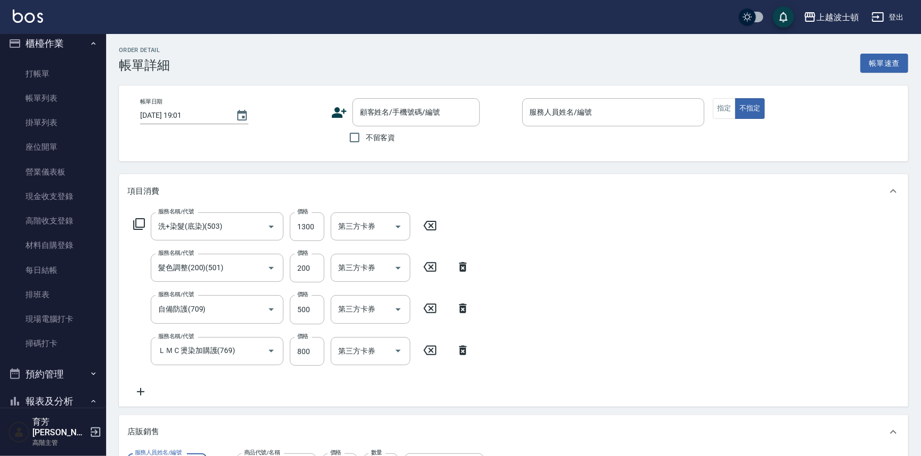
type input "shirey-0"
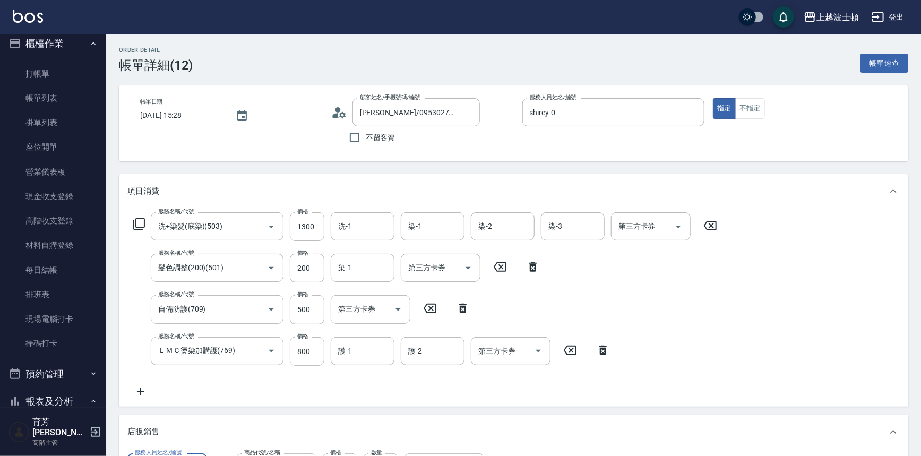
type input "[PERSON_NAME]/0953027022/0039"
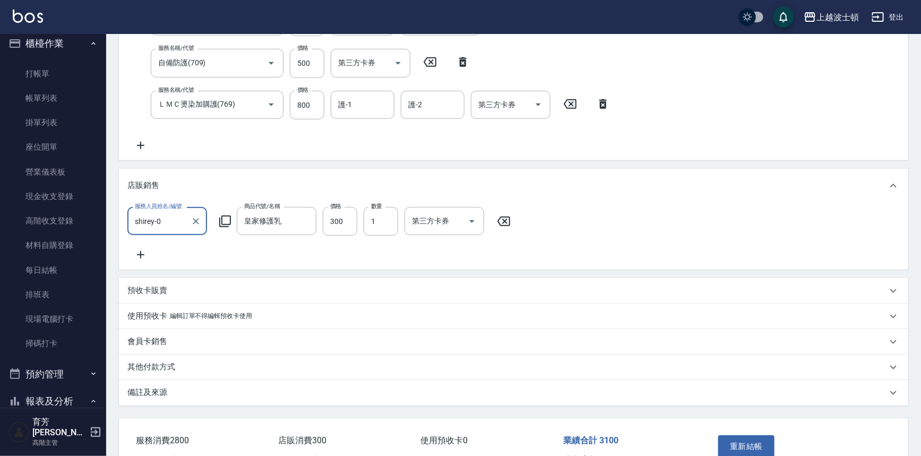
scroll to position [241, 0]
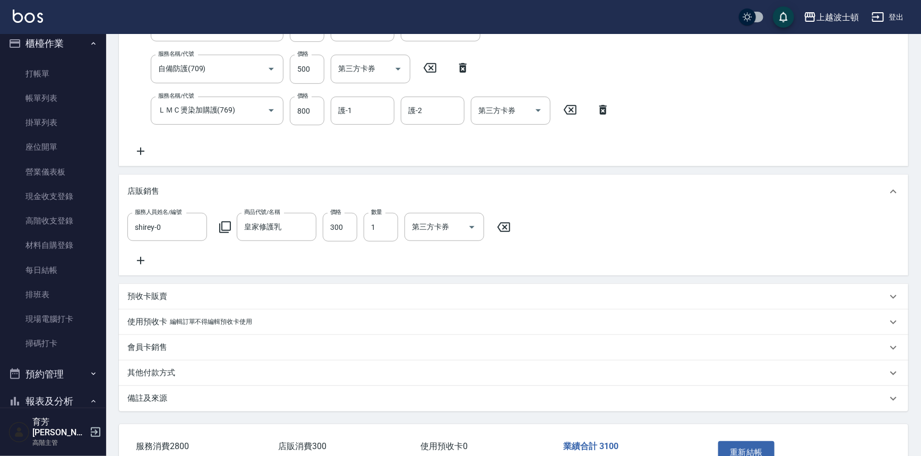
click at [504, 222] on icon at bounding box center [503, 227] width 13 height 10
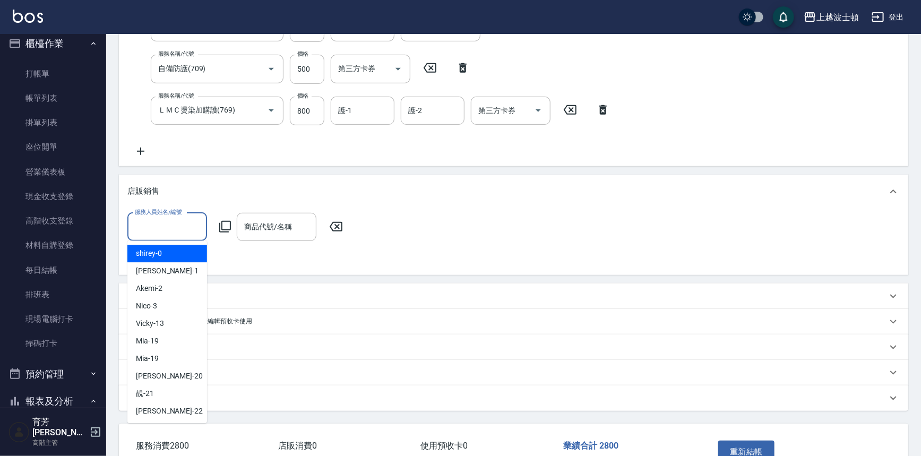
click at [183, 229] on input "服務人員姓名/編號" at bounding box center [167, 227] width 70 height 19
click at [188, 248] on div "shirey -0" at bounding box center [167, 254] width 80 height 18
type input "shirey-0"
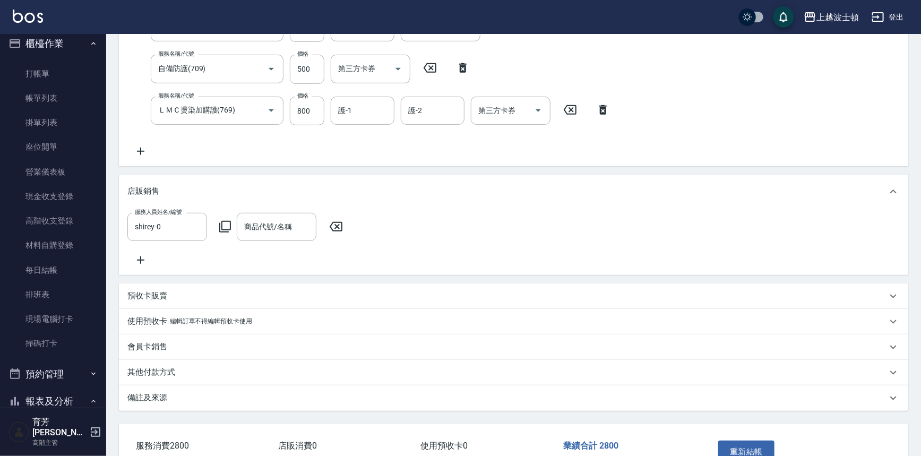
click at [223, 225] on icon at bounding box center [225, 226] width 13 height 13
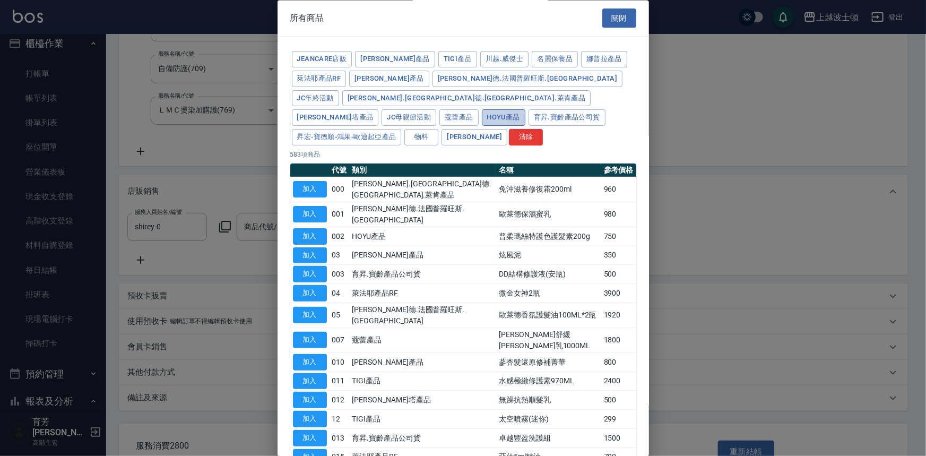
click at [482, 110] on button "HOYU產品" at bounding box center [504, 118] width 44 height 16
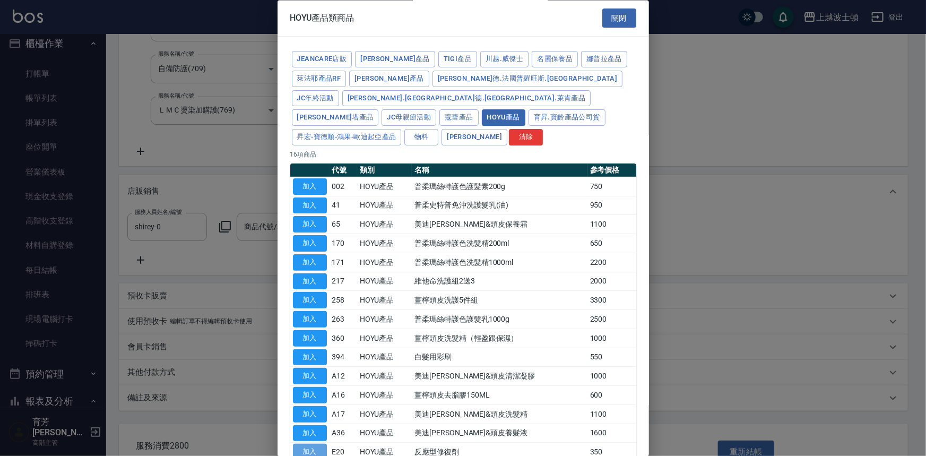
click at [312, 444] on button "加入" at bounding box center [310, 452] width 34 height 16
type input "反應型修復劑"
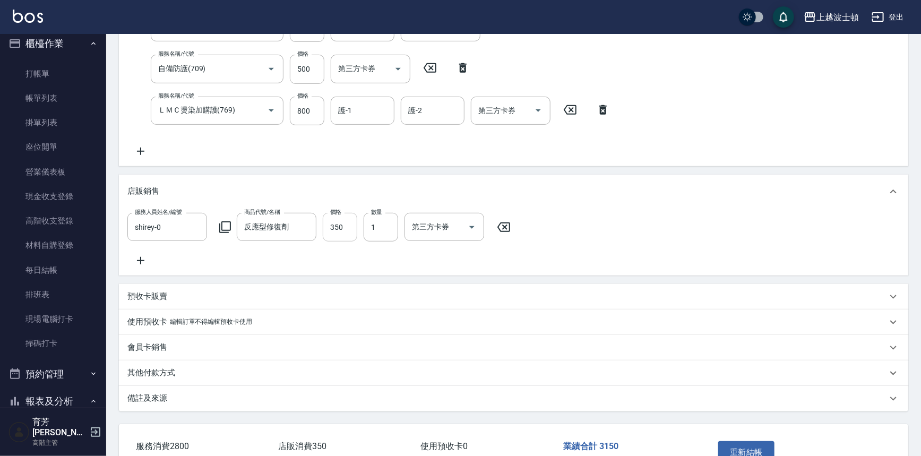
click at [346, 238] on input "350" at bounding box center [340, 227] width 35 height 29
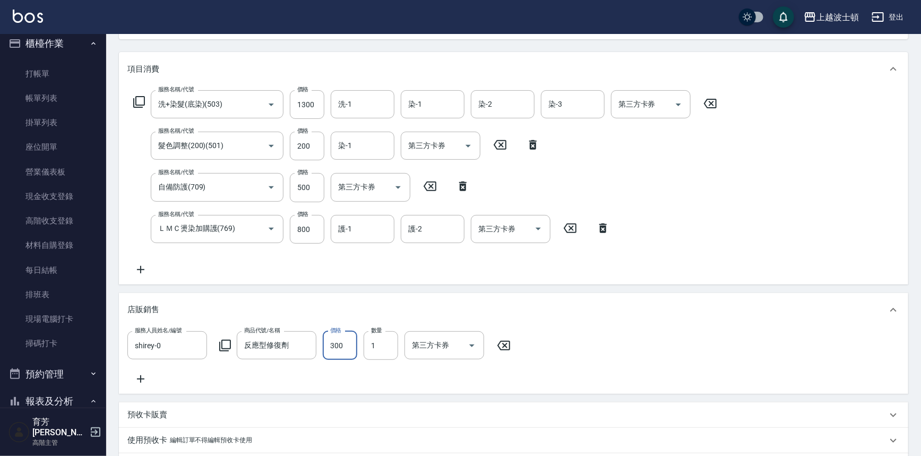
scroll to position [92, 0]
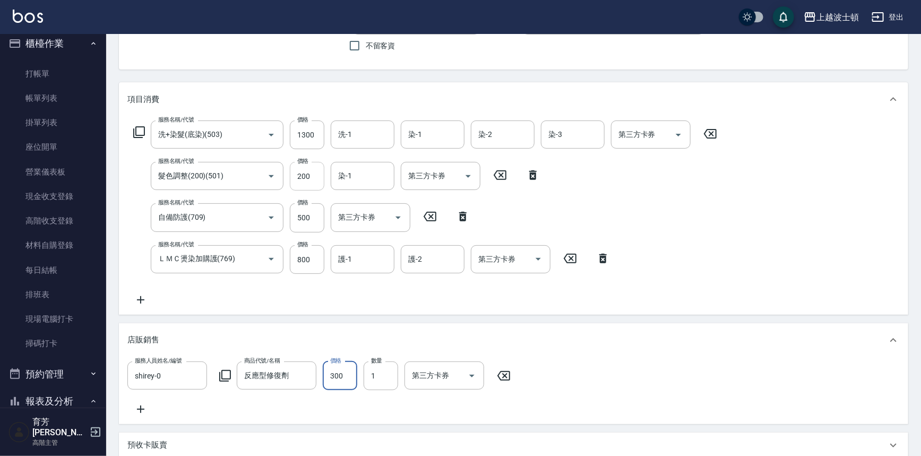
type input "300"
click at [313, 169] on input "200" at bounding box center [307, 176] width 35 height 29
type input "250"
click at [358, 135] on input "洗-1" at bounding box center [363, 134] width 54 height 19
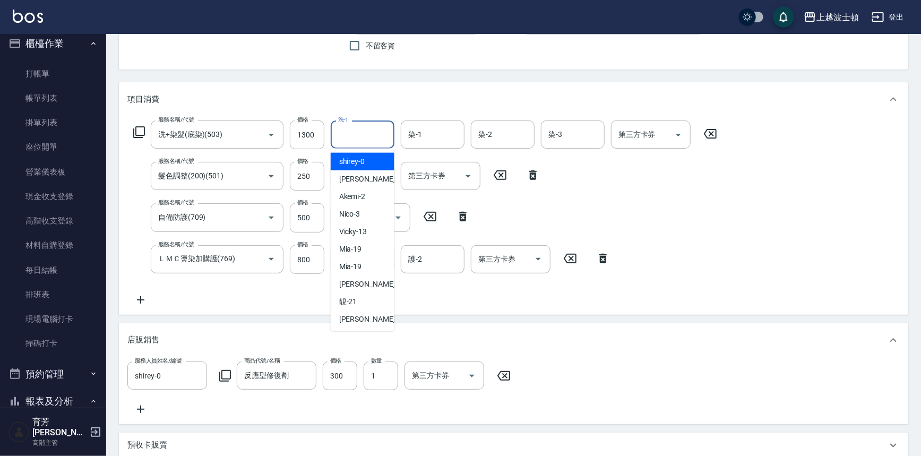
click at [357, 161] on span "shirey -0" at bounding box center [352, 161] width 26 height 11
type input "shirey-0"
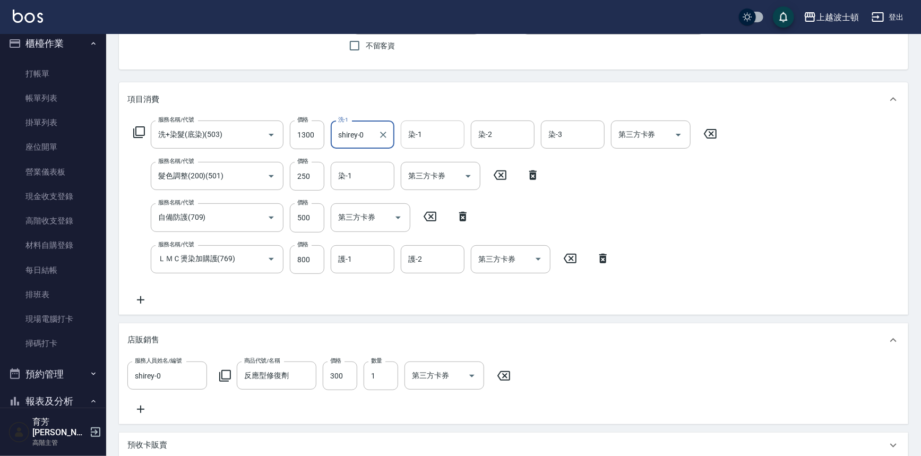
click at [432, 134] on input "染-1" at bounding box center [433, 134] width 54 height 19
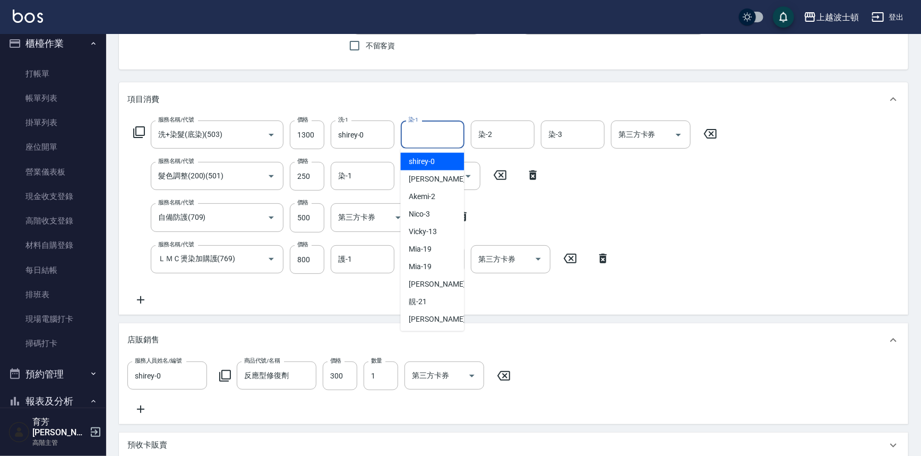
click at [434, 156] on span "shirey -0" at bounding box center [422, 161] width 26 height 11
type input "shirey-0"
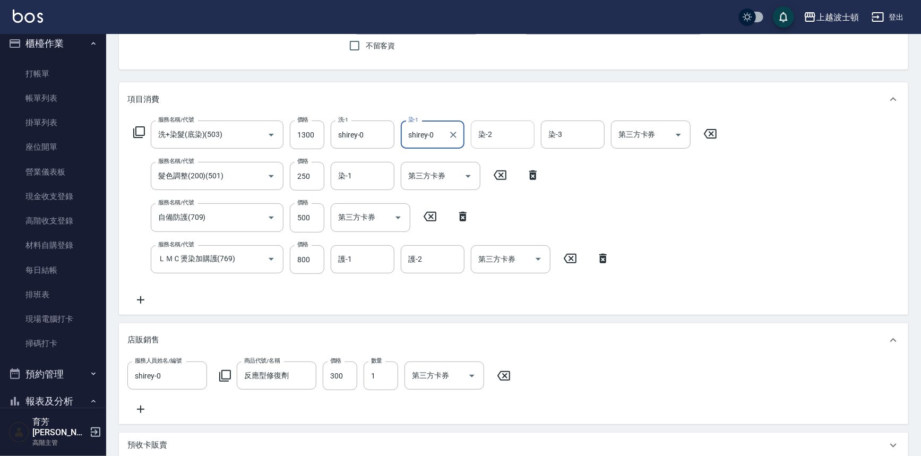
click at [495, 136] on input "染-2" at bounding box center [503, 134] width 54 height 19
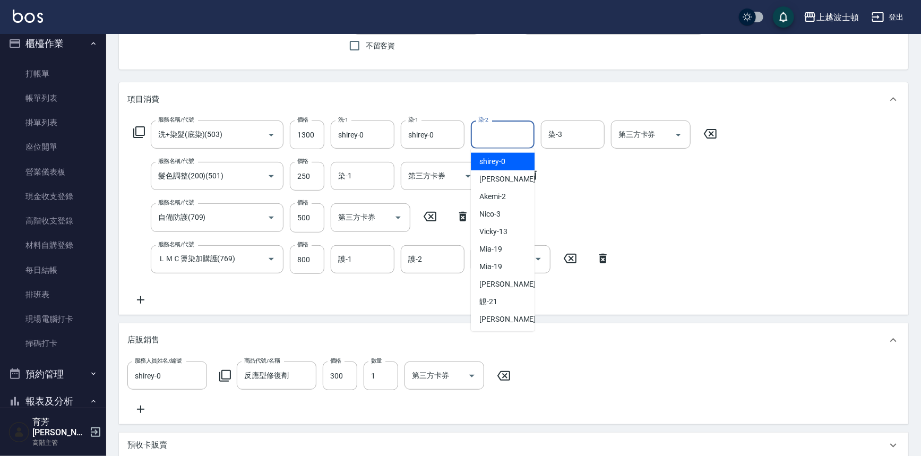
click at [503, 160] on span "shirey -0" at bounding box center [492, 161] width 26 height 11
type input "shirey-0"
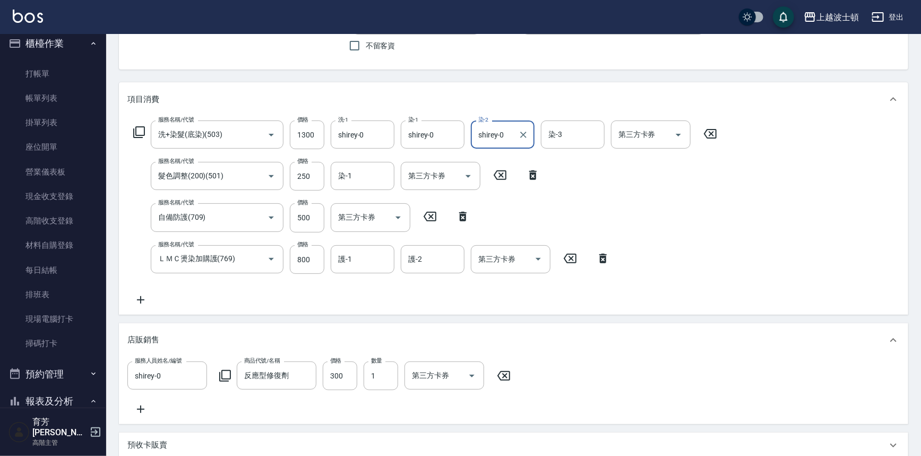
click at [539, 134] on form "染-2 shirey-0 染-2" at bounding box center [506, 135] width 70 height 28
click at [559, 138] on input "染-3" at bounding box center [573, 134] width 54 height 19
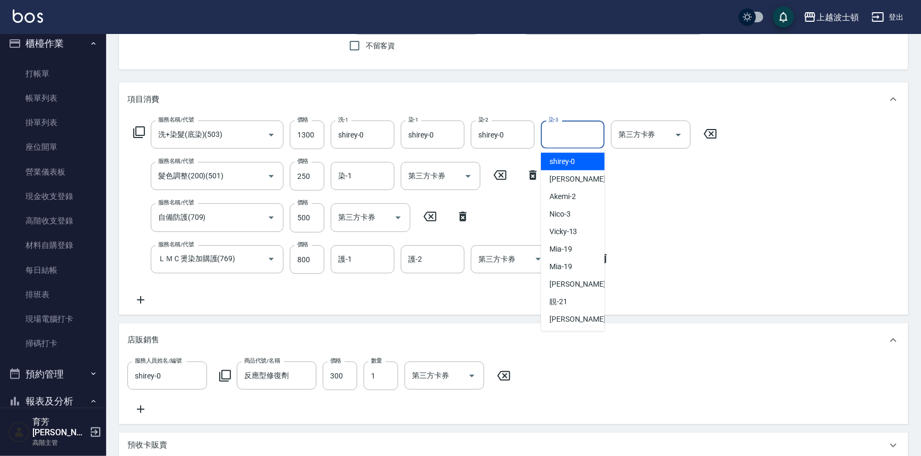
click at [564, 157] on span "shirey -0" at bounding box center [563, 161] width 26 height 11
type input "shirey-0"
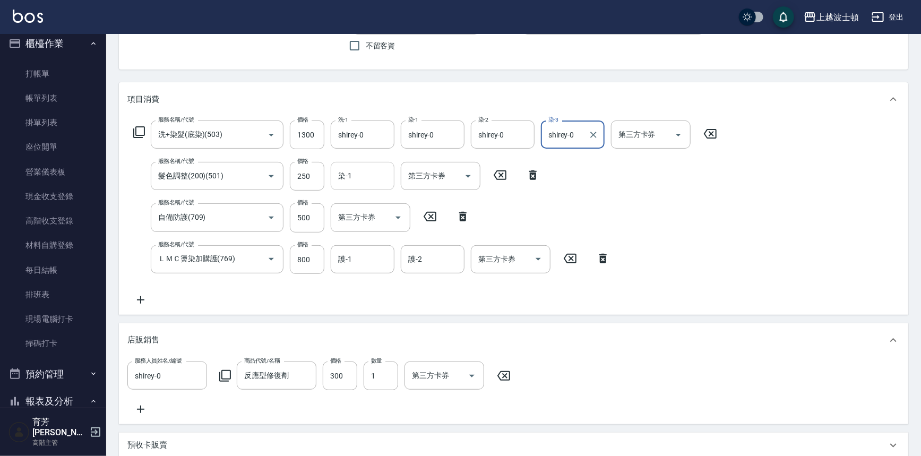
click at [376, 184] on input "染-1" at bounding box center [363, 176] width 54 height 19
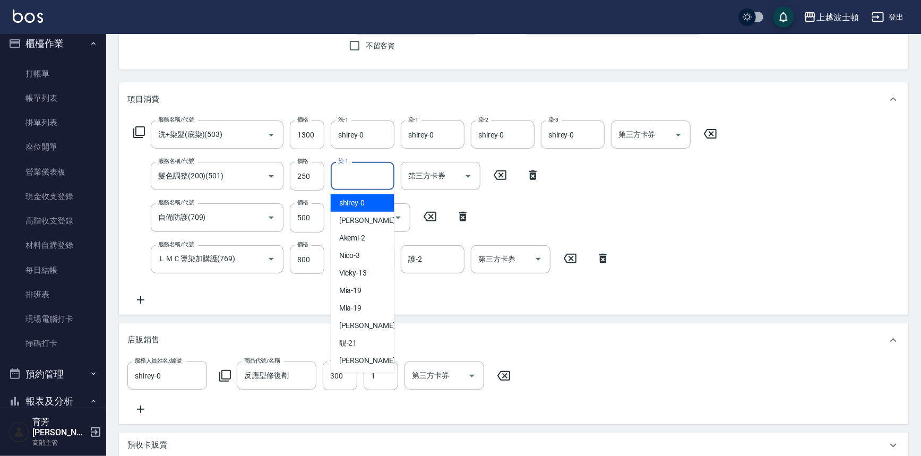
click at [375, 199] on div "shirey -0" at bounding box center [363, 203] width 64 height 18
type input "shirey-0"
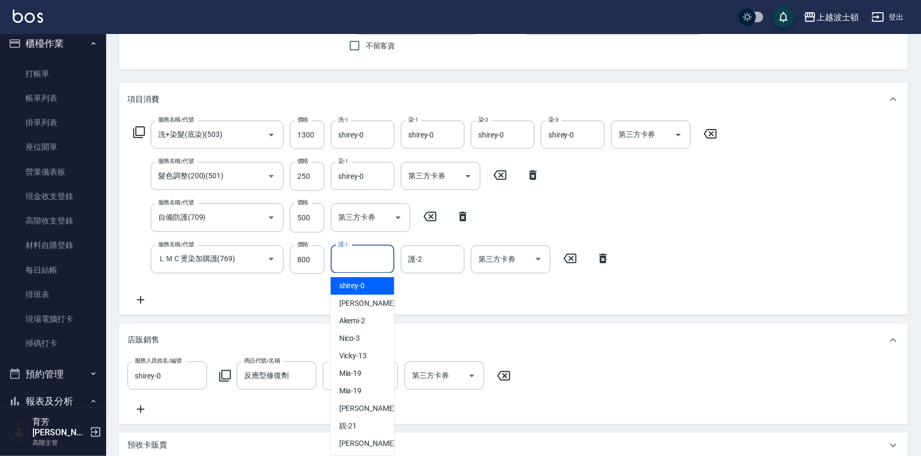
click at [361, 264] on input "護-1" at bounding box center [363, 259] width 54 height 19
click at [360, 282] on span "shirey -0" at bounding box center [352, 285] width 26 height 11
type input "shirey-0"
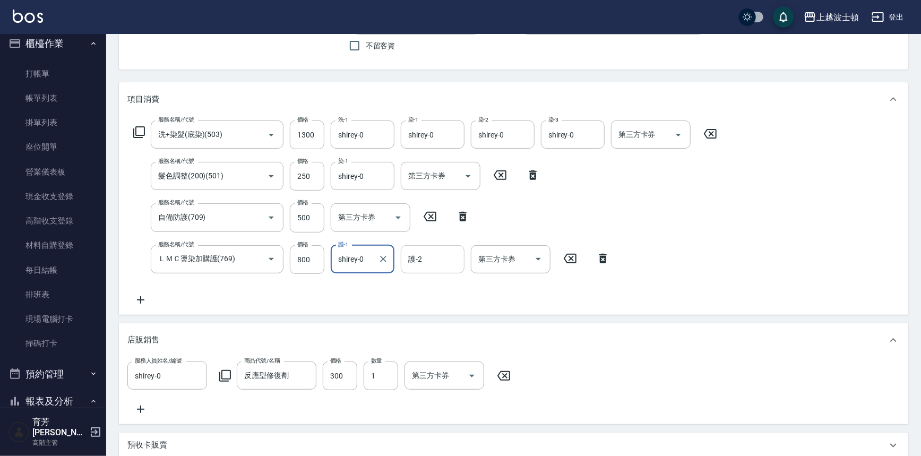
click at [427, 260] on input "護-2" at bounding box center [433, 259] width 54 height 19
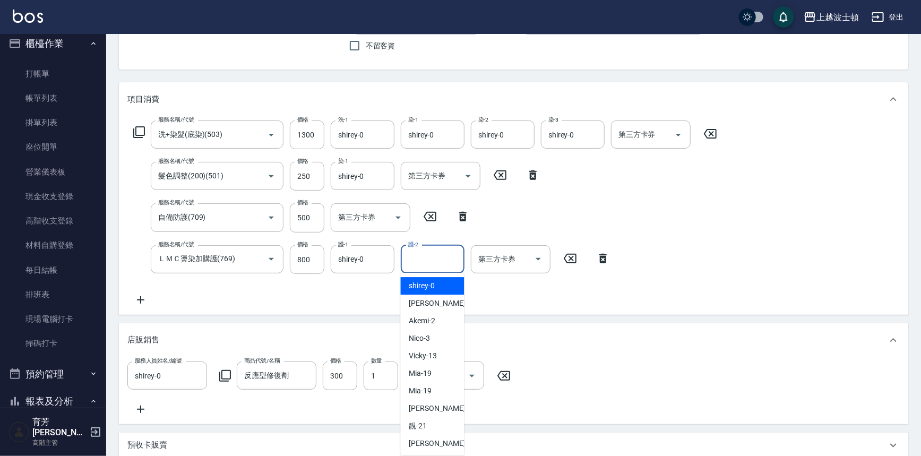
click at [432, 288] on span "shirey -0" at bounding box center [422, 285] width 26 height 11
type input "shirey-0"
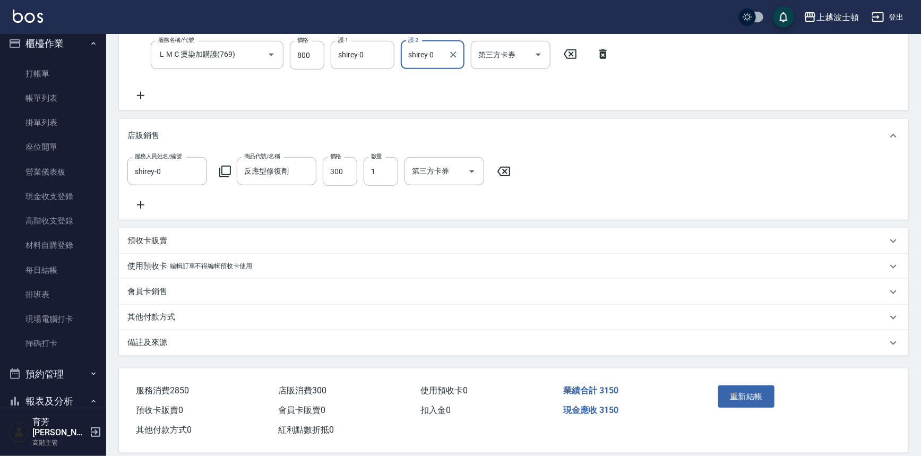
scroll to position [315, 0]
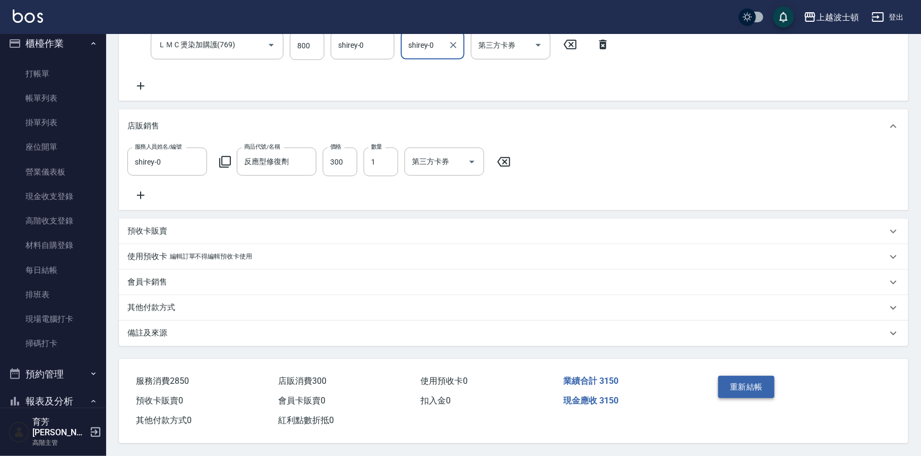
click at [759, 377] on button "重新結帳" at bounding box center [746, 387] width 56 height 22
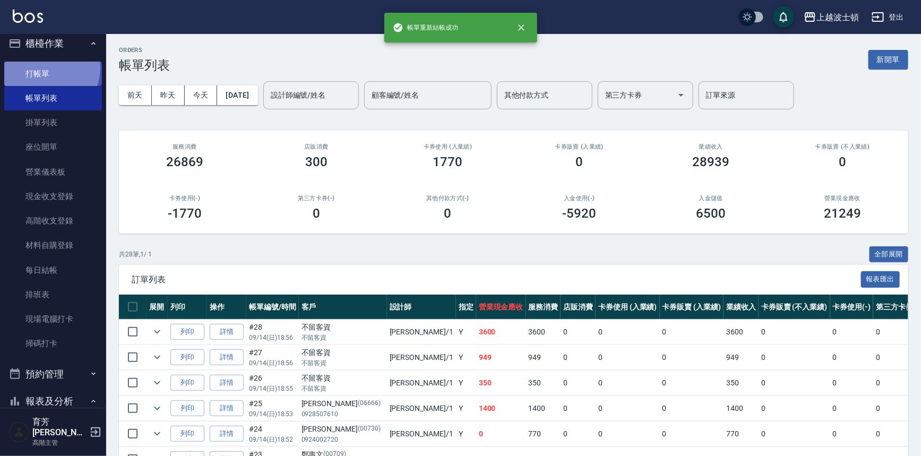
click at [46, 68] on link "打帳單" at bounding box center [53, 74] width 98 height 24
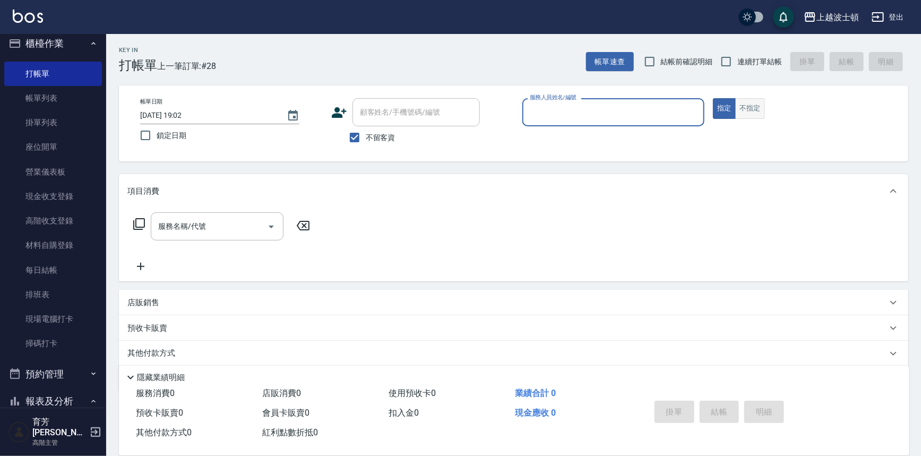
click at [757, 108] on button "不指定" at bounding box center [750, 108] width 30 height 21
click at [639, 116] on input "服務人員姓名/編號" at bounding box center [613, 112] width 173 height 19
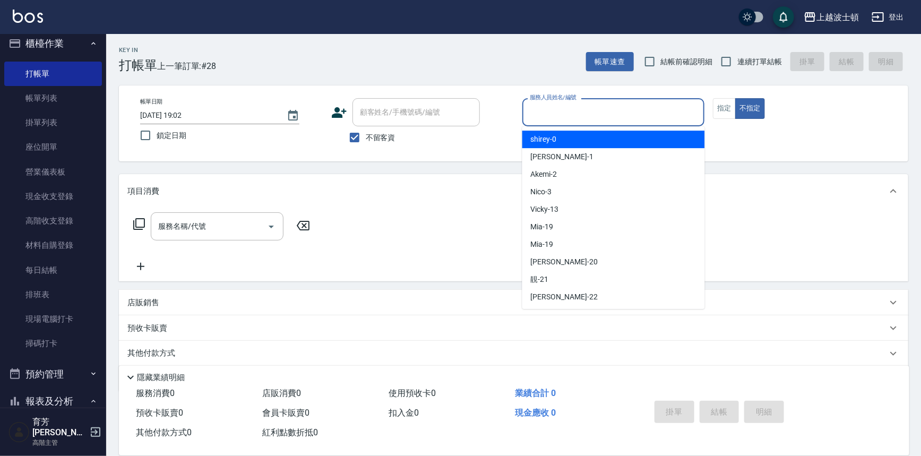
click at [633, 141] on div "shirey -0" at bounding box center [613, 140] width 183 height 18
type input "shirey-0"
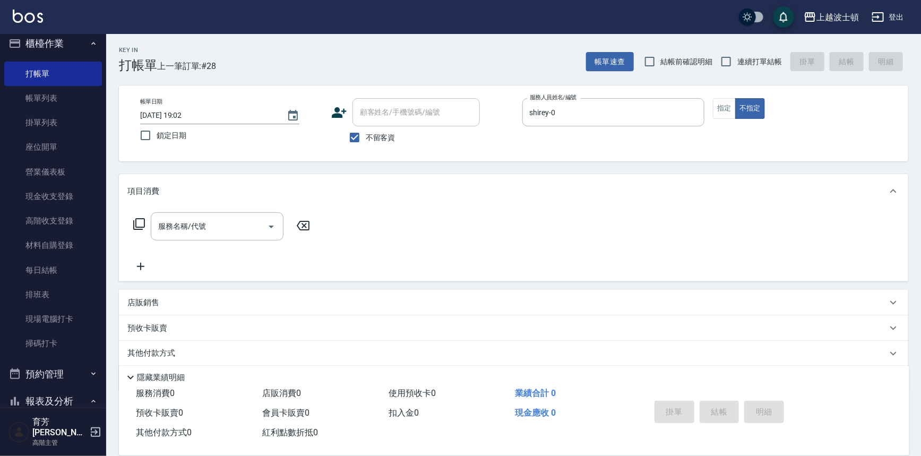
click at [136, 225] on icon at bounding box center [139, 224] width 13 height 13
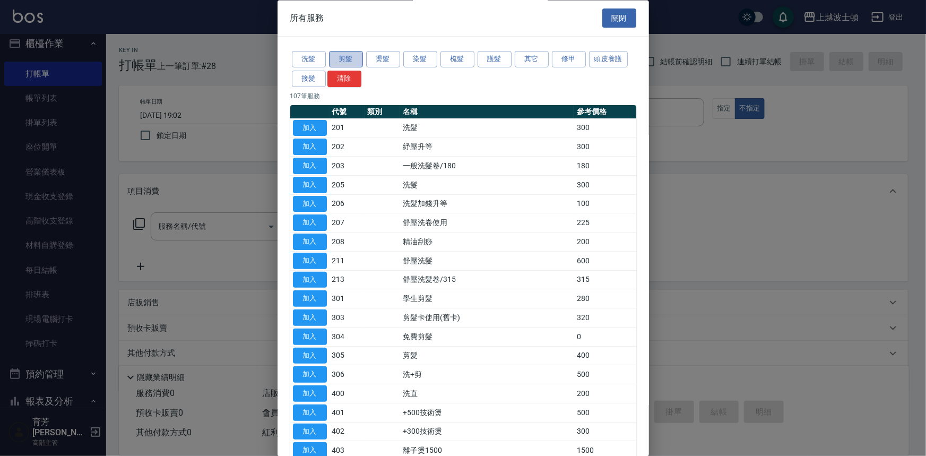
click at [355, 63] on button "剪髮" at bounding box center [346, 59] width 34 height 16
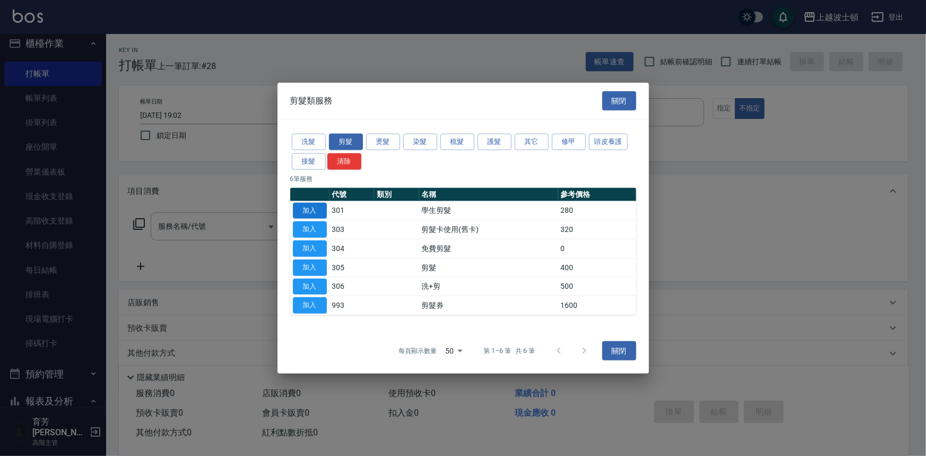
click at [317, 205] on button "加入" at bounding box center [310, 210] width 34 height 16
type input "學生剪髮(301)"
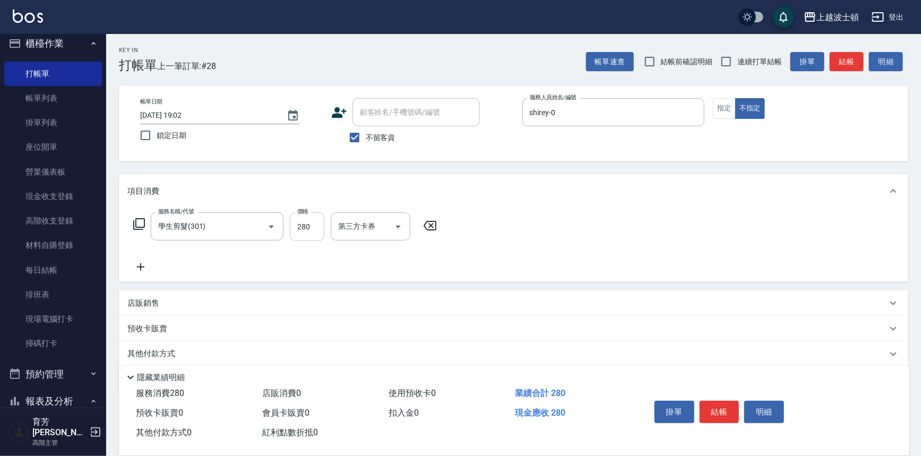
click at [313, 228] on input "280" at bounding box center [307, 226] width 35 height 29
type input "250"
click at [698, 412] on div "掛單 結帳 明細" at bounding box center [719, 413] width 139 height 33
click at [707, 409] on button "結帳" at bounding box center [720, 412] width 40 height 22
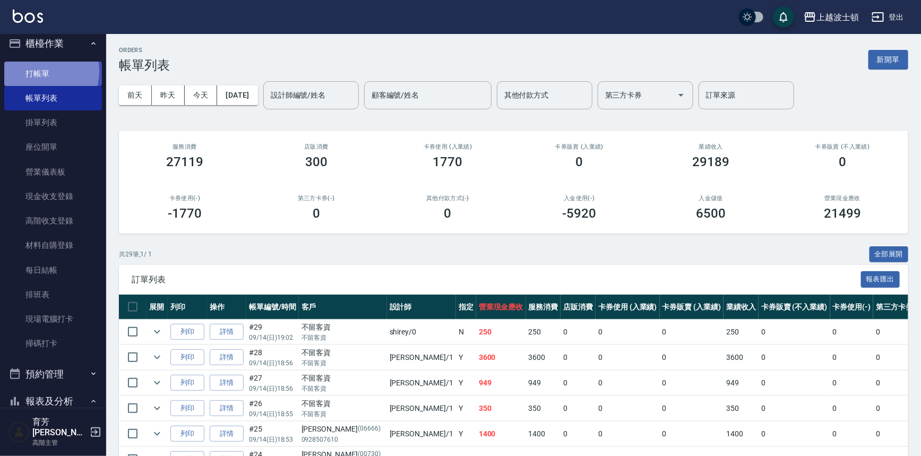
click at [35, 71] on link "打帳單" at bounding box center [53, 74] width 98 height 24
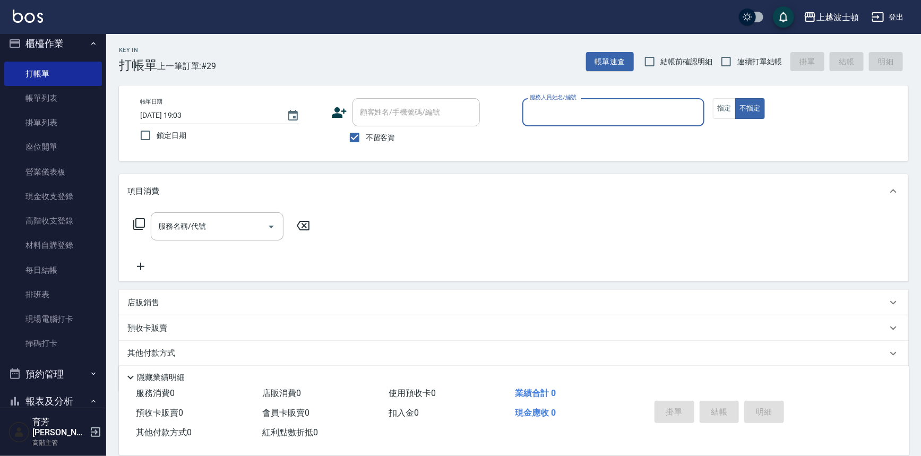
click at [537, 108] on input "服務人員姓名/編號" at bounding box center [613, 112] width 173 height 19
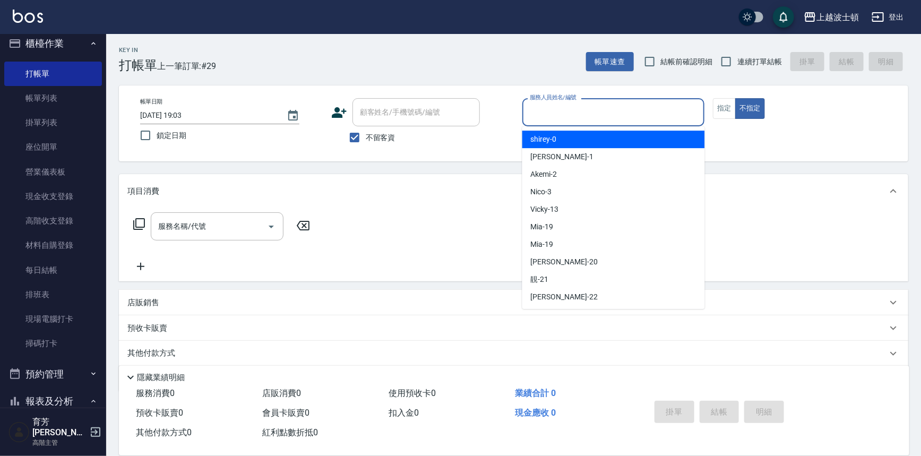
click at [538, 143] on span "shirey -0" at bounding box center [544, 139] width 26 height 11
type input "shirey-0"
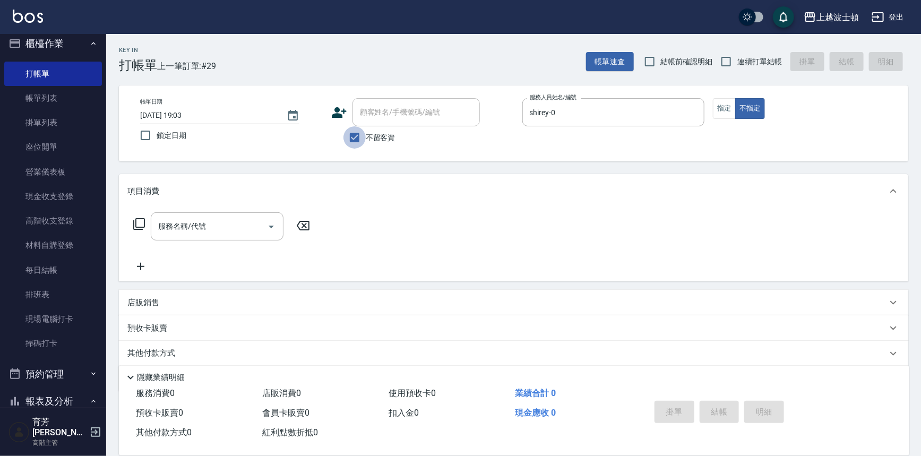
click at [361, 136] on input "不留客資" at bounding box center [355, 137] width 22 height 22
click at [360, 137] on input "不留客資" at bounding box center [355, 137] width 22 height 22
click at [364, 138] on input "不留客資" at bounding box center [355, 137] width 22 height 22
checkbox input "false"
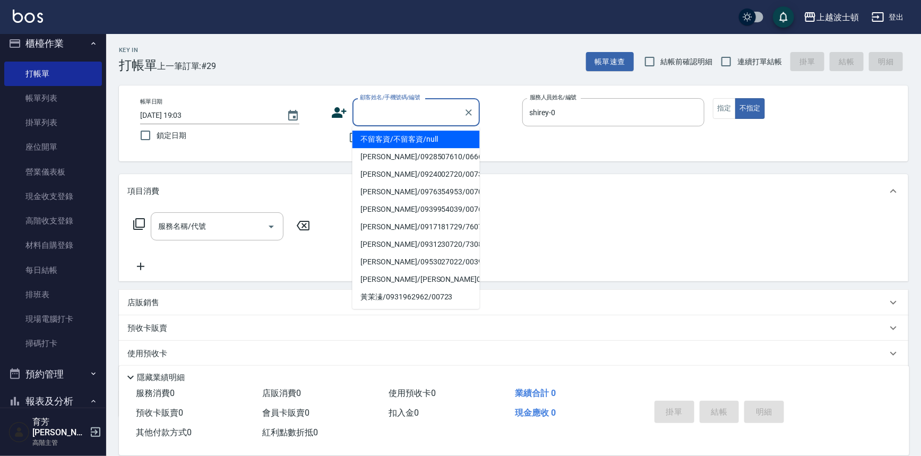
click at [376, 113] on input "顧客姓名/手機號碼/編號" at bounding box center [408, 112] width 102 height 19
click at [390, 138] on li "[PERSON_NAME]/0986155368/0189" at bounding box center [416, 140] width 127 height 18
type input "[PERSON_NAME]/0986155368/0189"
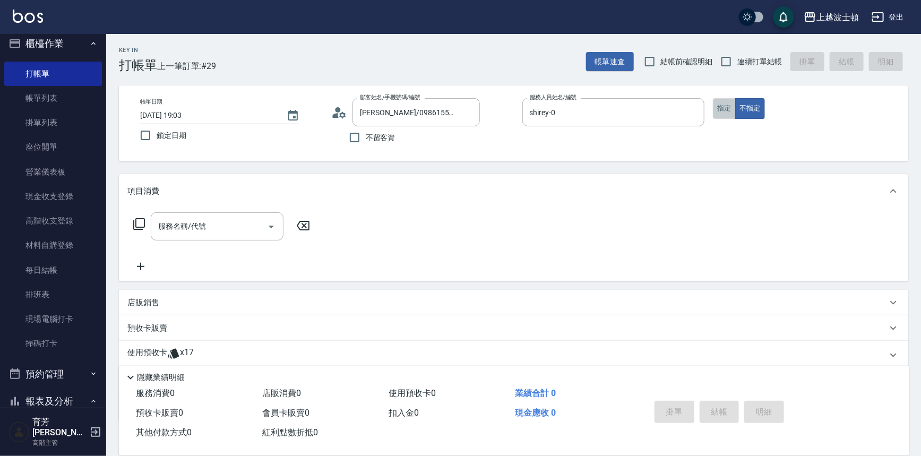
click at [720, 117] on button "指定" at bounding box center [724, 108] width 23 height 21
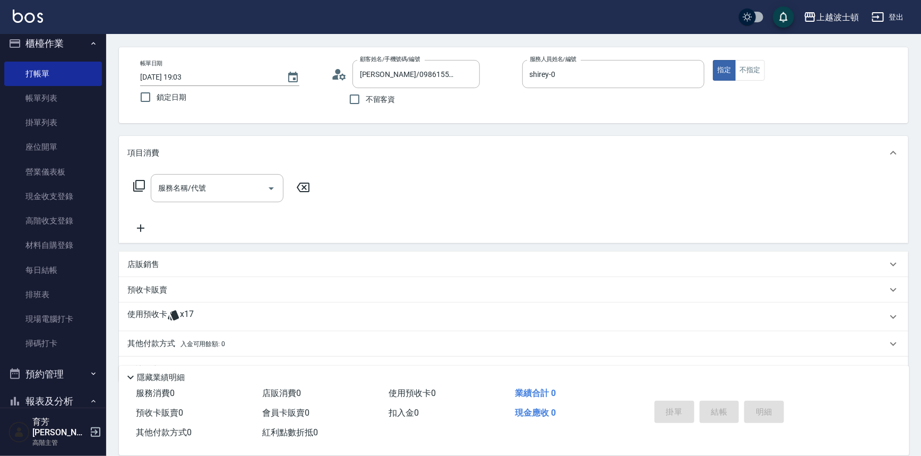
scroll to position [64, 0]
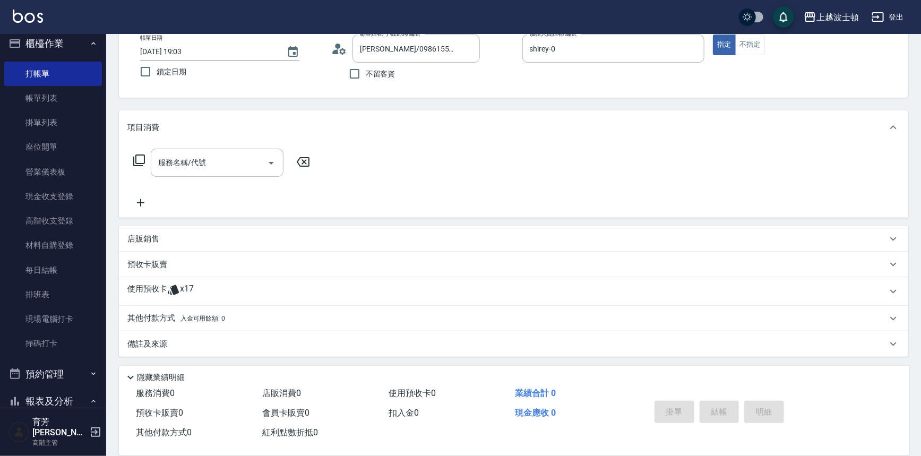
click at [177, 282] on div "使用預收卡 x17" at bounding box center [513, 291] width 789 height 29
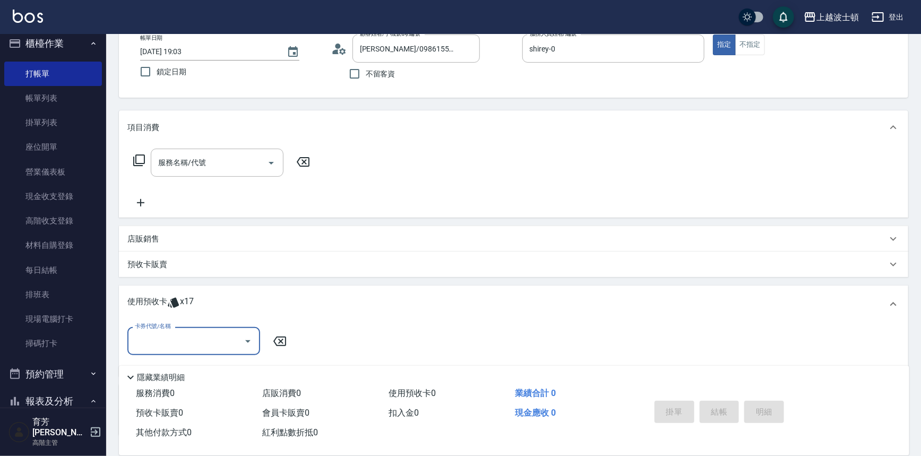
scroll to position [143, 0]
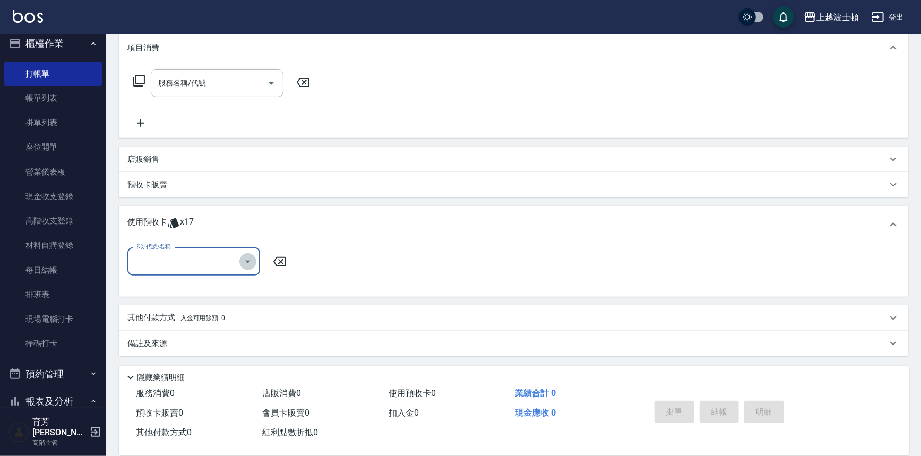
click at [248, 263] on icon "Open" at bounding box center [248, 261] width 13 height 13
click at [229, 282] on div "洗髮卷 剩餘12張" at bounding box center [193, 289] width 133 height 18
type input "洗髮卷"
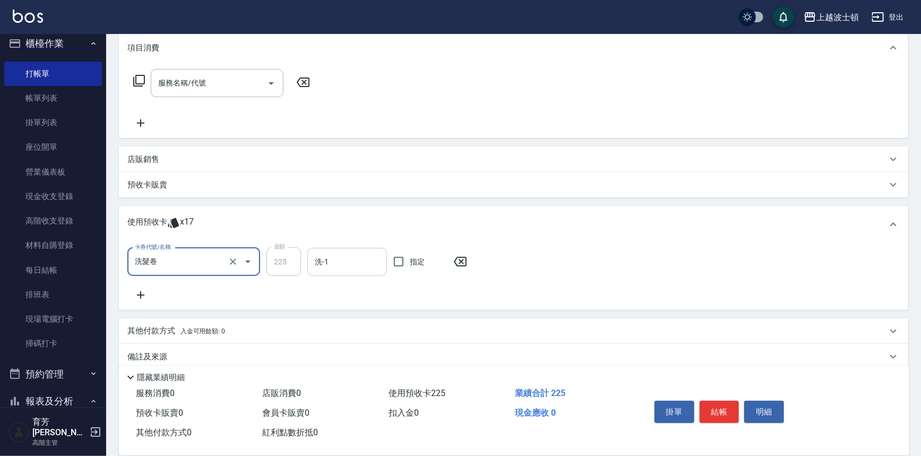
click at [361, 258] on input "洗-1" at bounding box center [347, 262] width 70 height 19
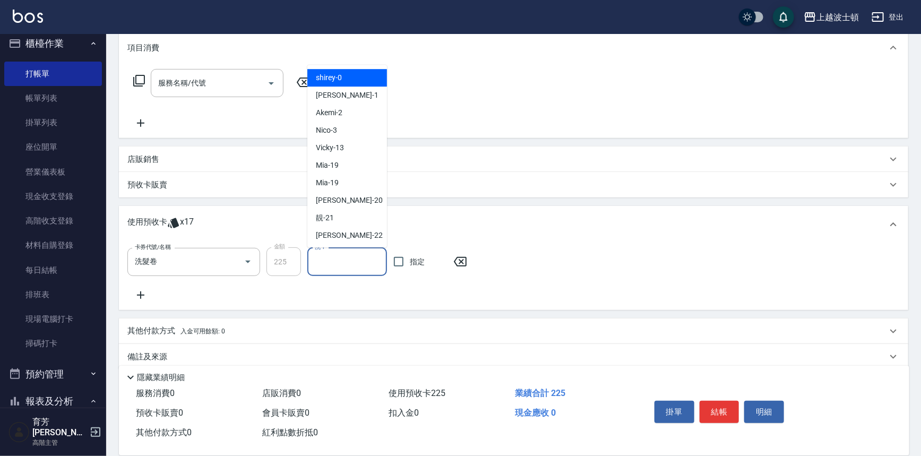
click at [364, 79] on div "shirey -0" at bounding box center [347, 79] width 80 height 18
type input "shirey-0"
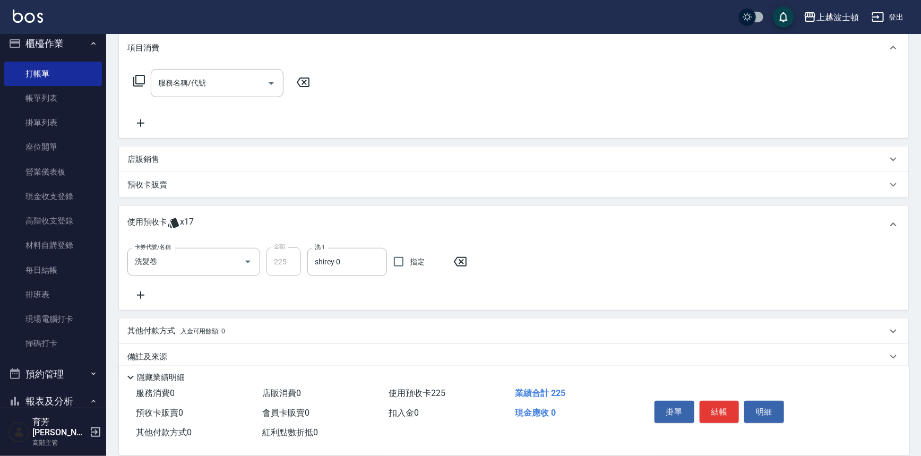
click at [719, 413] on button "結帳" at bounding box center [720, 412] width 40 height 22
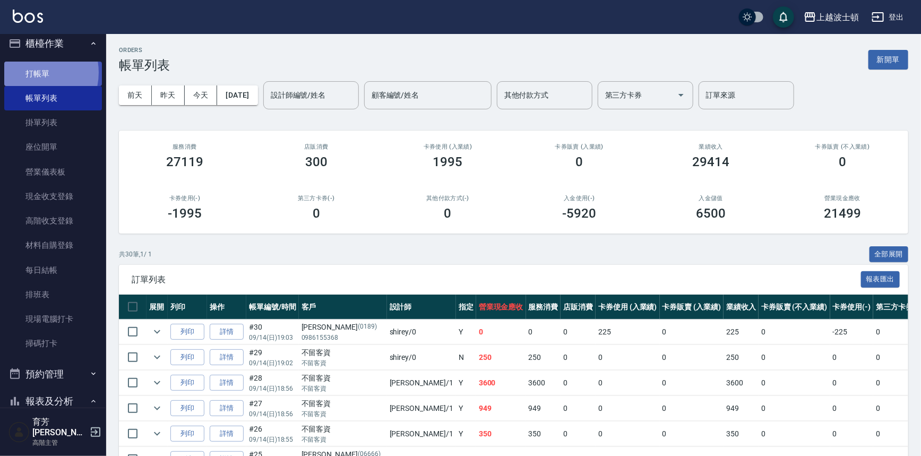
click at [30, 72] on link "打帳單" at bounding box center [53, 74] width 98 height 24
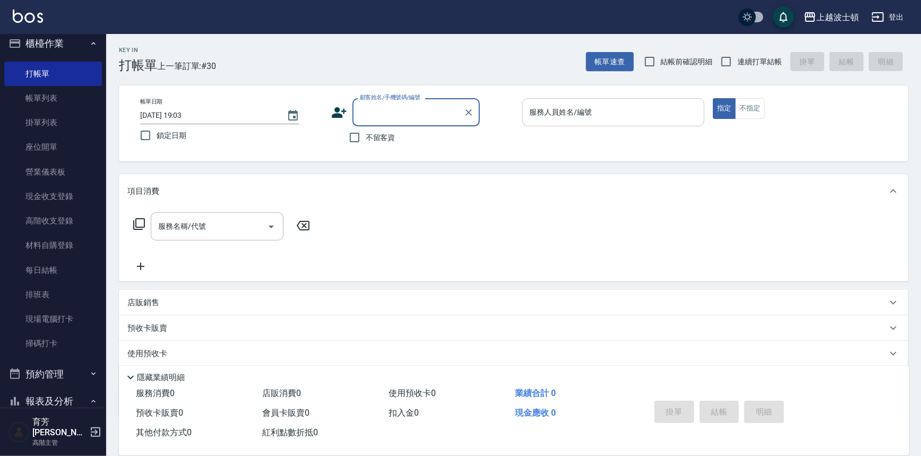
click at [607, 111] on input "服務人員姓名/編號" at bounding box center [613, 112] width 173 height 19
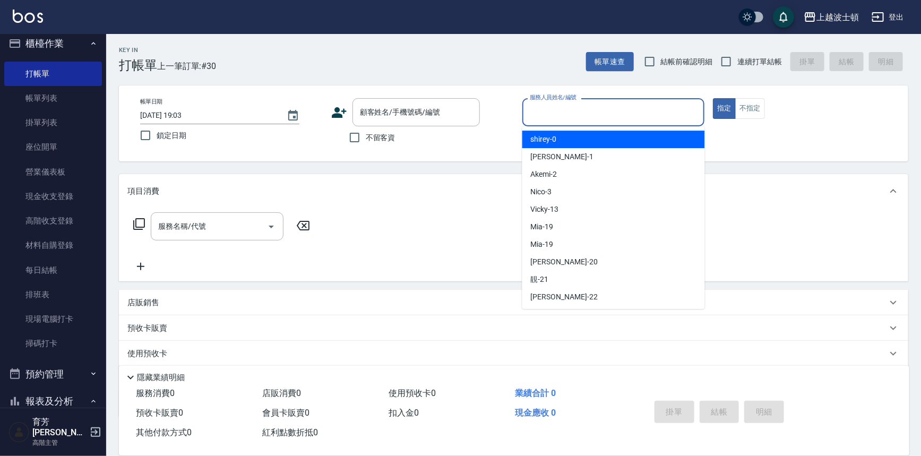
click at [616, 142] on div "shirey -0" at bounding box center [613, 140] width 183 height 18
type input "shirey-0"
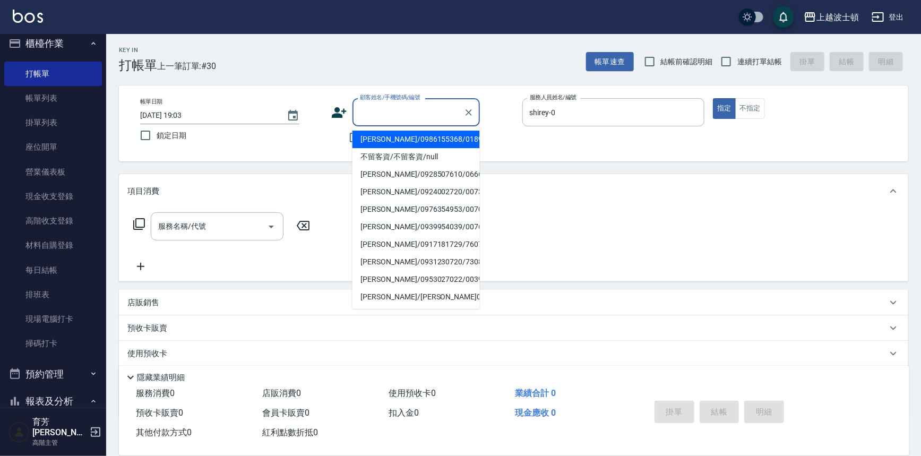
click at [418, 117] on input "顧客姓名/手機號碼/編號" at bounding box center [408, 112] width 102 height 19
click at [415, 136] on li "[PERSON_NAME]/0222835195/000885" at bounding box center [416, 140] width 127 height 18
type input "[PERSON_NAME]/0222835195/000885"
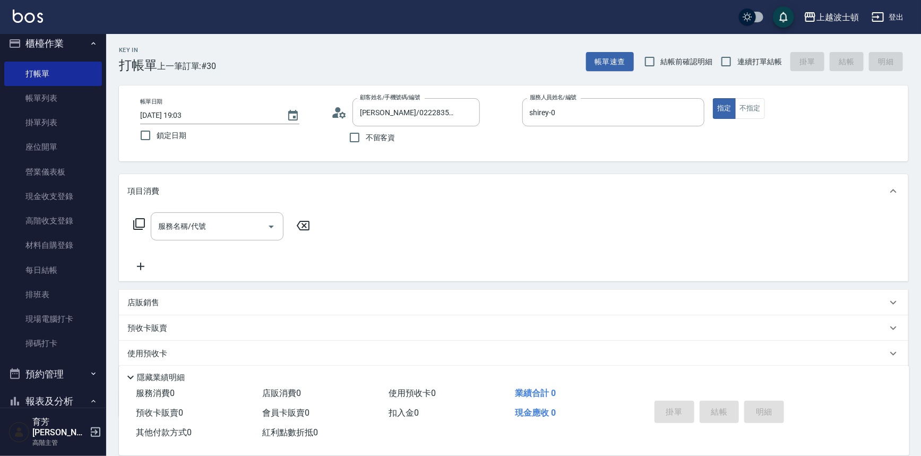
click at [140, 218] on icon at bounding box center [139, 224] width 12 height 12
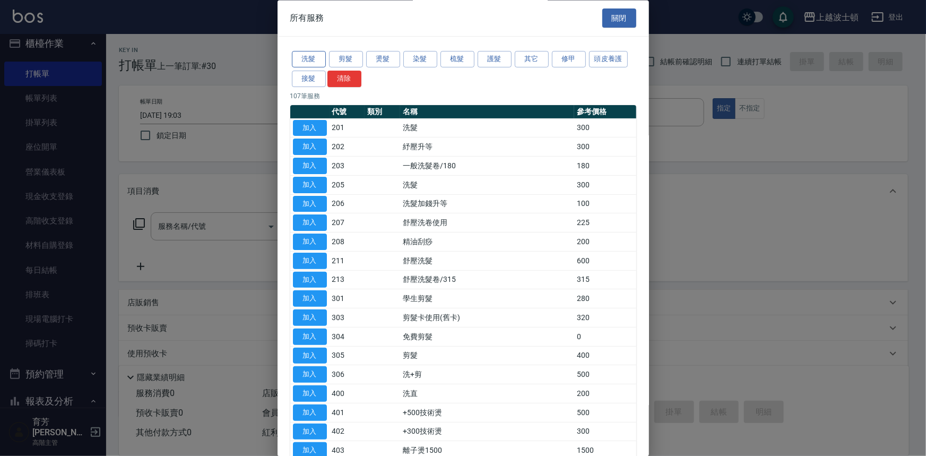
click at [315, 63] on button "洗髮" at bounding box center [309, 59] width 34 height 16
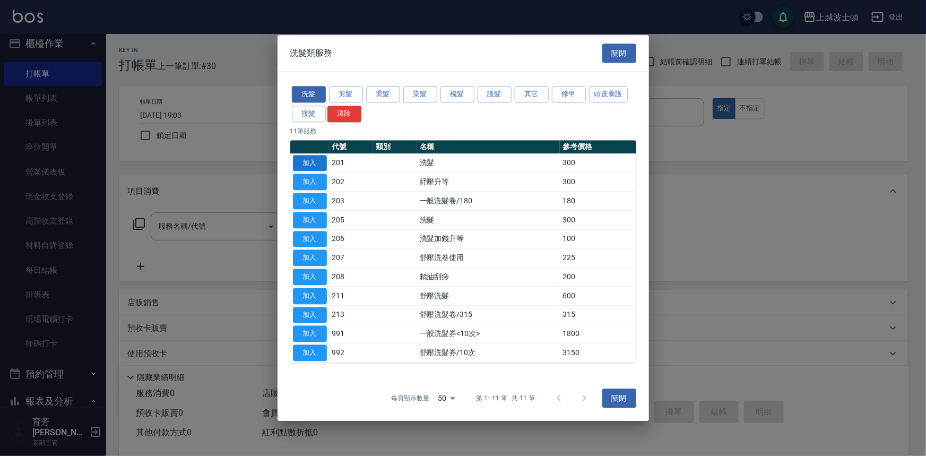
click at [309, 157] on button "加入" at bounding box center [310, 163] width 34 height 16
type input "洗髮(201)"
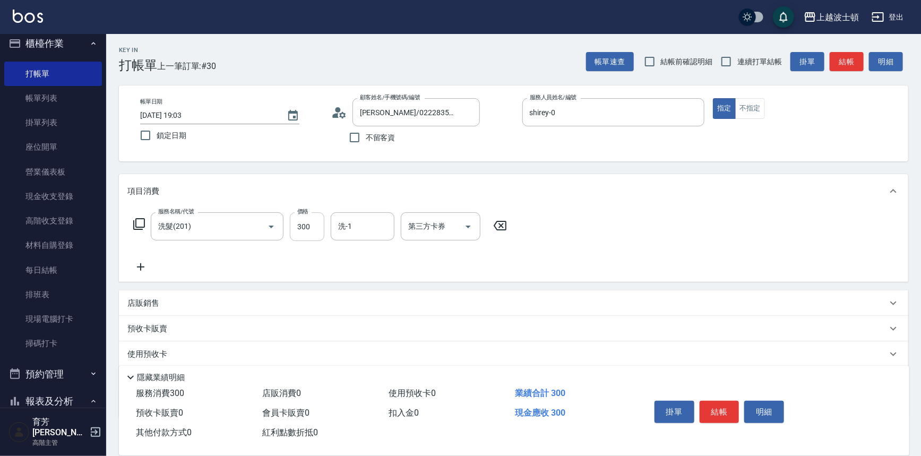
click at [320, 218] on input "300" at bounding box center [307, 226] width 35 height 29
type input "270"
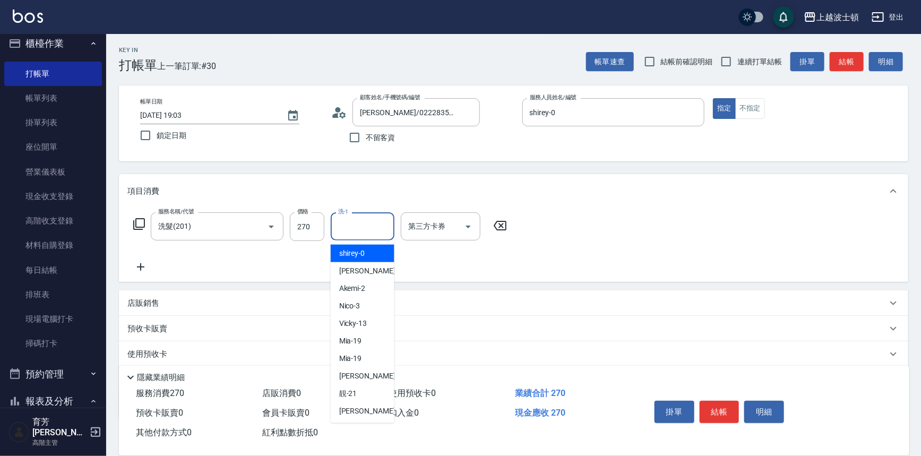
click at [359, 229] on input "洗-1" at bounding box center [363, 226] width 54 height 19
drag, startPoint x: 364, startPoint y: 254, endPoint x: 462, endPoint y: 249, distance: 98.4
click at [365, 254] on div "shirey -0" at bounding box center [363, 254] width 64 height 18
type input "shirey-0"
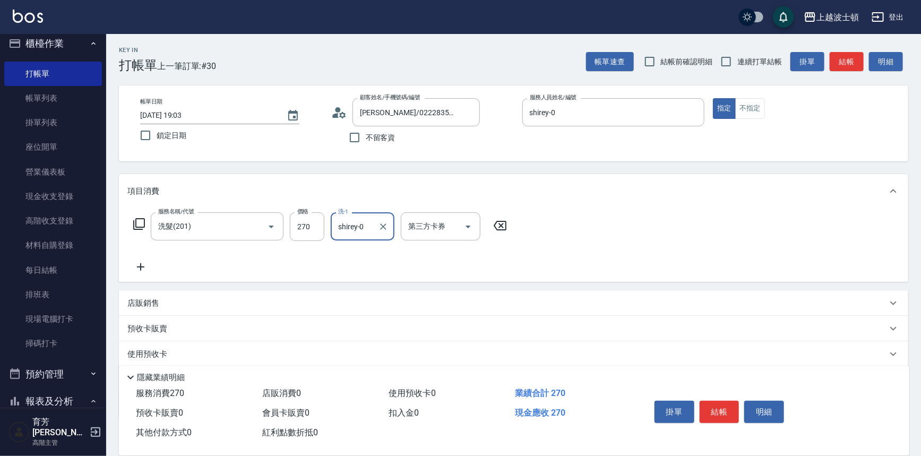
scroll to position [62, 0]
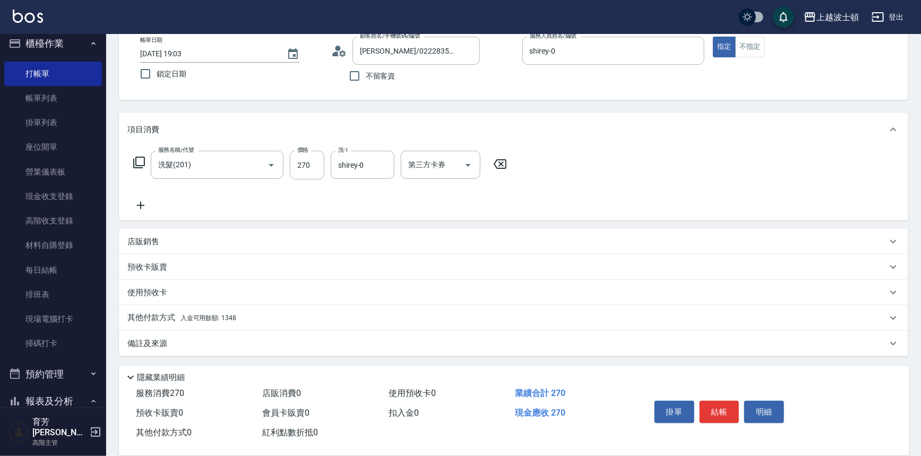
click at [234, 317] on span "入金可用餘額: 1348" at bounding box center [209, 317] width 56 height 7
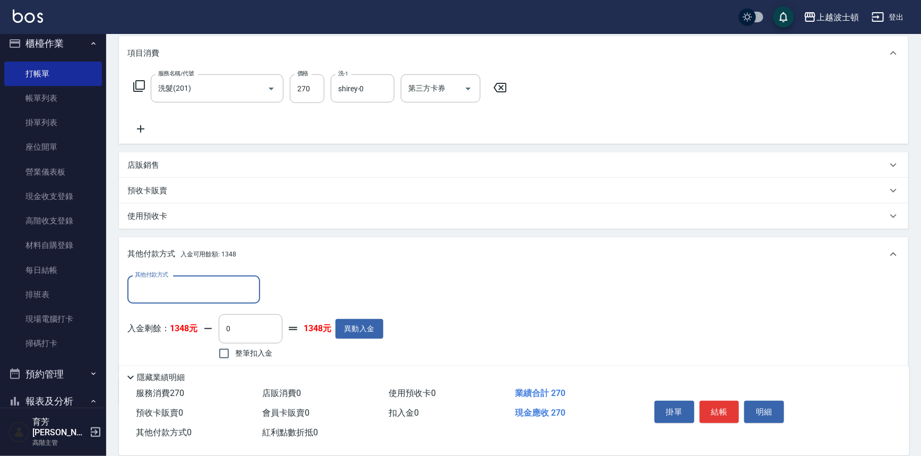
scroll to position [149, 0]
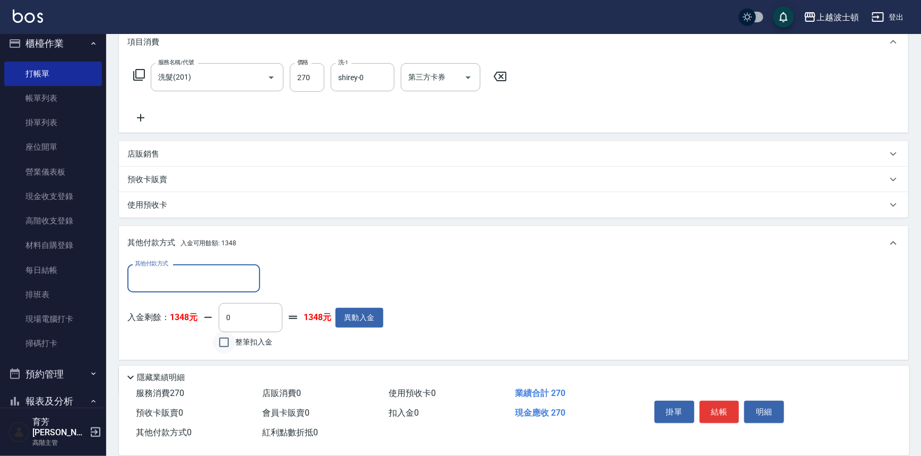
click at [230, 340] on input "整筆扣入金" at bounding box center [224, 342] width 22 height 22
checkbox input "true"
type input "270"
click at [732, 415] on button "結帳" at bounding box center [720, 412] width 40 height 22
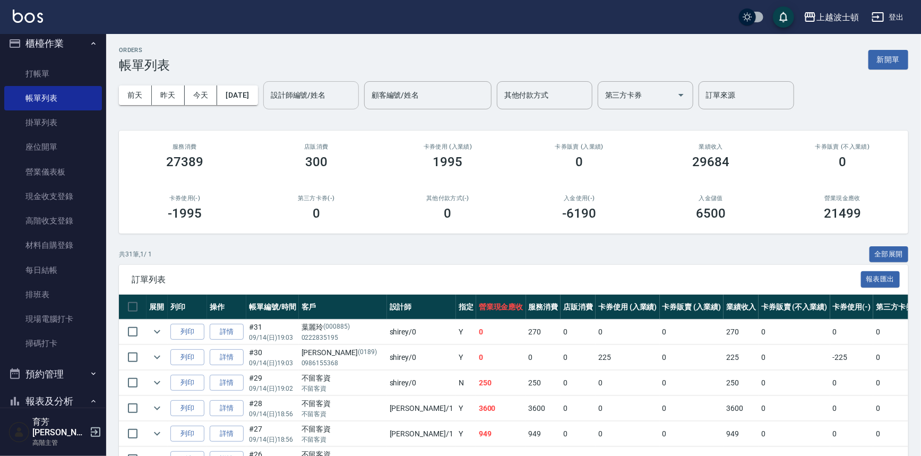
click at [321, 93] on input "設計師編號/姓名" at bounding box center [311, 95] width 86 height 19
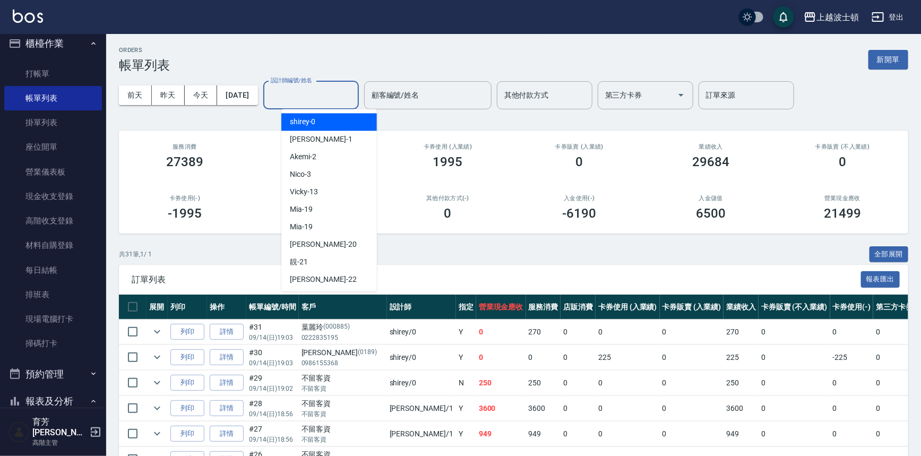
click at [321, 117] on div "shirey -0" at bounding box center [329, 122] width 96 height 18
type input "shirey-0"
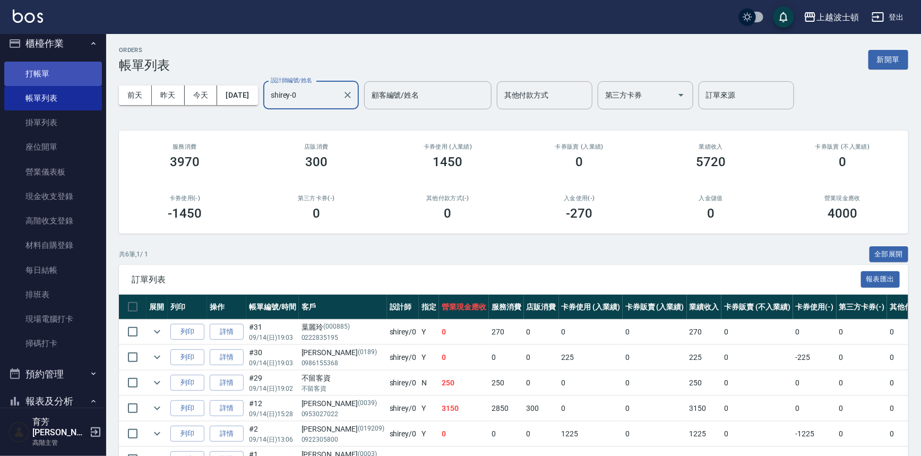
click at [48, 81] on link "打帳單" at bounding box center [53, 74] width 98 height 24
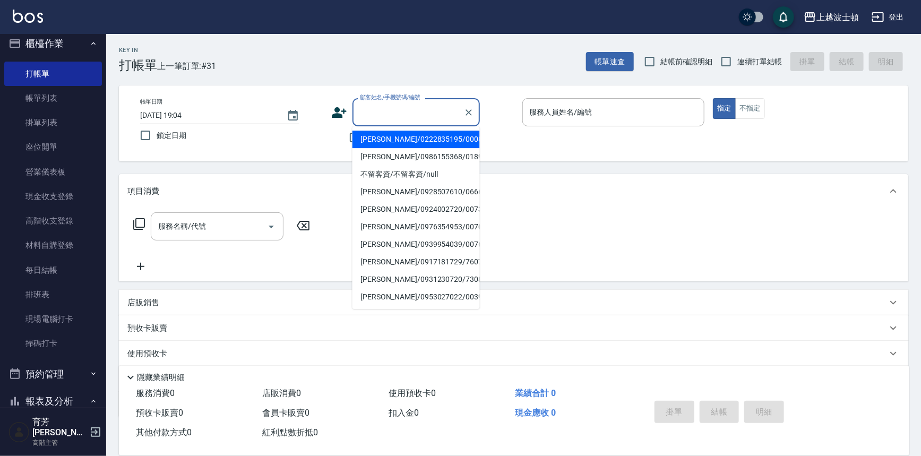
click at [367, 109] on input "顧客姓名/手機號碼/編號" at bounding box center [408, 112] width 102 height 19
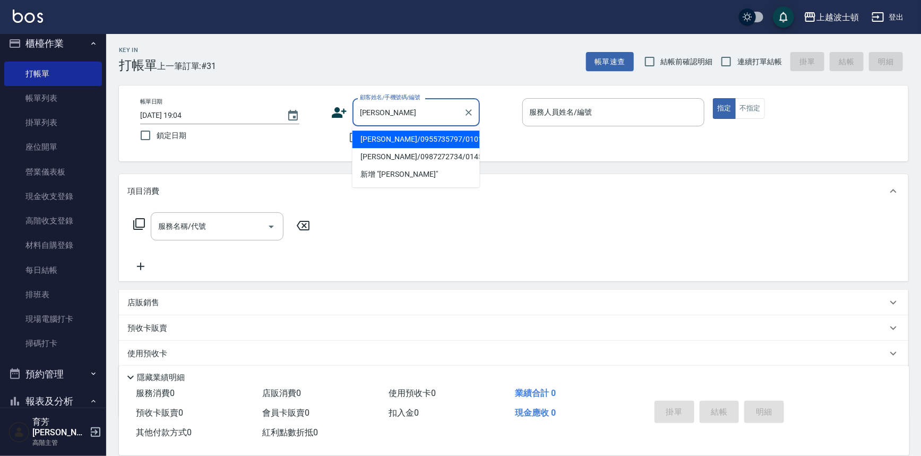
type input "張"
type input "夾"
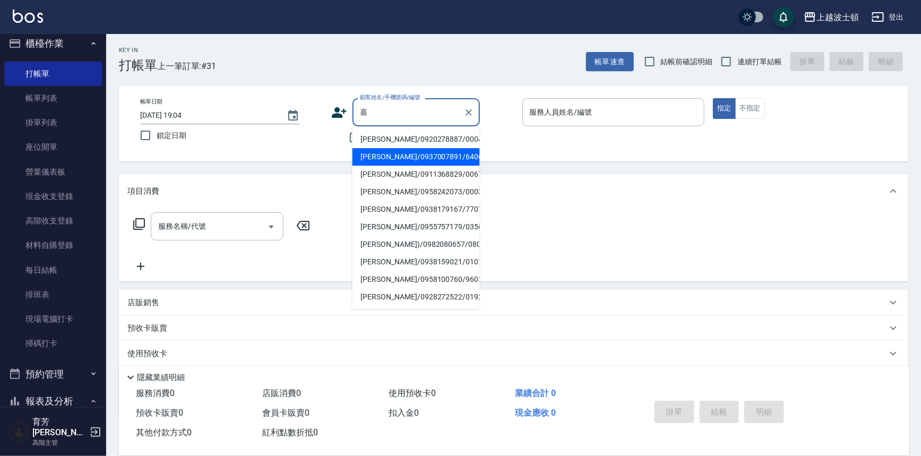
click at [438, 153] on li "[PERSON_NAME]/0937007891/640616" at bounding box center [416, 157] width 127 height 18
type input "[PERSON_NAME]/0937007891/640616"
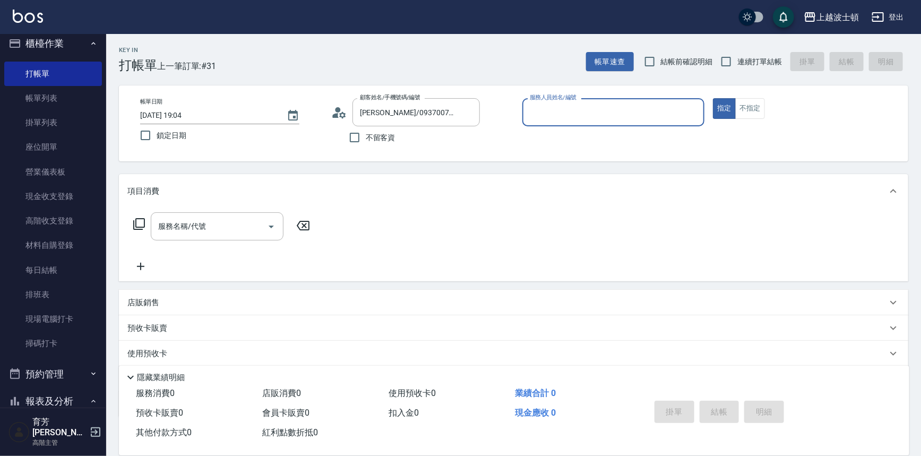
type input "怡廷-41"
click at [713, 98] on button "指定" at bounding box center [724, 108] width 23 height 21
type button "true"
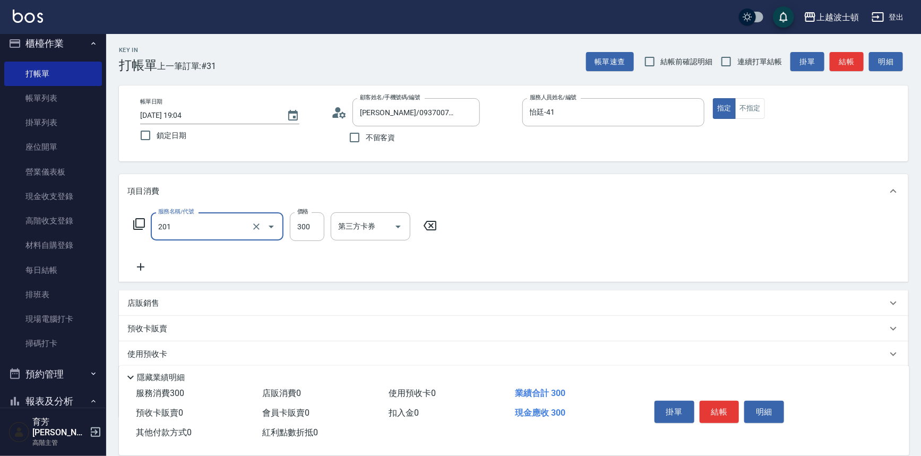
type input "洗髮(201)"
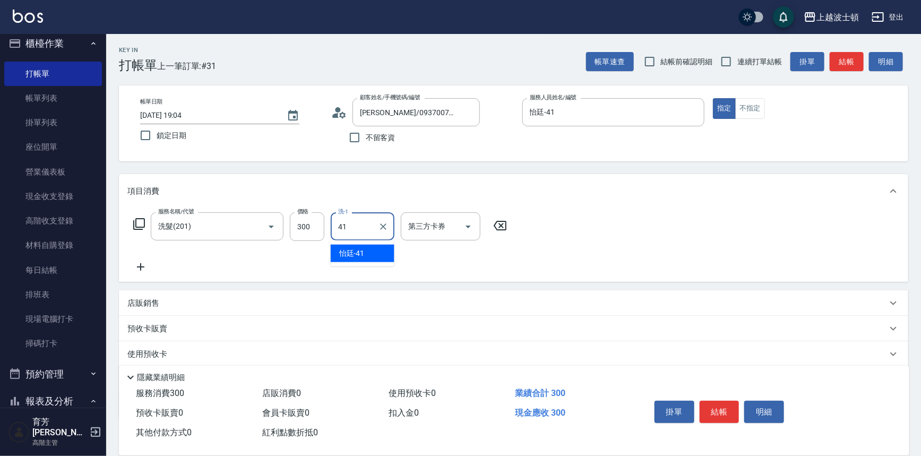
type input "怡廷-41"
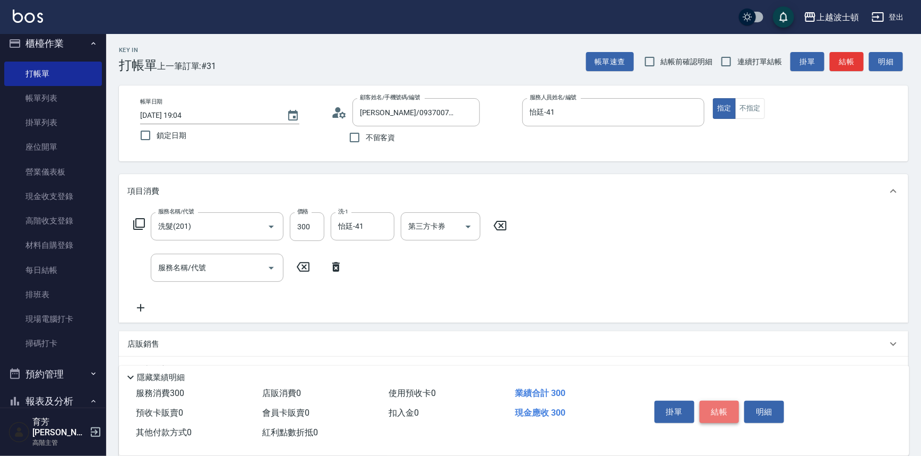
click at [726, 414] on button "結帳" at bounding box center [720, 412] width 40 height 22
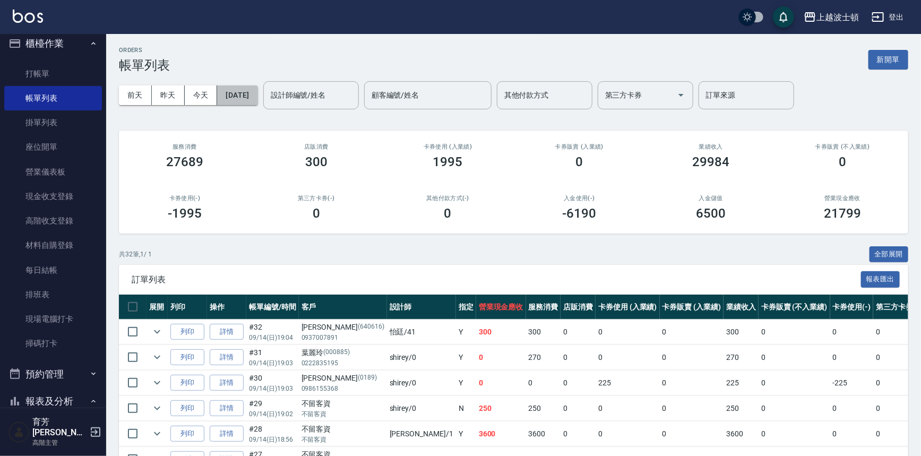
click at [257, 85] on button "[DATE]" at bounding box center [237, 95] width 40 height 20
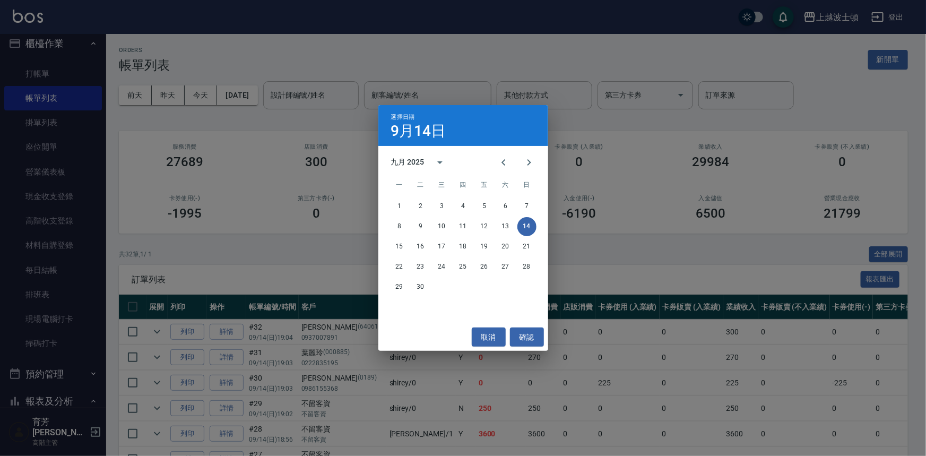
click at [318, 81] on div "選擇日期 [DATE] 九月 2025 一 二 三 四 五 六 日 1 2 3 4 5 6 7 8 9 10 11 12 13 14 15 16 17 18 …" at bounding box center [463, 228] width 926 height 456
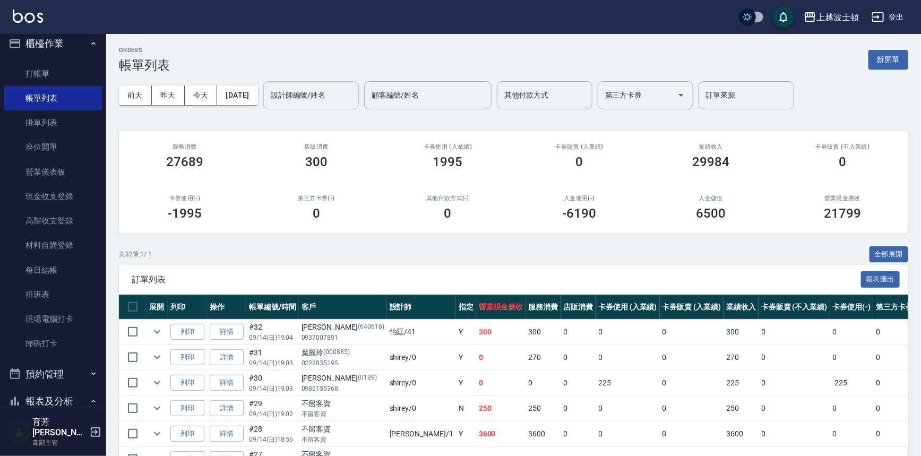
click at [322, 85] on div "設計師編號/姓名" at bounding box center [311, 95] width 96 height 28
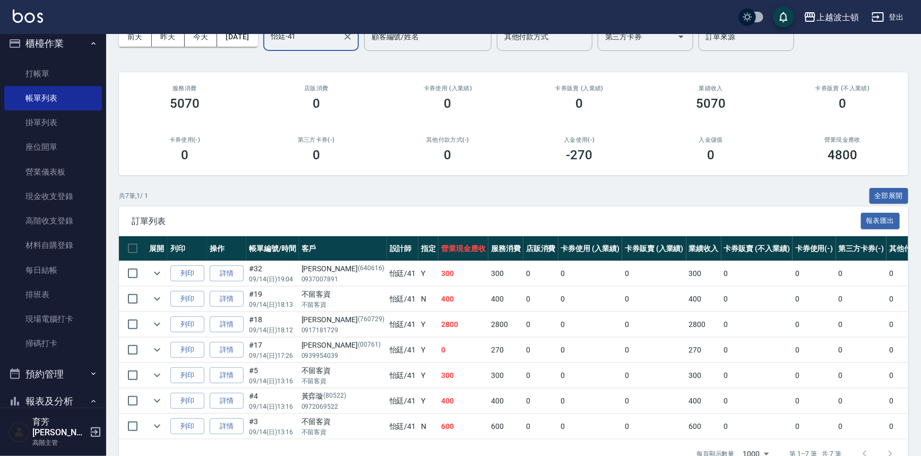
scroll to position [90, 0]
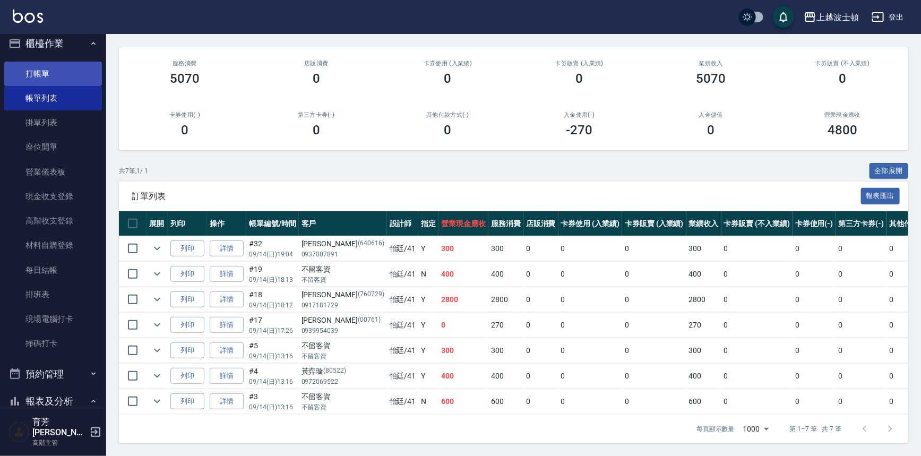
type input "怡廷-41"
click at [72, 74] on link "打帳單" at bounding box center [53, 74] width 98 height 24
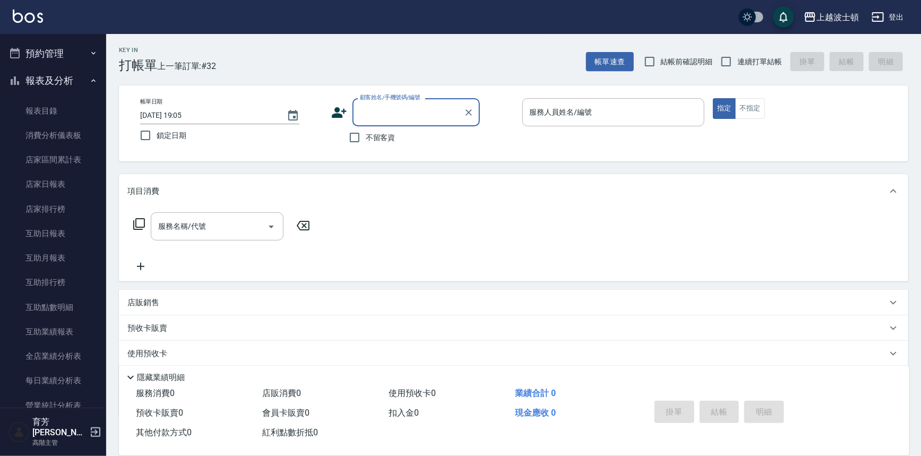
scroll to position [324, 0]
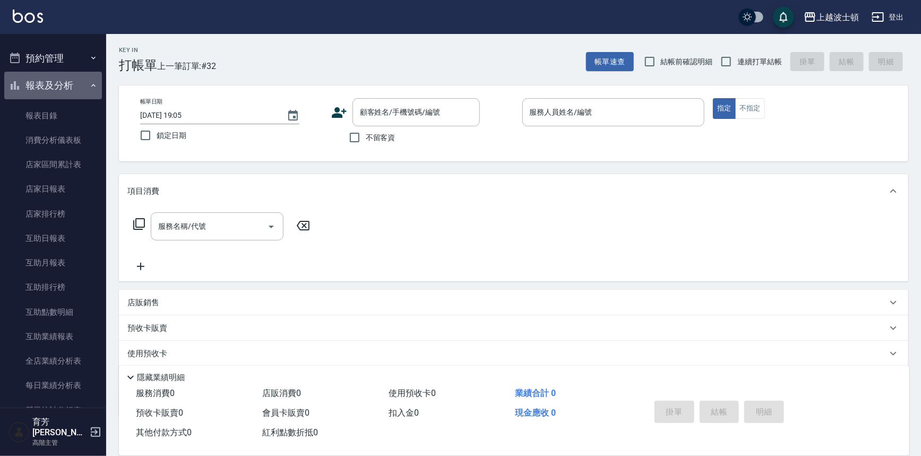
click at [90, 82] on icon "button" at bounding box center [93, 85] width 8 height 8
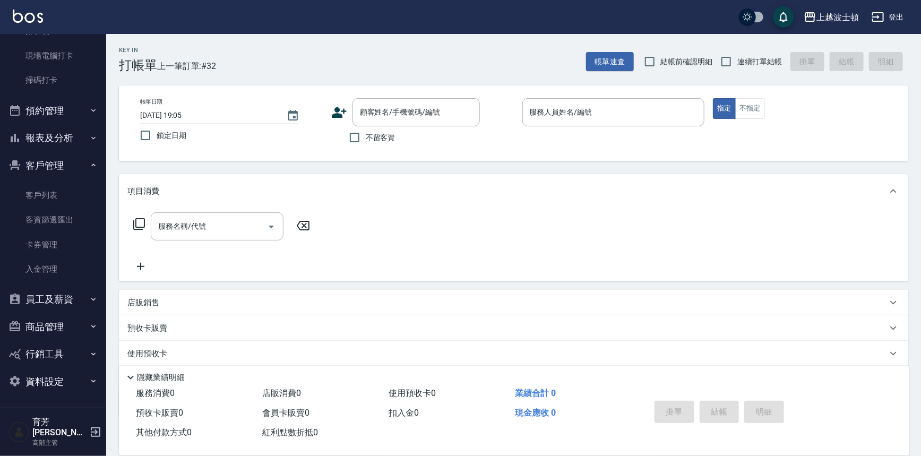
scroll to position [262, 0]
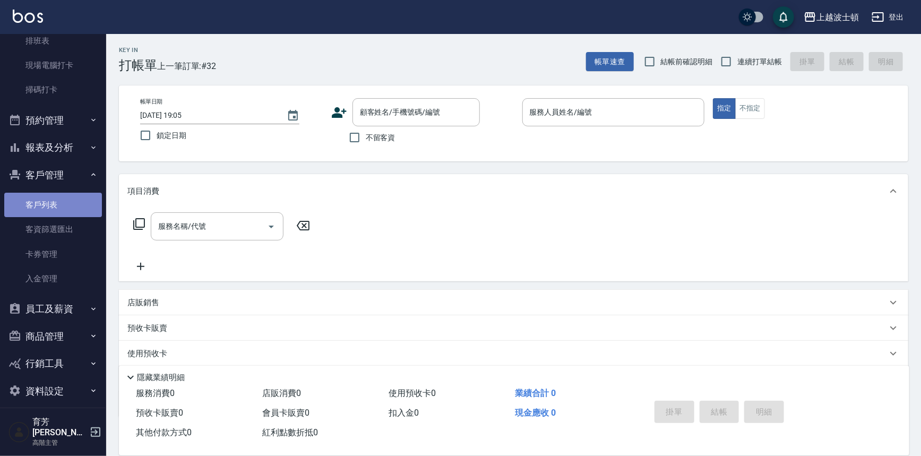
click at [71, 200] on link "客戶列表" at bounding box center [53, 205] width 98 height 24
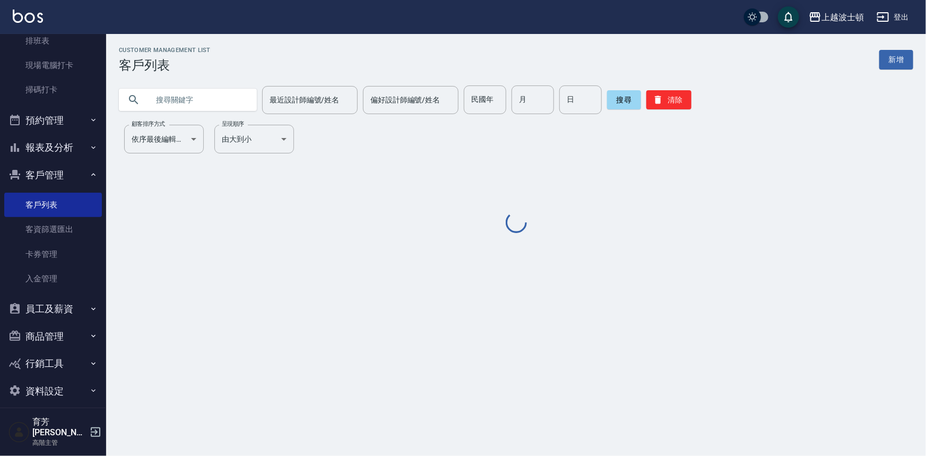
click at [194, 100] on input "text" at bounding box center [199, 99] width 100 height 29
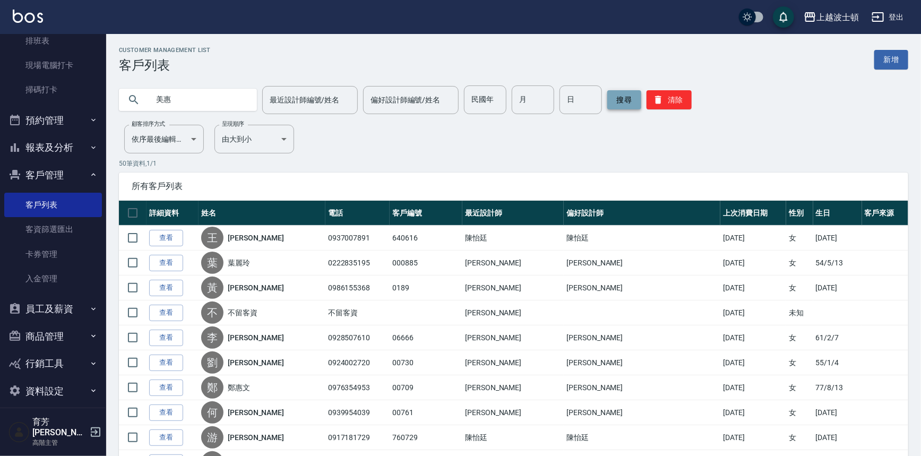
type input "美惠"
click at [617, 98] on button "搜尋" at bounding box center [624, 99] width 34 height 19
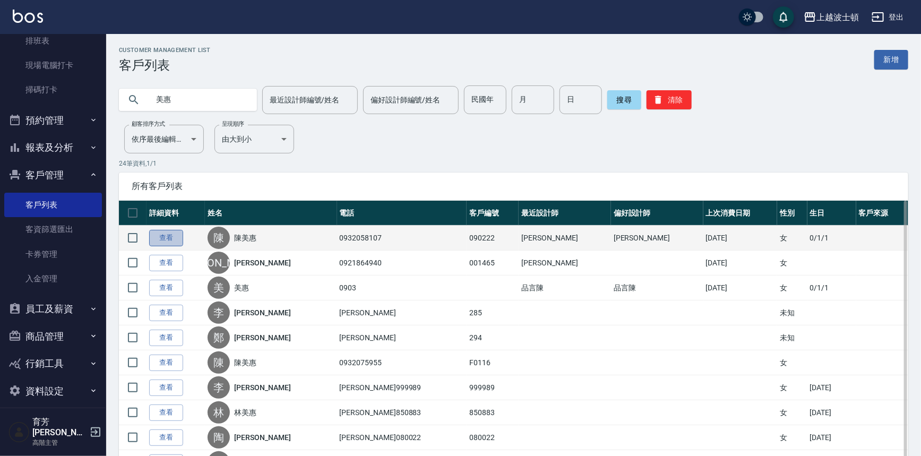
click at [173, 237] on link "查看" at bounding box center [166, 238] width 34 height 16
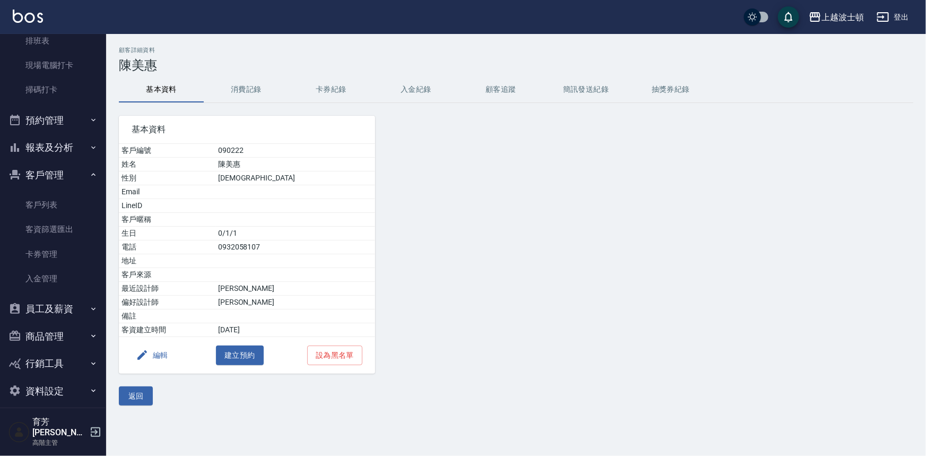
click at [248, 99] on button "消費記錄" at bounding box center [246, 89] width 85 height 25
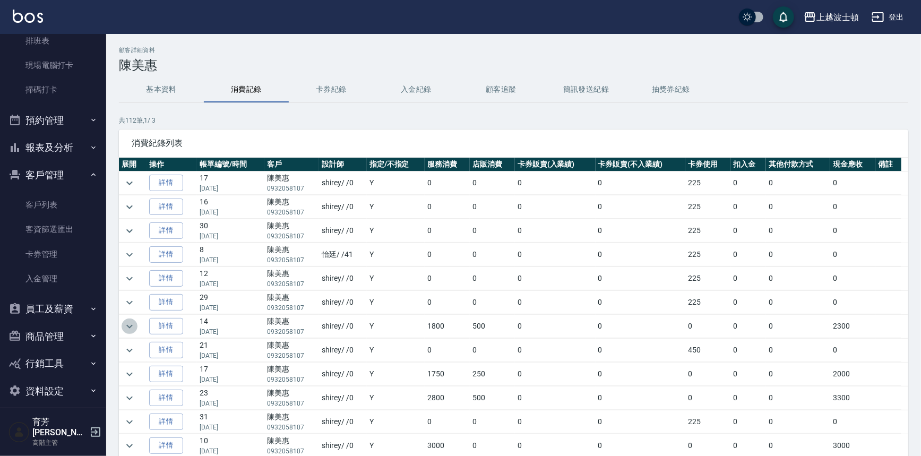
click at [131, 322] on icon "expand row" at bounding box center [129, 326] width 13 height 13
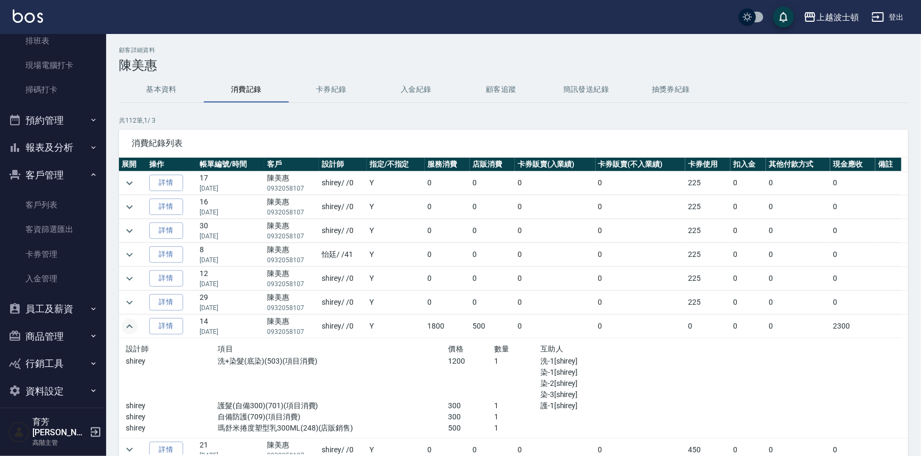
click at [164, 87] on button "基本資料" at bounding box center [161, 89] width 85 height 25
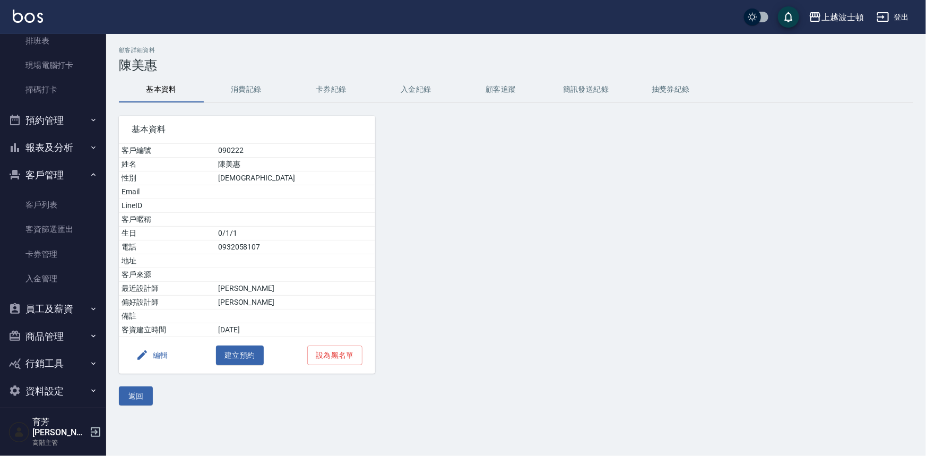
click at [251, 85] on button "消費記錄" at bounding box center [246, 89] width 85 height 25
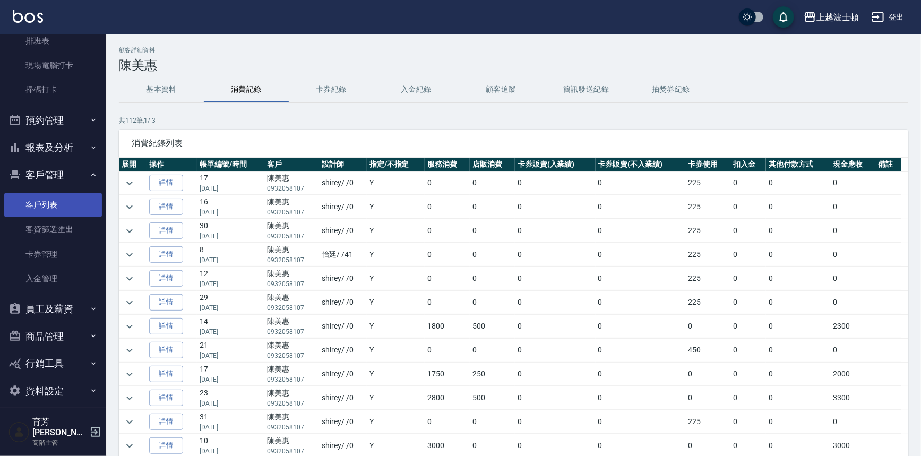
click at [70, 202] on link "客戶列表" at bounding box center [53, 205] width 98 height 24
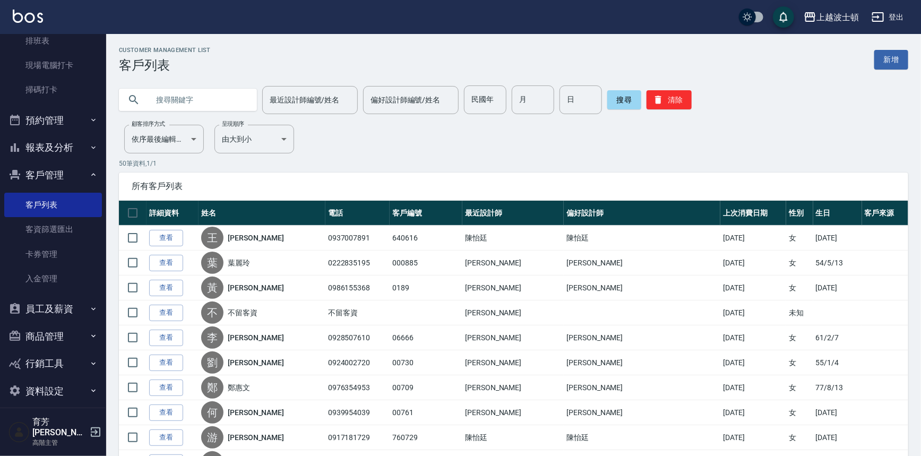
click at [228, 103] on input "text" at bounding box center [199, 99] width 100 height 29
click at [627, 95] on button "搜尋" at bounding box center [624, 99] width 34 height 19
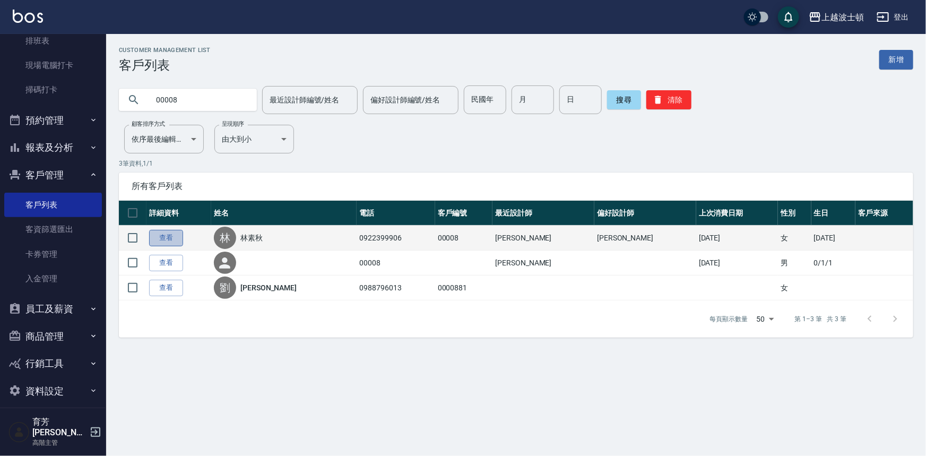
click at [166, 231] on link "查看" at bounding box center [166, 238] width 34 height 16
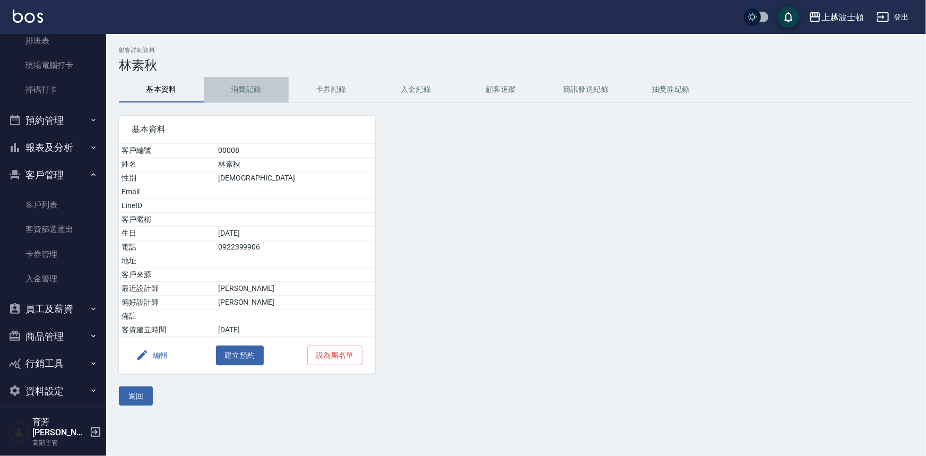
click at [229, 89] on button "消費記錄" at bounding box center [246, 89] width 85 height 25
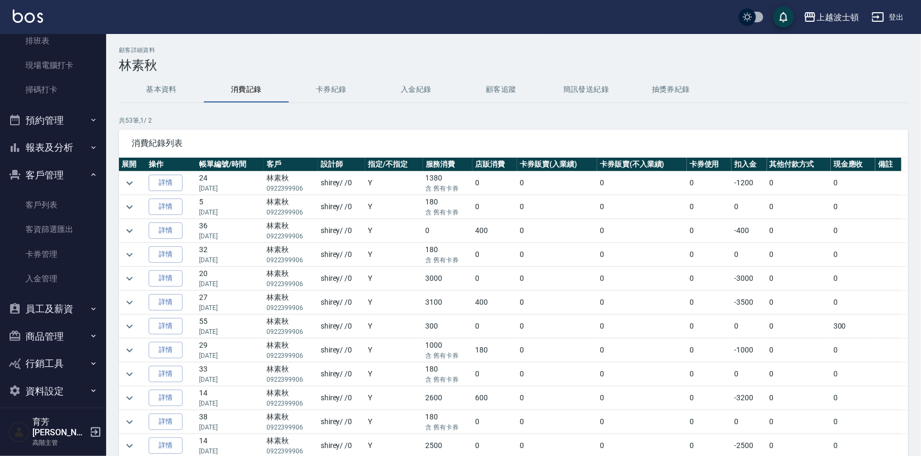
click at [158, 85] on button "基本資料" at bounding box center [161, 89] width 85 height 25
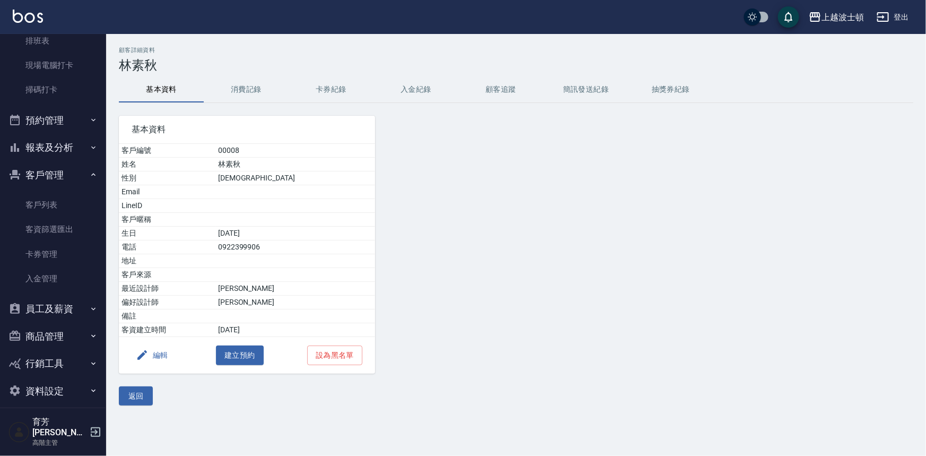
click at [158, 85] on button "基本資料" at bounding box center [161, 89] width 85 height 25
click at [247, 91] on button "消費記錄" at bounding box center [246, 89] width 85 height 25
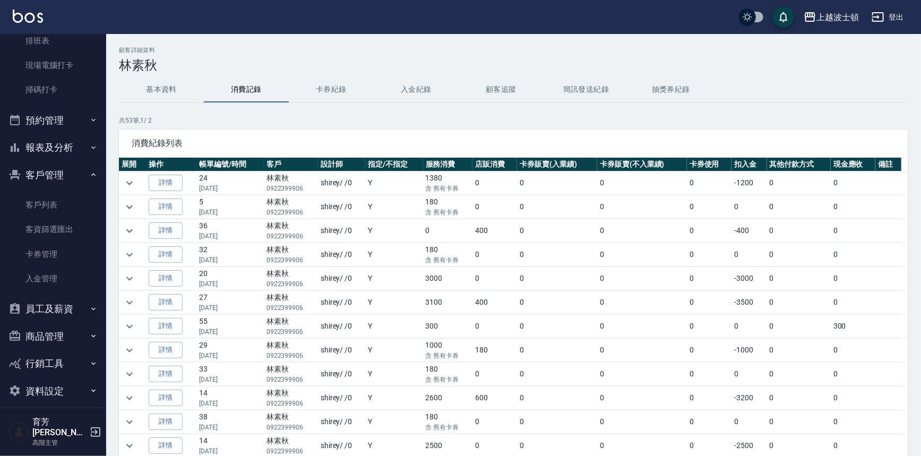
click at [71, 177] on button "客戶管理" at bounding box center [53, 175] width 98 height 28
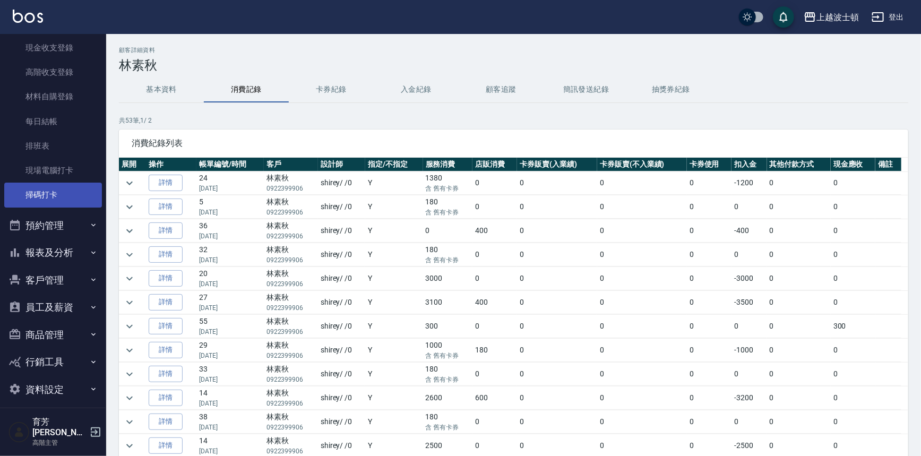
scroll to position [155, 0]
drag, startPoint x: 108, startPoint y: 187, endPoint x: 108, endPoint y: 181, distance: 6.9
click at [108, 181] on div "顧客詳細資料 林素秋 基本資料 消費記錄 卡券紀錄 入金紀錄 顧客追蹤 簡訊發送紀錄 抽獎券紀錄 共 53 筆, 1 / 2 消費紀錄列表 展開 操作 帳單編…" at bounding box center [513, 281] width 815 height 469
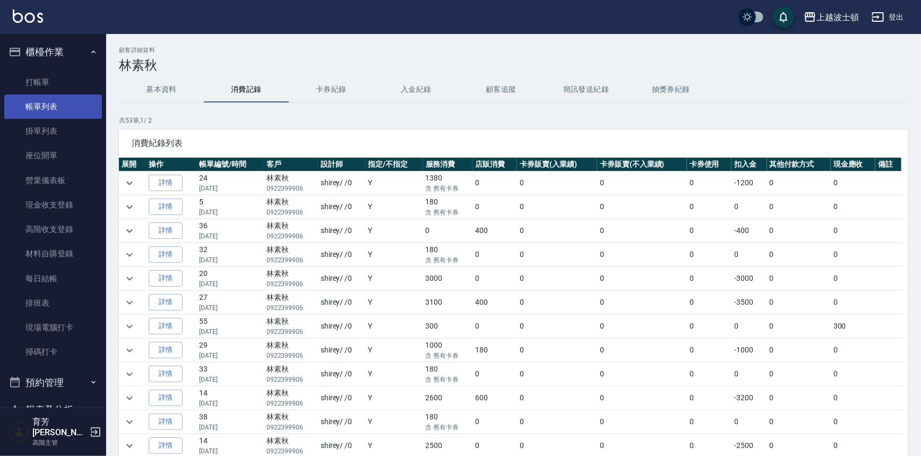
click at [48, 105] on link "帳單列表" at bounding box center [53, 107] width 98 height 24
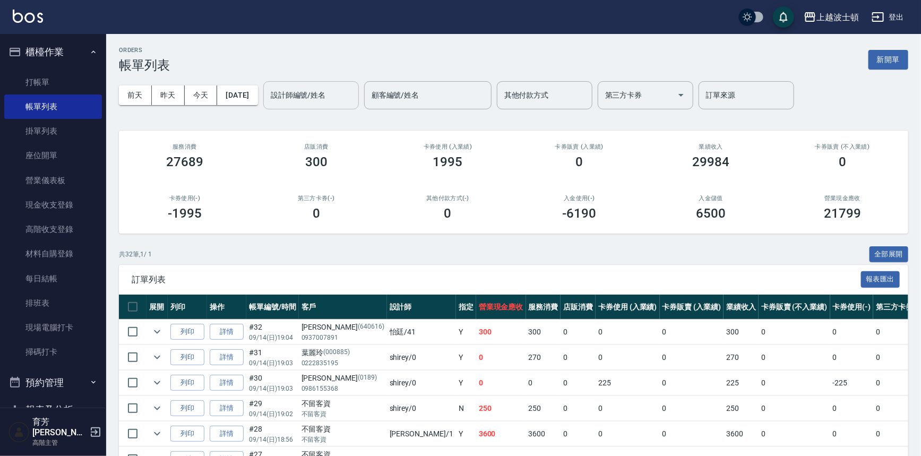
drag, startPoint x: 335, startPoint y: 99, endPoint x: 333, endPoint y: 108, distance: 9.3
click at [335, 101] on input "設計師編號/姓名" at bounding box center [311, 95] width 86 height 19
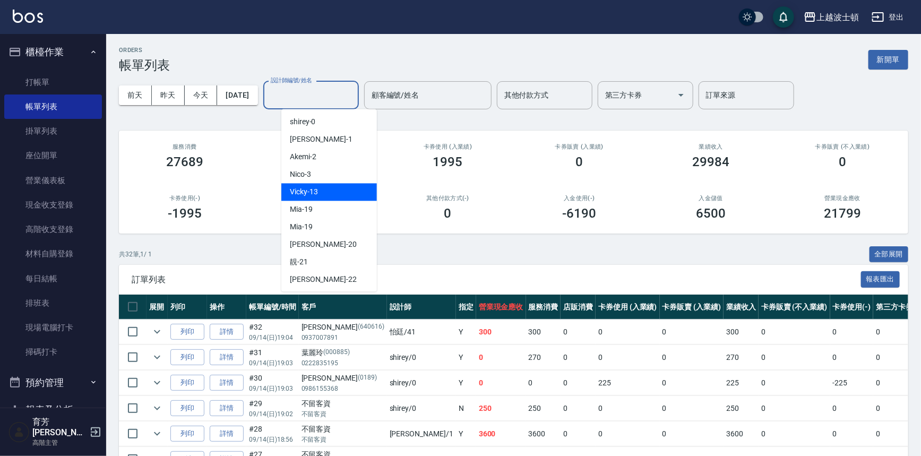
click at [301, 190] on span "Vicky -13" at bounding box center [304, 191] width 28 height 11
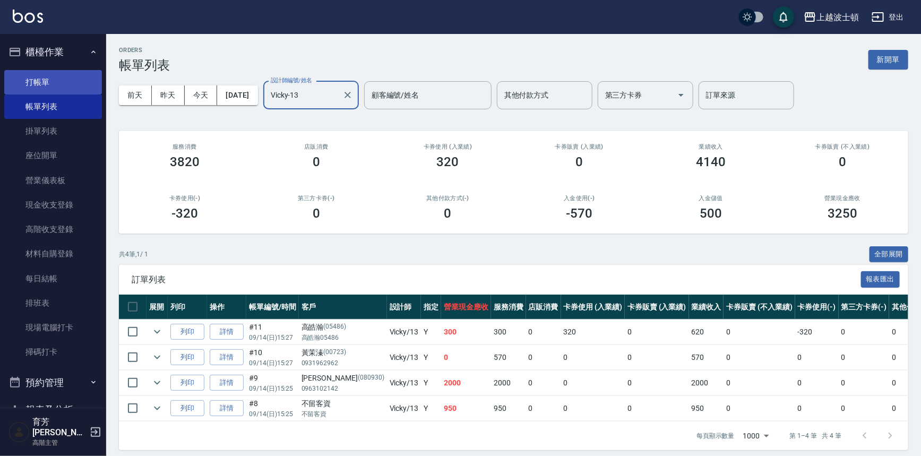
click at [41, 85] on link "打帳單" at bounding box center [53, 82] width 98 height 24
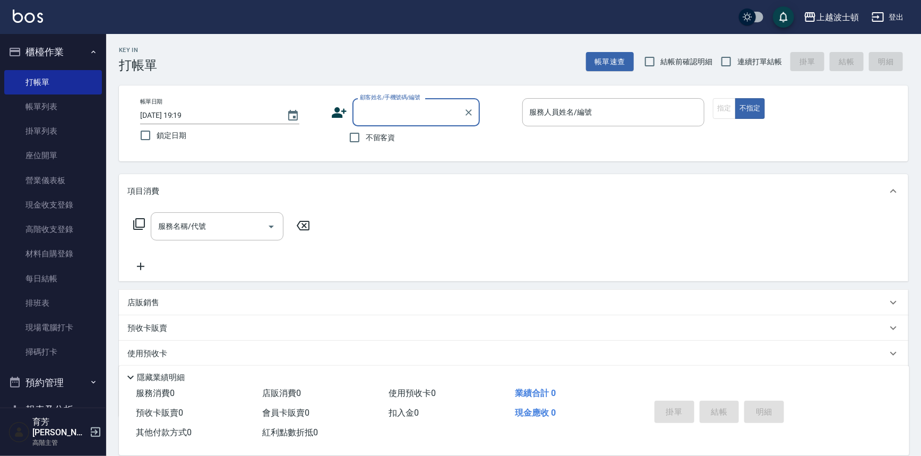
click at [385, 141] on span "不留客資" at bounding box center [381, 137] width 30 height 11
click at [366, 141] on input "不留客資" at bounding box center [355, 137] width 22 height 22
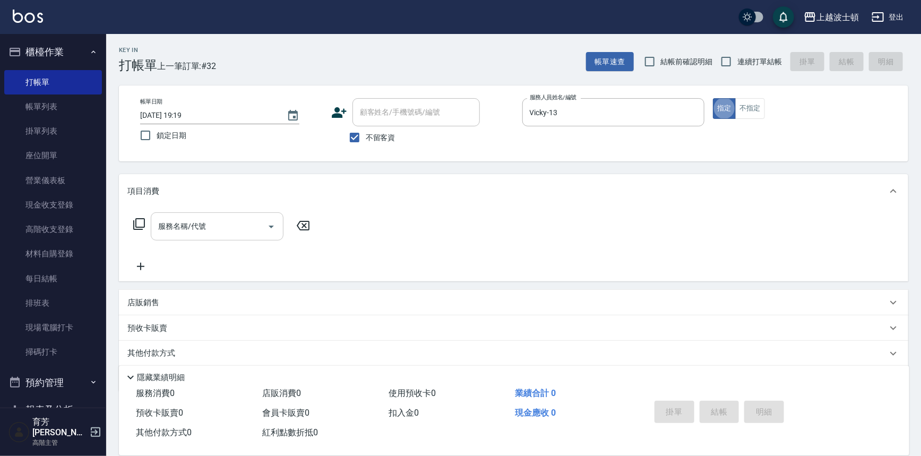
click at [249, 224] on input "服務名稱/代號" at bounding box center [209, 226] width 107 height 19
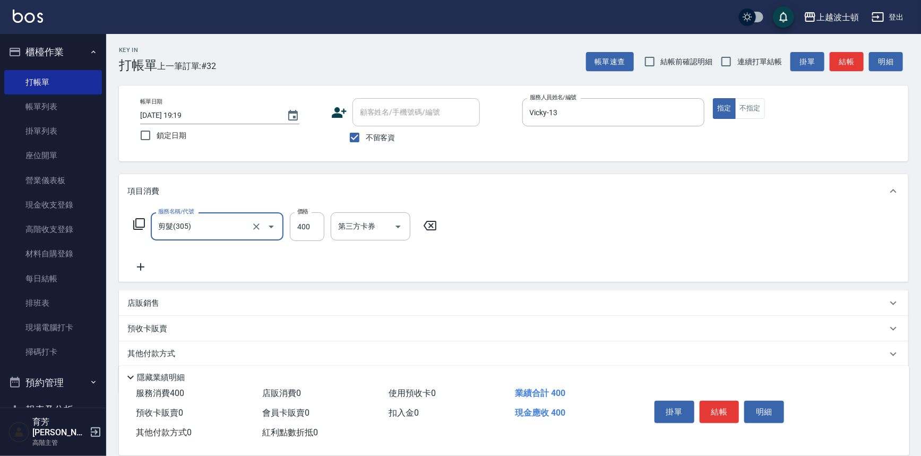
click at [142, 271] on icon at bounding box center [140, 267] width 27 height 13
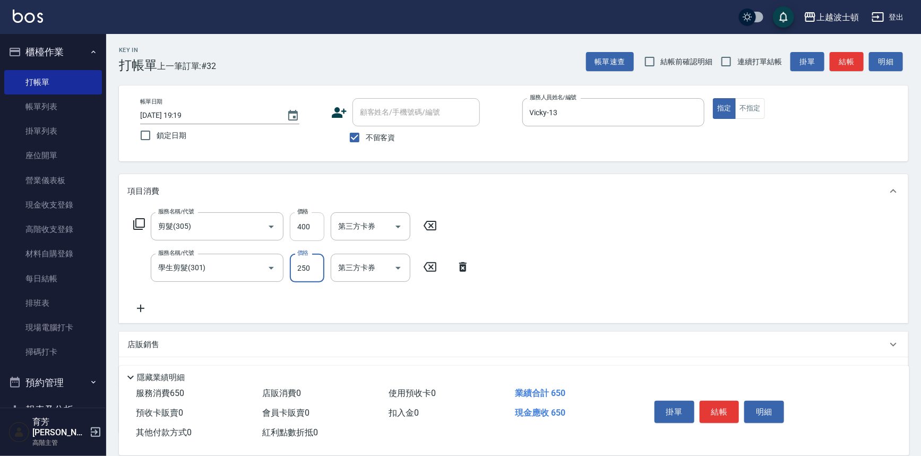
click at [306, 230] on input "400" at bounding box center [307, 226] width 35 height 29
click at [141, 313] on icon at bounding box center [140, 308] width 27 height 13
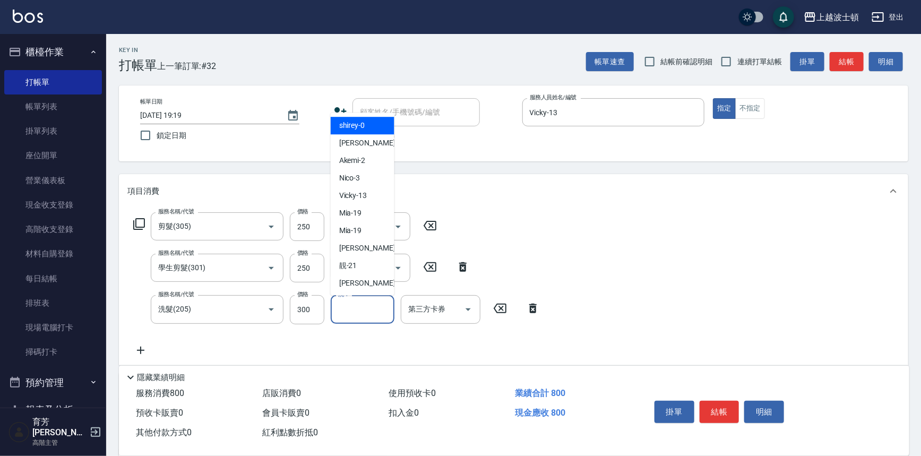
click at [360, 305] on input "洗-1" at bounding box center [363, 309] width 54 height 19
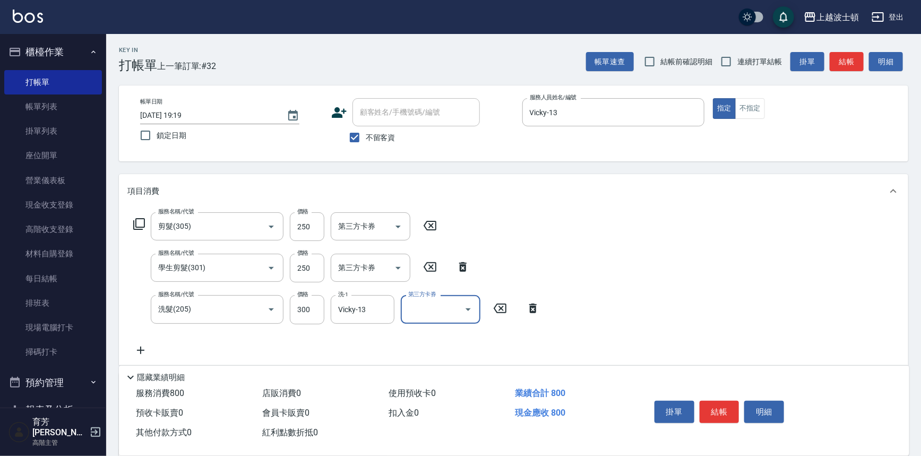
scroll to position [119, 0]
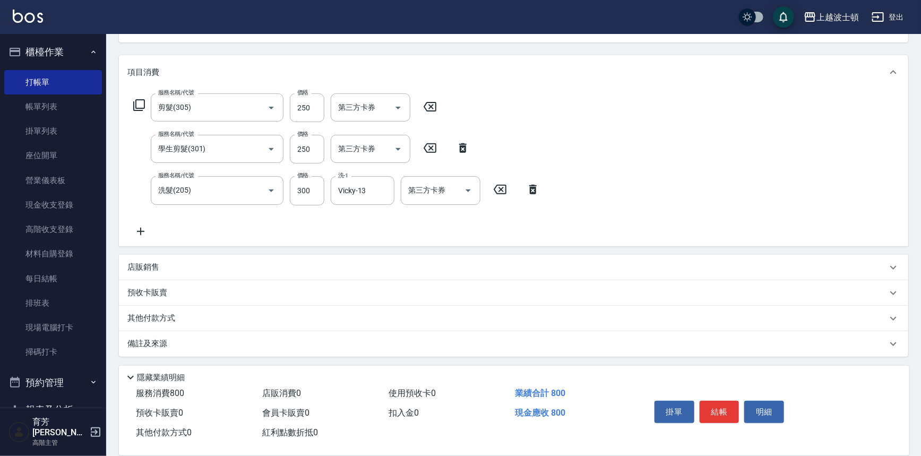
click at [143, 233] on icon at bounding box center [140, 231] width 27 height 13
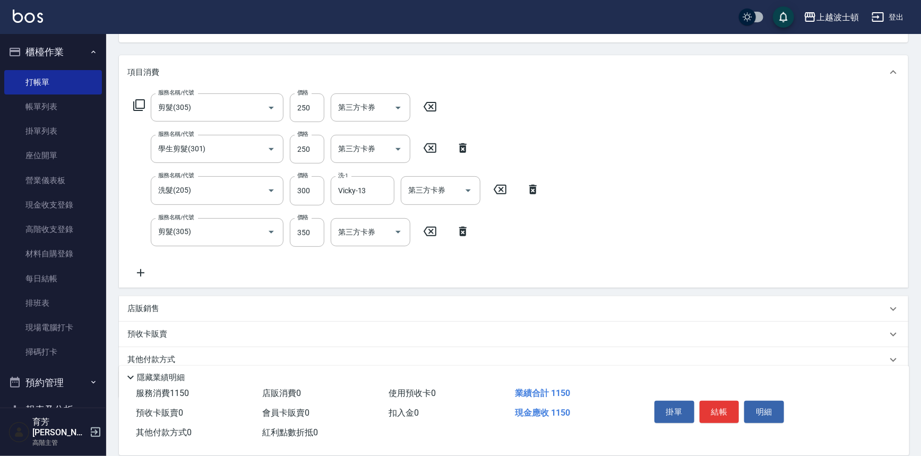
click at [140, 273] on icon at bounding box center [140, 272] width 7 height 7
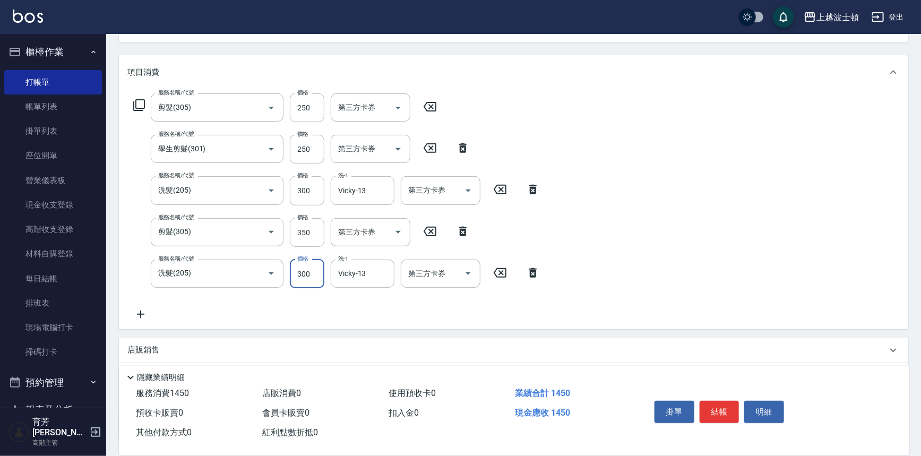
click at [306, 275] on input "300" at bounding box center [307, 274] width 35 height 29
click at [553, 292] on div "服務名稱/代號 剪髮(305) 服務名稱/代號 價格 250 價格 第三方卡券 第三方卡券 服務名稱/代號 學生剪髮(301) 服務名稱/代號 價格 250 …" at bounding box center [513, 209] width 789 height 240
click at [706, 401] on button "結帳" at bounding box center [720, 412] width 40 height 22
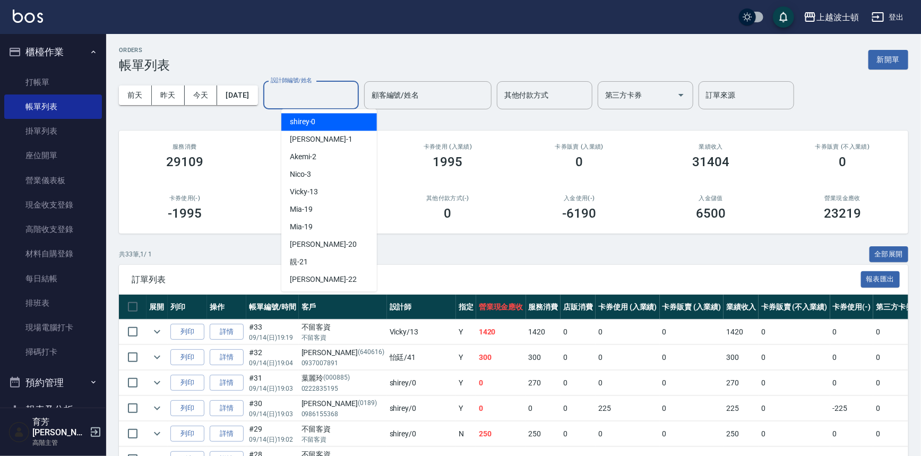
click at [312, 89] on input "設計師編號/姓名" at bounding box center [311, 95] width 86 height 19
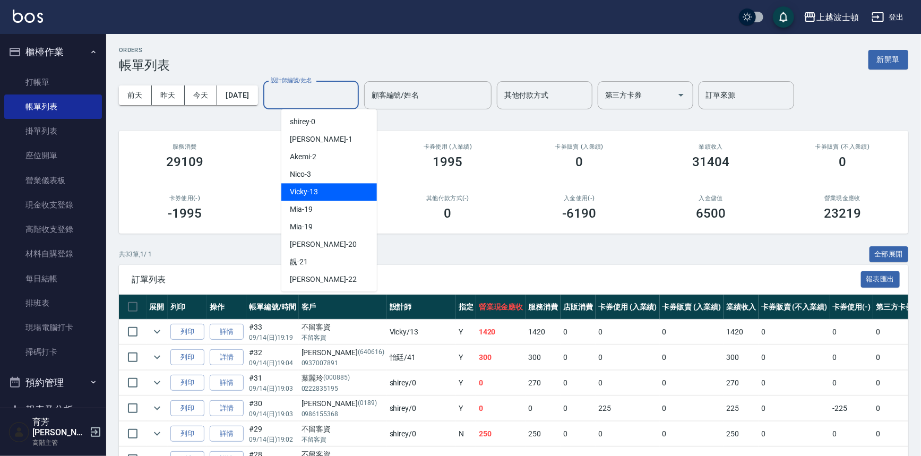
click at [329, 191] on div "Vicky -13" at bounding box center [329, 192] width 96 height 18
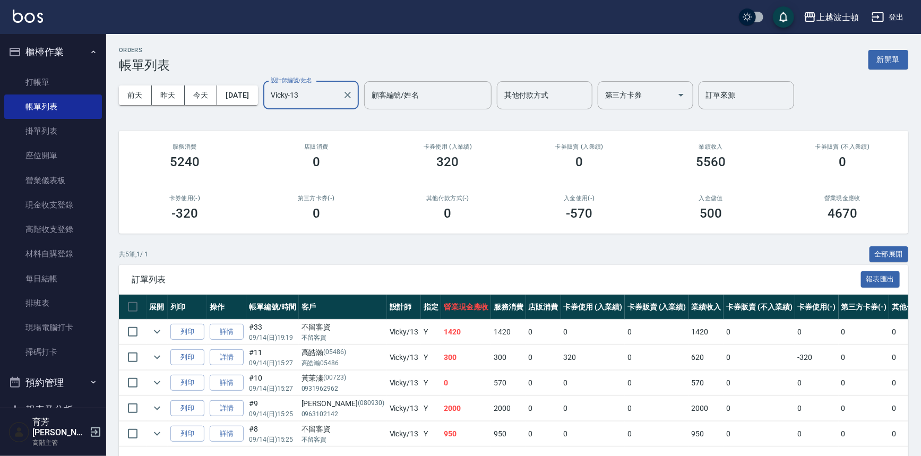
scroll to position [38, 0]
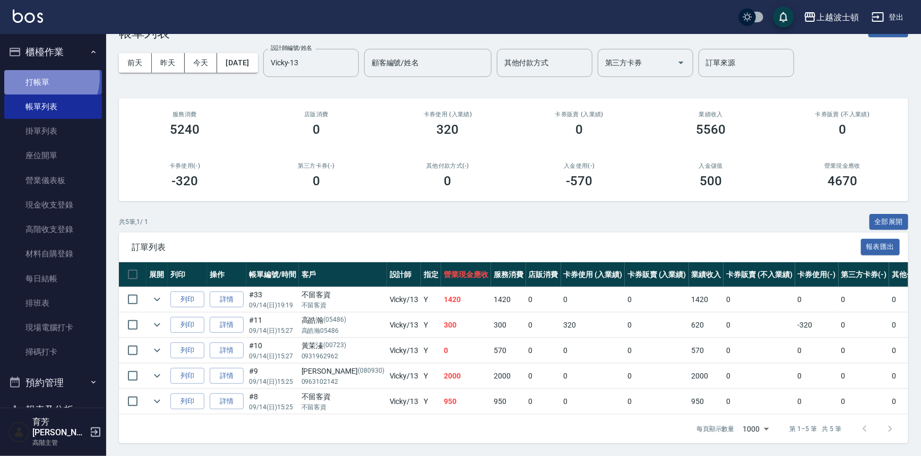
click at [39, 77] on link "打帳單" at bounding box center [53, 82] width 98 height 24
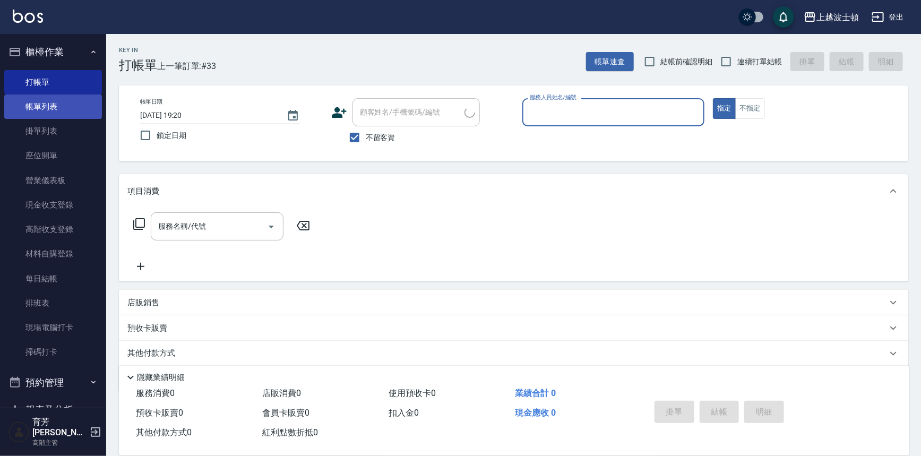
click at [38, 115] on link "帳單列表" at bounding box center [53, 107] width 98 height 24
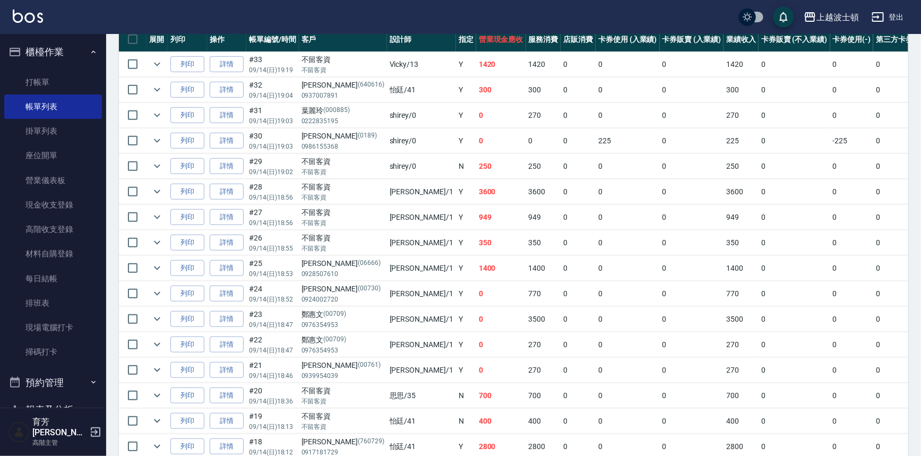
scroll to position [279, 0]
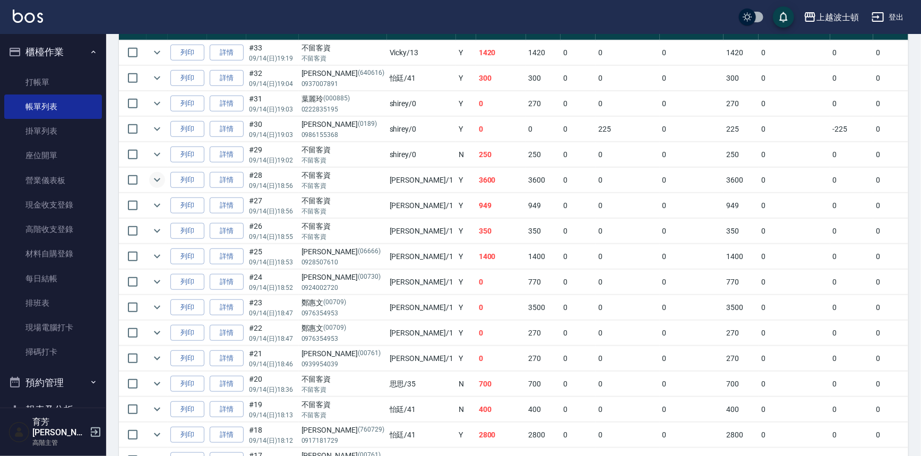
click at [161, 177] on icon "expand row" at bounding box center [157, 180] width 13 height 13
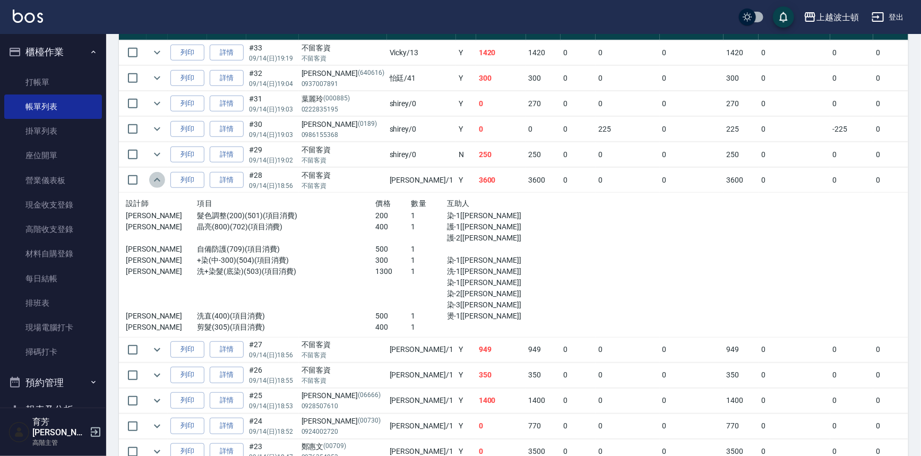
click at [161, 177] on icon "expand row" at bounding box center [157, 180] width 13 height 13
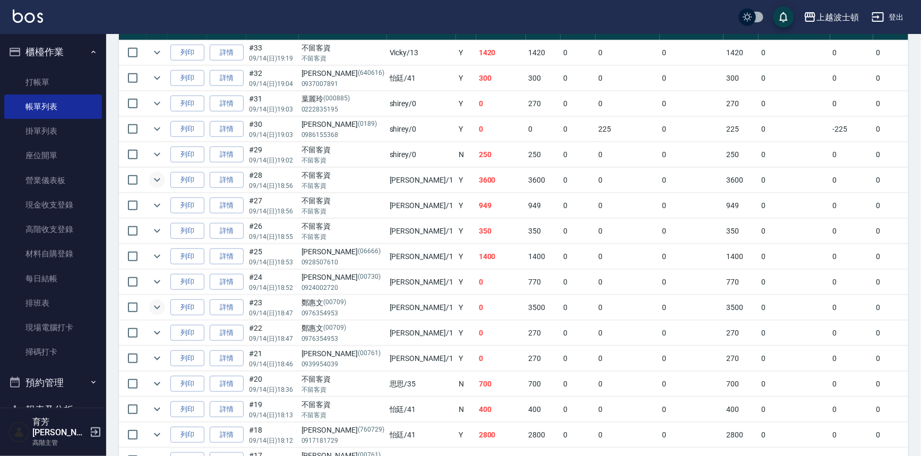
click at [154, 306] on icon "expand row" at bounding box center [157, 308] width 6 height 4
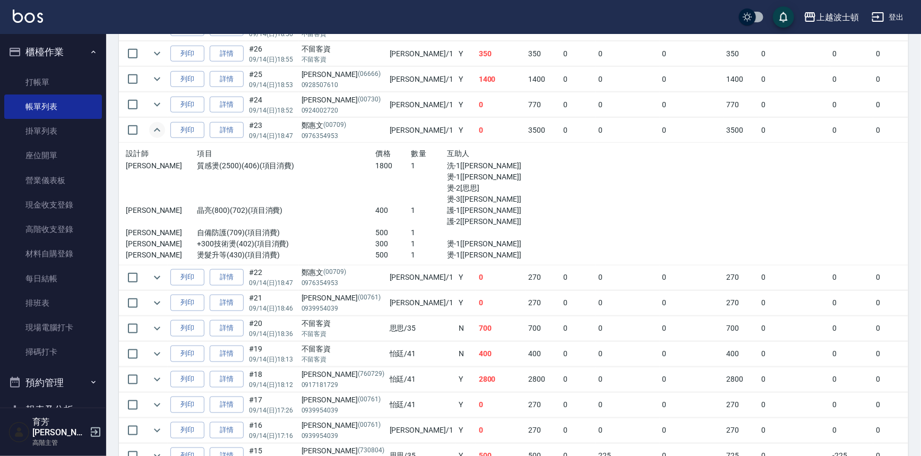
scroll to position [463, 0]
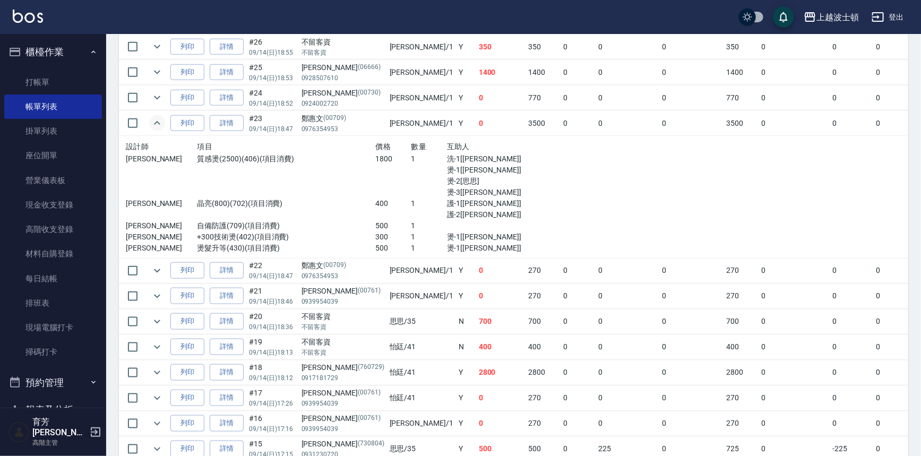
click at [151, 122] on icon "expand row" at bounding box center [157, 123] width 13 height 13
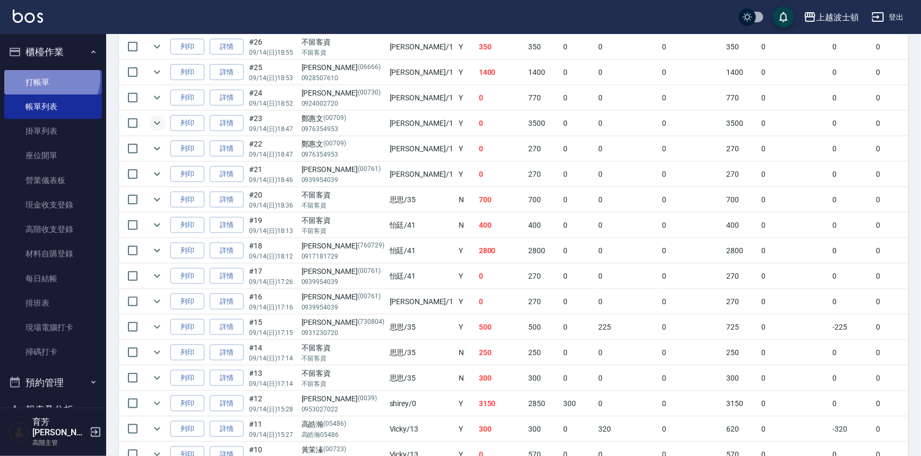
click at [48, 77] on link "打帳單" at bounding box center [53, 82] width 98 height 24
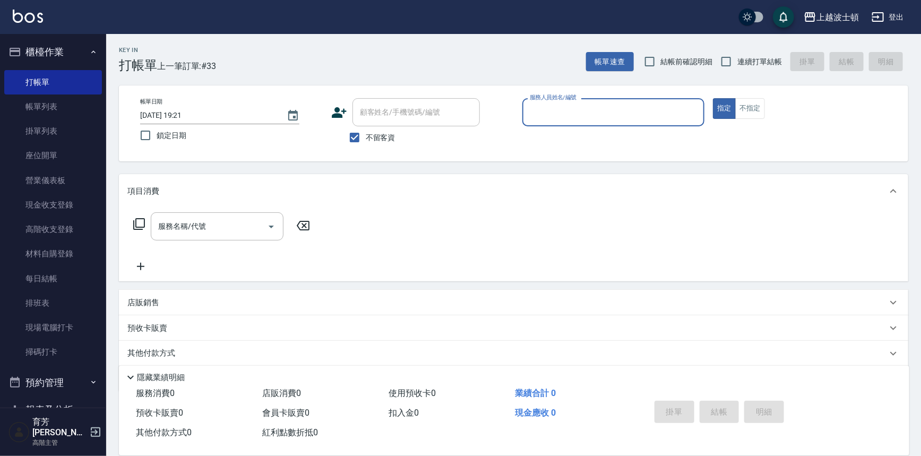
click at [380, 135] on span "不留客資" at bounding box center [381, 137] width 30 height 11
click at [366, 135] on input "不留客資" at bounding box center [355, 137] width 22 height 22
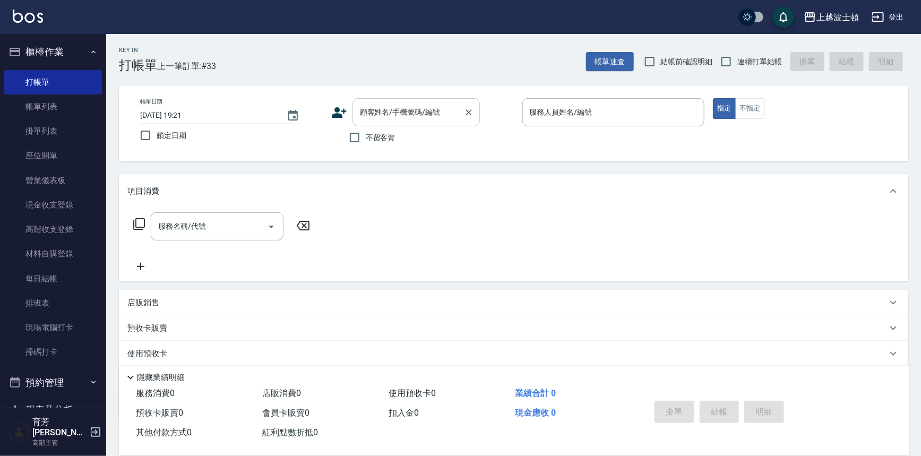
click at [379, 119] on input "顧客姓名/手機號碼/編號" at bounding box center [408, 112] width 102 height 19
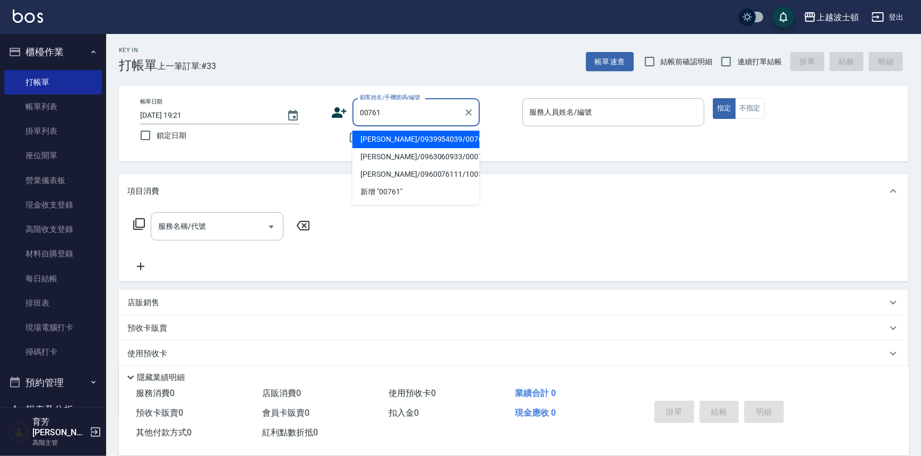
click at [376, 138] on li "[PERSON_NAME]/0939954039/00761" at bounding box center [416, 140] width 127 height 18
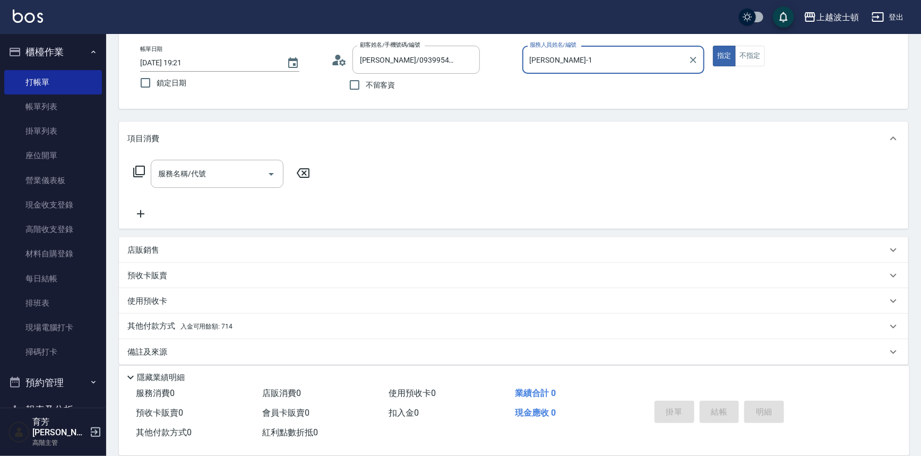
scroll to position [61, 0]
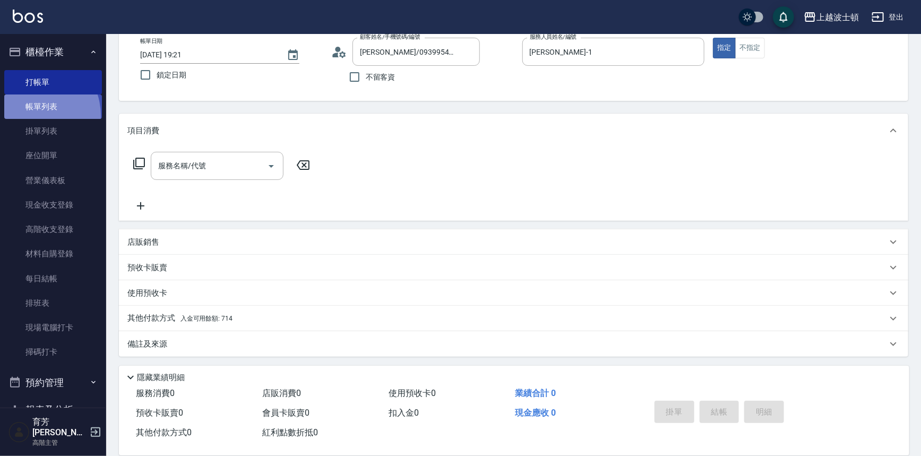
click at [33, 115] on link "帳單列表" at bounding box center [53, 107] width 98 height 24
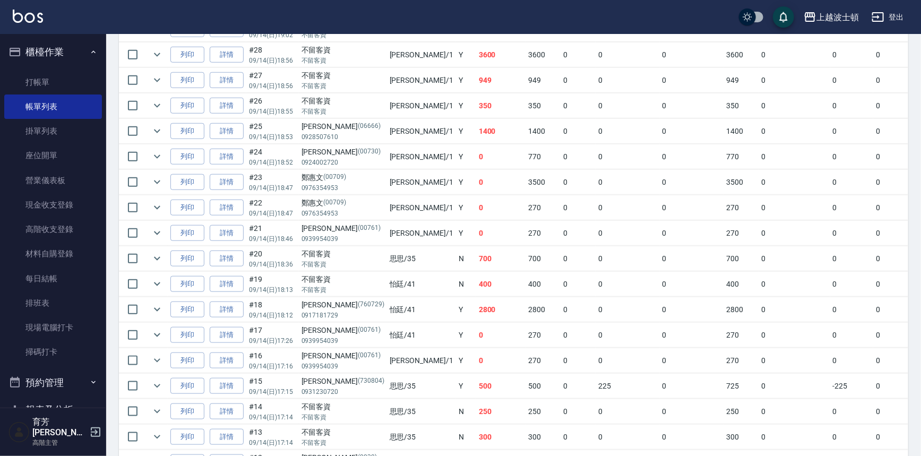
scroll to position [403, 0]
click at [58, 58] on button "櫃檯作業" at bounding box center [53, 52] width 98 height 28
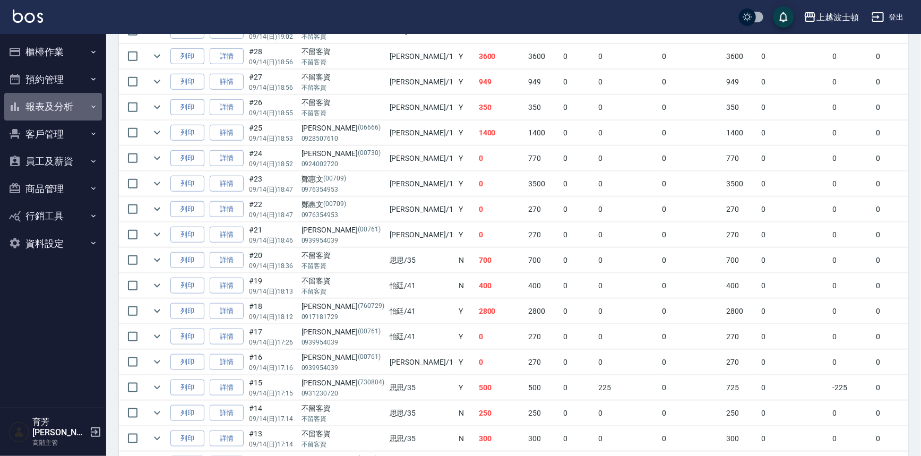
click at [49, 112] on button "報表及分析" at bounding box center [53, 107] width 98 height 28
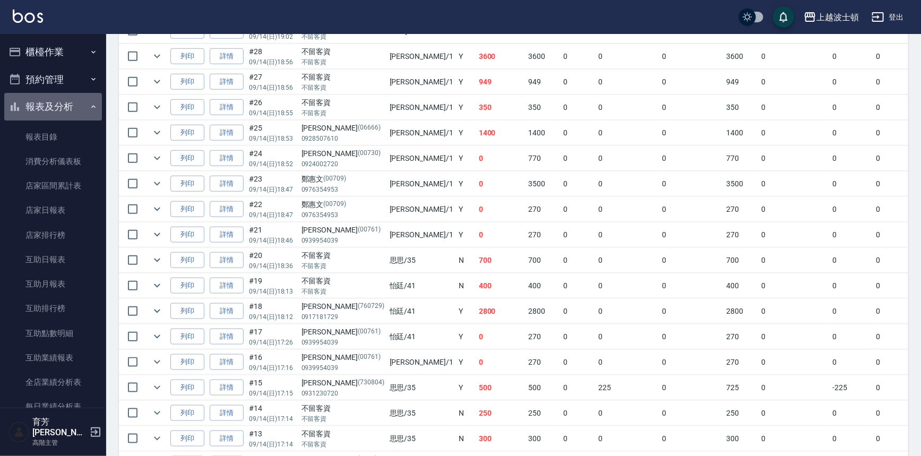
click at [54, 107] on button "報表及分析" at bounding box center [53, 107] width 98 height 28
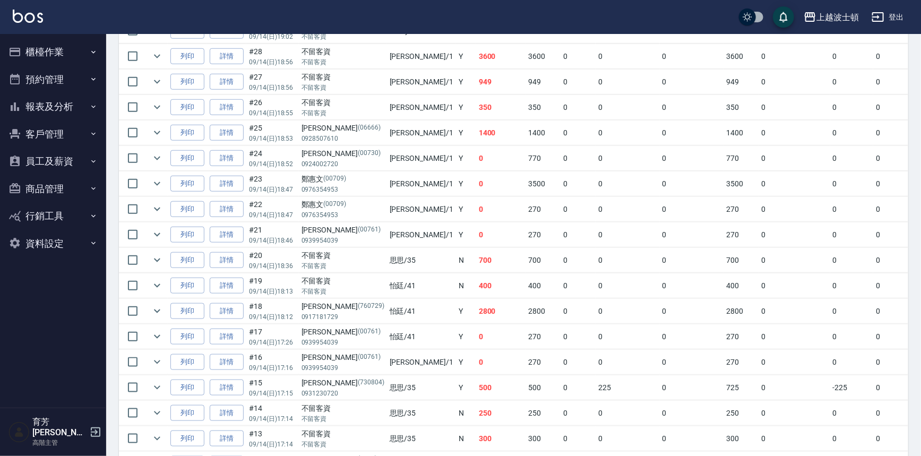
click at [47, 138] on button "客戶管理" at bounding box center [53, 135] width 98 height 28
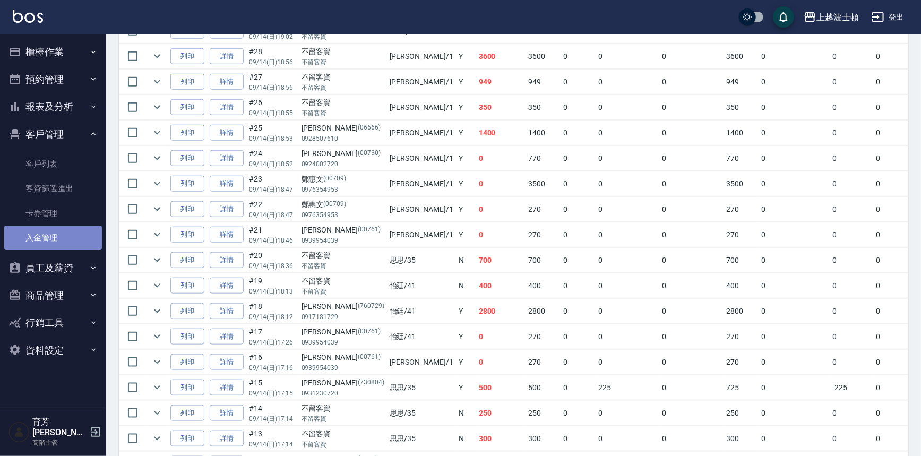
click at [48, 231] on link "入金管理" at bounding box center [53, 238] width 98 height 24
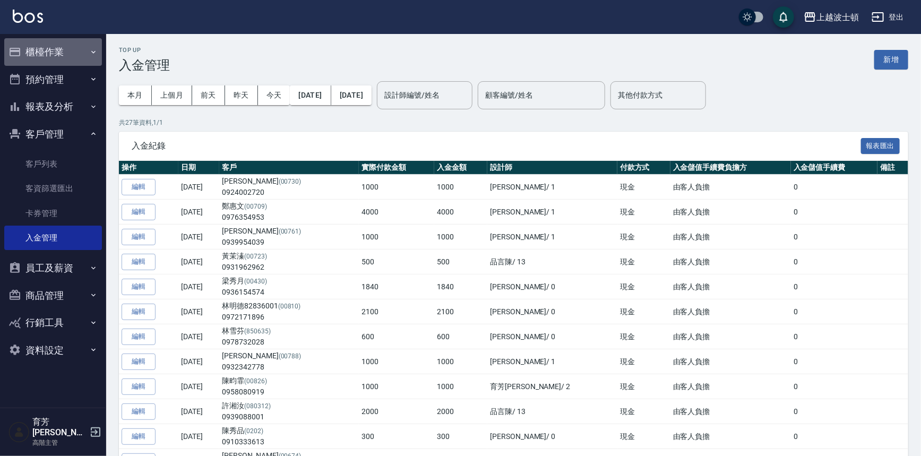
click at [51, 48] on button "櫃檯作業" at bounding box center [53, 52] width 98 height 28
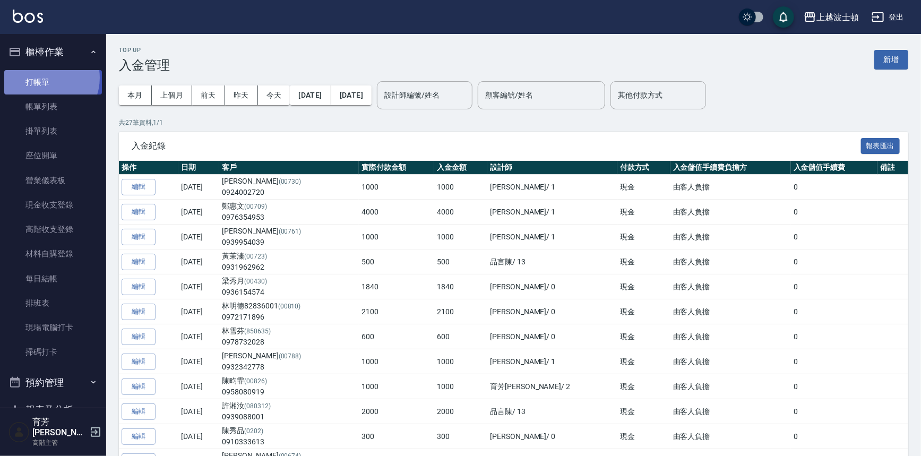
click at [43, 78] on link "打帳單" at bounding box center [53, 82] width 98 height 24
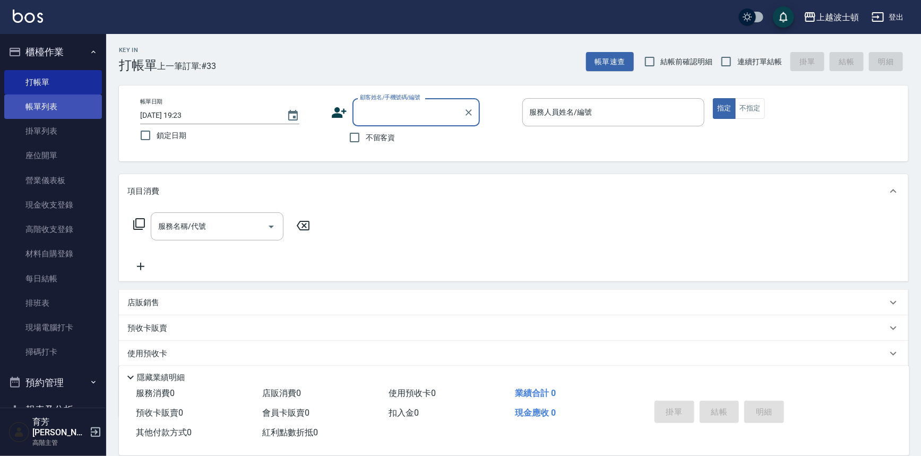
click at [32, 108] on link "帳單列表" at bounding box center [53, 107] width 98 height 24
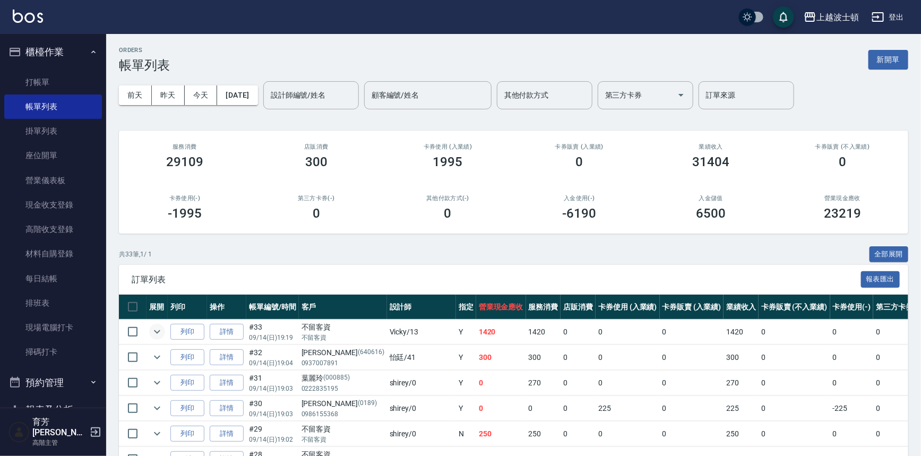
click at [154, 330] on icon "expand row" at bounding box center [157, 332] width 6 height 4
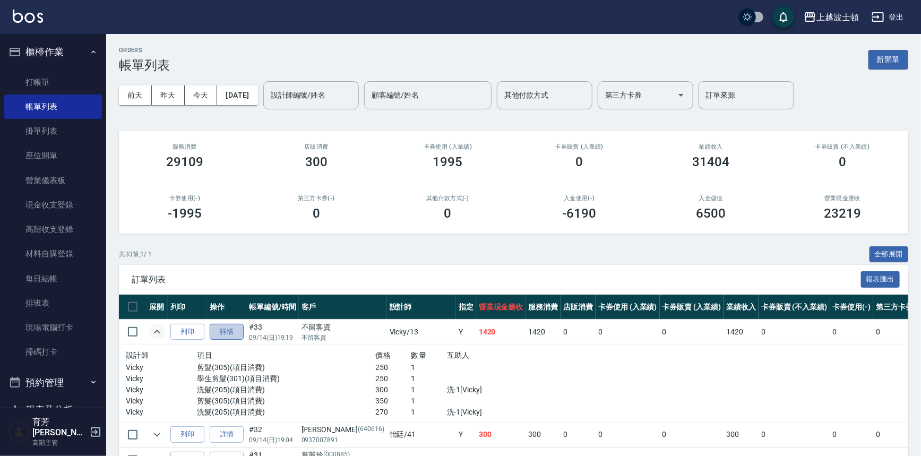
click at [226, 331] on link "詳情" at bounding box center [227, 332] width 34 height 16
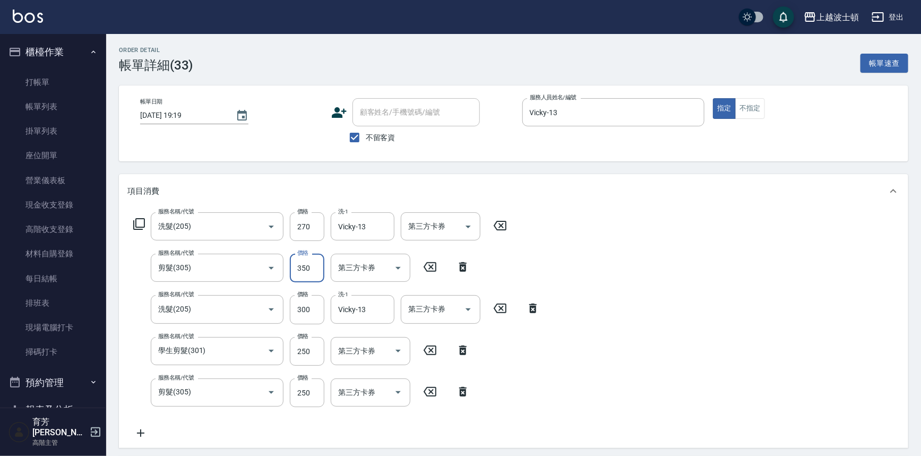
click at [311, 262] on input "350" at bounding box center [307, 268] width 35 height 29
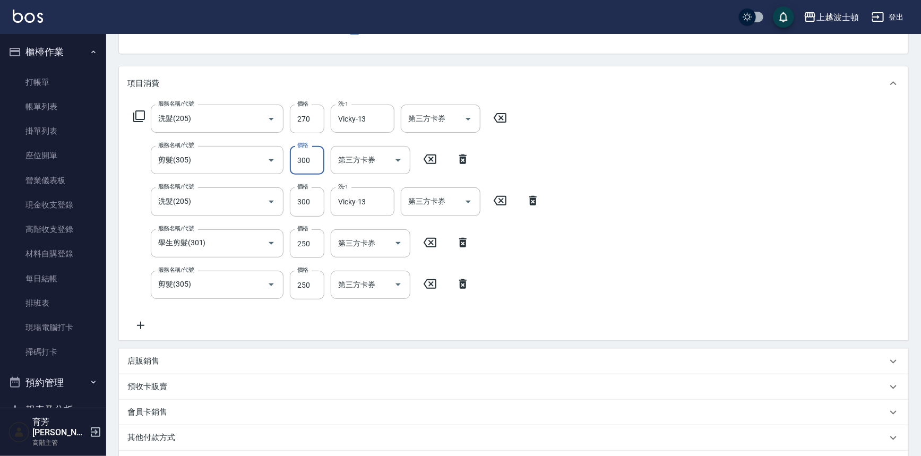
scroll to position [194, 0]
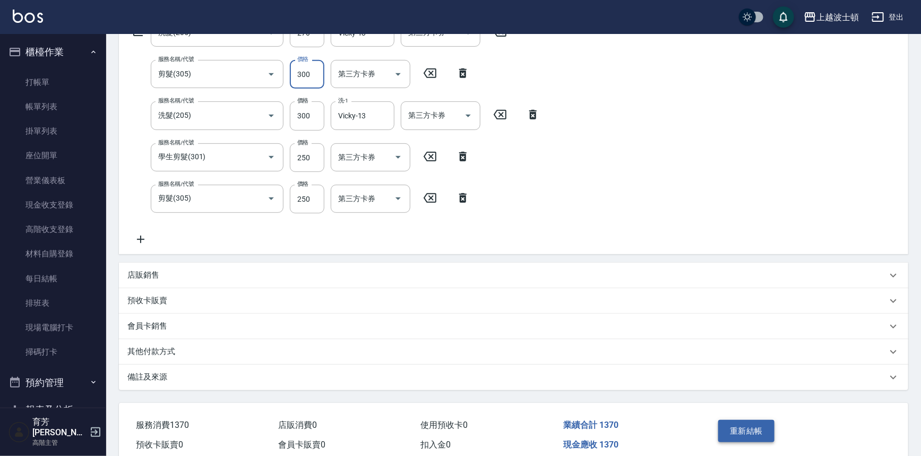
click at [768, 433] on button "重新結帳" at bounding box center [746, 431] width 56 height 22
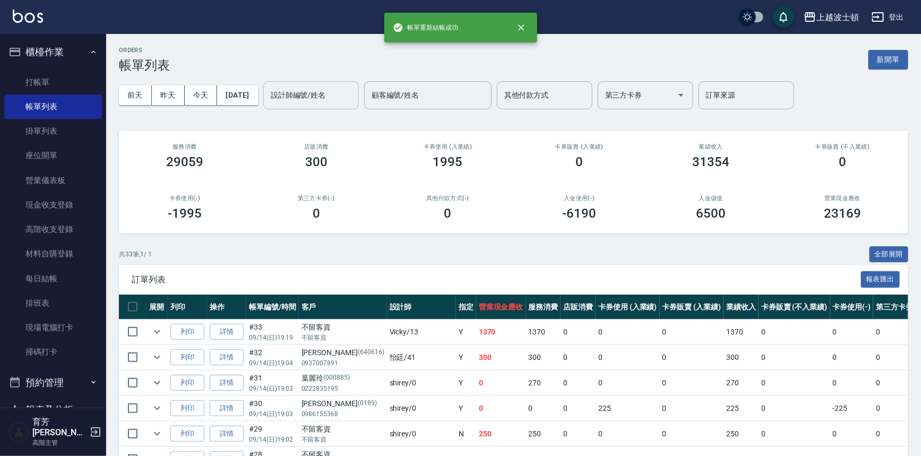
click at [334, 91] on input "設計師編號/姓名" at bounding box center [311, 95] width 86 height 19
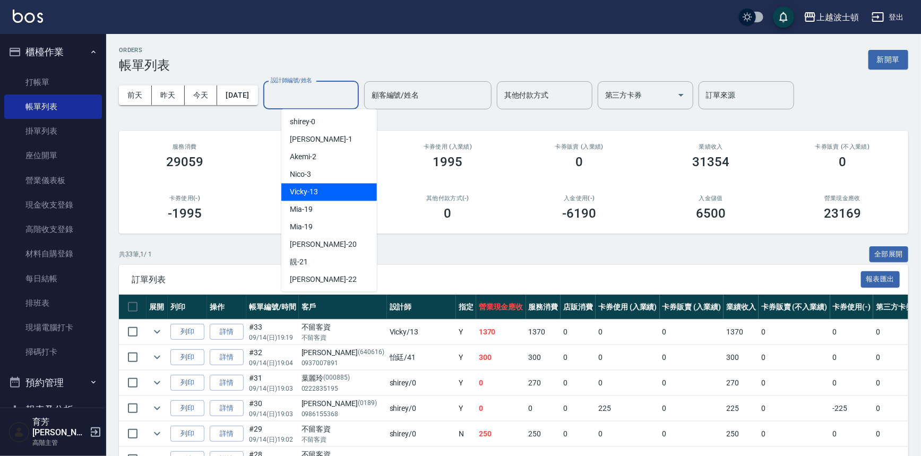
click at [314, 190] on span "Vicky -13" at bounding box center [304, 191] width 28 height 11
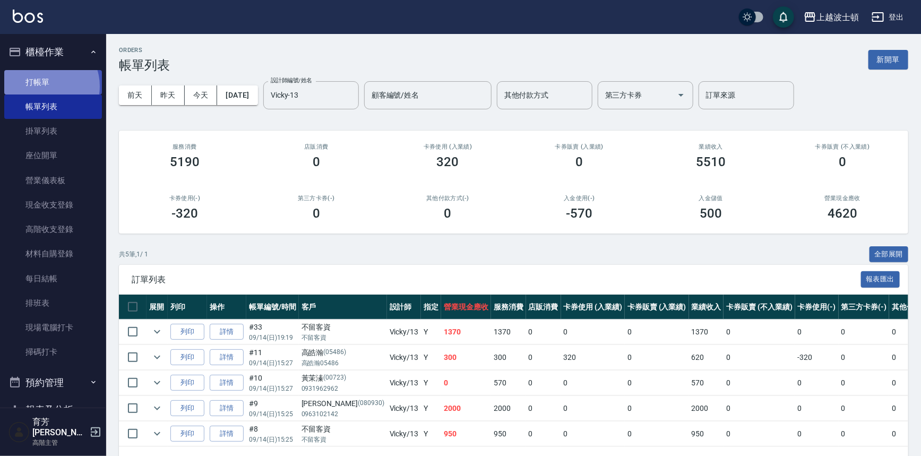
click at [45, 86] on link "打帳單" at bounding box center [53, 82] width 98 height 24
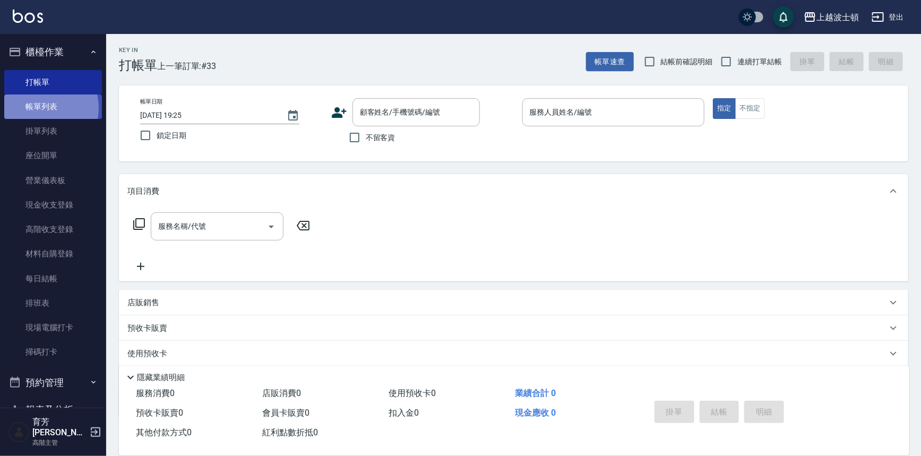
click at [42, 108] on link "帳單列表" at bounding box center [53, 107] width 98 height 24
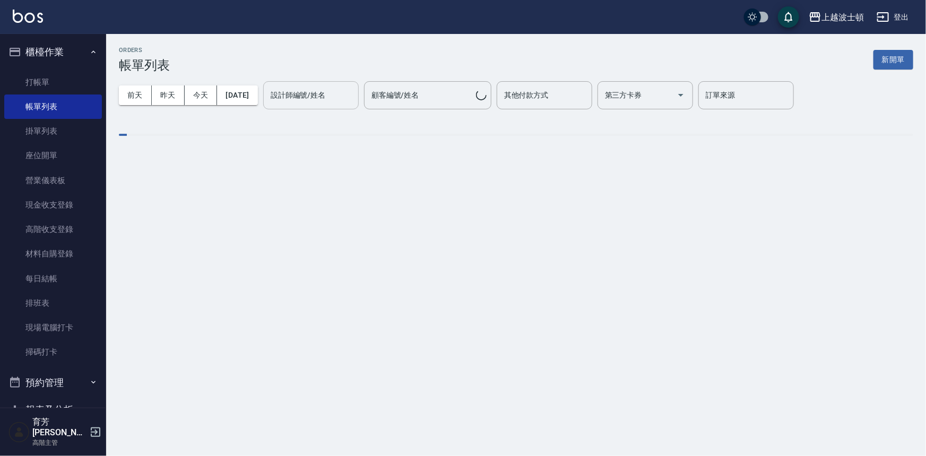
click at [322, 99] on input "設計師編號/姓名" at bounding box center [311, 95] width 86 height 19
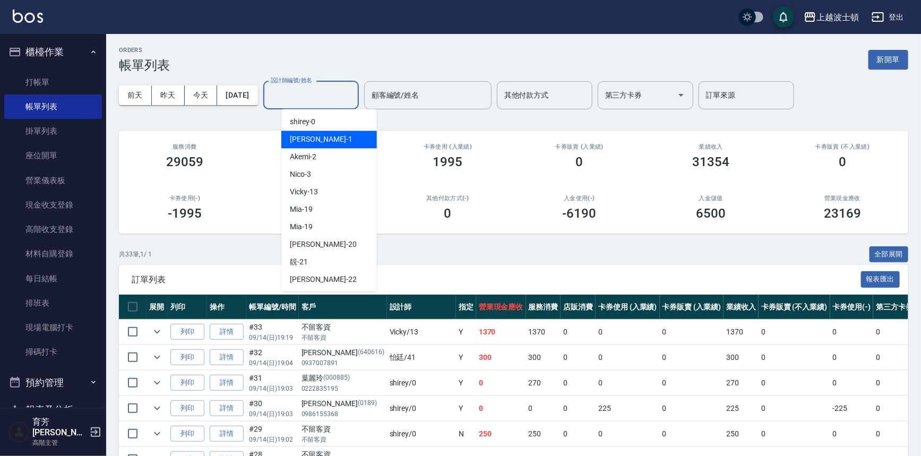
click at [314, 138] on div "[PERSON_NAME] -1" at bounding box center [329, 140] width 96 height 18
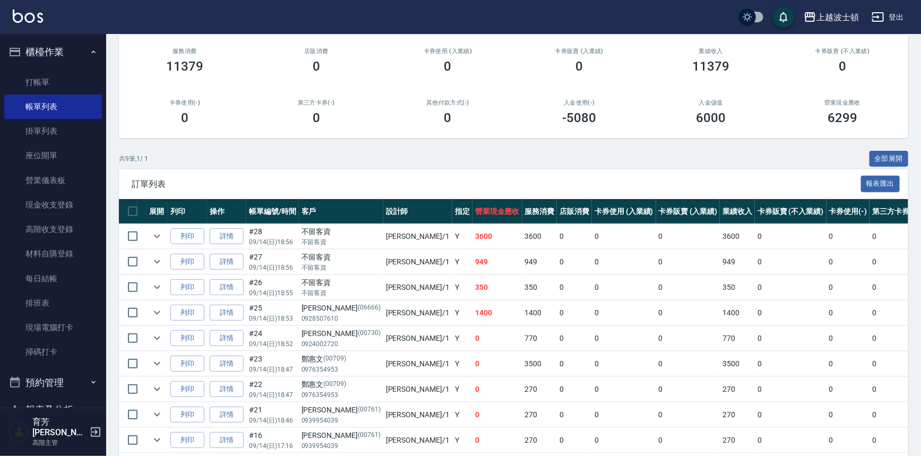
scroll to position [140, 0]
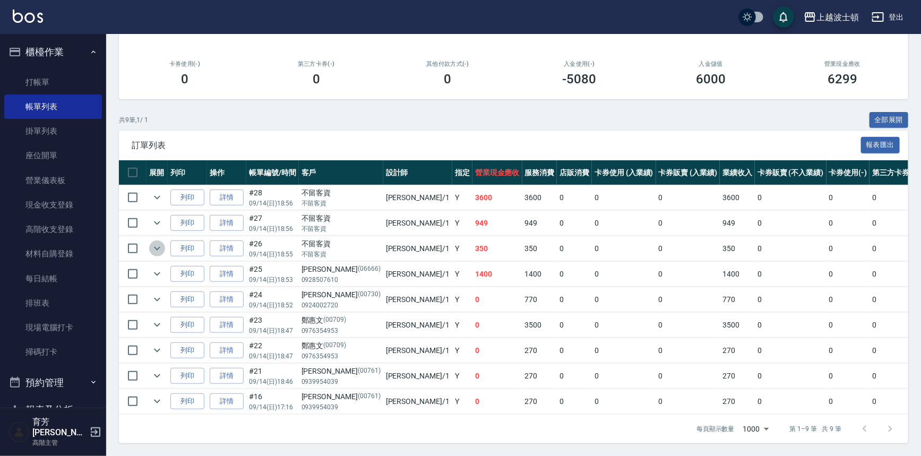
click at [160, 242] on icon "expand row" at bounding box center [157, 248] width 13 height 13
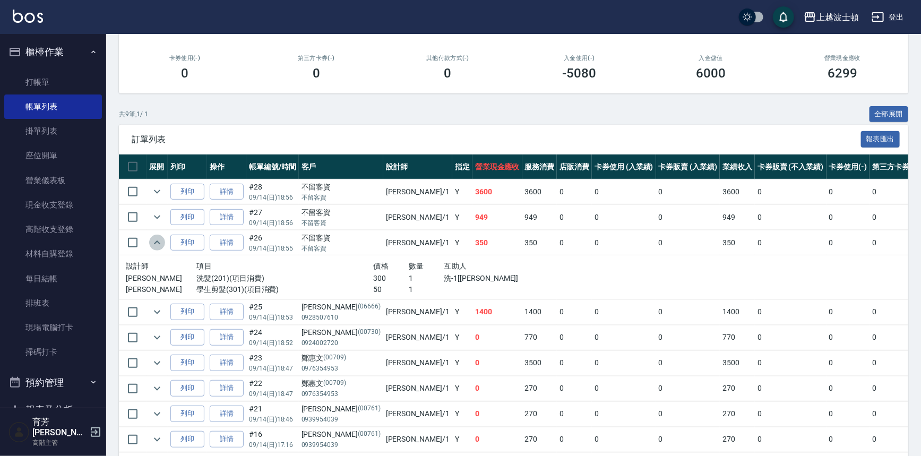
click at [160, 239] on icon "expand row" at bounding box center [157, 242] width 13 height 13
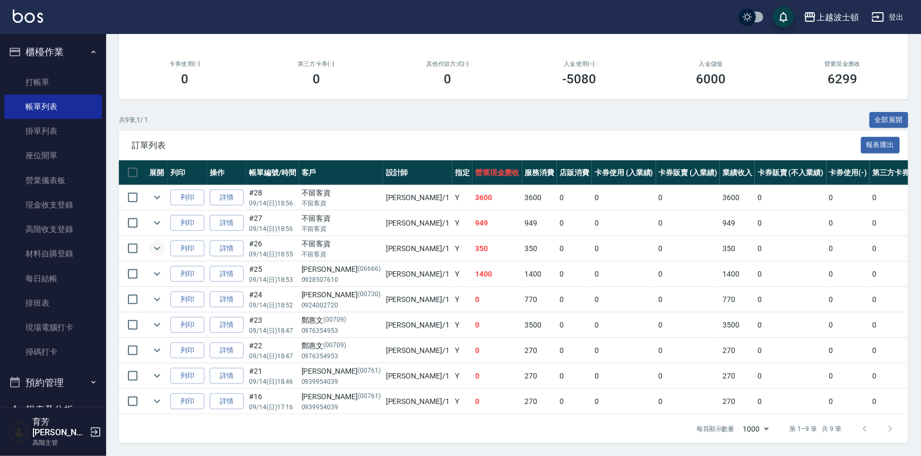
click at [46, 48] on button "櫃檯作業" at bounding box center [53, 52] width 98 height 28
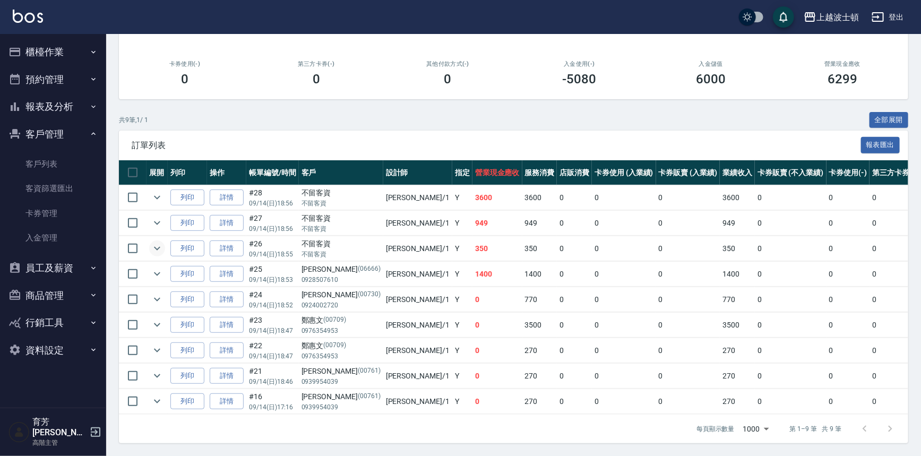
click at [53, 136] on button "客戶管理" at bounding box center [53, 135] width 98 height 28
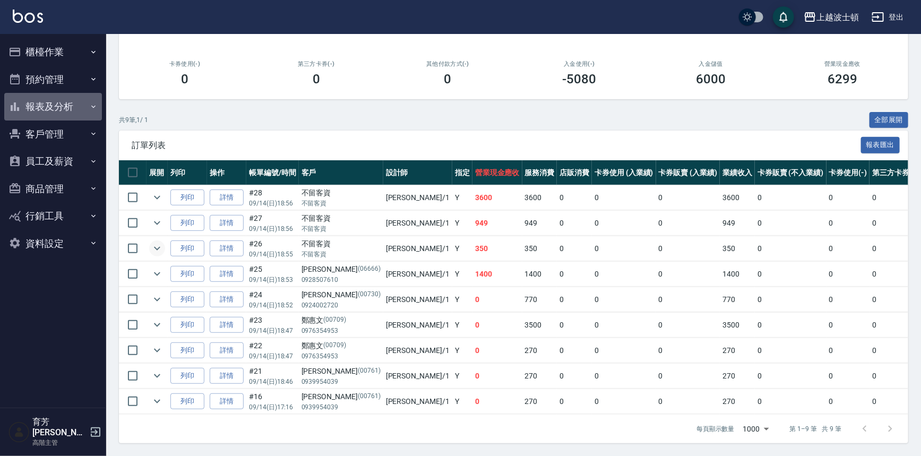
click at [50, 110] on button "報表及分析" at bounding box center [53, 107] width 98 height 28
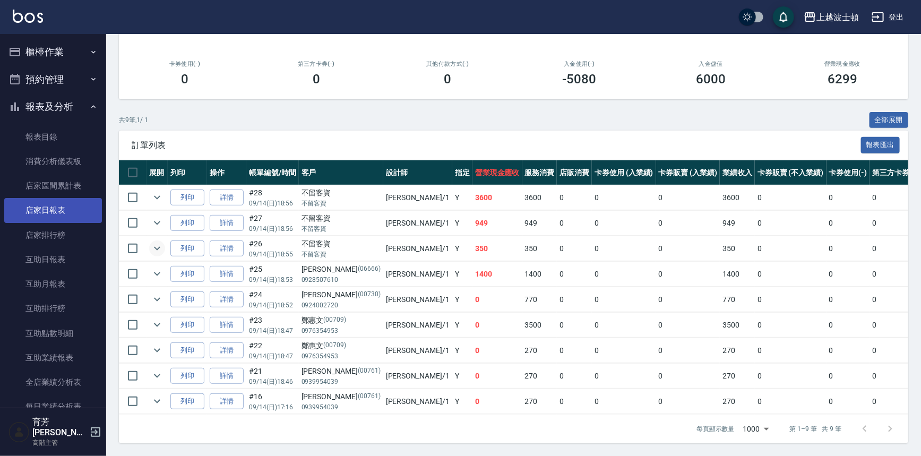
click at [53, 210] on link "店家日報表" at bounding box center [53, 210] width 98 height 24
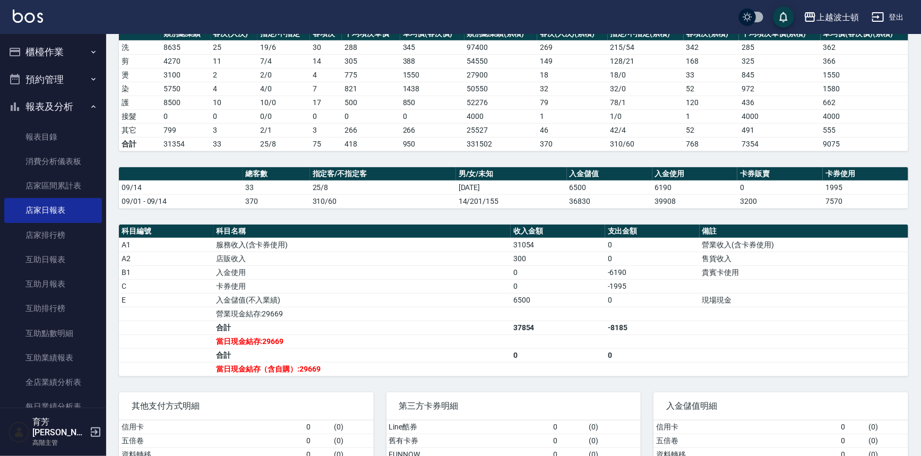
scroll to position [161, 0]
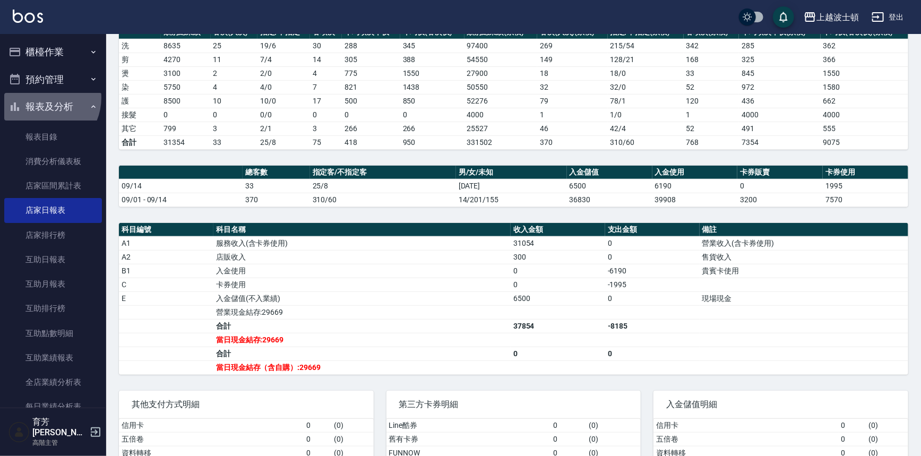
click at [41, 99] on button "報表及分析" at bounding box center [53, 107] width 98 height 28
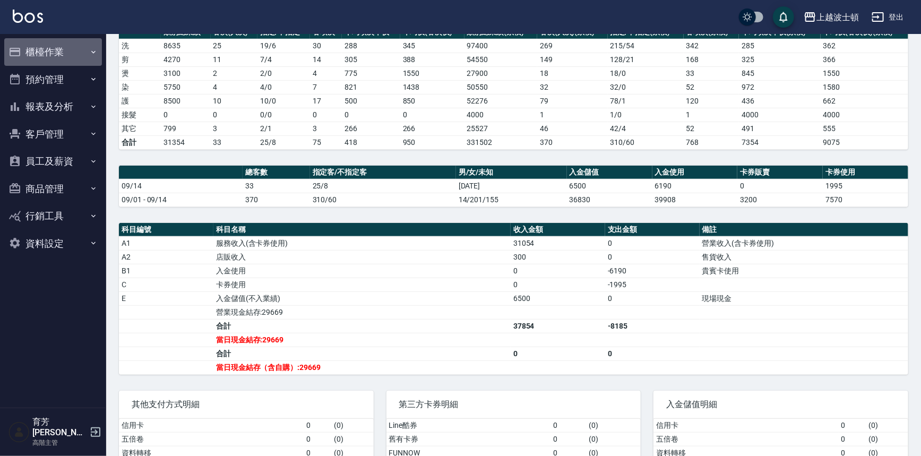
click at [59, 40] on button "櫃檯作業" at bounding box center [53, 52] width 98 height 28
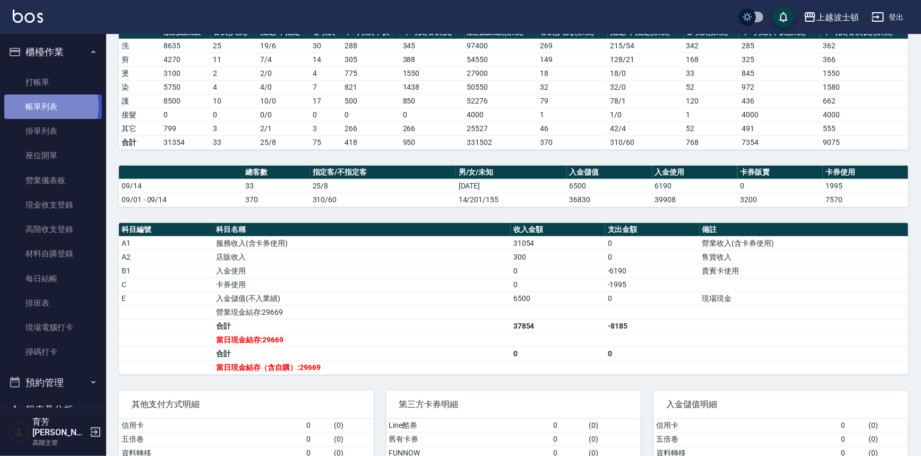
click at [36, 106] on link "帳單列表" at bounding box center [53, 107] width 98 height 24
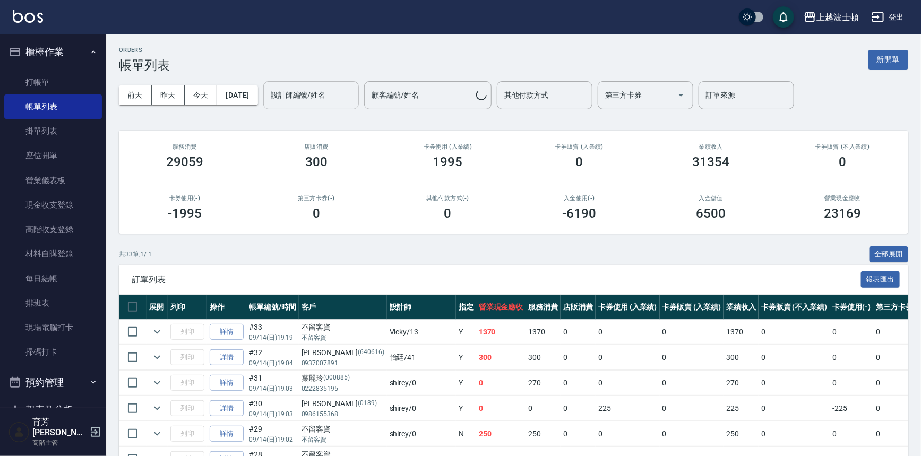
click at [319, 89] on input "設計師編號/姓名" at bounding box center [311, 95] width 86 height 19
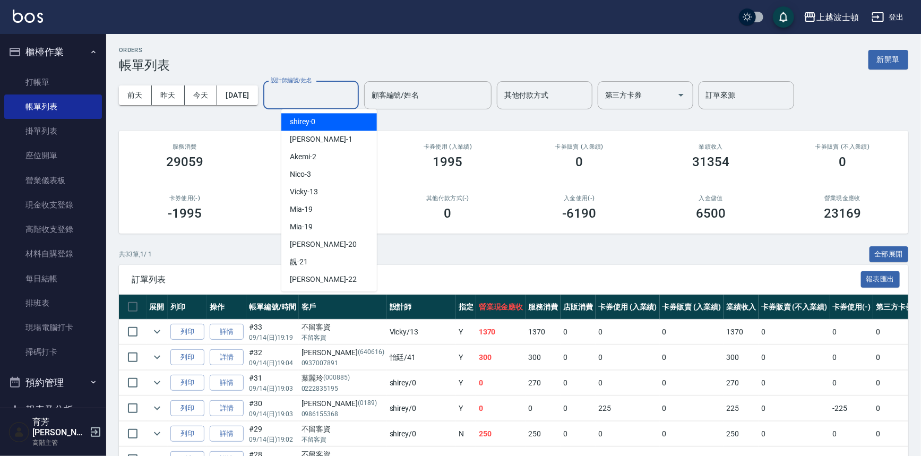
click at [324, 123] on div "shirey -0" at bounding box center [329, 122] width 96 height 18
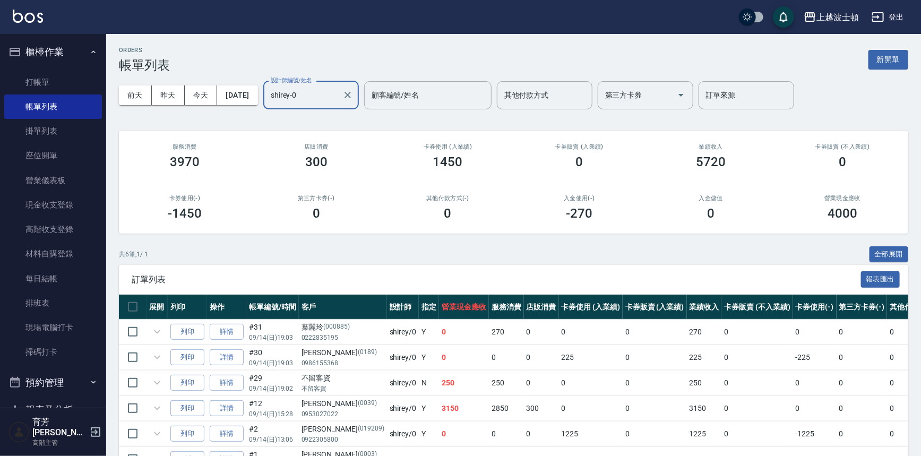
scroll to position [64, 0]
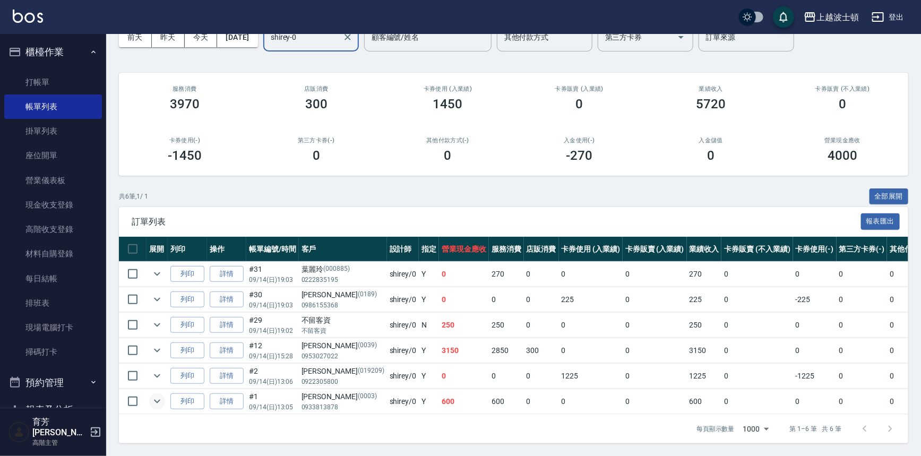
click at [151, 395] on icon "expand row" at bounding box center [157, 401] width 13 height 13
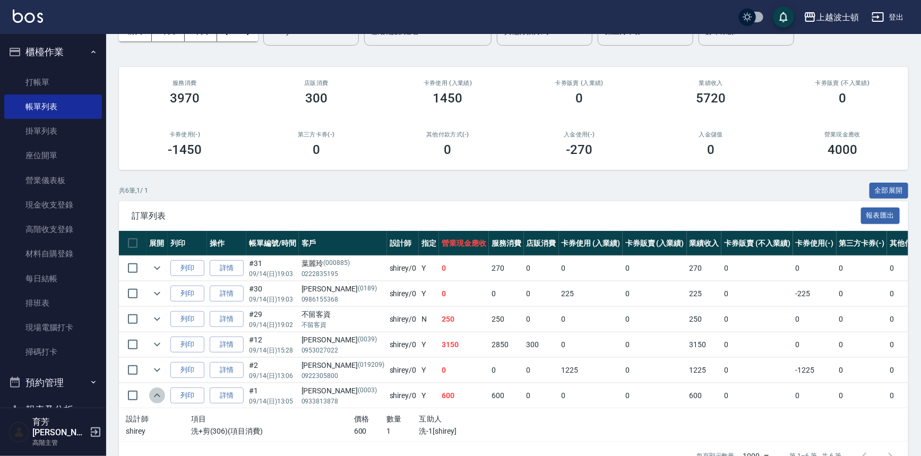
click at [151, 391] on icon "expand row" at bounding box center [157, 395] width 13 height 13
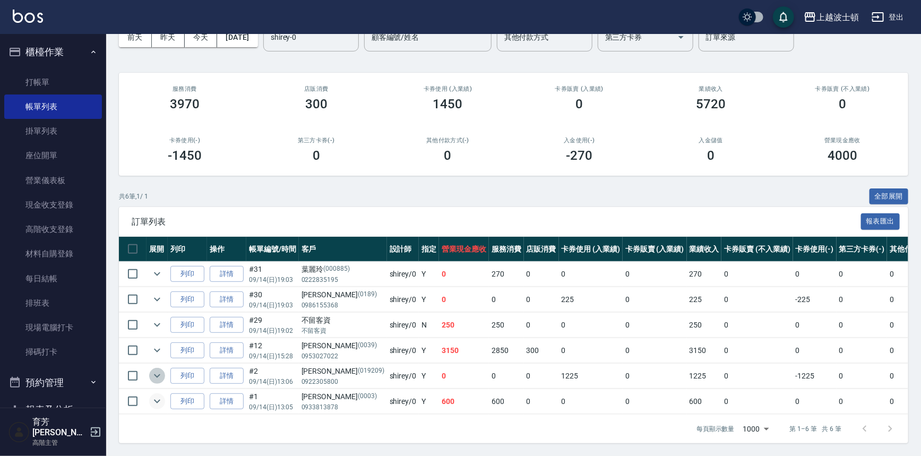
click at [159, 368] on button "expand row" at bounding box center [157, 376] width 16 height 16
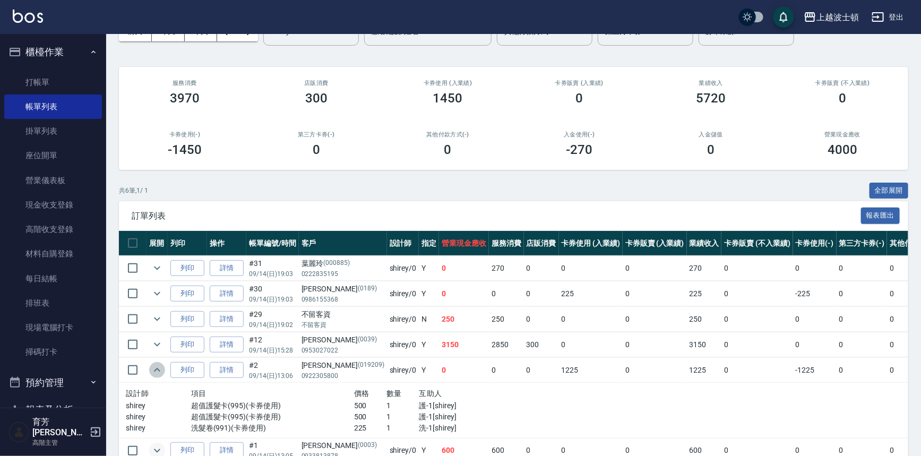
click at [159, 362] on button "expand row" at bounding box center [157, 370] width 16 height 16
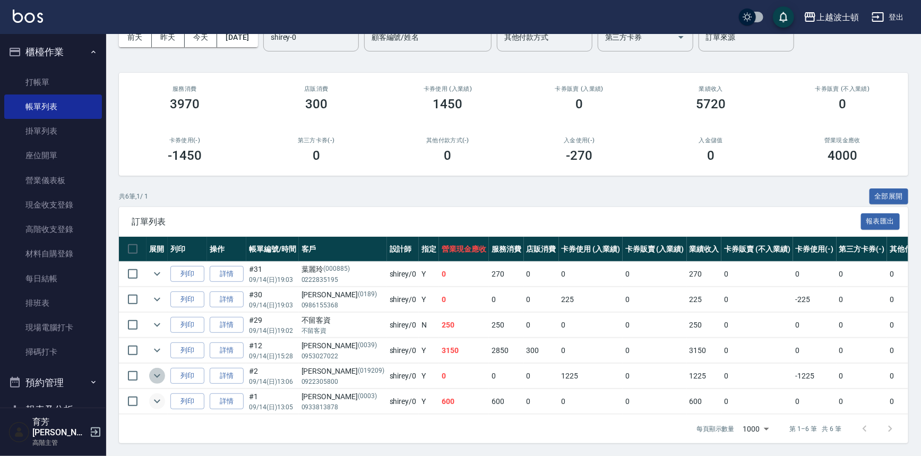
click at [159, 370] on icon "expand row" at bounding box center [157, 376] width 13 height 13
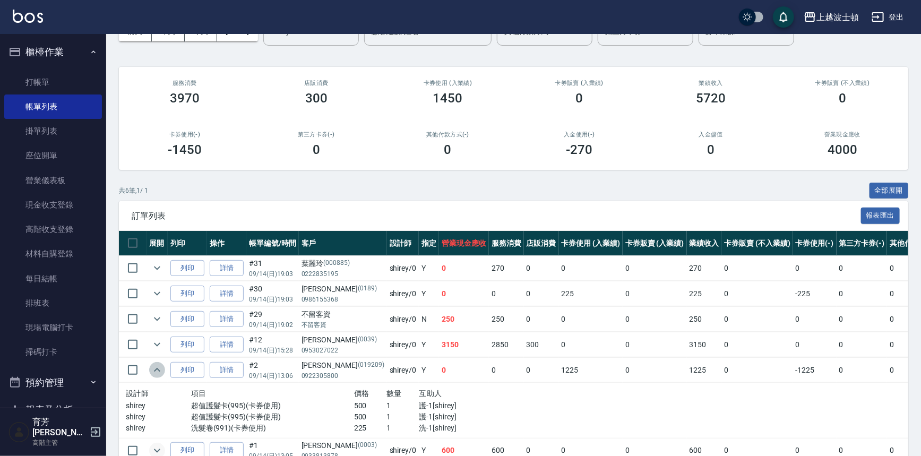
click at [159, 364] on icon "expand row" at bounding box center [157, 370] width 13 height 13
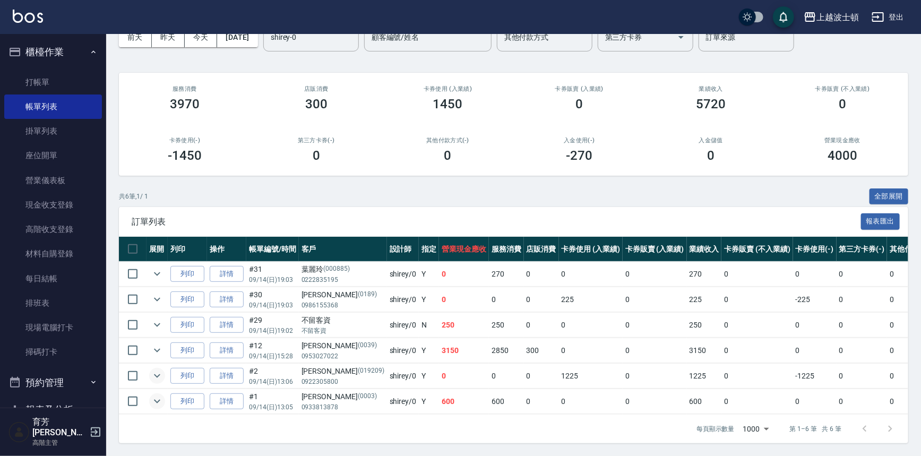
click at [159, 338] on td at bounding box center [157, 350] width 21 height 25
click at [156, 344] on icon "expand row" at bounding box center [157, 350] width 13 height 13
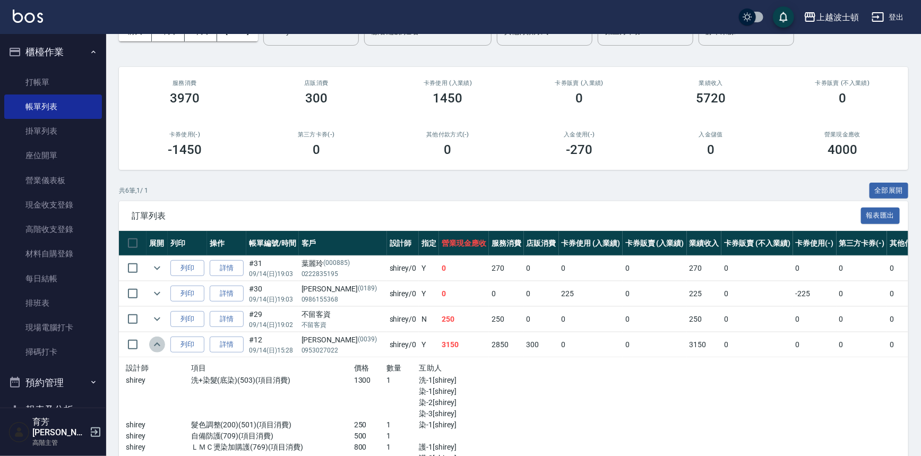
click at [156, 338] on icon "expand row" at bounding box center [157, 344] width 13 height 13
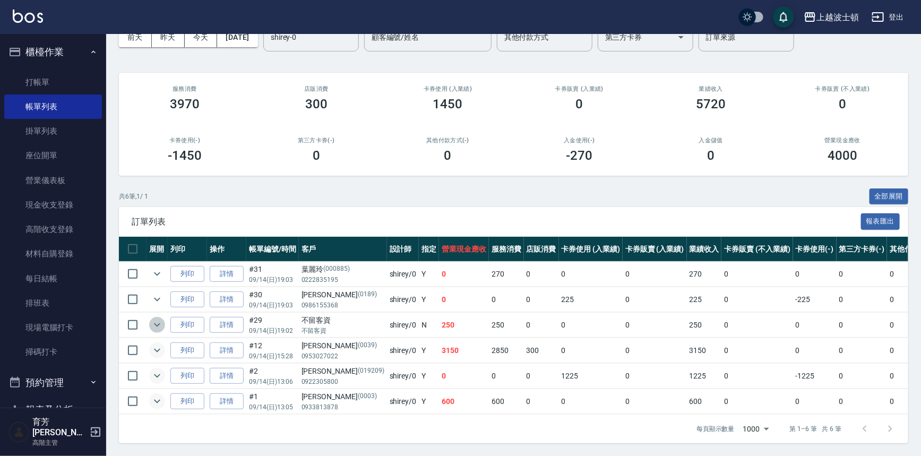
click at [153, 322] on icon "expand row" at bounding box center [157, 325] width 13 height 13
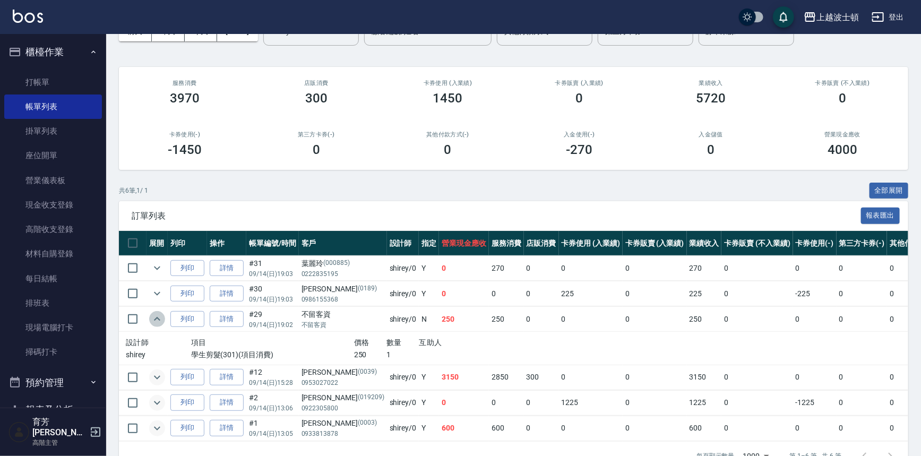
click at [153, 322] on icon "expand row" at bounding box center [157, 319] width 13 height 13
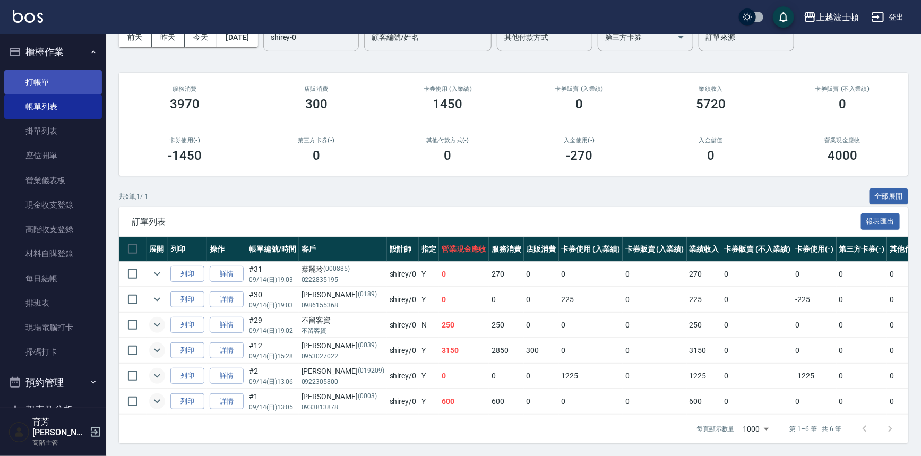
click at [41, 80] on link "打帳單" at bounding box center [53, 82] width 98 height 24
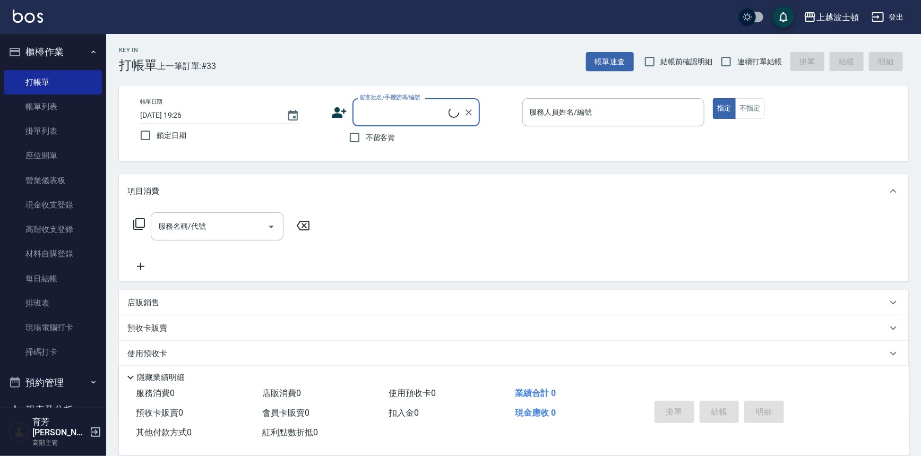
click at [378, 134] on span "不留客資" at bounding box center [381, 137] width 30 height 11
click at [366, 134] on input "不留客資" at bounding box center [355, 137] width 22 height 22
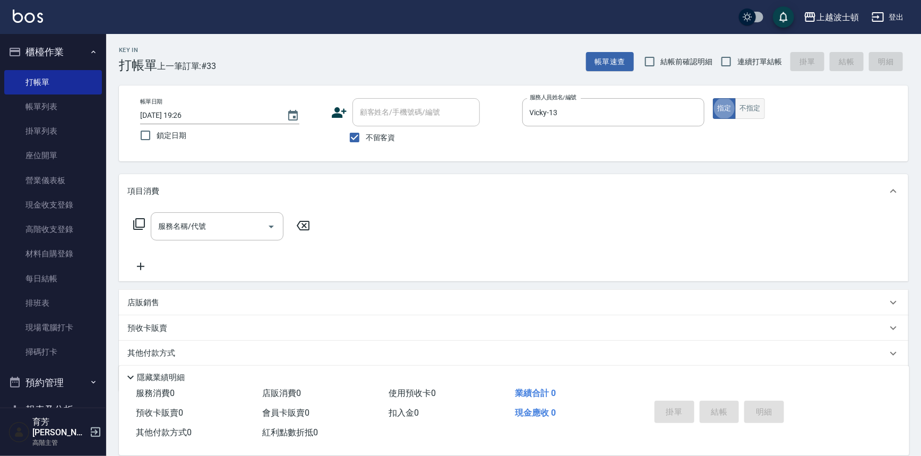
click at [757, 116] on button "不指定" at bounding box center [750, 108] width 30 height 21
click at [233, 222] on input "服務名稱/代號" at bounding box center [209, 226] width 107 height 19
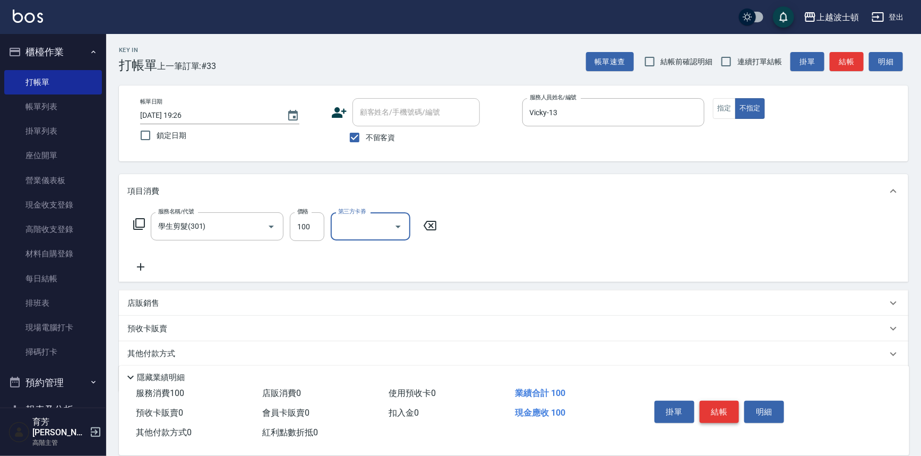
click at [713, 407] on button "結帳" at bounding box center [720, 412] width 40 height 22
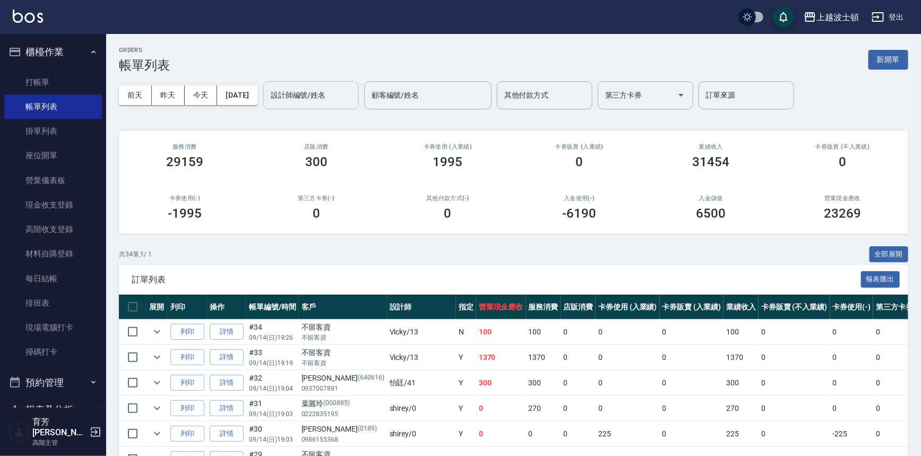
click at [350, 81] on div "設計師編號/姓名" at bounding box center [311, 95] width 96 height 28
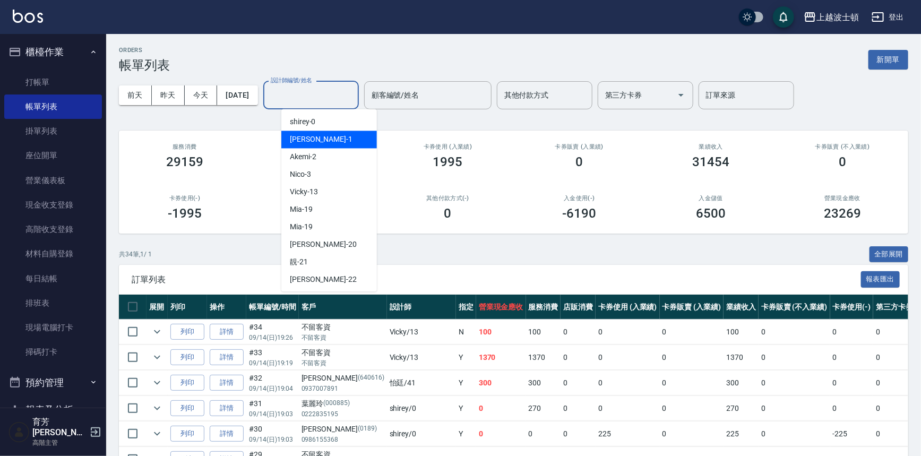
click at [329, 135] on div "[PERSON_NAME] -1" at bounding box center [329, 140] width 96 height 18
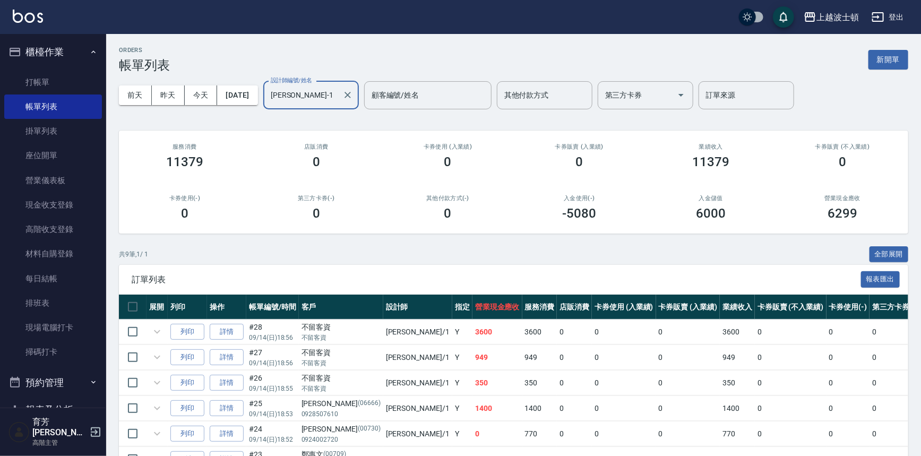
scroll to position [140, 0]
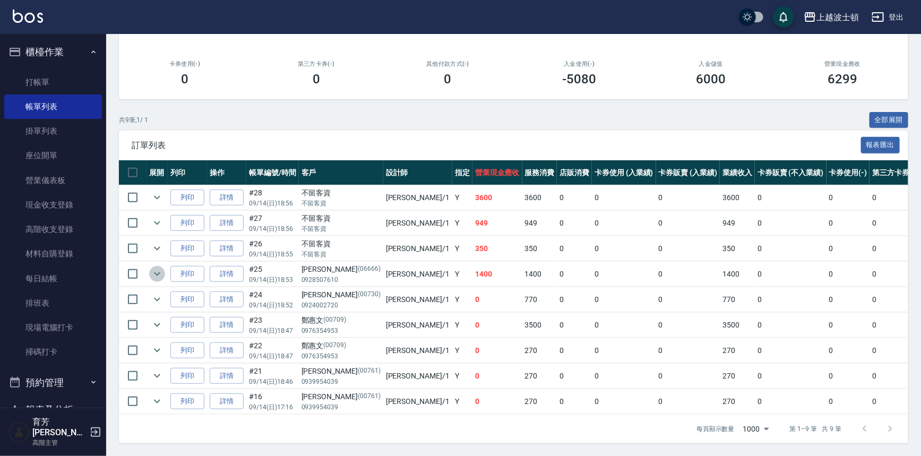
click at [154, 268] on icon "expand row" at bounding box center [157, 274] width 13 height 13
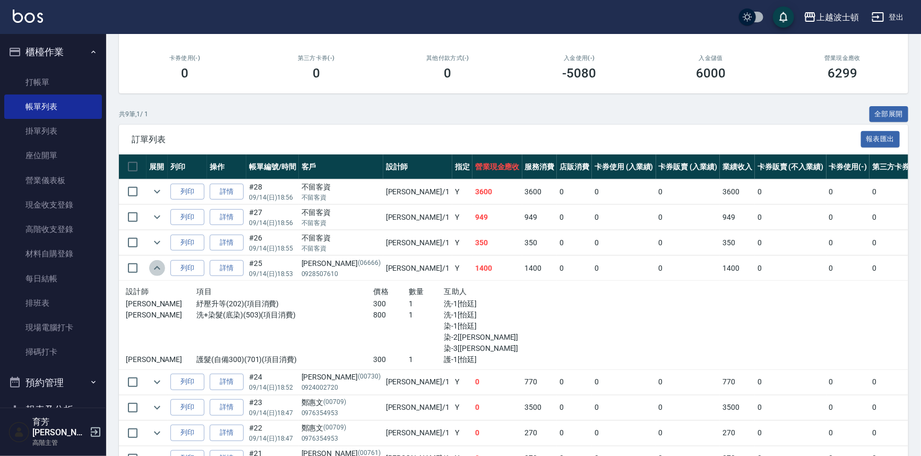
click at [154, 265] on icon "expand row" at bounding box center [157, 268] width 13 height 13
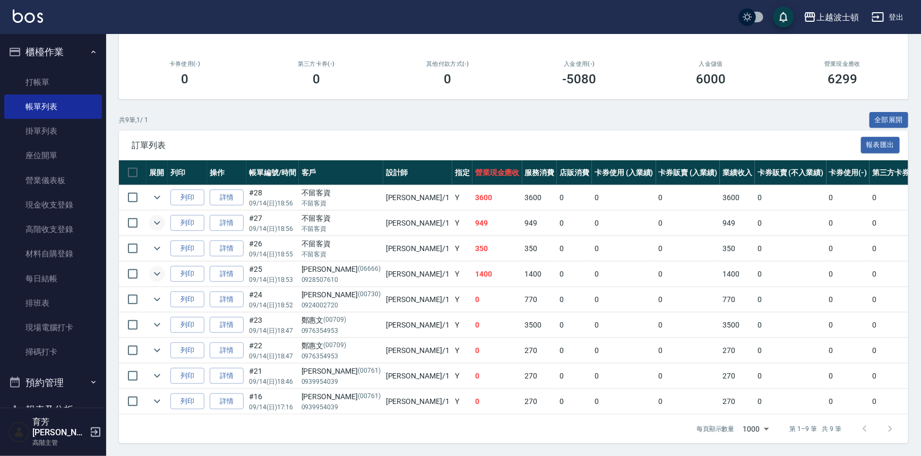
click at [160, 217] on icon "expand row" at bounding box center [157, 223] width 13 height 13
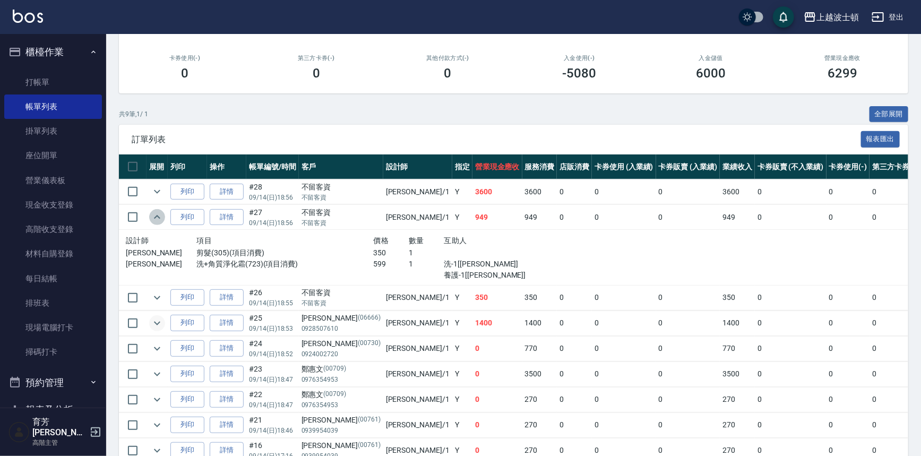
click at [160, 217] on icon "expand row" at bounding box center [157, 217] width 13 height 13
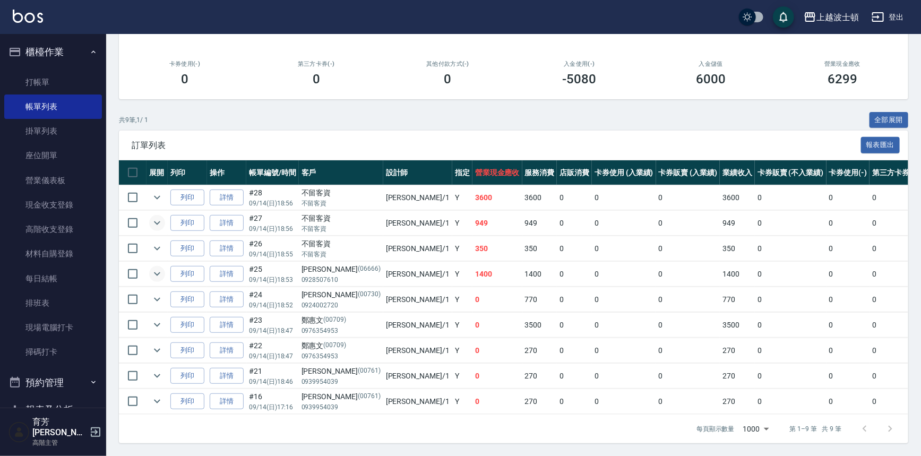
click at [160, 217] on icon "expand row" at bounding box center [157, 223] width 13 height 13
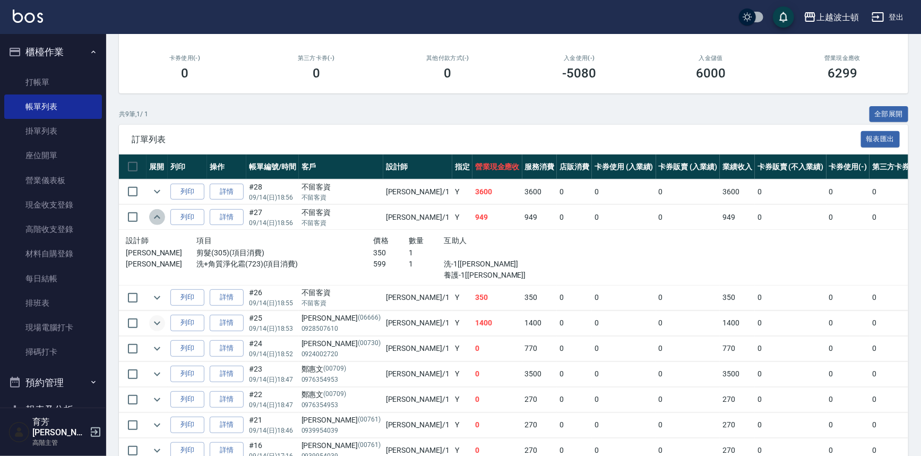
click at [160, 217] on icon "expand row" at bounding box center [157, 217] width 13 height 13
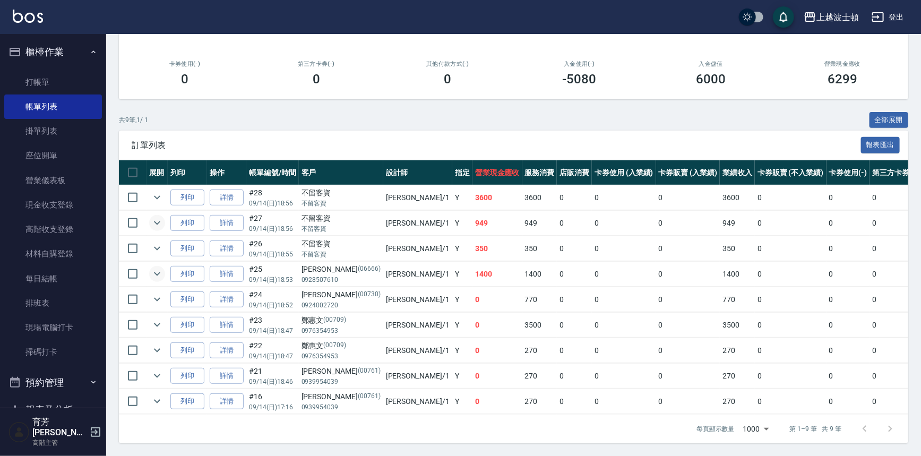
click at [161, 217] on icon "expand row" at bounding box center [157, 223] width 13 height 13
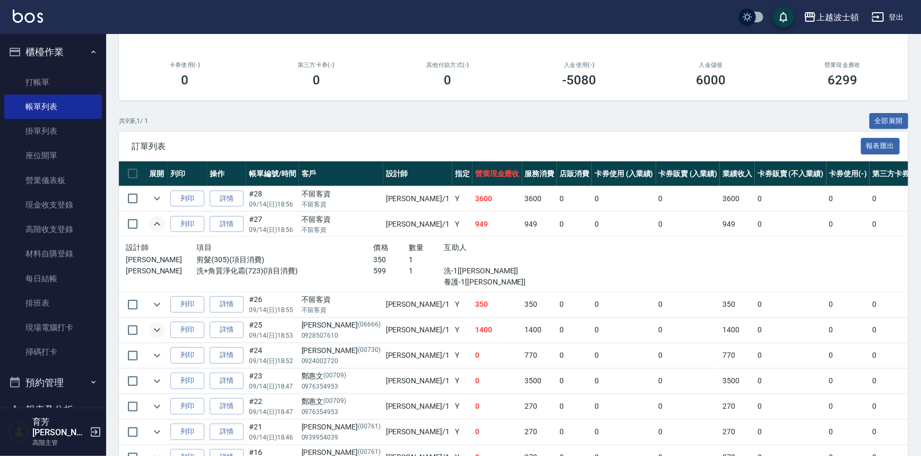
scroll to position [195, 0]
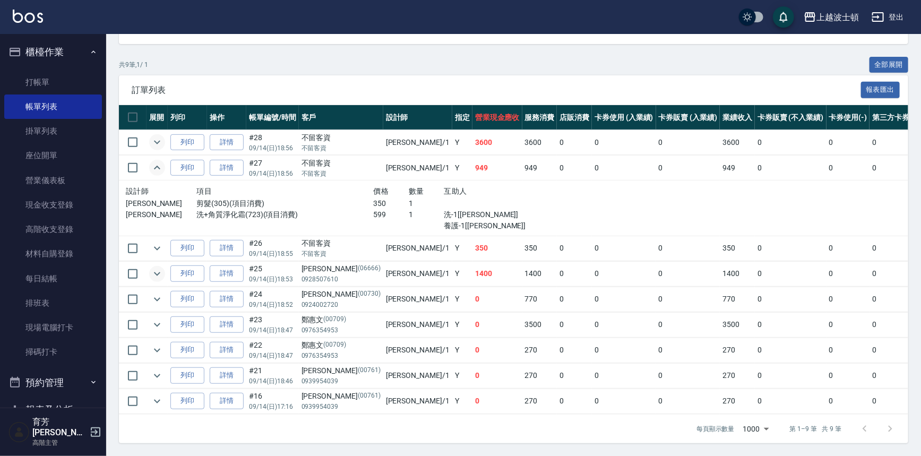
click at [157, 141] on icon "expand row" at bounding box center [157, 142] width 13 height 13
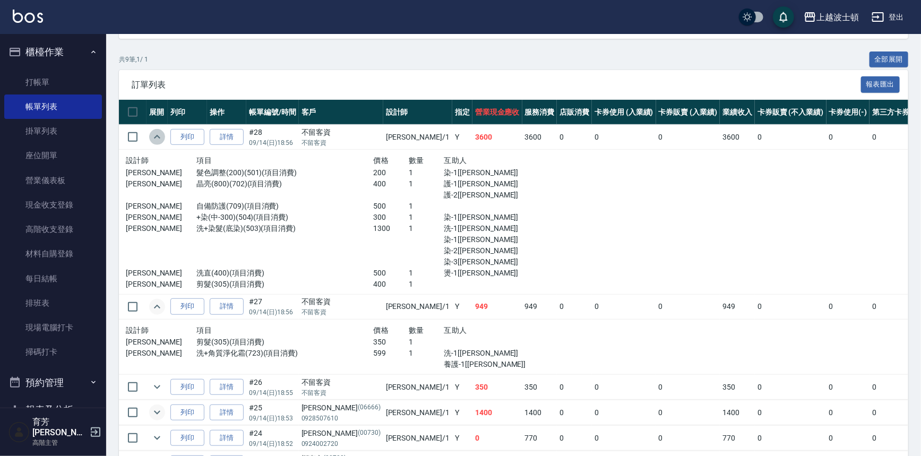
click at [158, 141] on icon "expand row" at bounding box center [157, 137] width 13 height 13
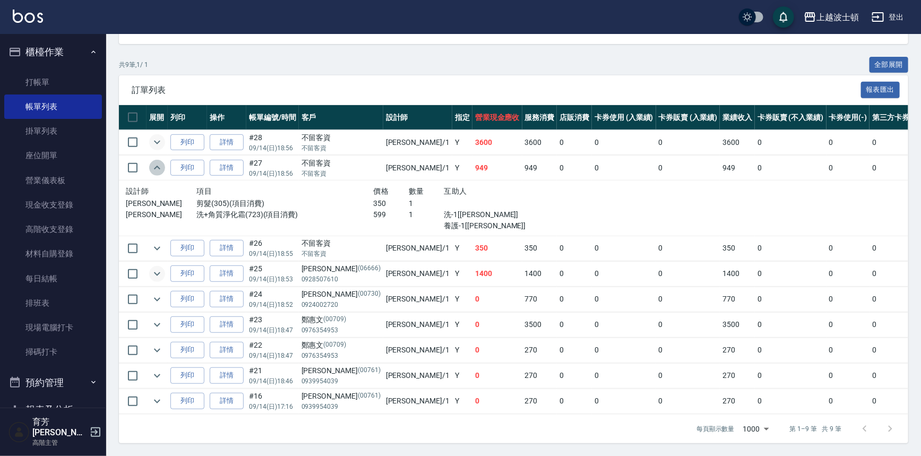
click at [154, 166] on icon "expand row" at bounding box center [157, 168] width 6 height 4
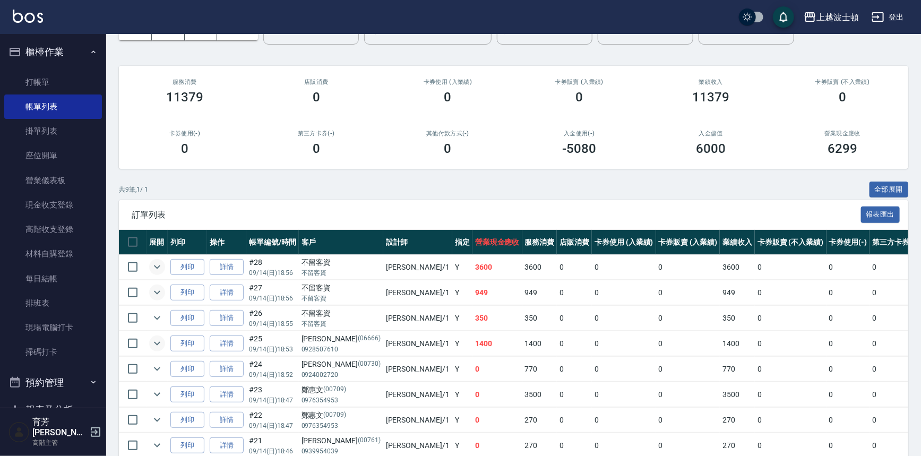
scroll to position [35, 0]
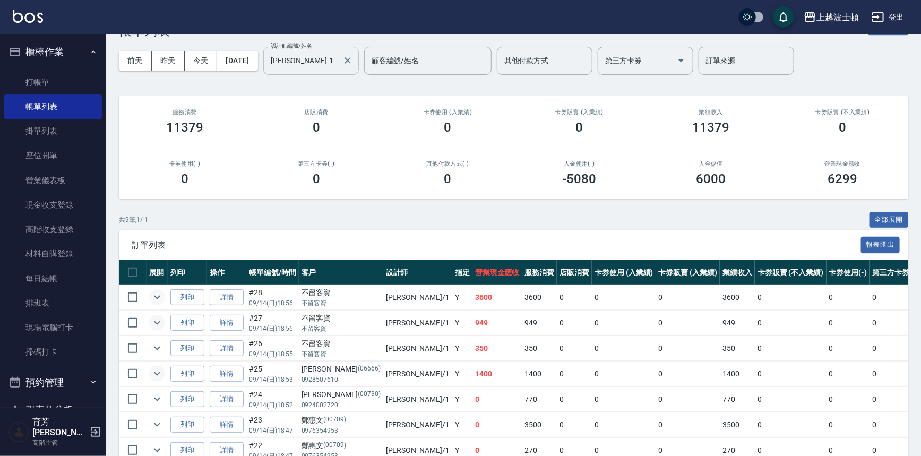
click at [323, 63] on input "[PERSON_NAME]-1" at bounding box center [303, 60] width 70 height 19
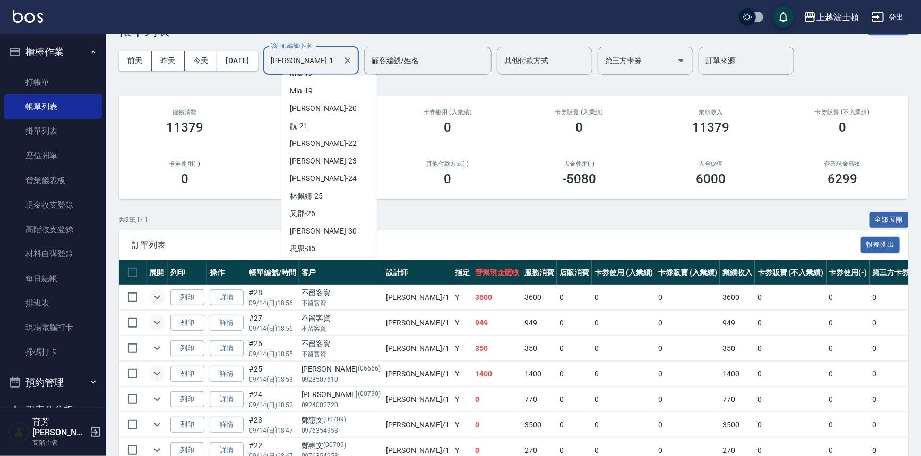
scroll to position [141, 0]
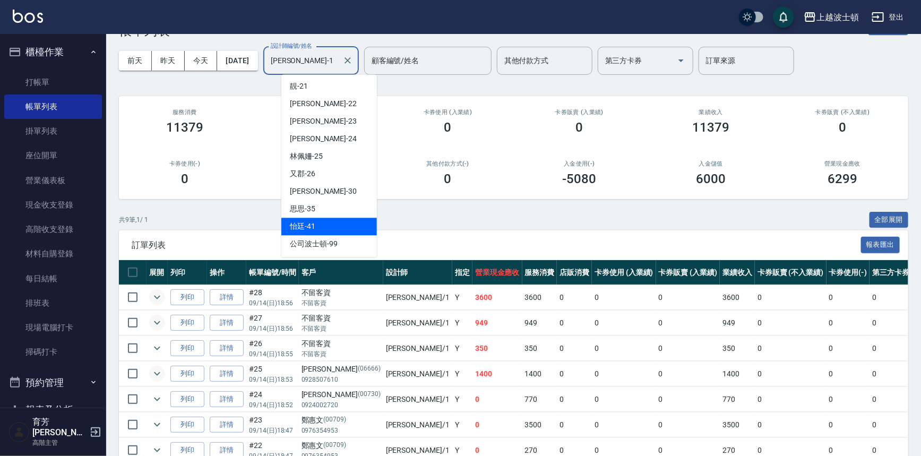
click at [334, 219] on div "怡廷 -41" at bounding box center [329, 227] width 96 height 18
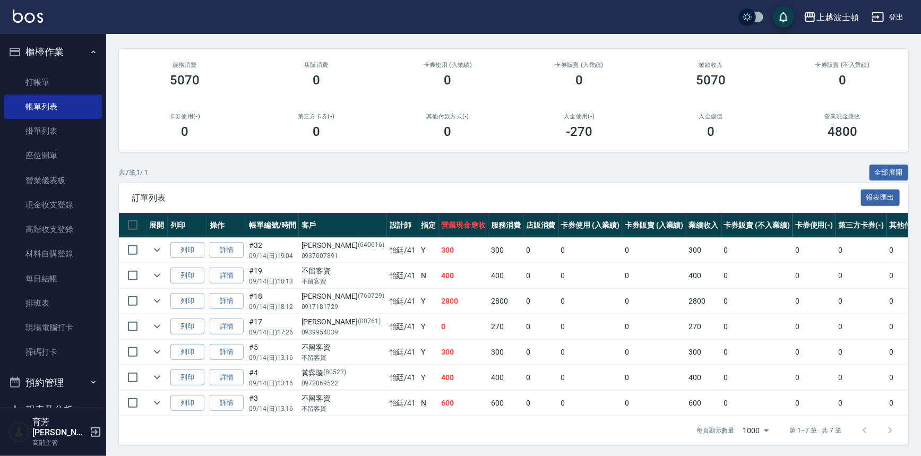
scroll to position [90, 0]
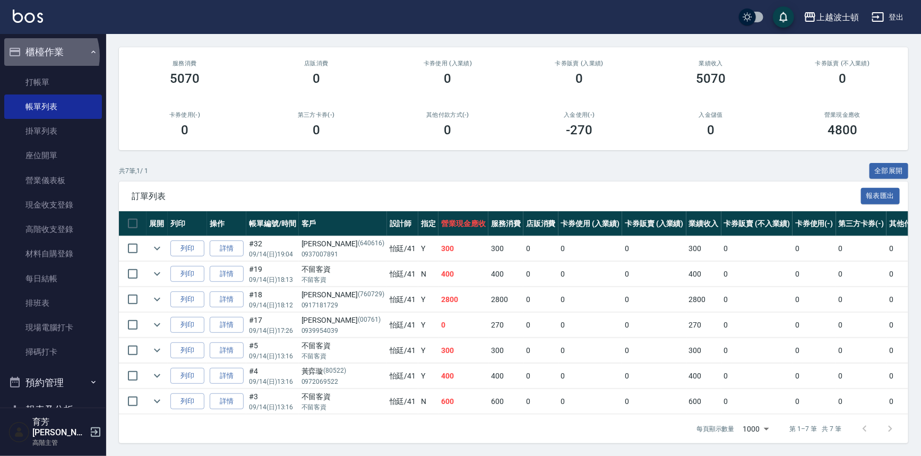
click at [38, 56] on button "櫃檯作業" at bounding box center [53, 52] width 98 height 28
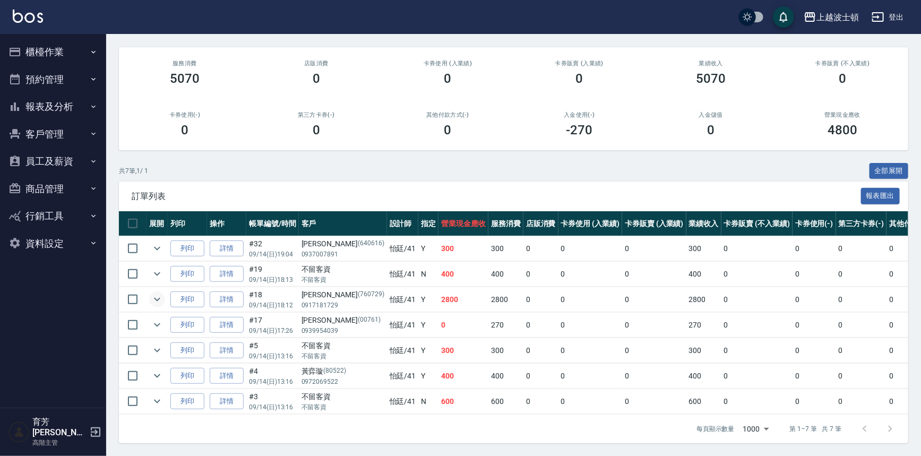
click at [159, 294] on icon "expand row" at bounding box center [157, 299] width 13 height 13
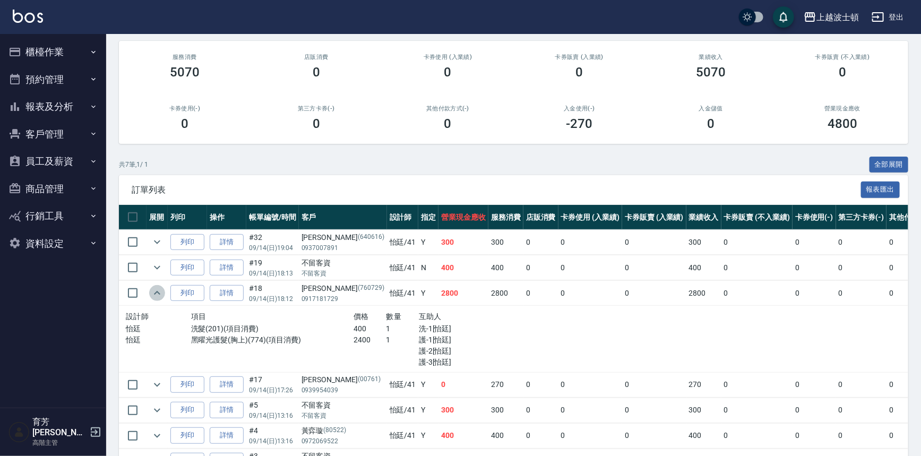
click at [159, 294] on icon "expand row" at bounding box center [157, 293] width 13 height 13
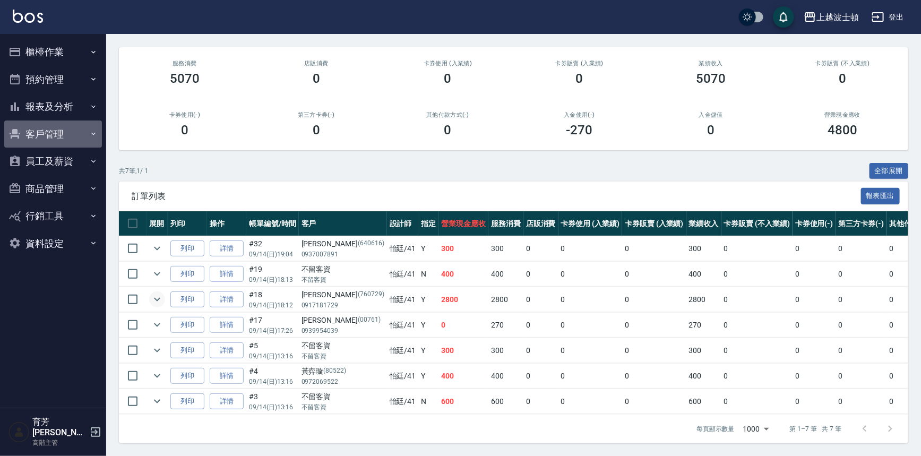
click at [60, 135] on button "客戶管理" at bounding box center [53, 135] width 98 height 28
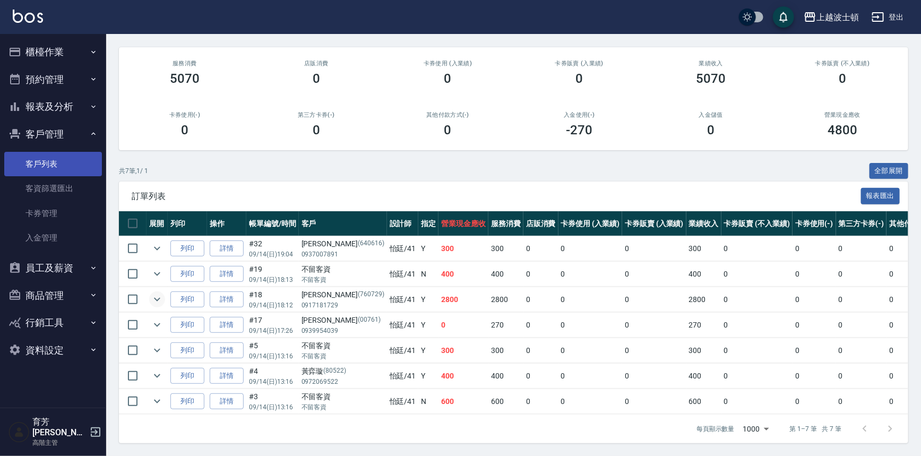
click at [48, 162] on link "客戶列表" at bounding box center [53, 164] width 98 height 24
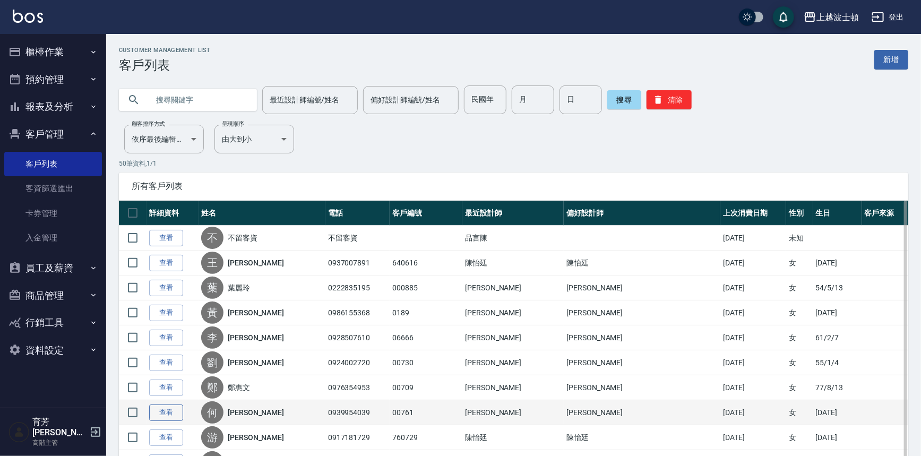
click at [171, 415] on link "查看" at bounding box center [166, 413] width 34 height 16
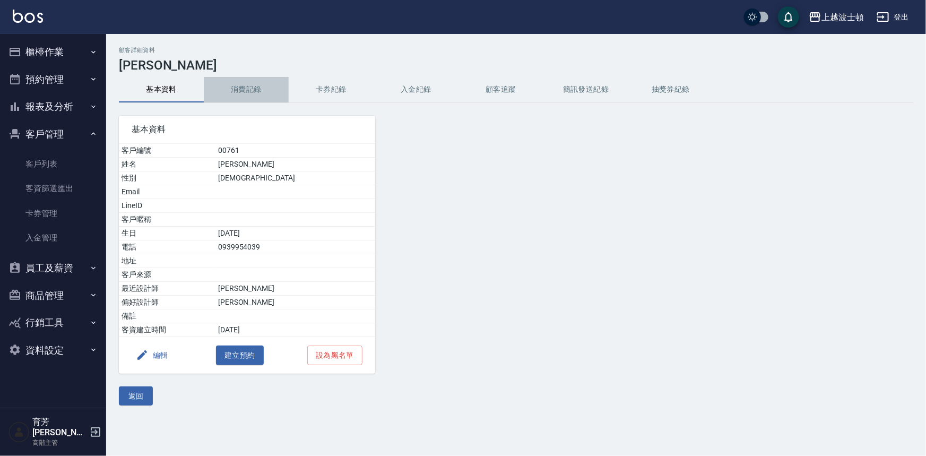
click at [241, 99] on button "消費記錄" at bounding box center [246, 89] width 85 height 25
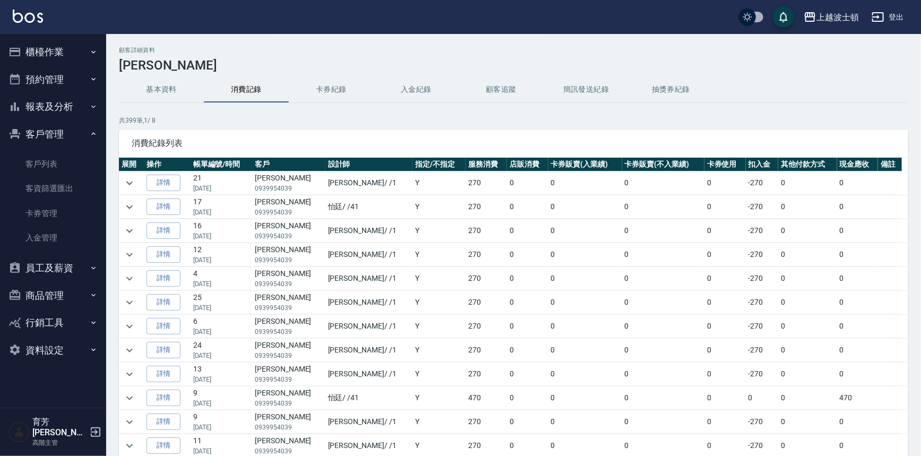
click at [48, 51] on button "櫃檯作業" at bounding box center [53, 52] width 98 height 28
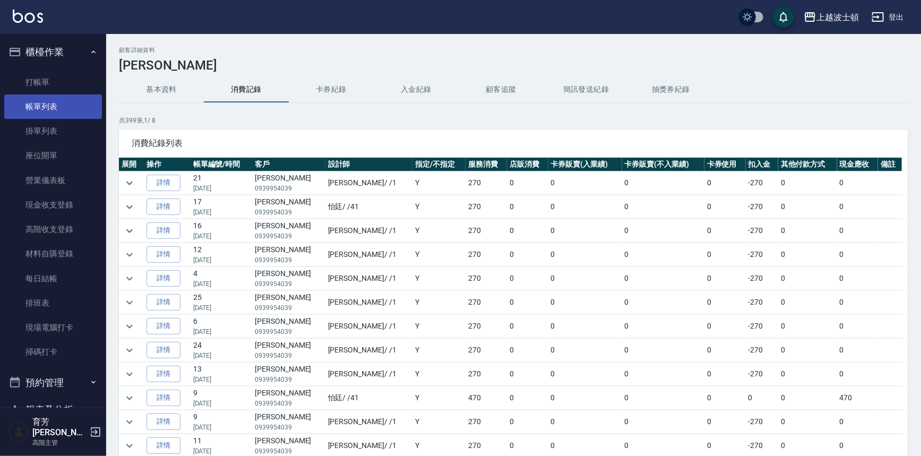
click at [42, 106] on link "帳單列表" at bounding box center [53, 107] width 98 height 24
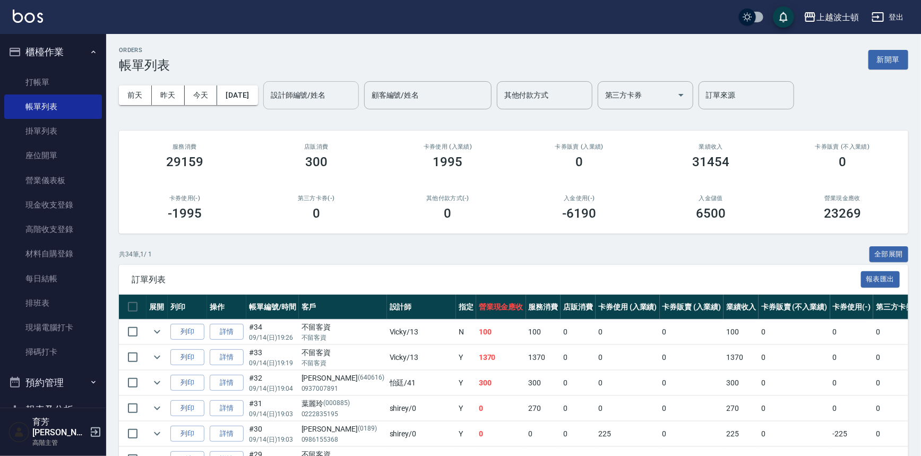
click at [330, 93] on input "設計師編號/姓名" at bounding box center [311, 95] width 86 height 19
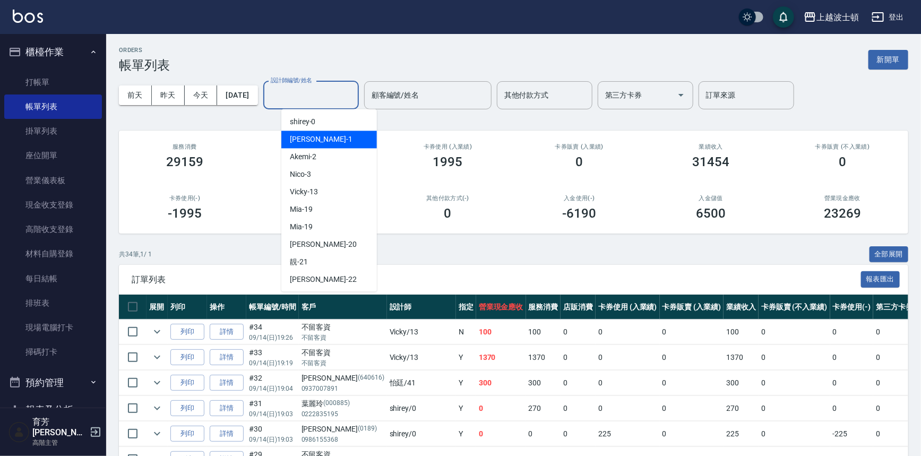
click at [314, 142] on div "[PERSON_NAME] -1" at bounding box center [329, 140] width 96 height 18
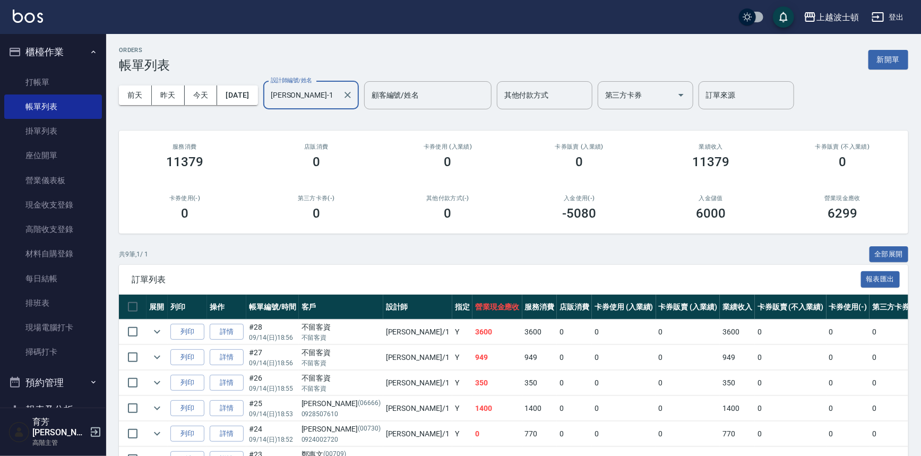
scroll to position [140, 0]
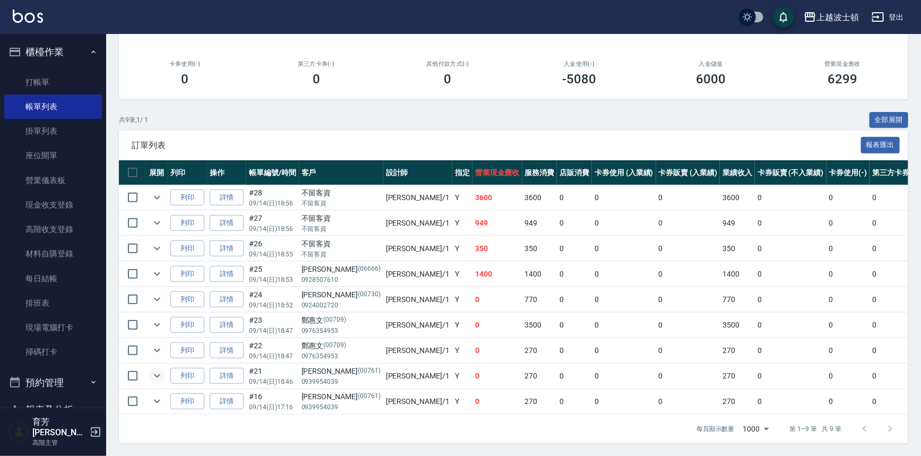
click at [155, 374] on icon "expand row" at bounding box center [157, 376] width 6 height 4
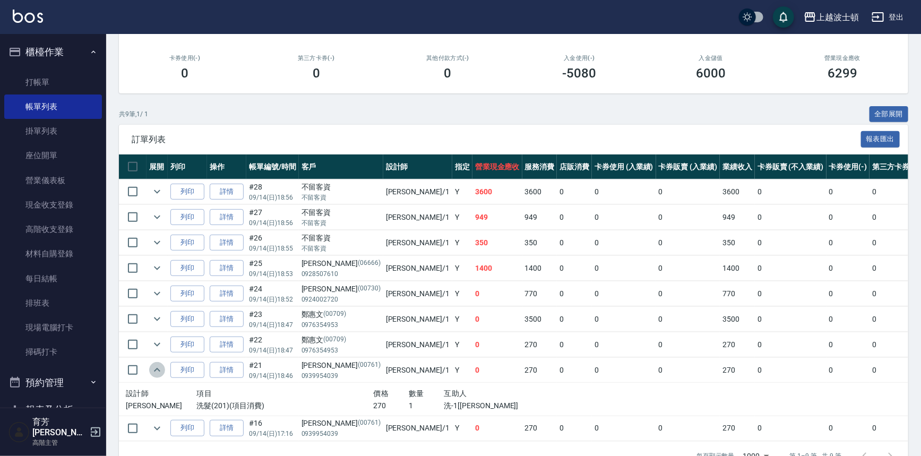
click at [155, 368] on icon "expand row" at bounding box center [157, 370] width 13 height 13
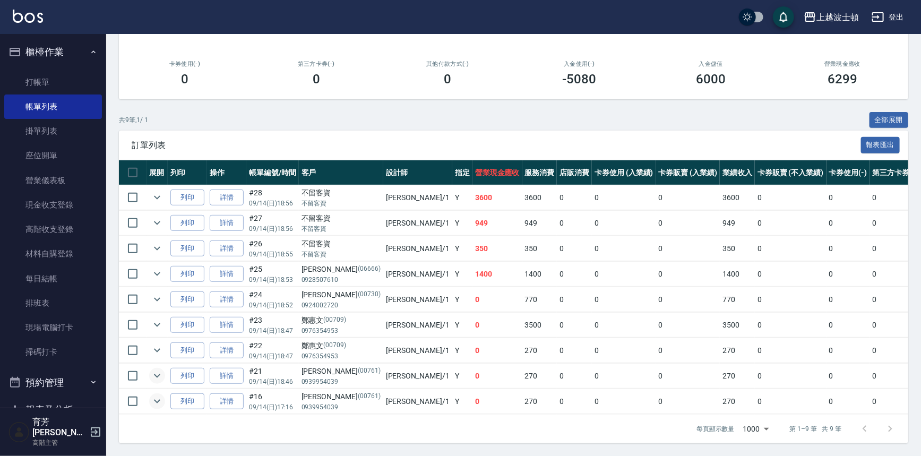
click at [158, 397] on icon "expand row" at bounding box center [157, 401] width 13 height 13
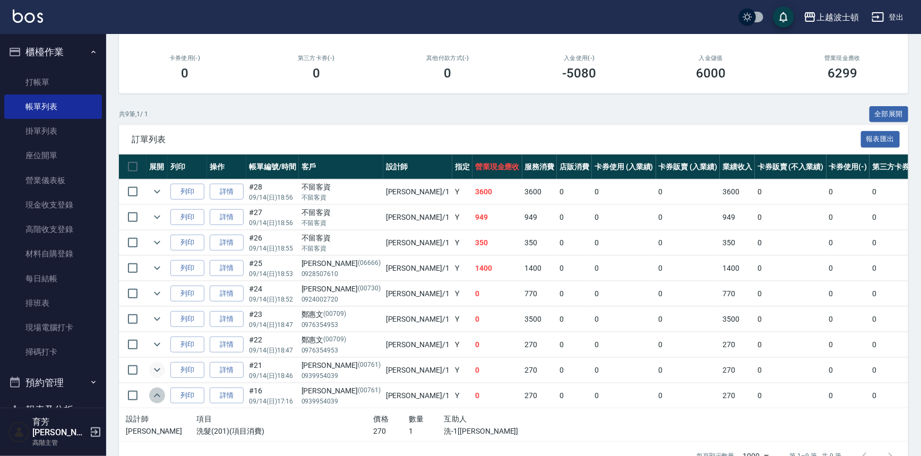
click at [158, 397] on icon "expand row" at bounding box center [157, 395] width 13 height 13
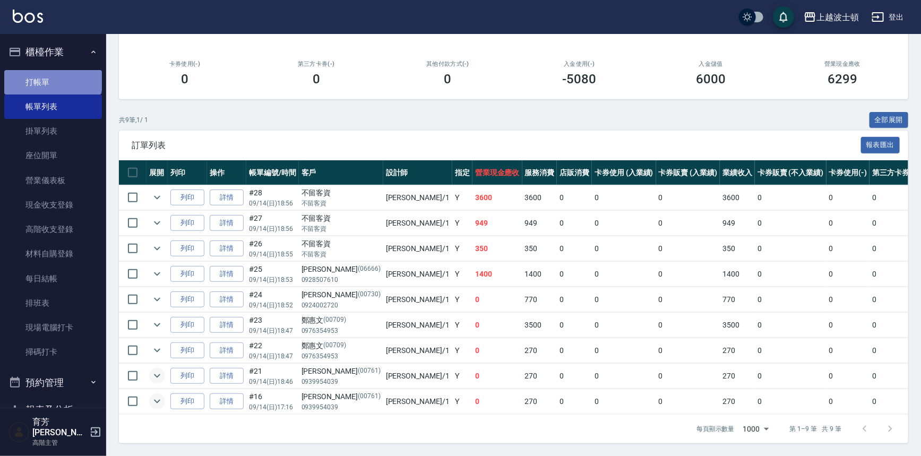
click at [52, 75] on link "打帳單" at bounding box center [53, 82] width 98 height 24
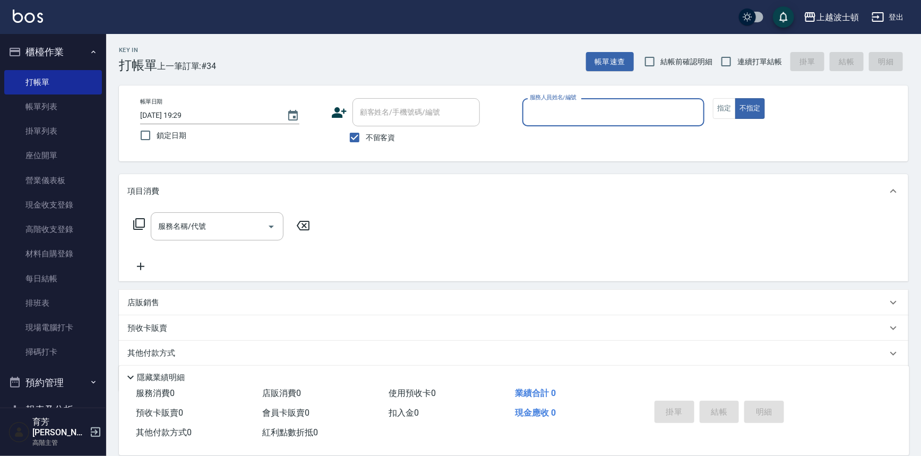
click at [57, 51] on button "櫃檯作業" at bounding box center [53, 52] width 98 height 28
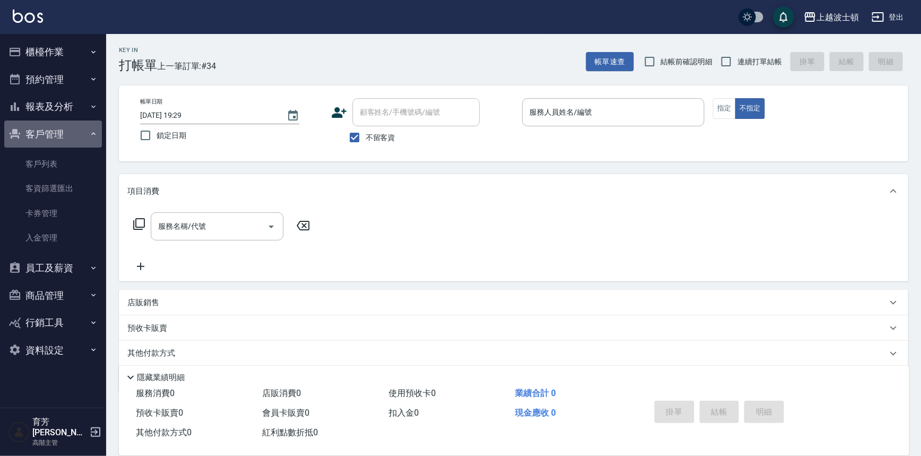
click at [46, 138] on button "客戶管理" at bounding box center [53, 135] width 98 height 28
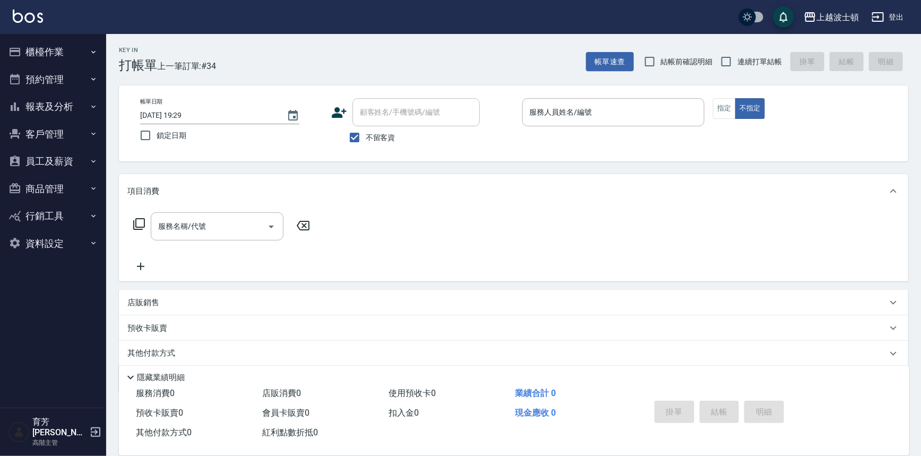
click at [63, 106] on button "報表及分析" at bounding box center [53, 107] width 98 height 28
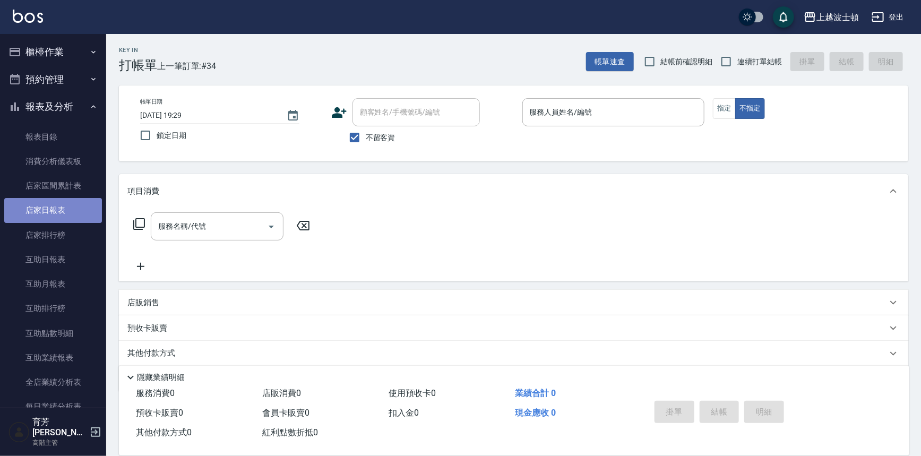
click at [56, 209] on link "店家日報表" at bounding box center [53, 210] width 98 height 24
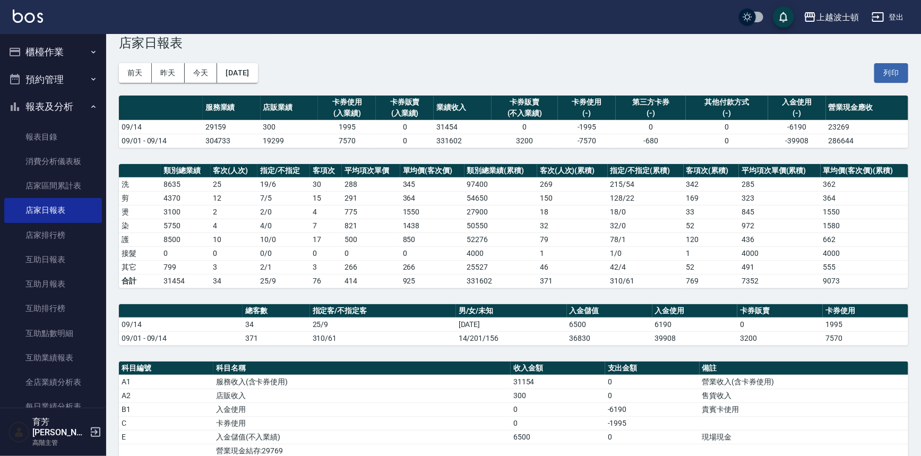
scroll to position [216, 0]
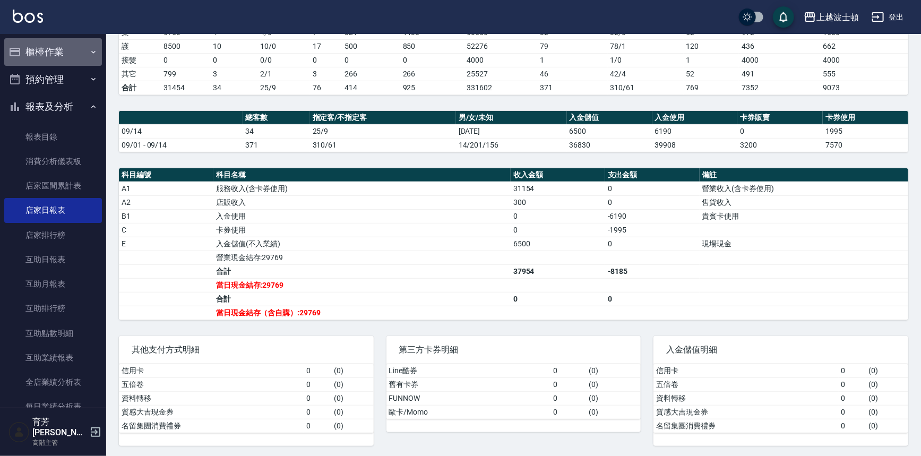
click at [56, 54] on button "櫃檯作業" at bounding box center [53, 52] width 98 height 28
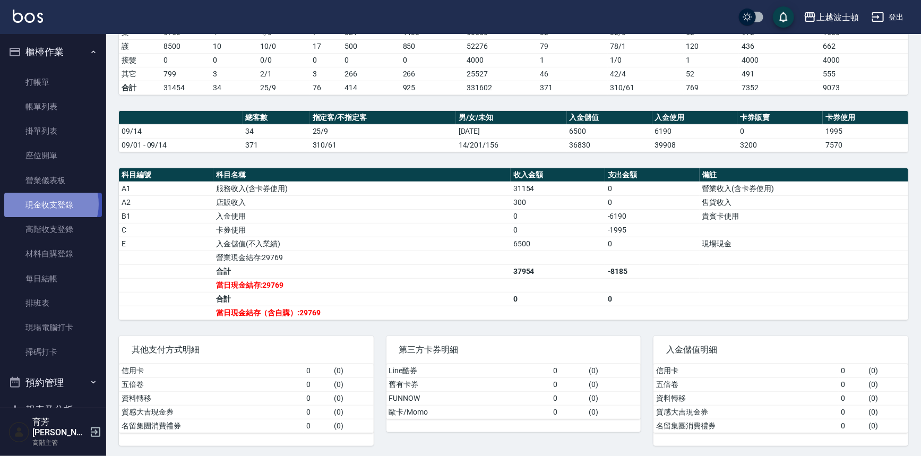
click at [48, 204] on link "現金收支登錄" at bounding box center [53, 205] width 98 height 24
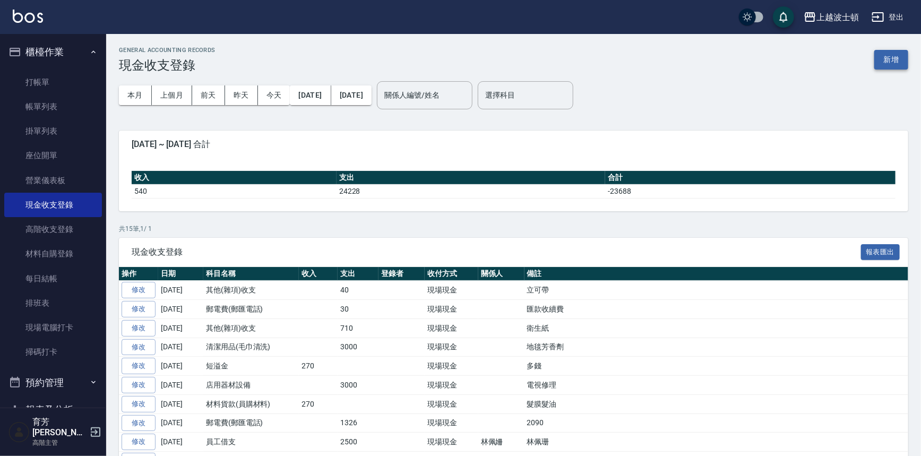
click at [885, 57] on button "新增" at bounding box center [891, 60] width 34 height 20
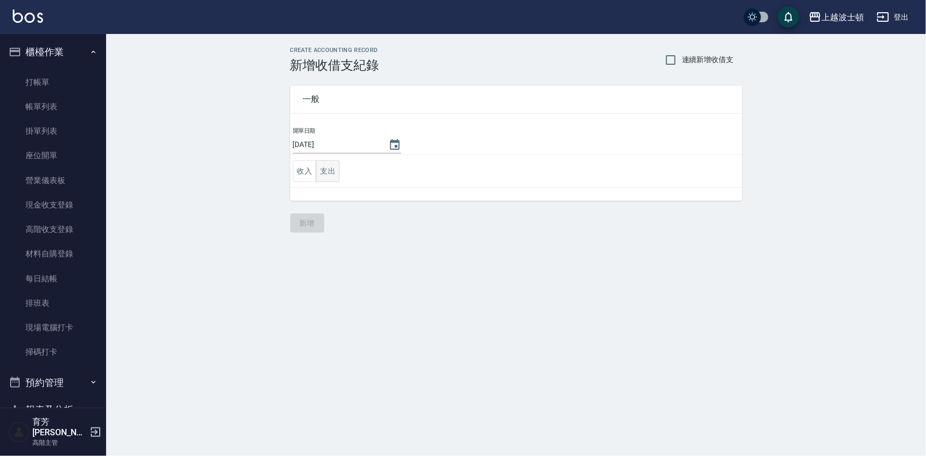
click at [328, 169] on button "支出" at bounding box center [328, 171] width 24 height 22
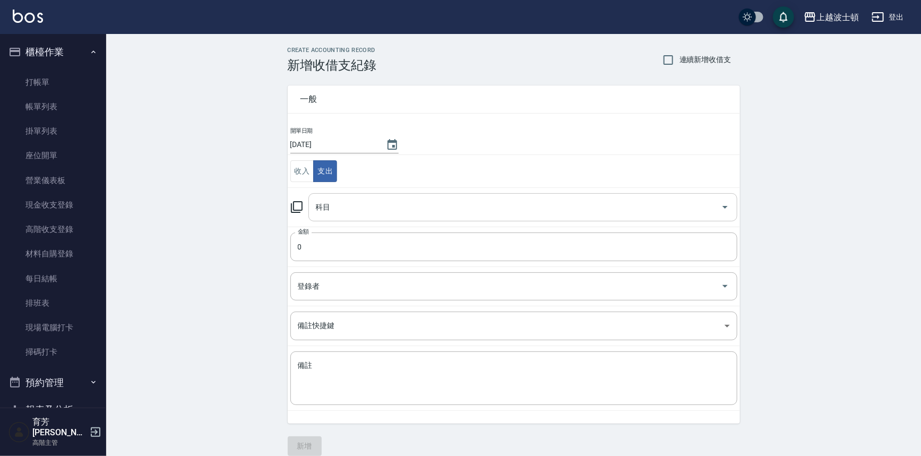
click at [331, 211] on input "科目" at bounding box center [515, 207] width 404 height 19
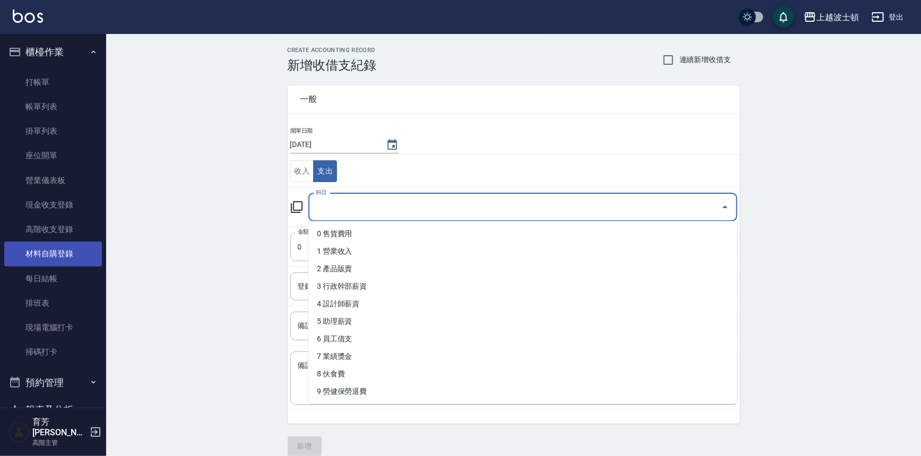
click at [39, 254] on link "材料自購登錄" at bounding box center [53, 254] width 98 height 24
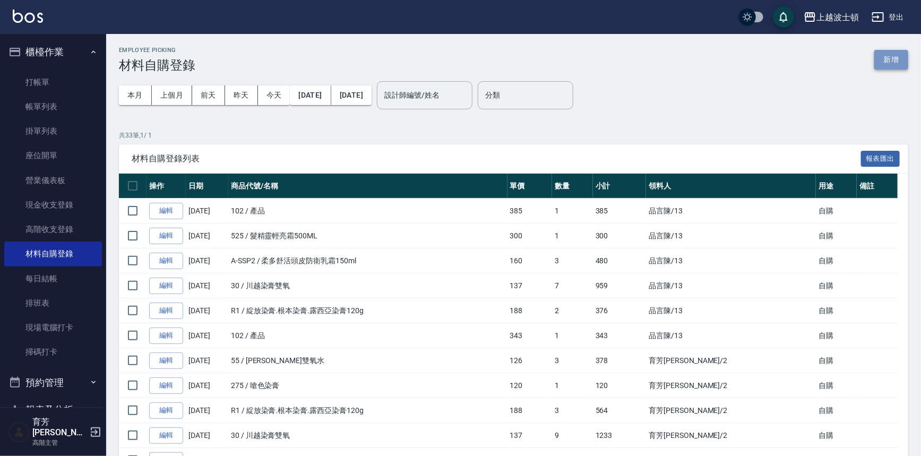
click at [881, 58] on button "新增" at bounding box center [891, 60] width 34 height 20
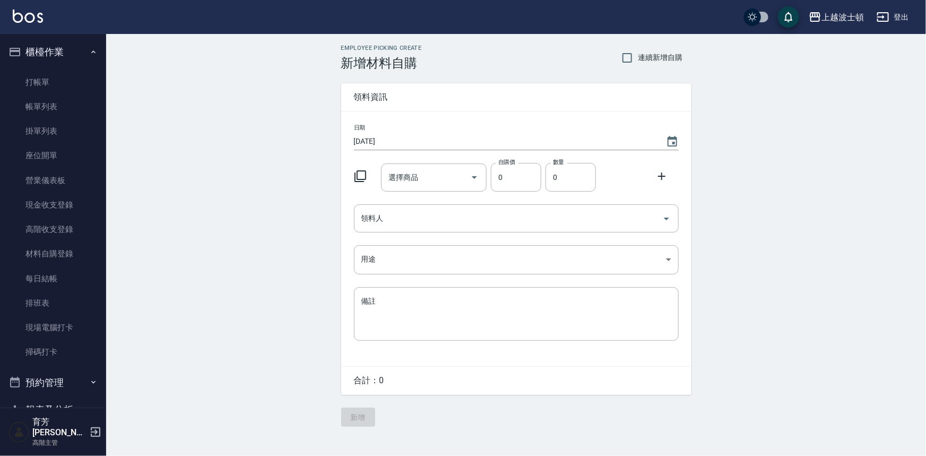
click at [411, 161] on div "選擇商品 選擇商品" at bounding box center [432, 175] width 110 height 32
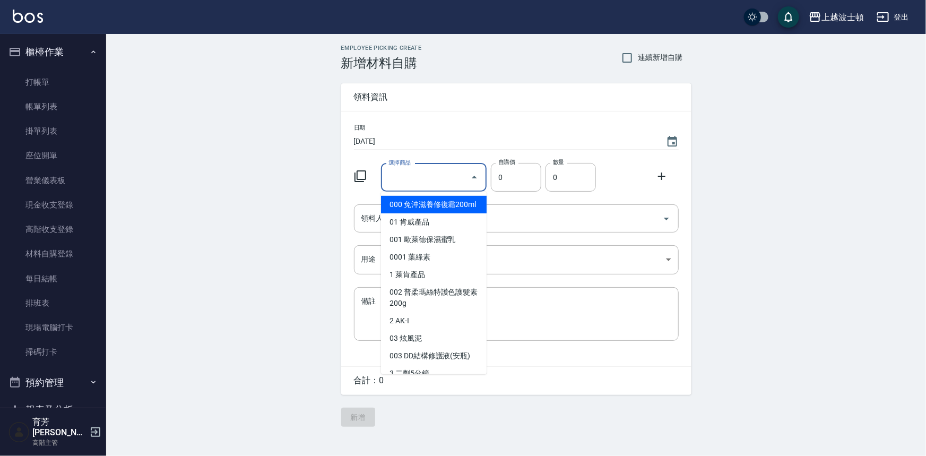
click at [422, 181] on input "選擇商品" at bounding box center [426, 177] width 80 height 19
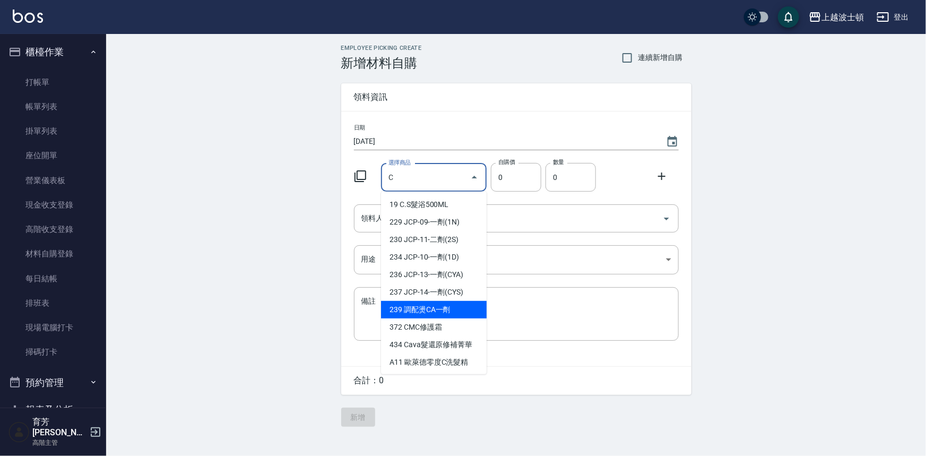
click at [430, 313] on li "239 調配燙CA一劑" at bounding box center [434, 310] width 106 height 18
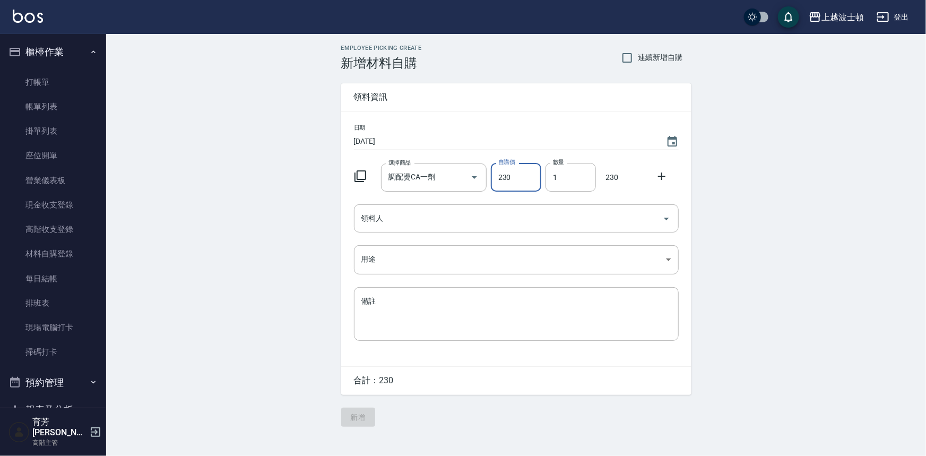
click at [664, 172] on icon at bounding box center [662, 176] width 13 height 13
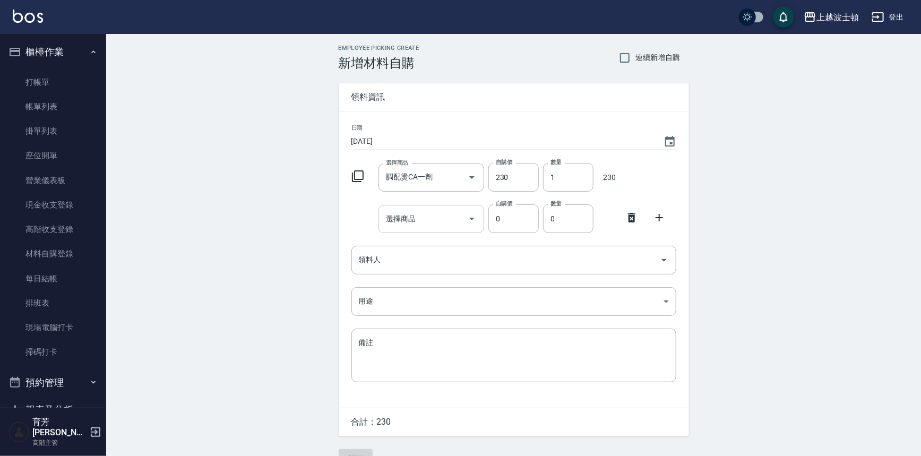
click at [435, 212] on input "選擇商品" at bounding box center [423, 219] width 80 height 19
click at [443, 244] on li "30 川越染膏雙氧" at bounding box center [432, 246] width 106 height 18
click at [660, 218] on icon at bounding box center [659, 217] width 7 height 7
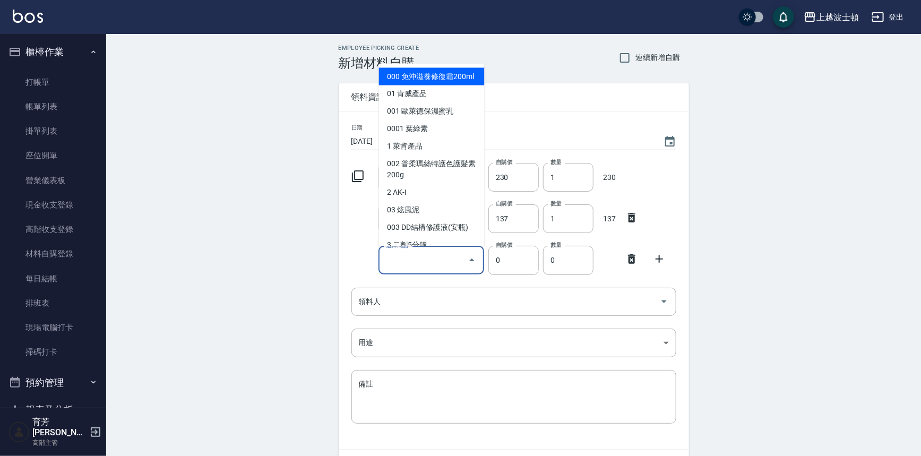
click at [426, 263] on input "選擇商品" at bounding box center [423, 260] width 80 height 19
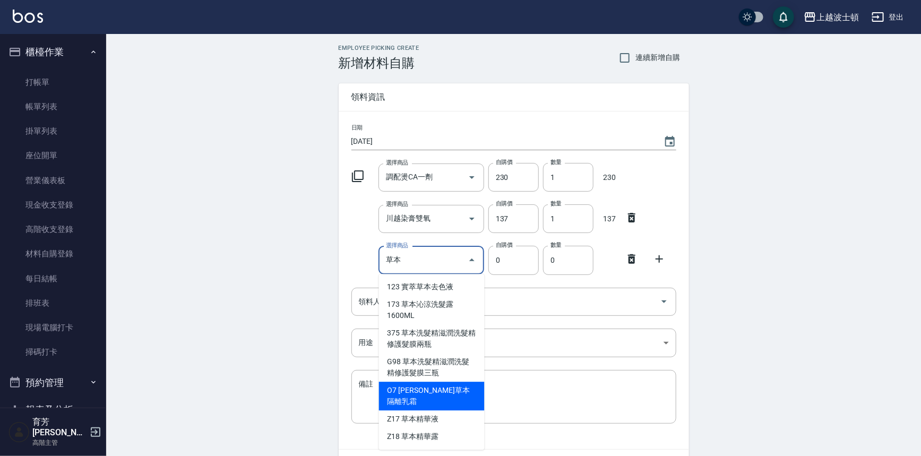
click at [418, 390] on li "O7 [PERSON_NAME]草本隔離乳霜" at bounding box center [432, 396] width 106 height 29
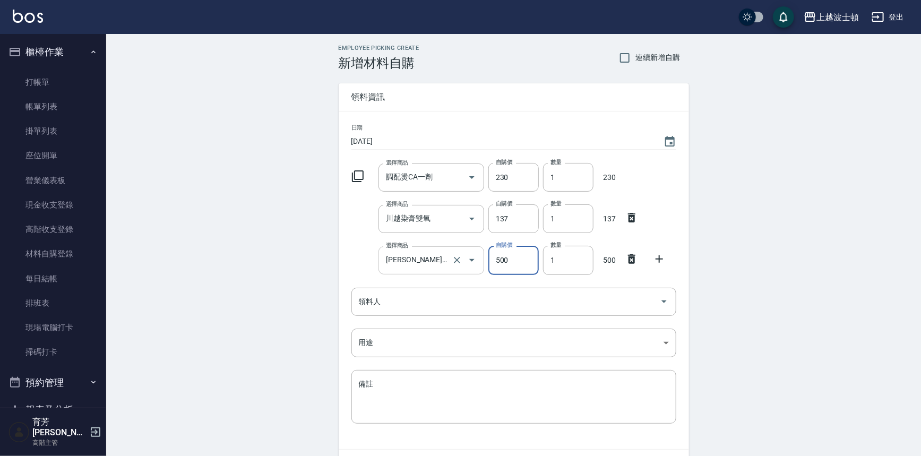
drag, startPoint x: 521, startPoint y: 267, endPoint x: 473, endPoint y: 264, distance: 47.9
click at [491, 264] on input "500" at bounding box center [513, 260] width 50 height 29
click at [389, 294] on input "領料人" at bounding box center [505, 302] width 299 height 19
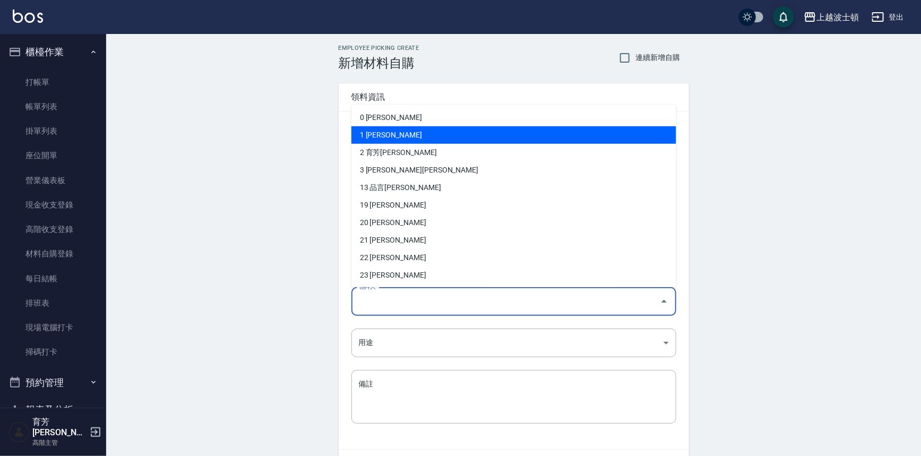
drag, startPoint x: 362, startPoint y: 134, endPoint x: 359, endPoint y: 179, distance: 45.2
click at [362, 136] on li "1 [PERSON_NAME]" at bounding box center [513, 135] width 325 height 18
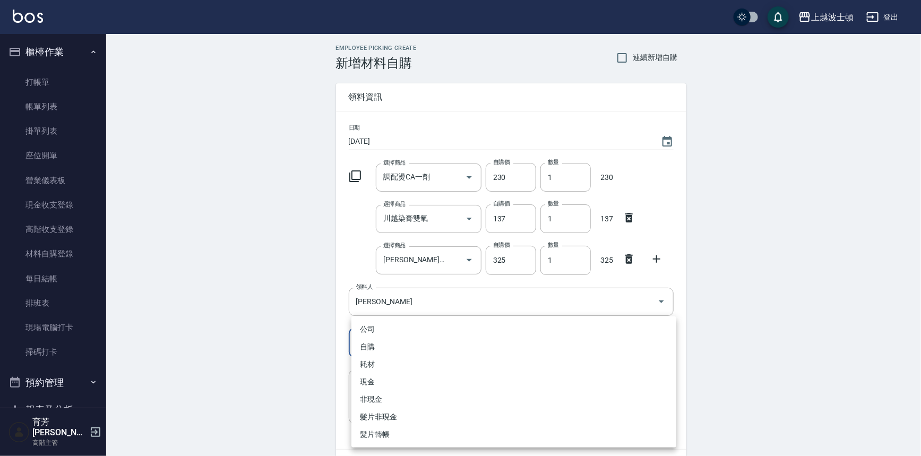
click at [360, 339] on body "上越波士頓 登出 櫃檯作業 打帳單 帳單列表 掛單列表 座位開單 營業儀表板 現金收支登錄 高階收支登錄 材料自購登錄 每日結帳 排班表 現場電腦打卡 掃碼打…" at bounding box center [460, 260] width 921 height 520
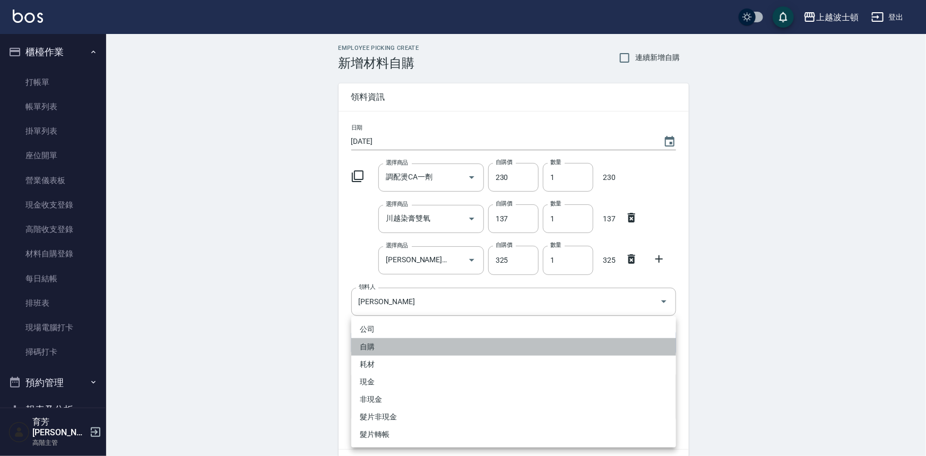
click at [366, 340] on li "自購" at bounding box center [513, 347] width 325 height 18
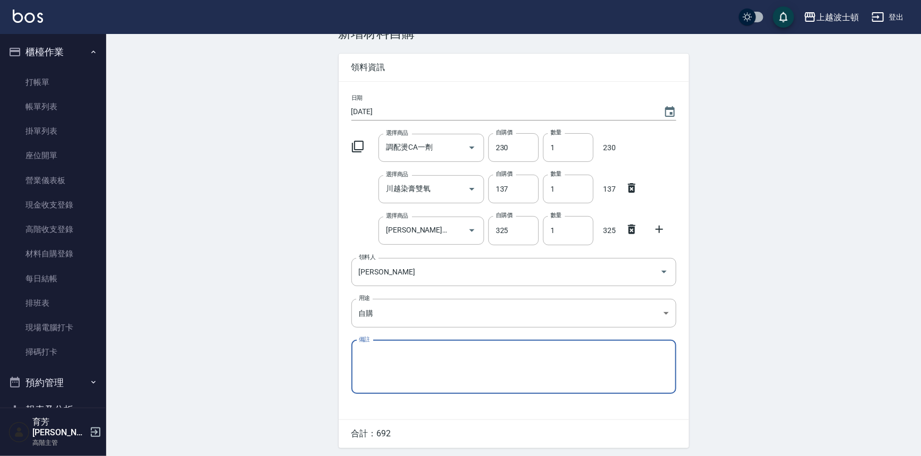
scroll to position [65, 0]
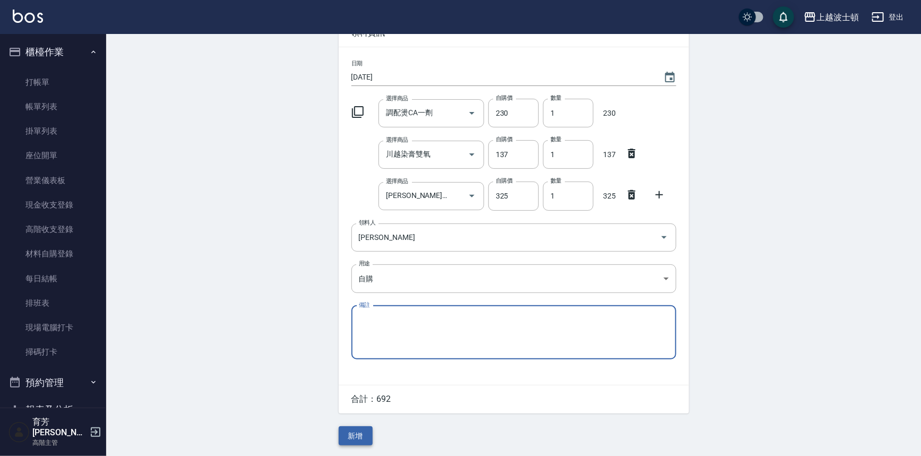
click at [356, 444] on button "新增" at bounding box center [356, 436] width 34 height 20
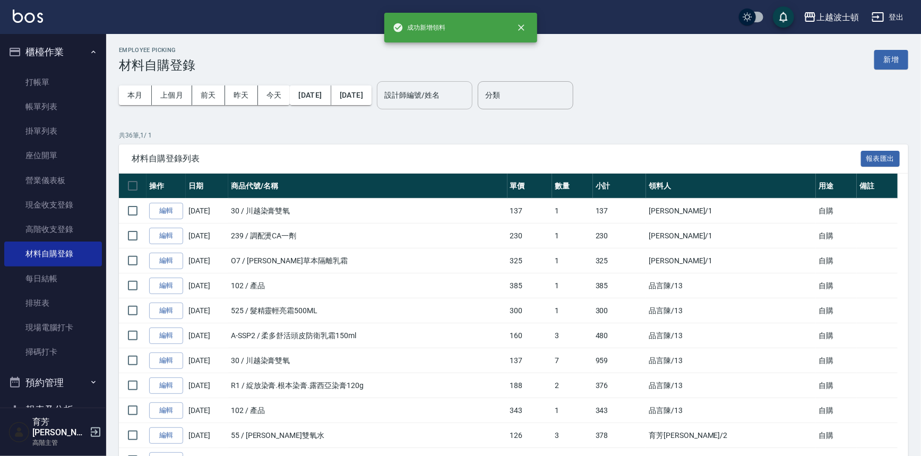
click at [468, 93] on input "設計師編號/姓名" at bounding box center [425, 95] width 86 height 19
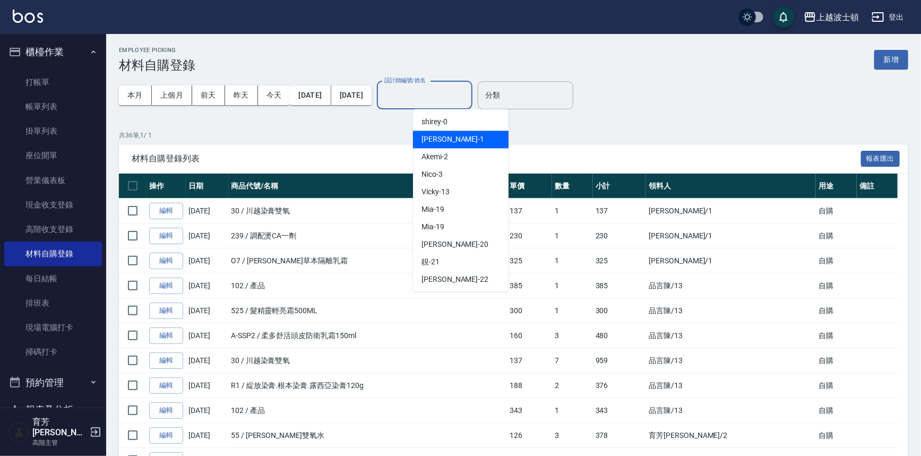
click at [465, 136] on div "[PERSON_NAME] -1" at bounding box center [461, 140] width 96 height 18
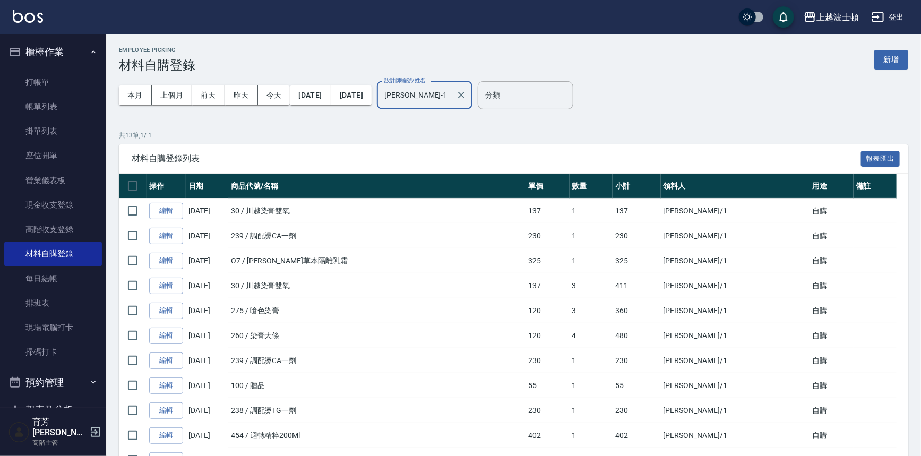
scroll to position [121, 0]
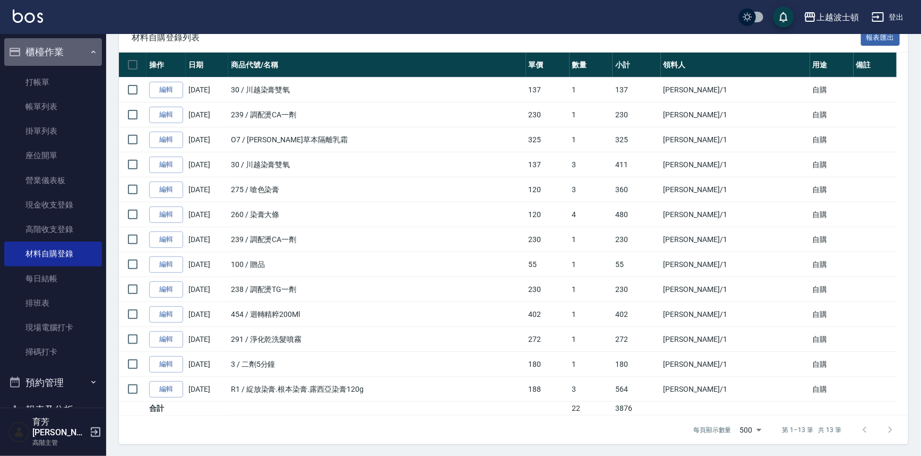
click at [73, 48] on button "櫃檯作業" at bounding box center [53, 52] width 98 height 28
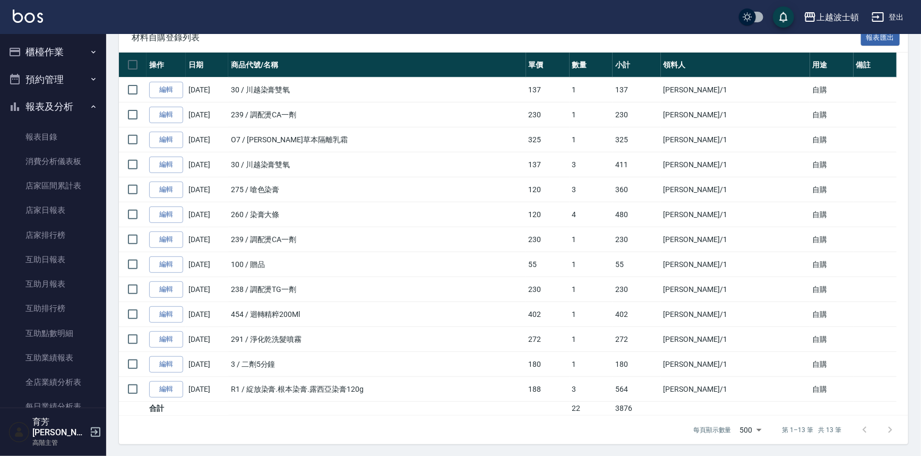
scroll to position [8, 0]
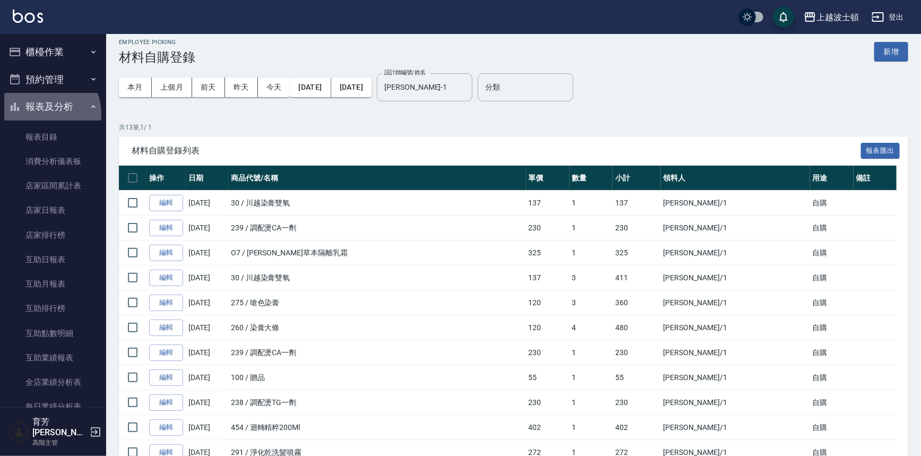
click at [40, 114] on button "報表及分析" at bounding box center [53, 107] width 98 height 28
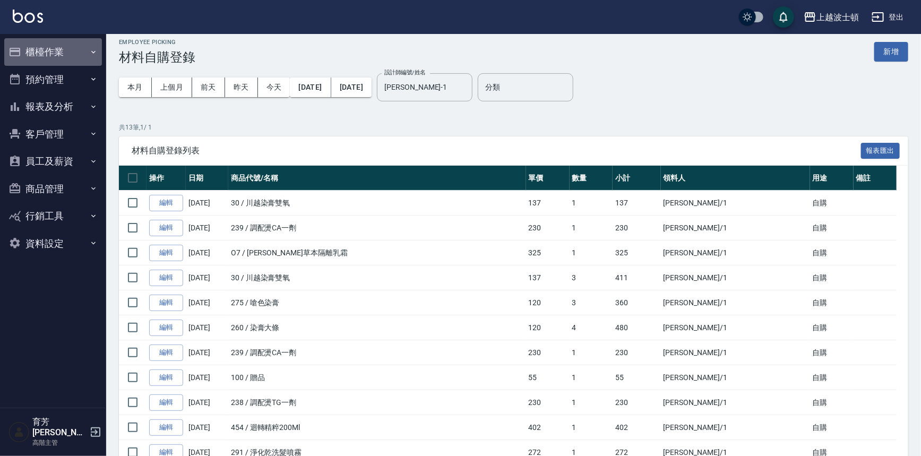
click at [40, 55] on button "櫃檯作業" at bounding box center [53, 52] width 98 height 28
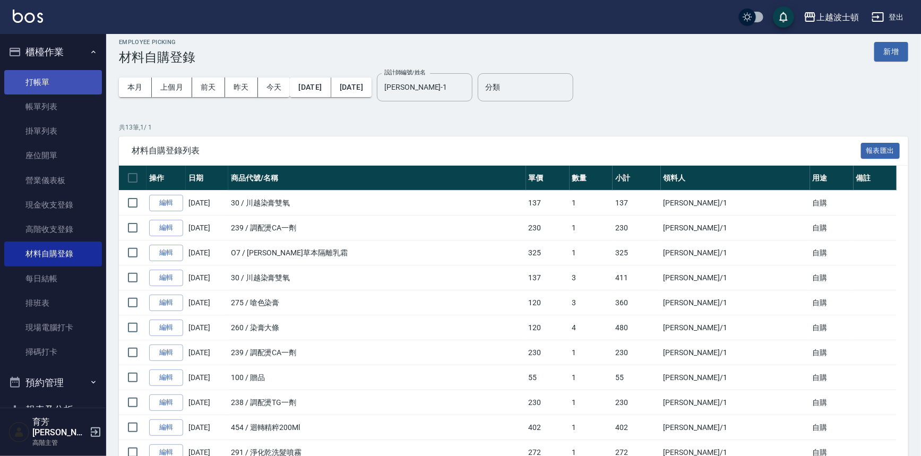
click at [30, 90] on link "打帳單" at bounding box center [53, 82] width 98 height 24
